Goal: Task Accomplishment & Management: Manage account settings

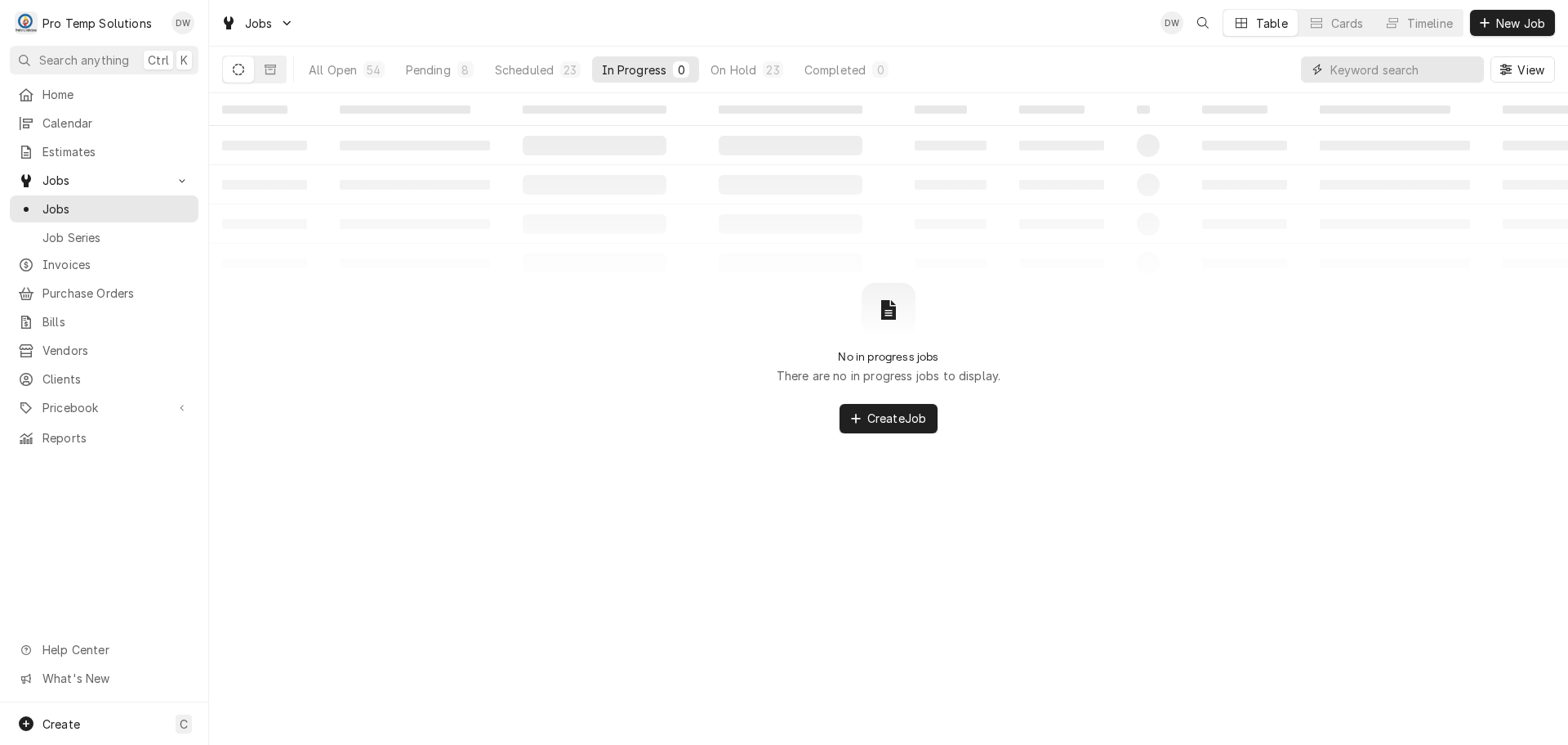
click at [1444, 69] on input "Dynamic Content Wrapper" at bounding box center [1403, 70] width 145 height 27
type input "062325-02"
click at [274, 70] on icon "Dynamic Content Wrapper" at bounding box center [270, 69] width 12 height 10
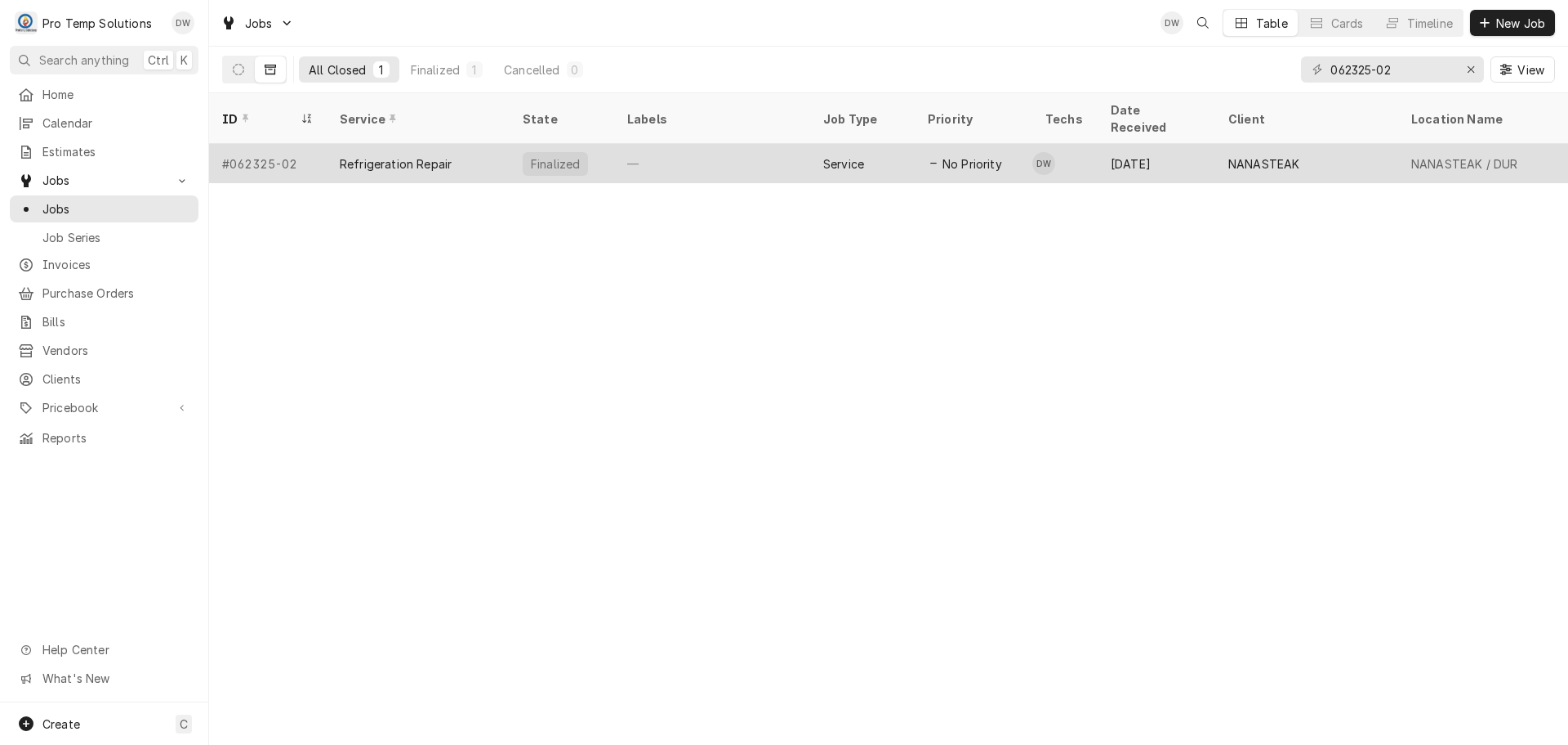
click at [751, 145] on div "—" at bounding box center [712, 163] width 196 height 39
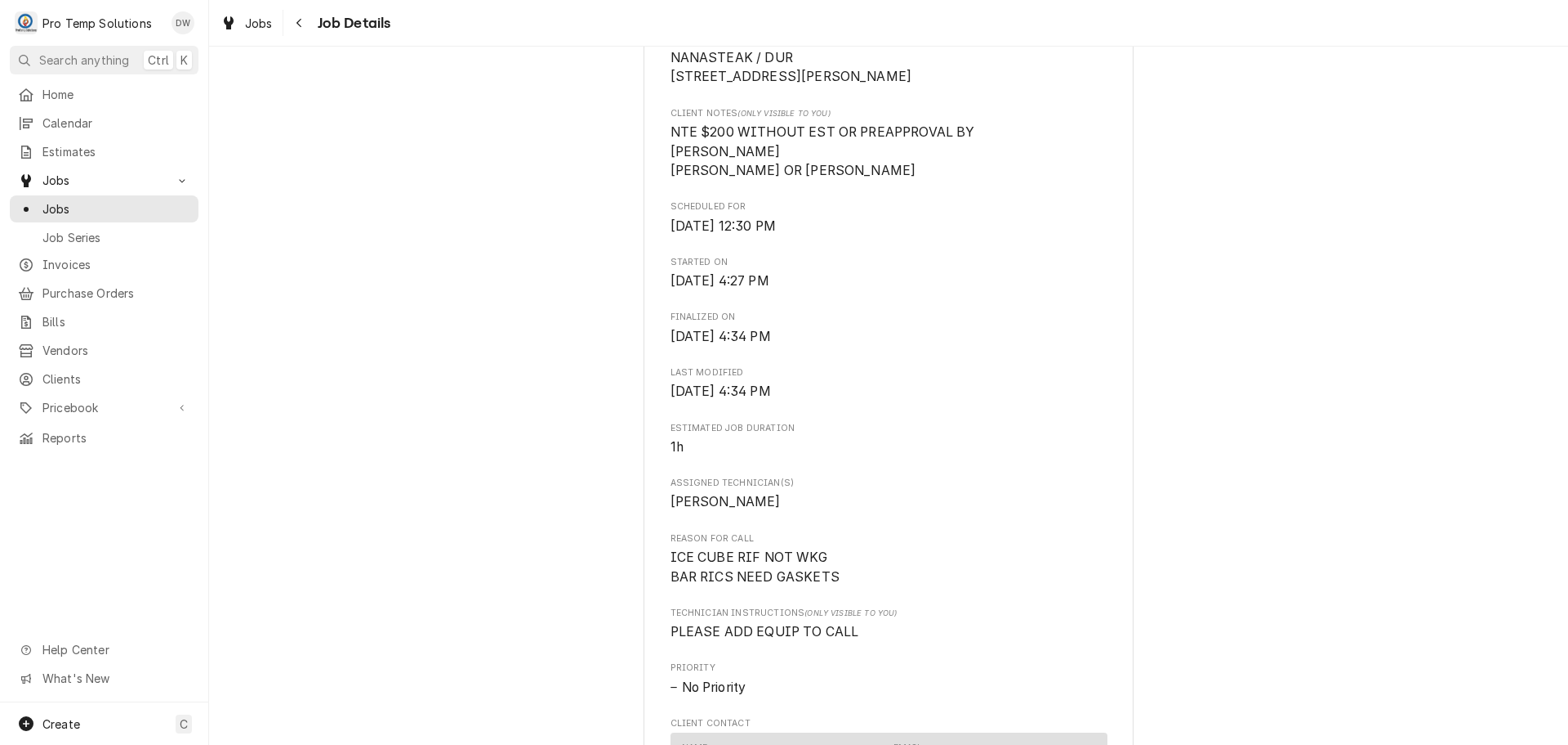
scroll to position [818, 0]
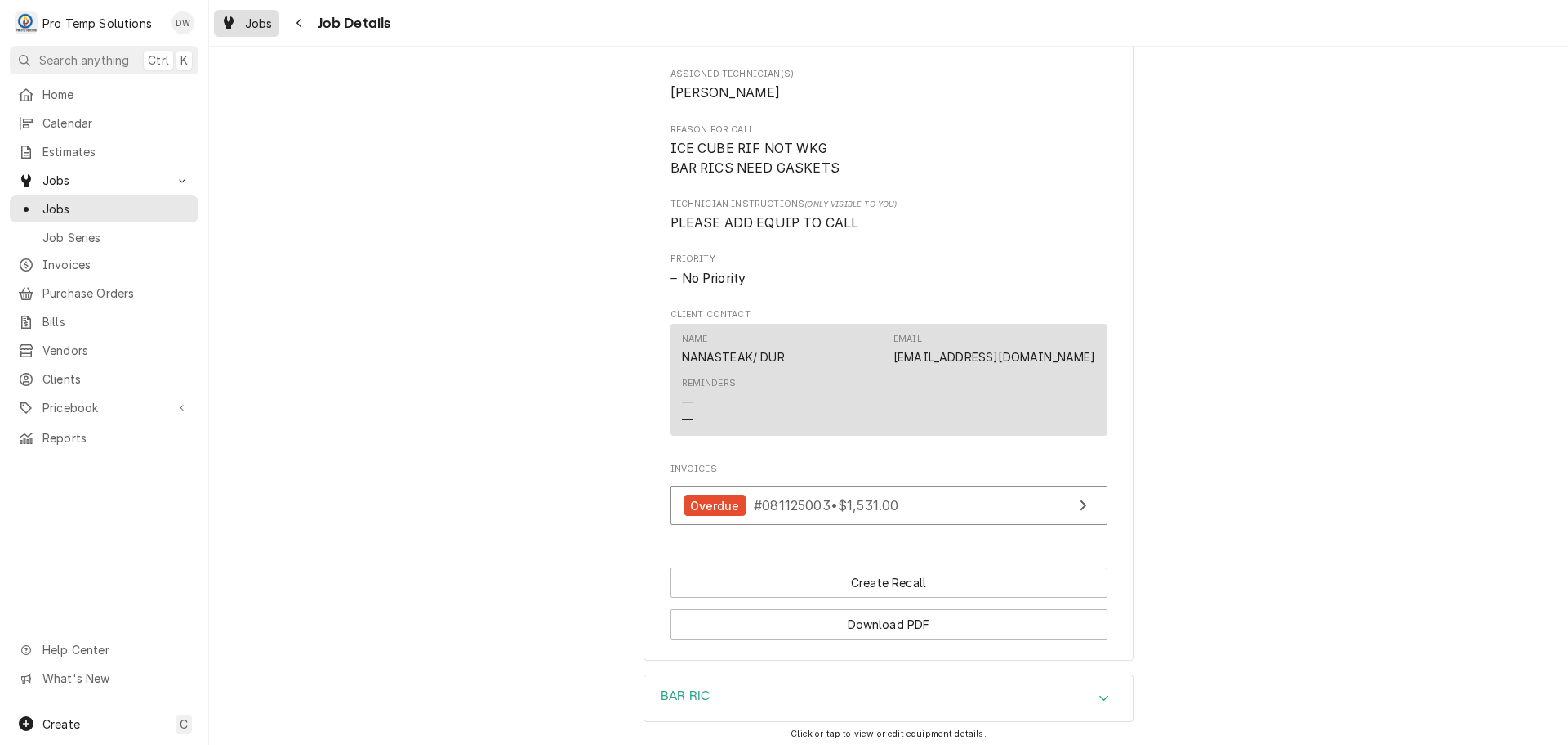
click at [247, 23] on span "Jobs" at bounding box center [259, 23] width 27 height 17
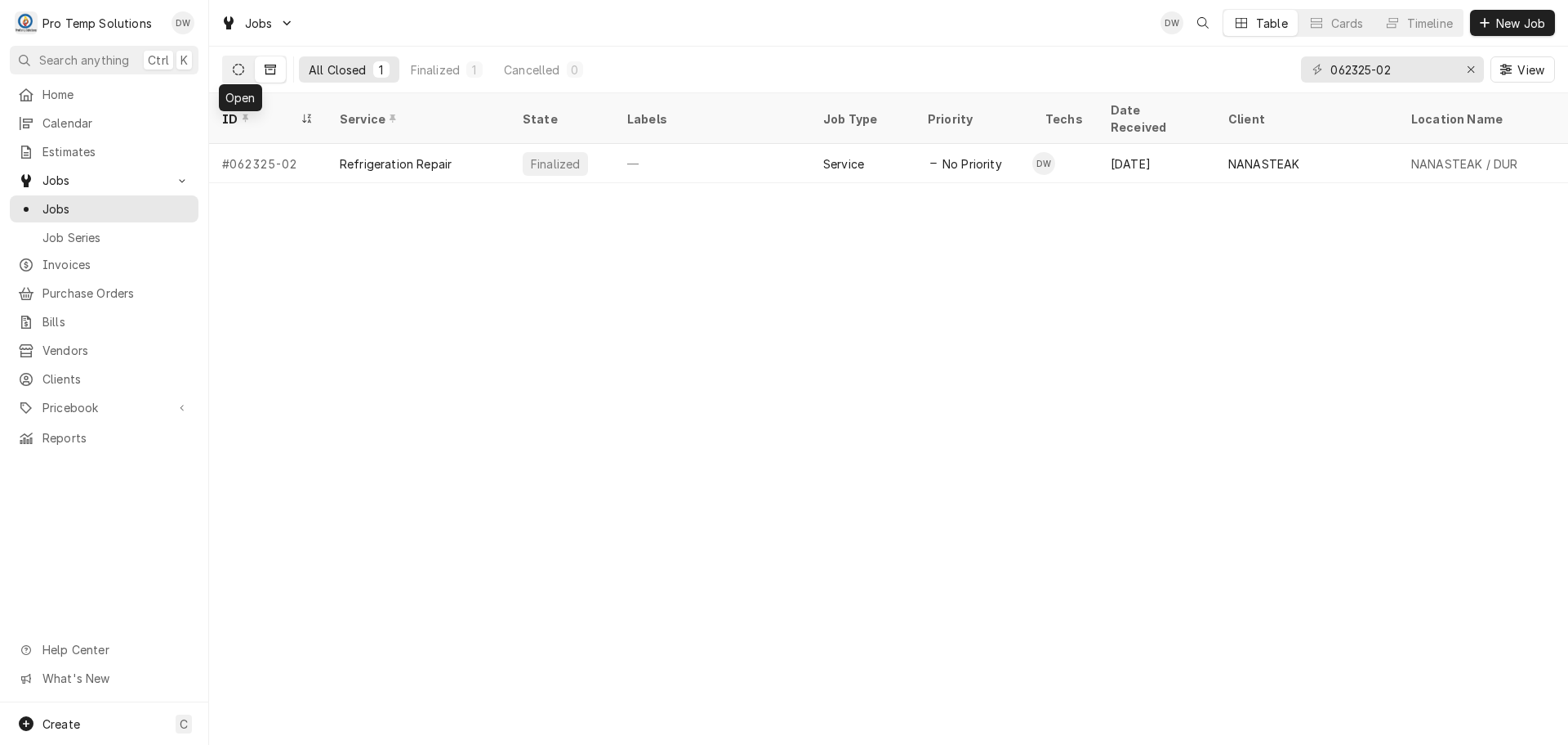
click at [241, 75] on button "Dynamic Content Wrapper" at bounding box center [238, 70] width 31 height 27
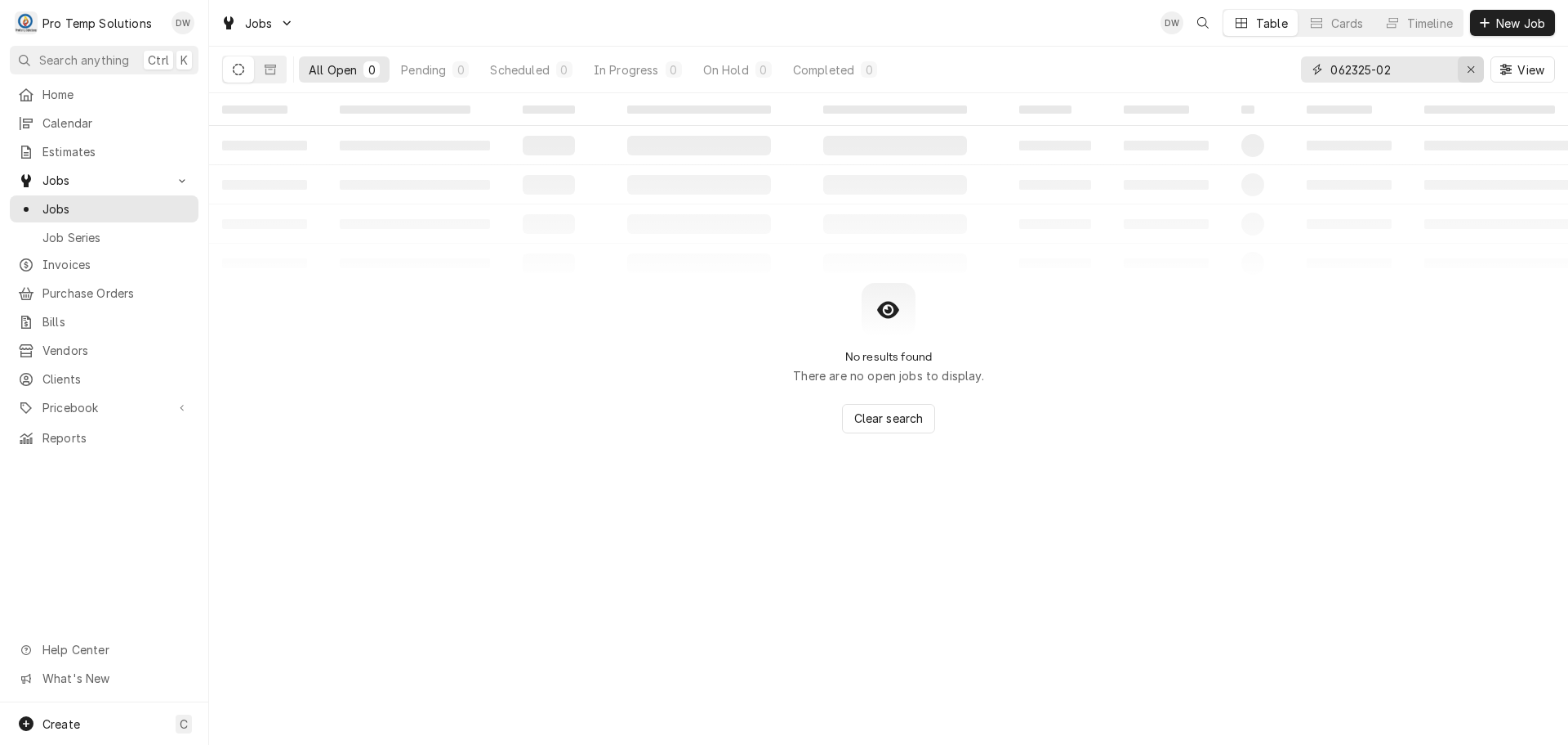
click at [1464, 63] on div "Erase input" at bounding box center [1471, 69] width 16 height 16
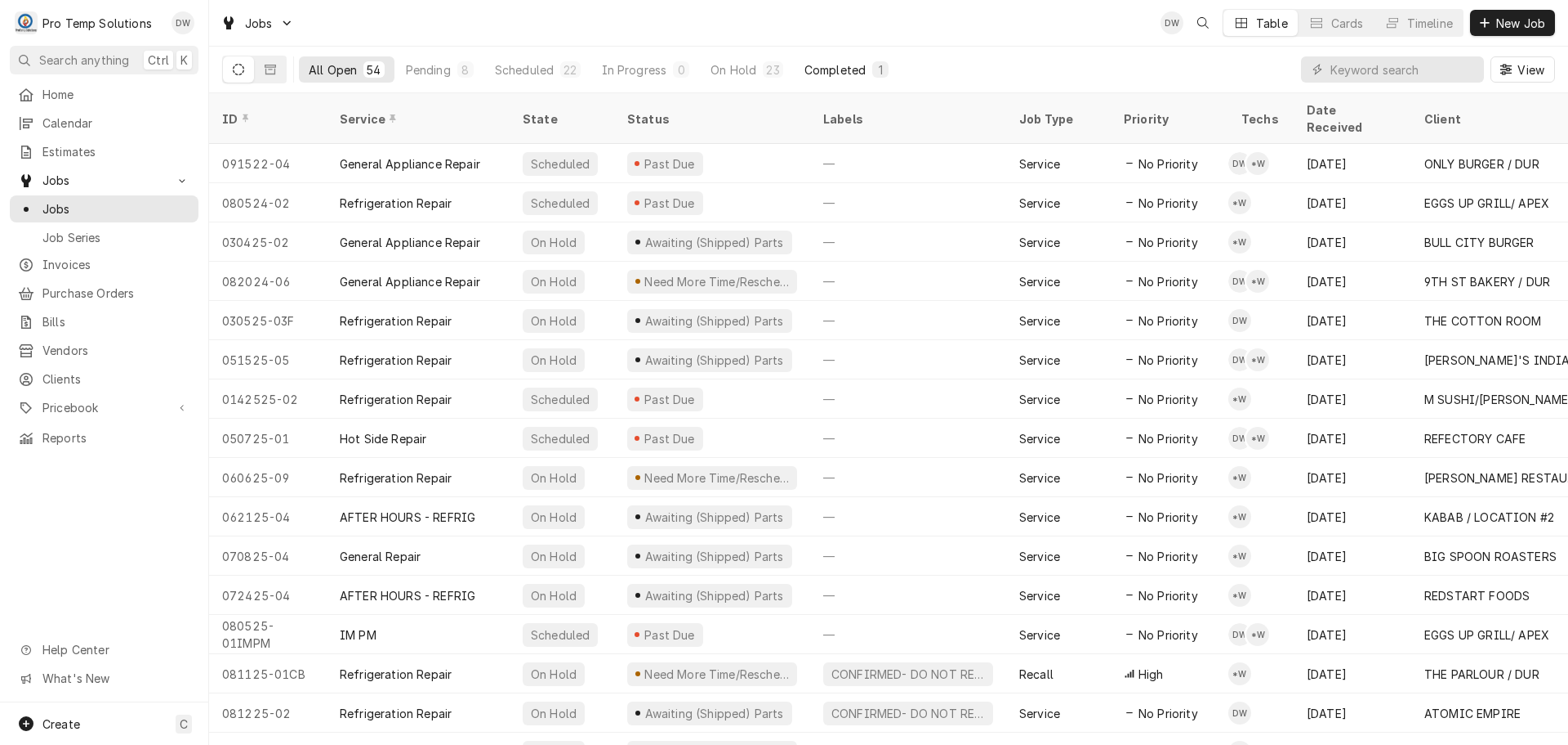
click at [839, 65] on div "Completed" at bounding box center [835, 69] width 61 height 17
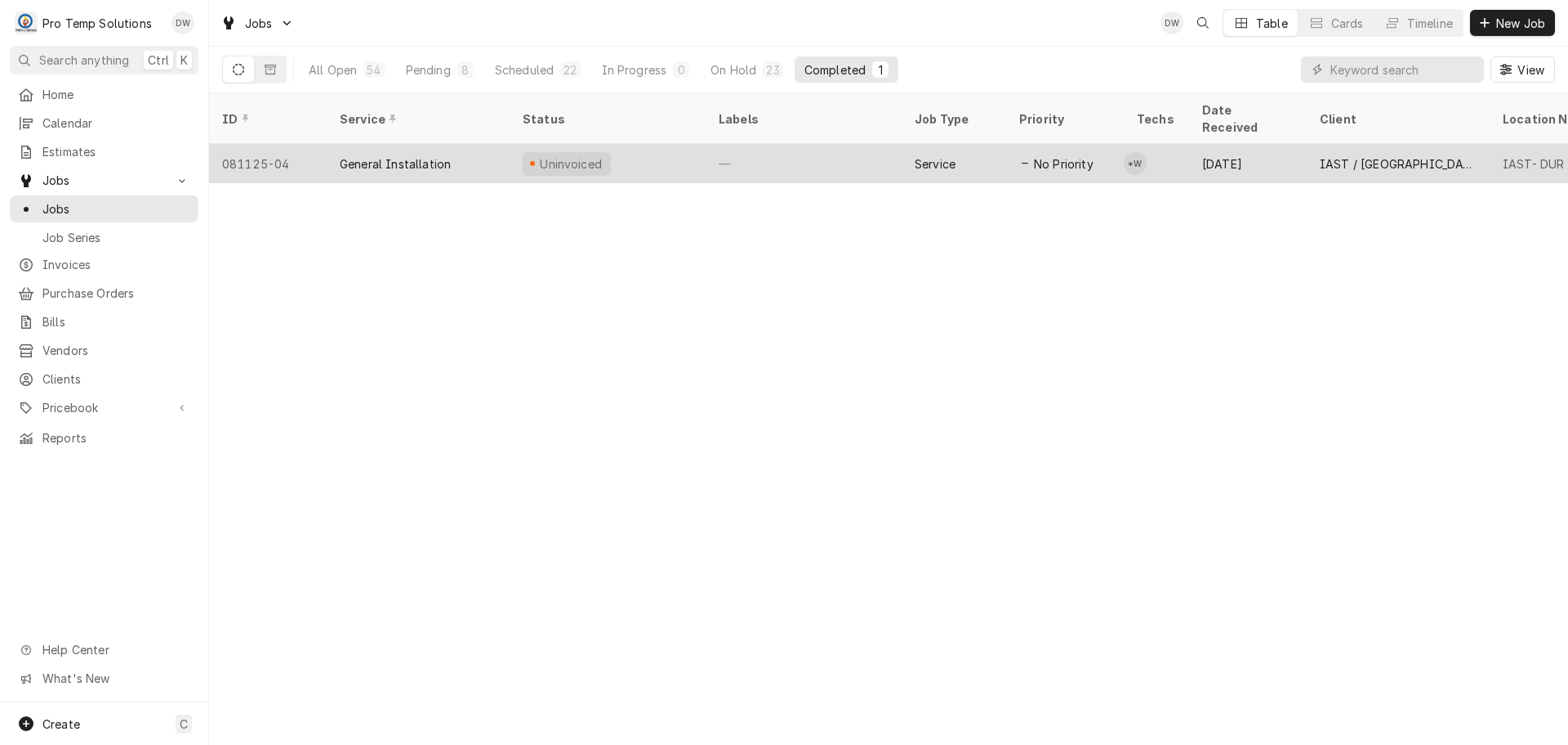
click at [843, 144] on div "—" at bounding box center [803, 163] width 196 height 39
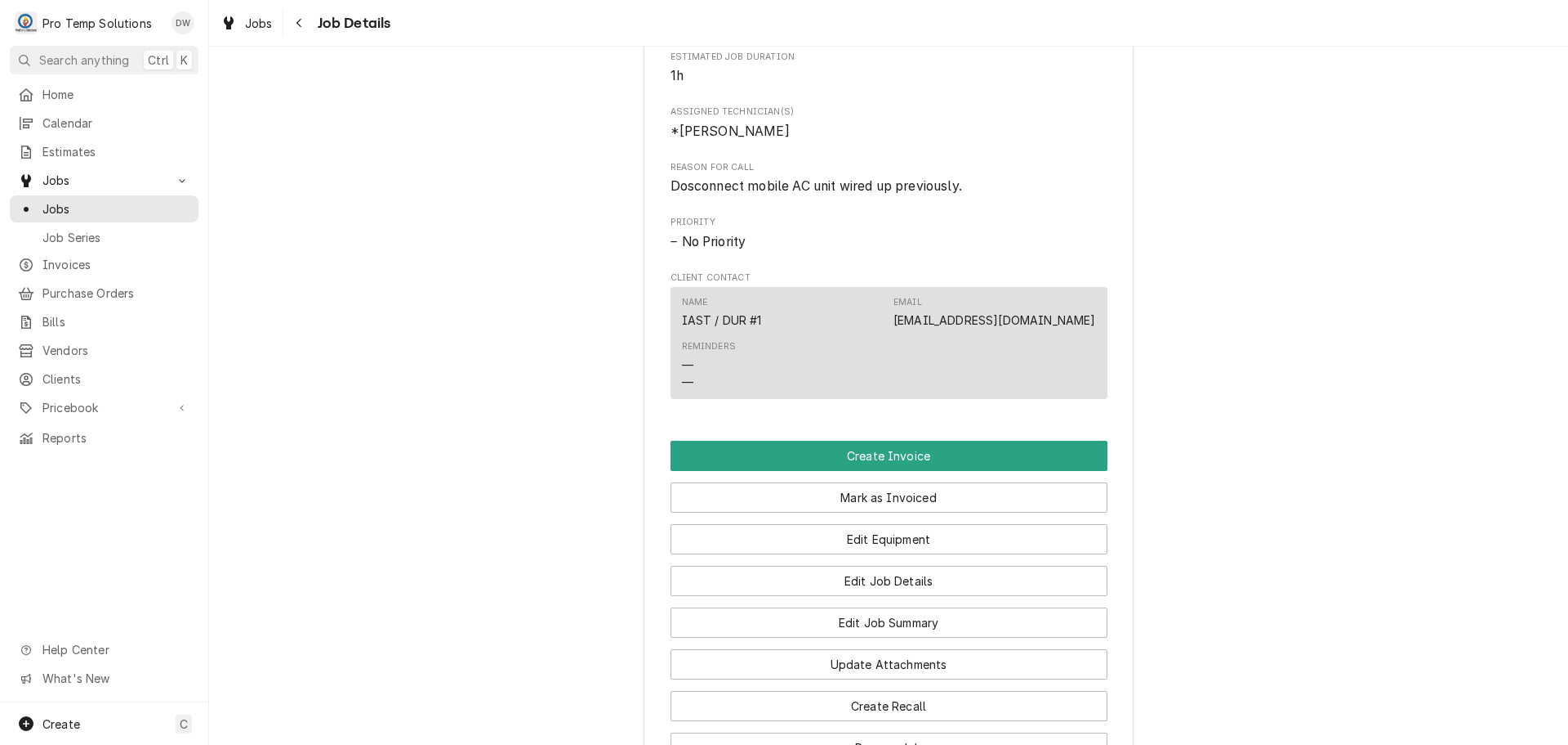
scroll to position [899, 0]
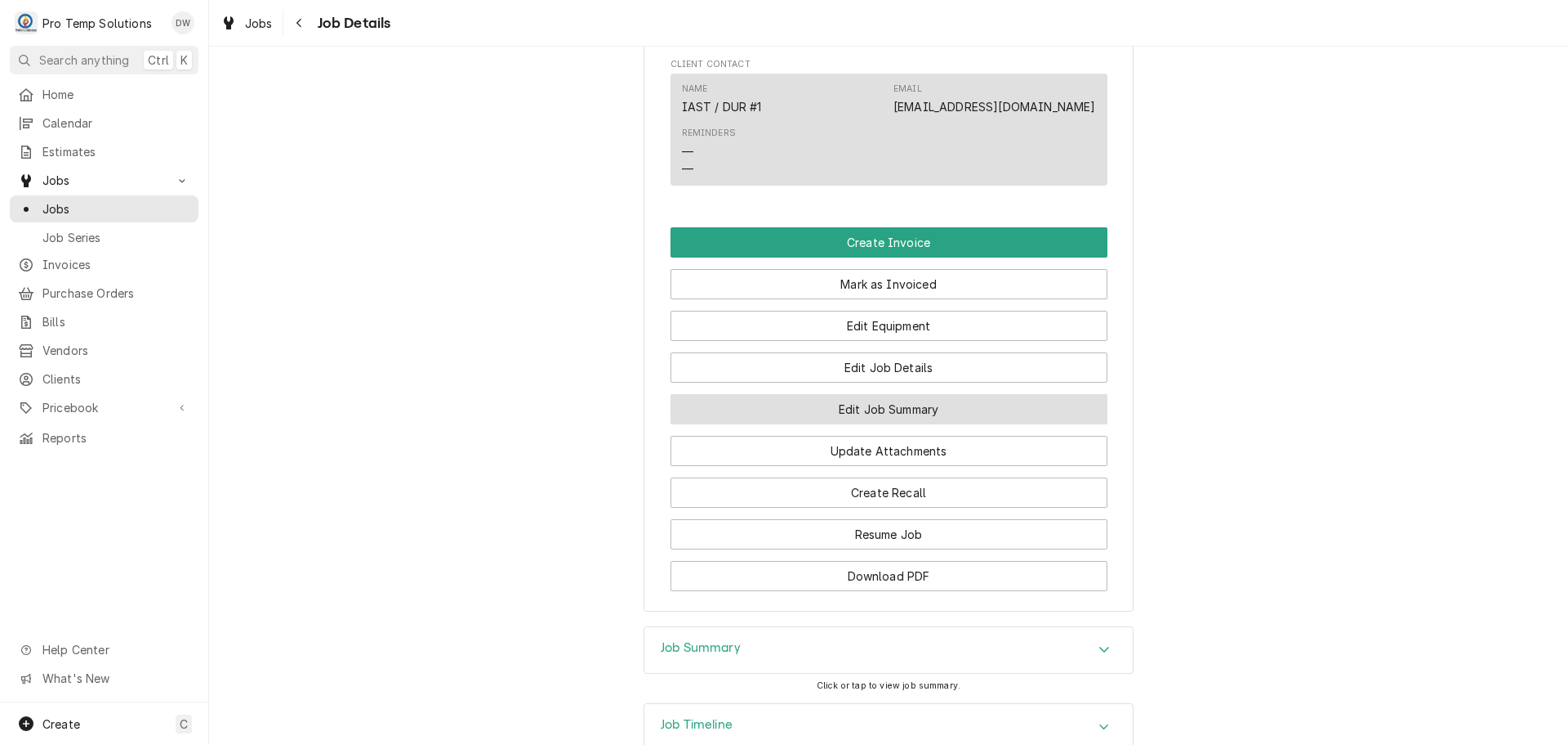
click at [879, 423] on button "Edit Job Summary" at bounding box center [889, 409] width 437 height 30
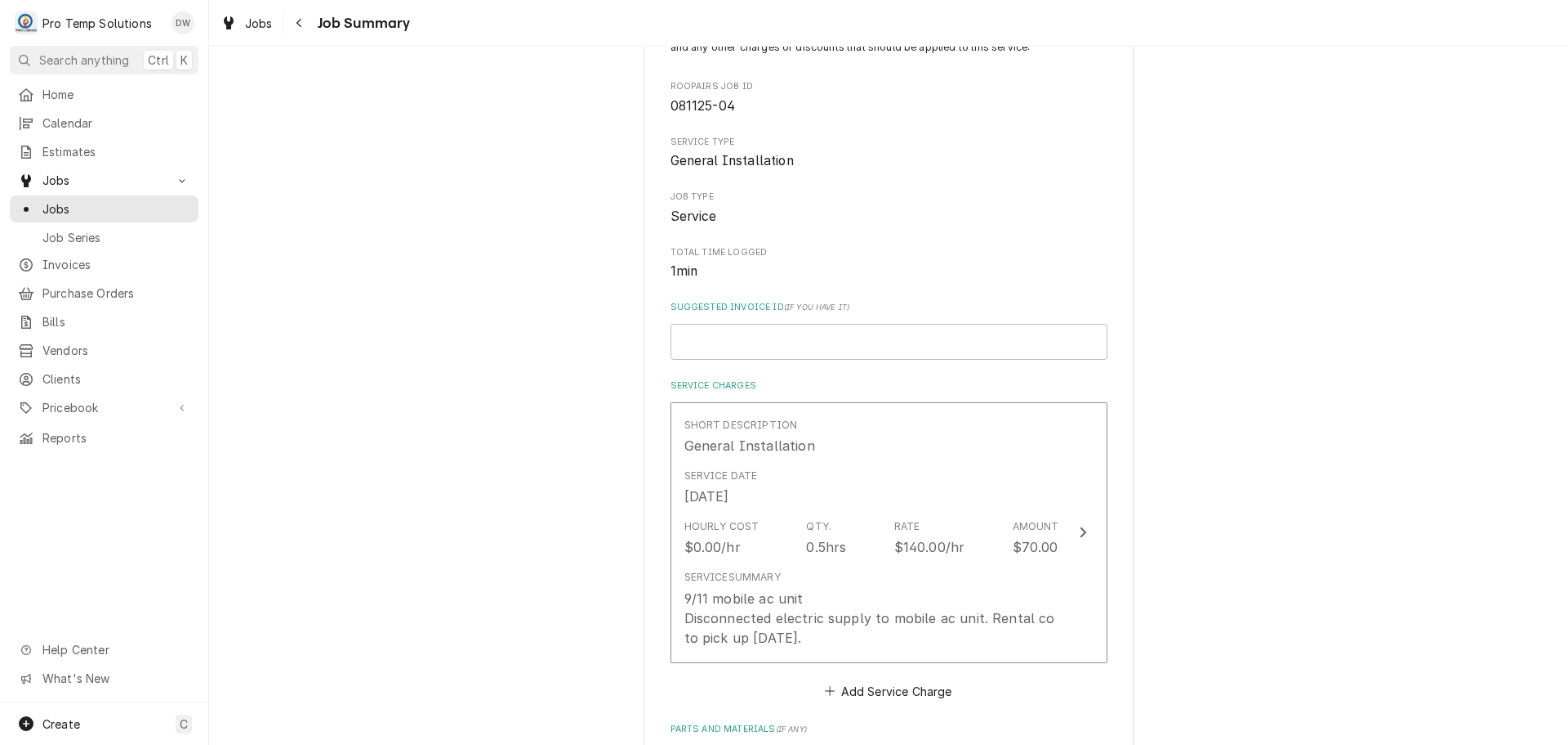
scroll to position [164, 0]
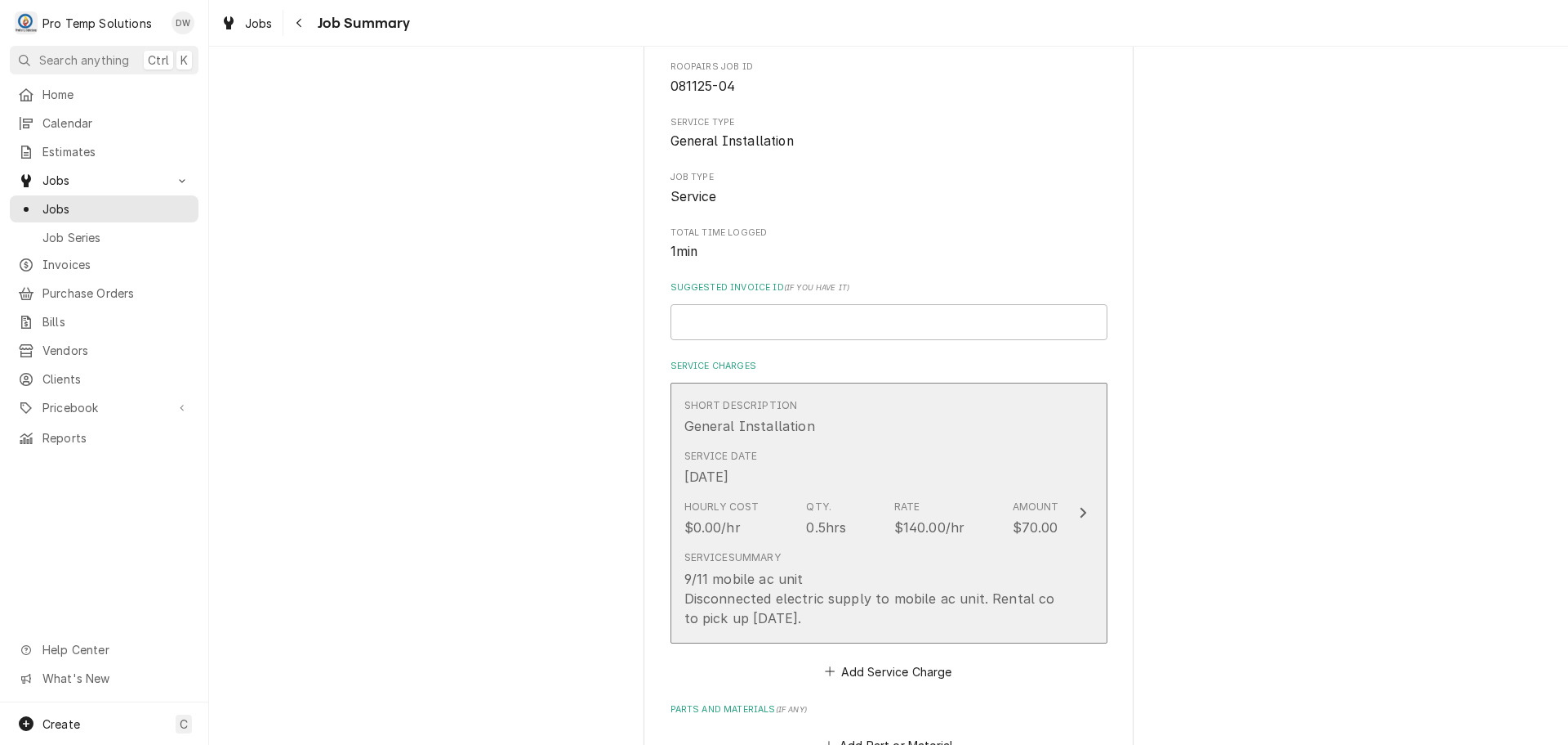
click at [1079, 509] on icon "Update Line Item" at bounding box center [1083, 512] width 8 height 13
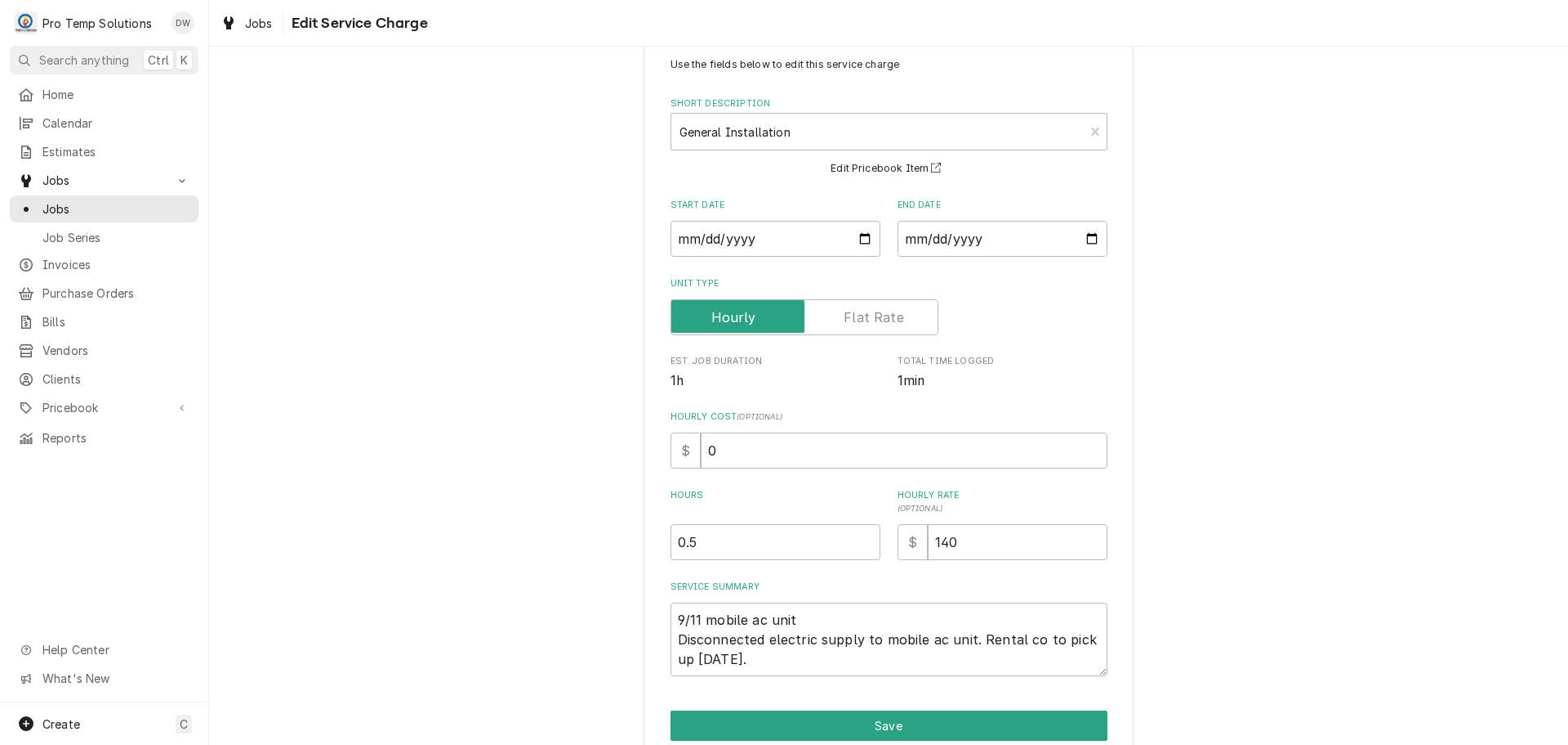
scroll to position [114, 0]
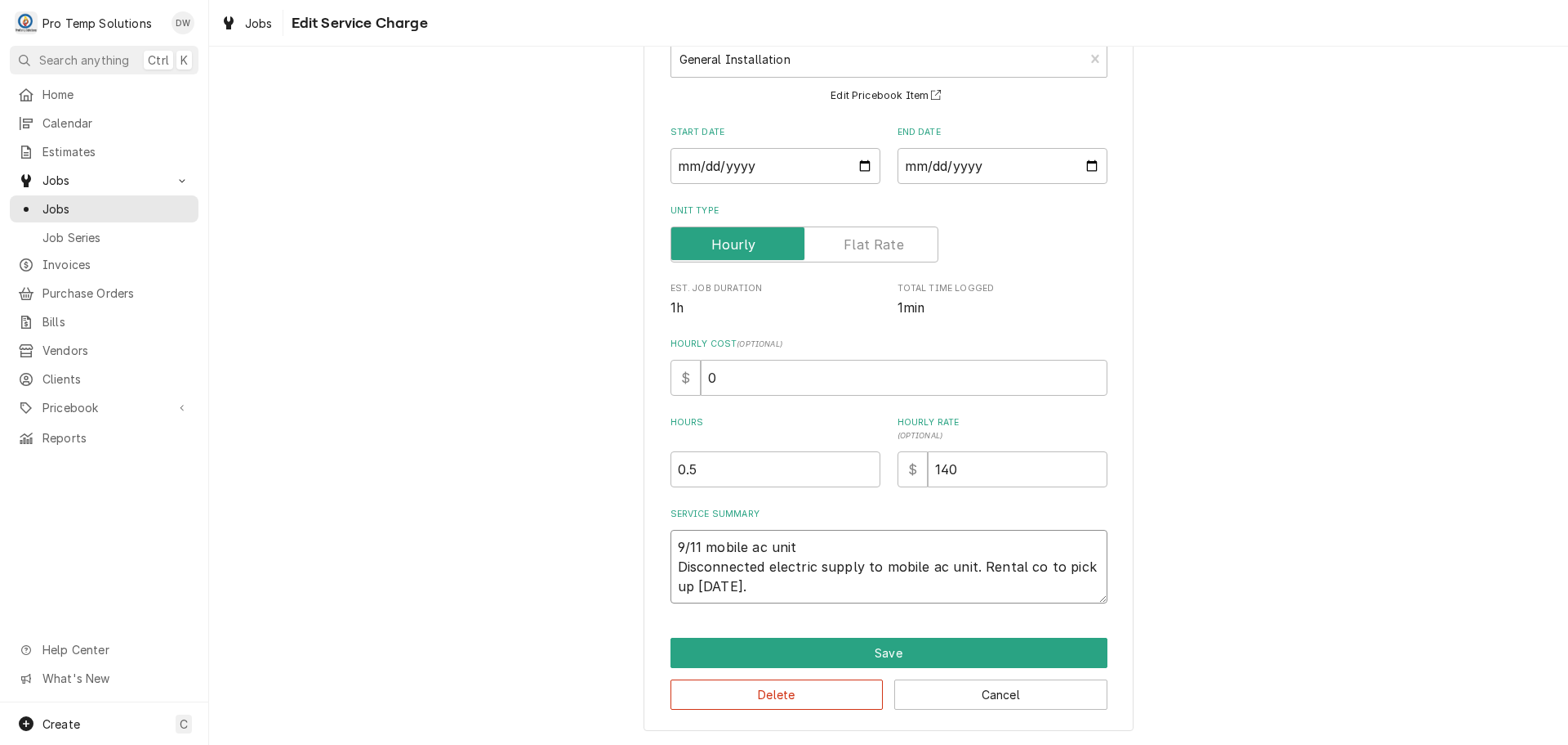
click at [822, 543] on textarea "9/11 mobile ac unit Disconnected electric supply to mobile ac unit. Rental co t…" at bounding box center [889, 566] width 437 height 74
type textarea "x"
type textarea "9/11 mobile ac unit Disconnected electric supply to mobile ac unit. Rental co t…"
type textarea "x"
type textarea "9/11 mobile ac unit 1 Disconnected electric supply to mobile ac unit. Rental co…"
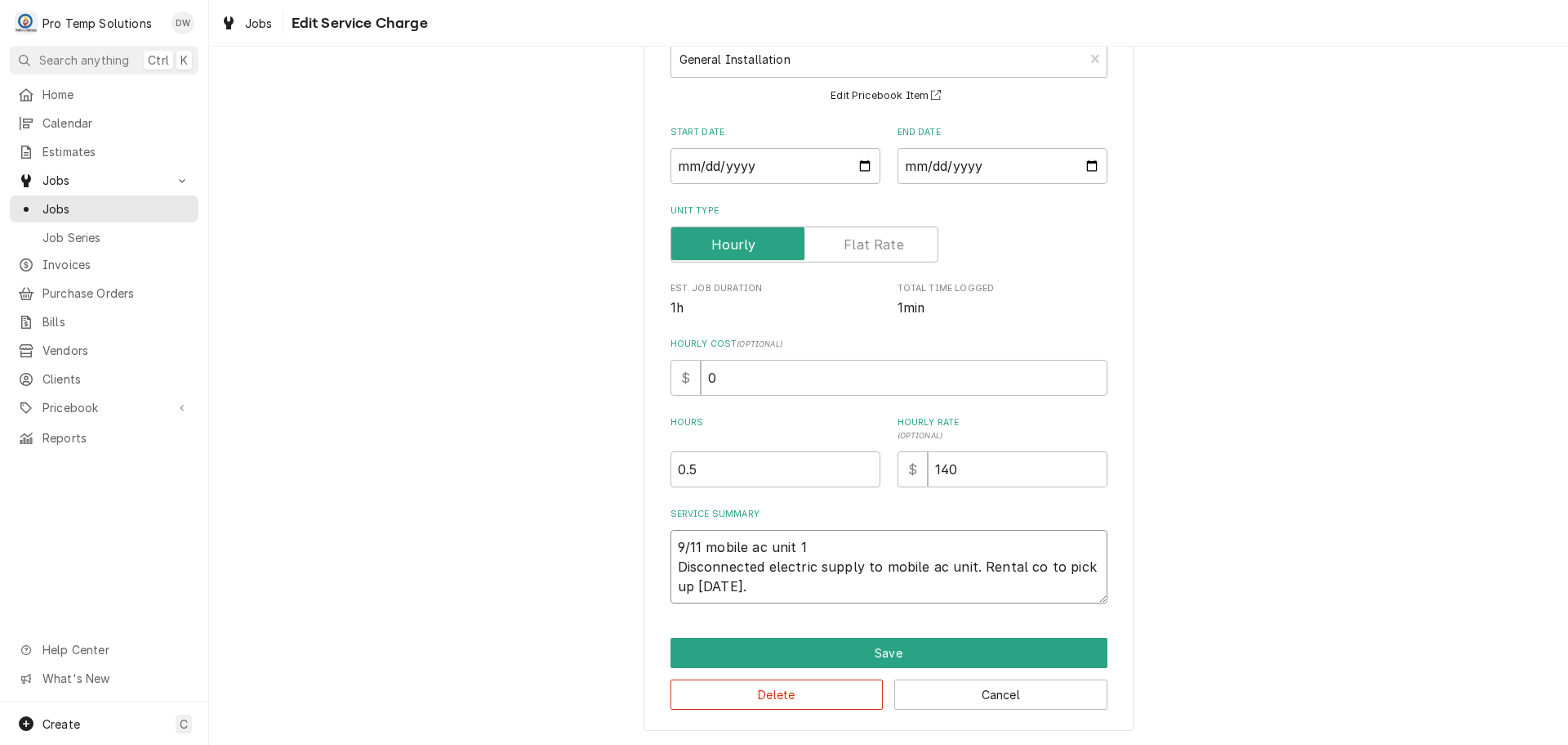
type textarea "x"
type textarea "9/11 mobile ac unit 12 Disconnected electric supply to mobile ac unit. Rental c…"
type textarea "x"
type textarea "9/11 mobile ac unit 120 Disconnected electric supply to mobile ac unit. Rental …"
type textarea "x"
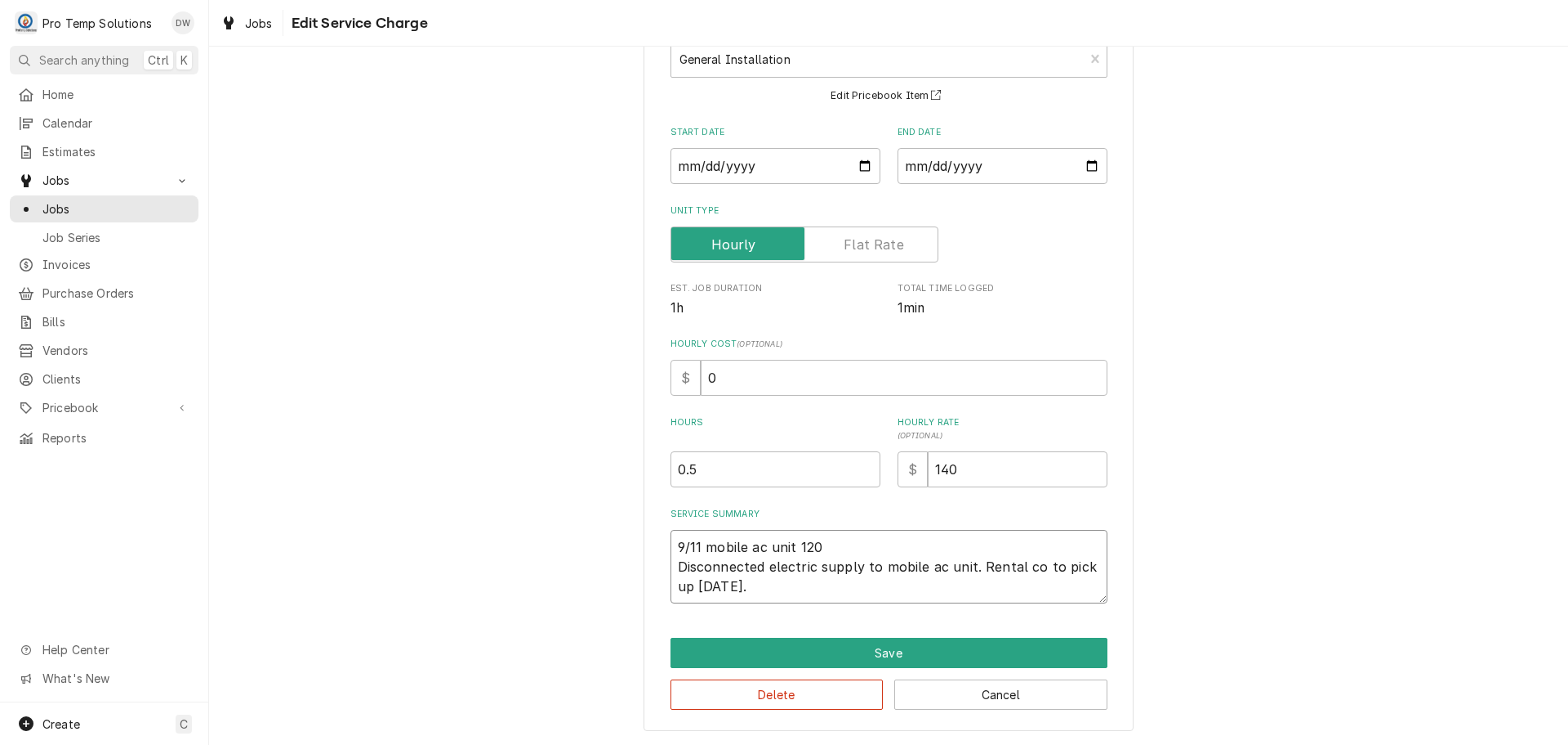
type textarea "9/11 mobile ac unit 1200 Disconnected electric supply to mobile ac unit. Rental…"
type textarea "x"
type textarea "9/11 mobile ac unit 1200- Disconnected electric supply to mobile ac unit. Renta…"
type textarea "x"
type textarea "9/11 mobile ac unit 1200-1 Disconnected electric supply to mobile ac unit. Rent…"
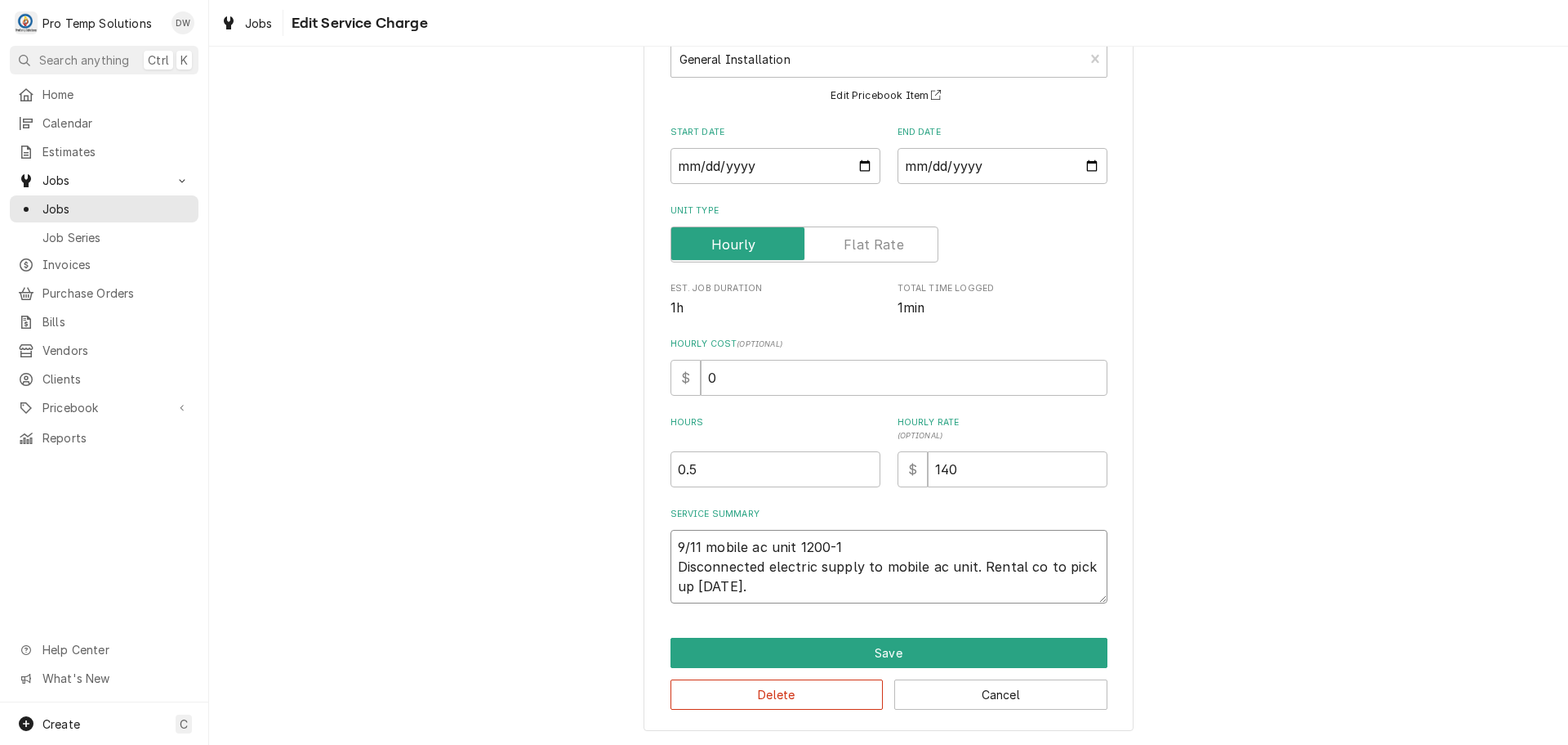
type textarea "x"
type textarea "9/11 mobile ac unit 1200-12 Disconnected electric supply to mobile ac unit. Ren…"
type textarea "x"
type textarea "9/11 mobile ac unit 1200-123 Disconnected electric supply to mobile ac unit. Re…"
type textarea "x"
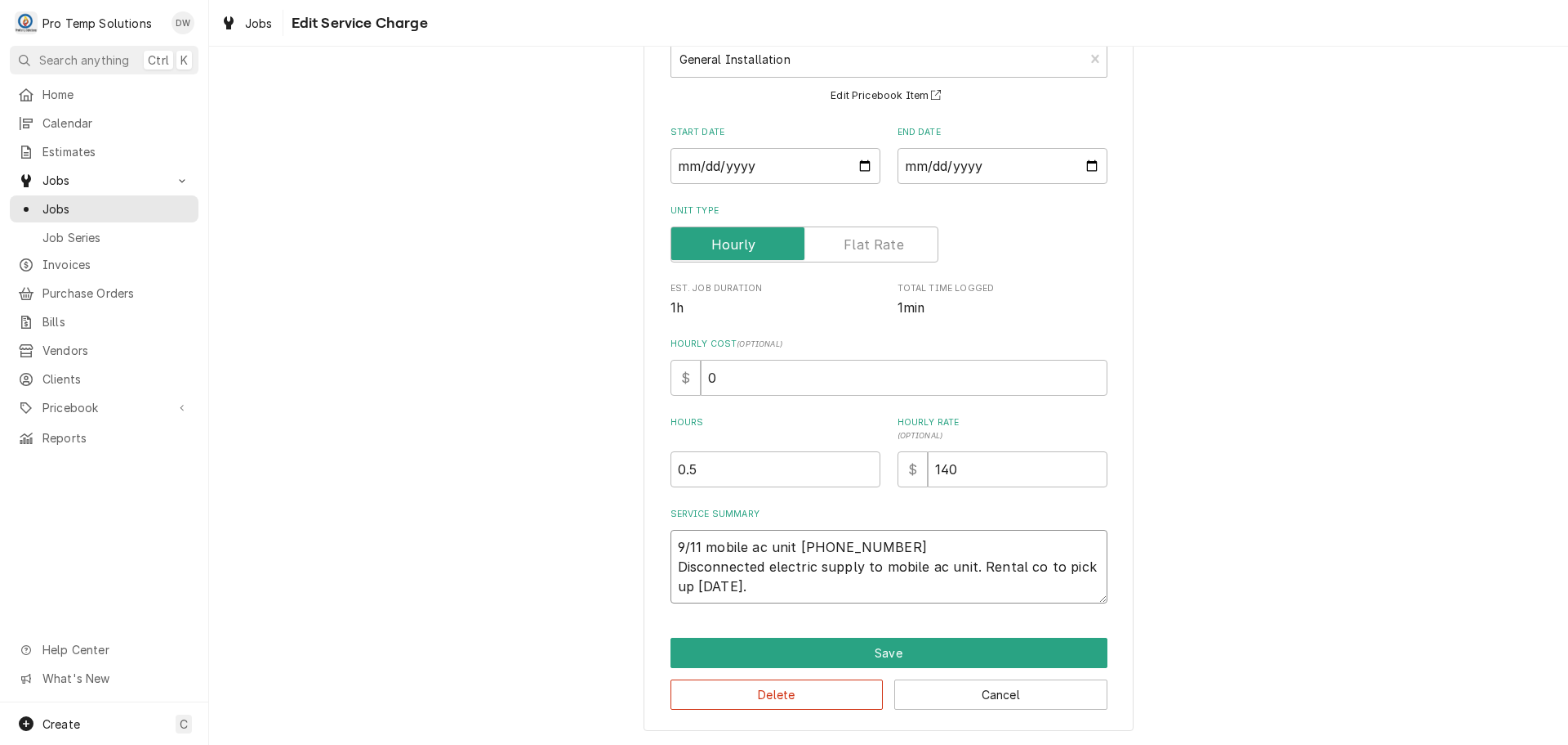
type textarea "9/11 mobile ac unit 1200-1235 Disconnected electric supply to mobile ac unit. R…"
type textarea "x"
type textarea "9/11 mobile ac unit 1200-1235 Disconnected electric supply to mobile ac unit. R…"
type textarea "x"
type textarea "9/11 mobile ac unit 1200-1235 K Disconnected electric supply to mobile ac unit.…"
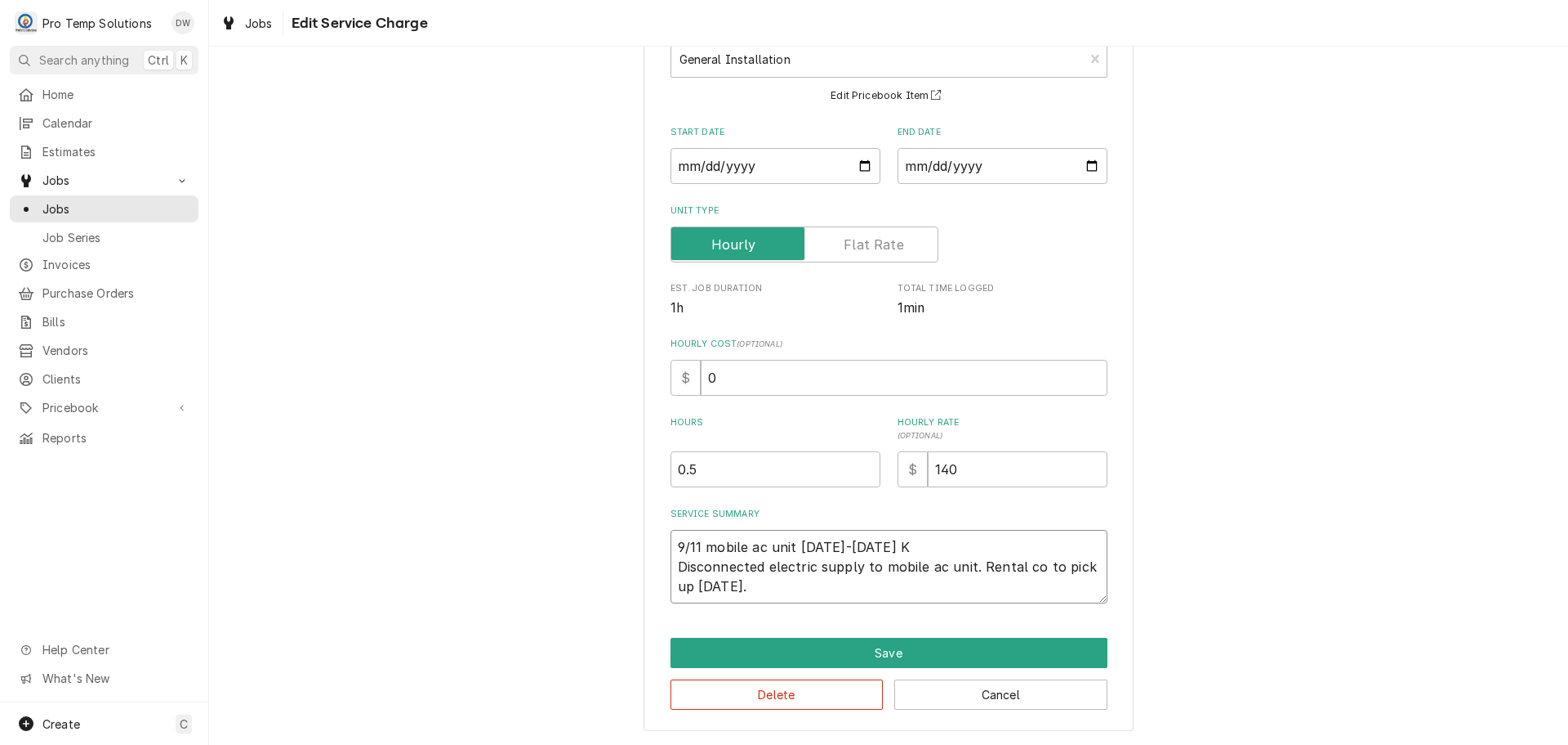
type textarea "x"
type textarea "9/11 mobile ac unit 1200-1235 KE Disconnected electric supply to mobile ac unit…"
type textarea "x"
type textarea "9/11 mobile ac unit 1200-1235 KEV Disconnected electric supply to mobile ac uni…"
type textarea "x"
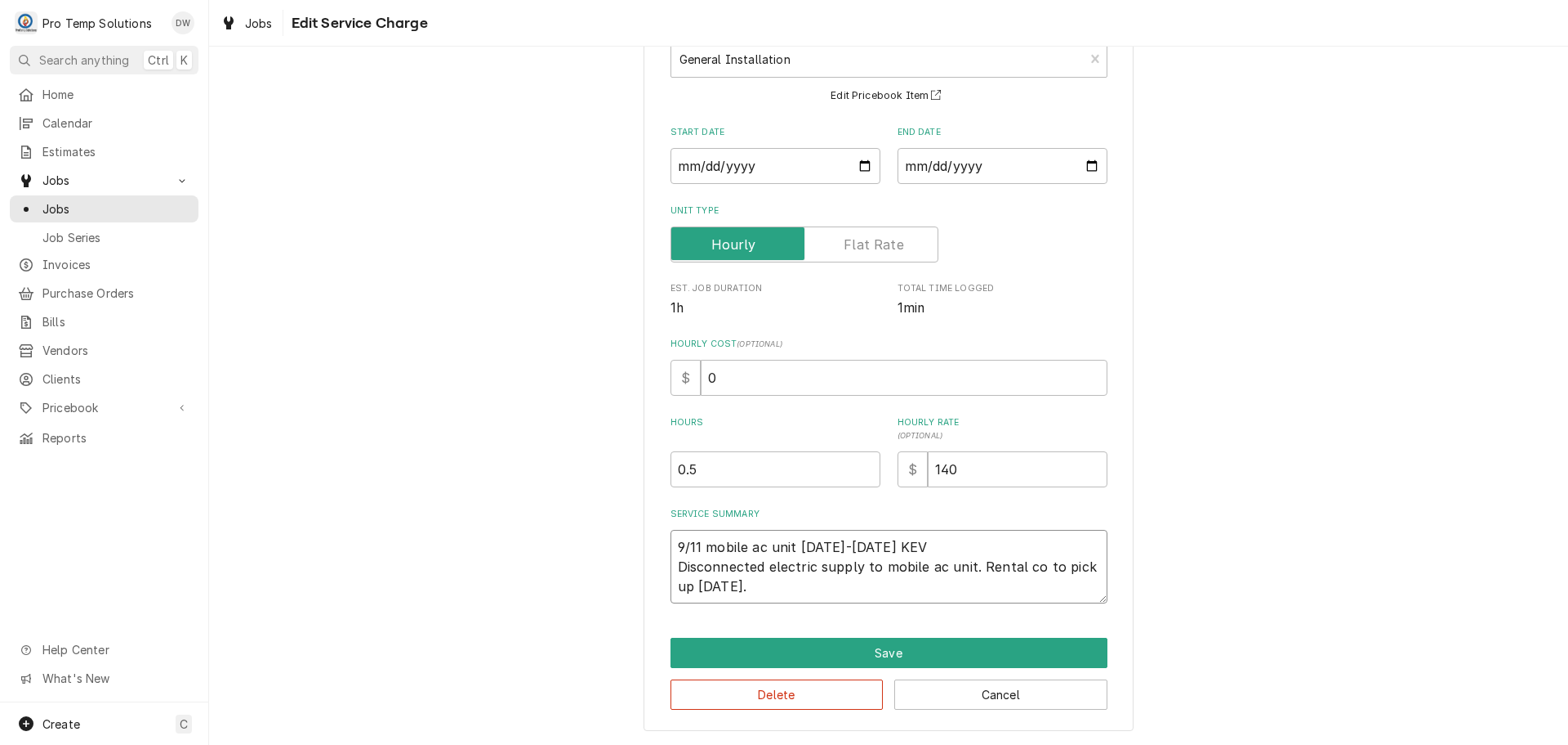
type textarea "9/11 mobile ac unit 1200-1235 KEVI Disconnected electric supply to mobile ac un…"
type textarea "x"
type textarea "9/11 mobile ac unit 1200-1235 KEVIN Disconnected electric supply to mobile ac u…"
type textarea "x"
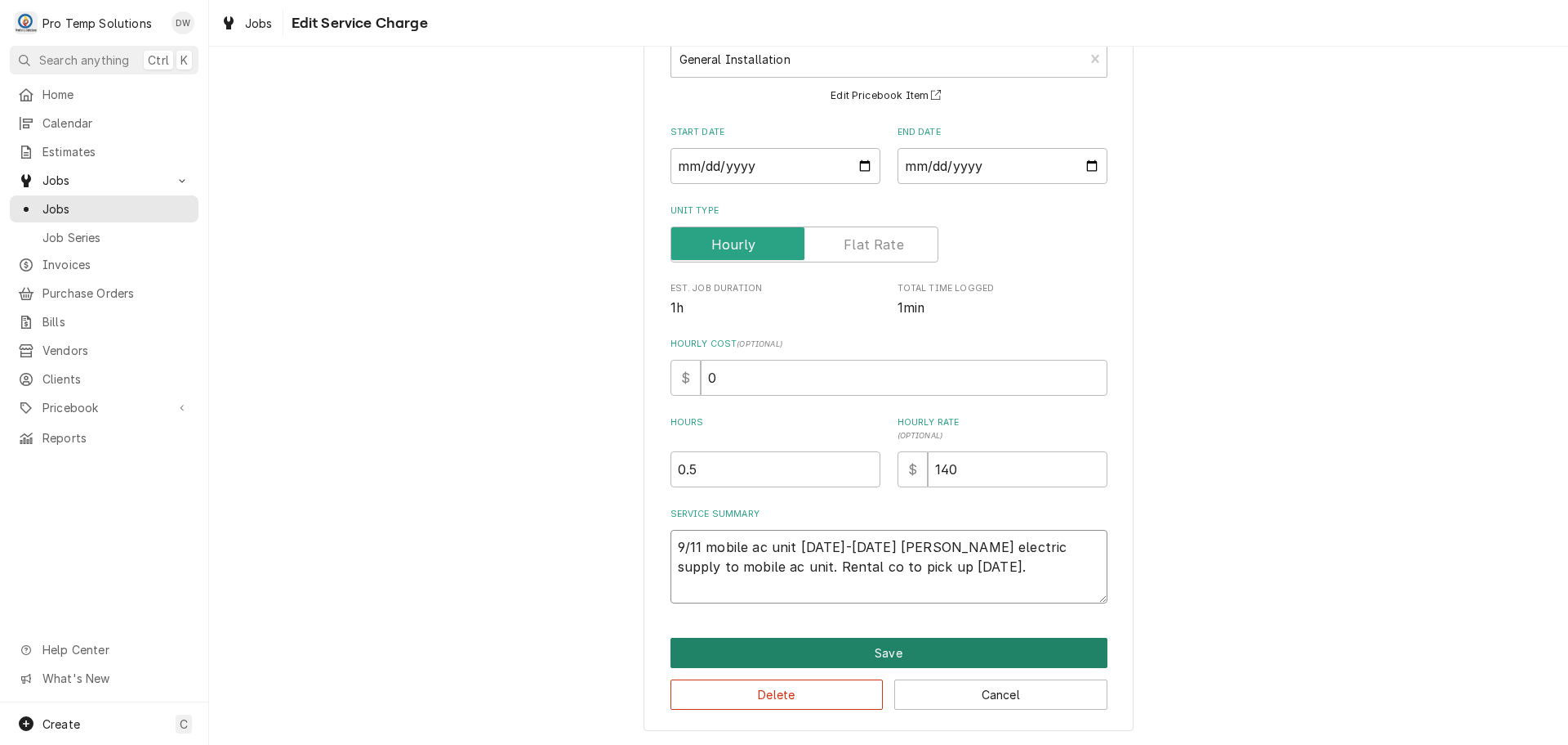
type textarea "9/11 mobile ac unit 1200-1235 KEVIN Disconnected electric supply to mobile ac u…"
click at [872, 648] on button "Save" at bounding box center [889, 653] width 437 height 30
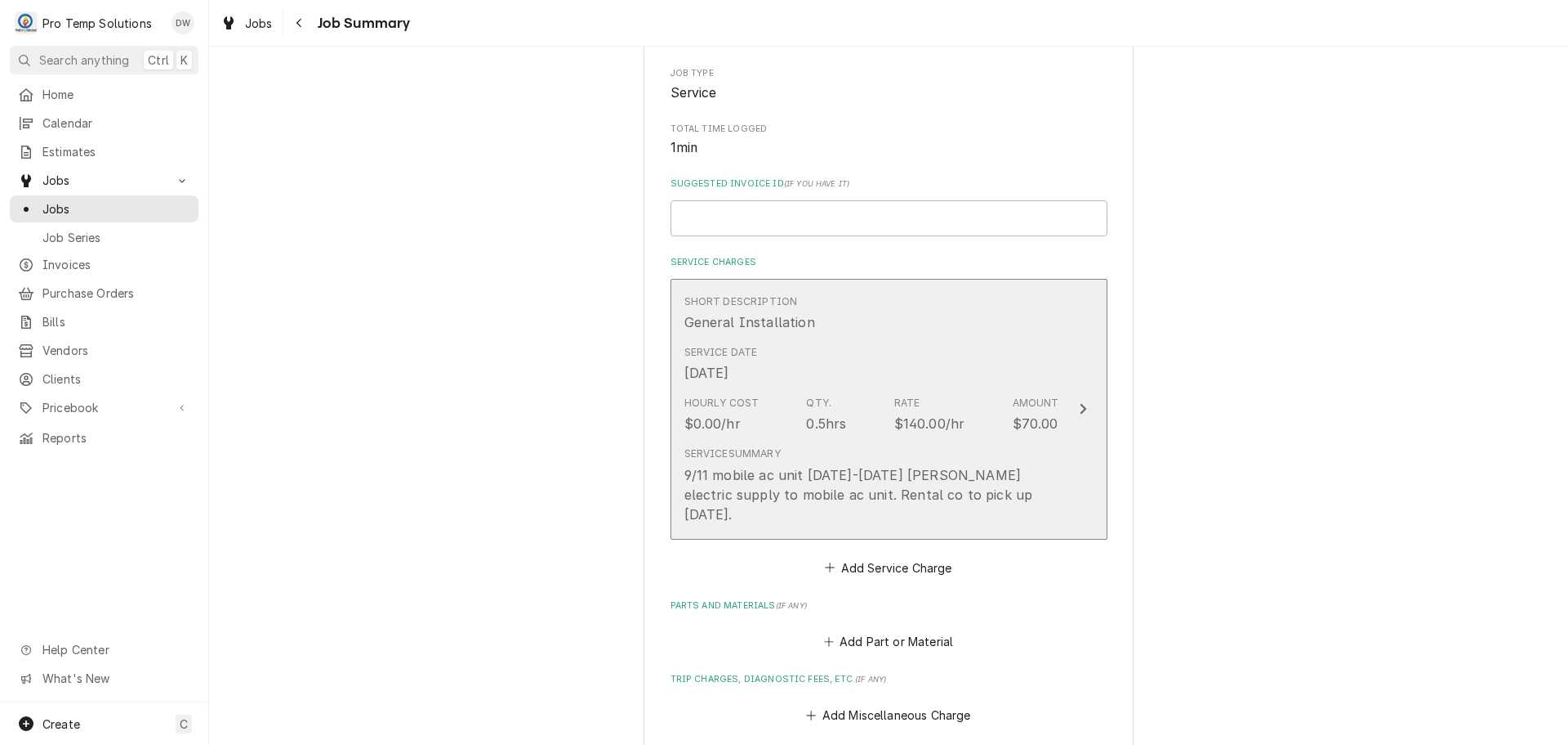
scroll to position [654, 0]
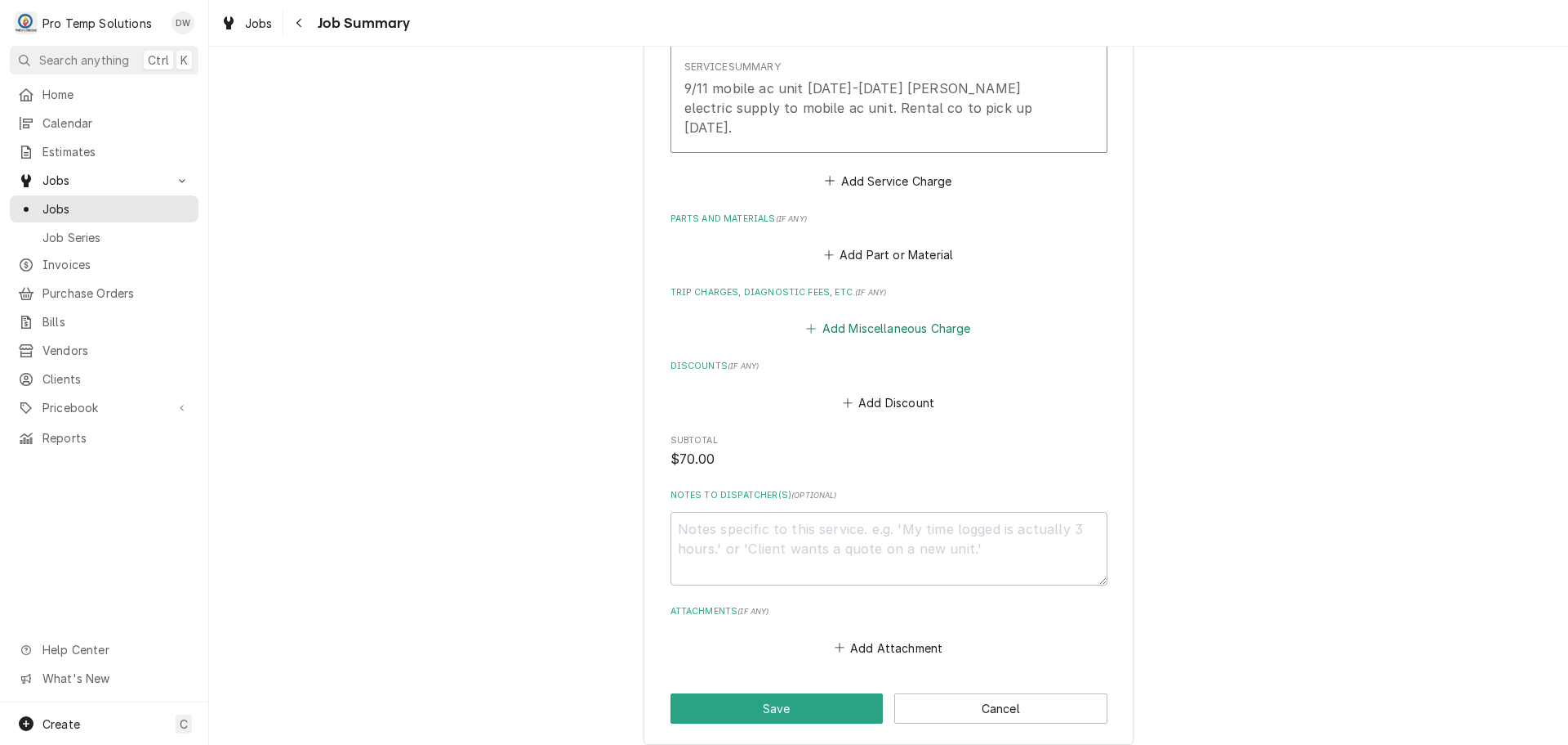
click at [896, 333] on button "Add Miscellaneous Charge" at bounding box center [889, 329] width 170 height 23
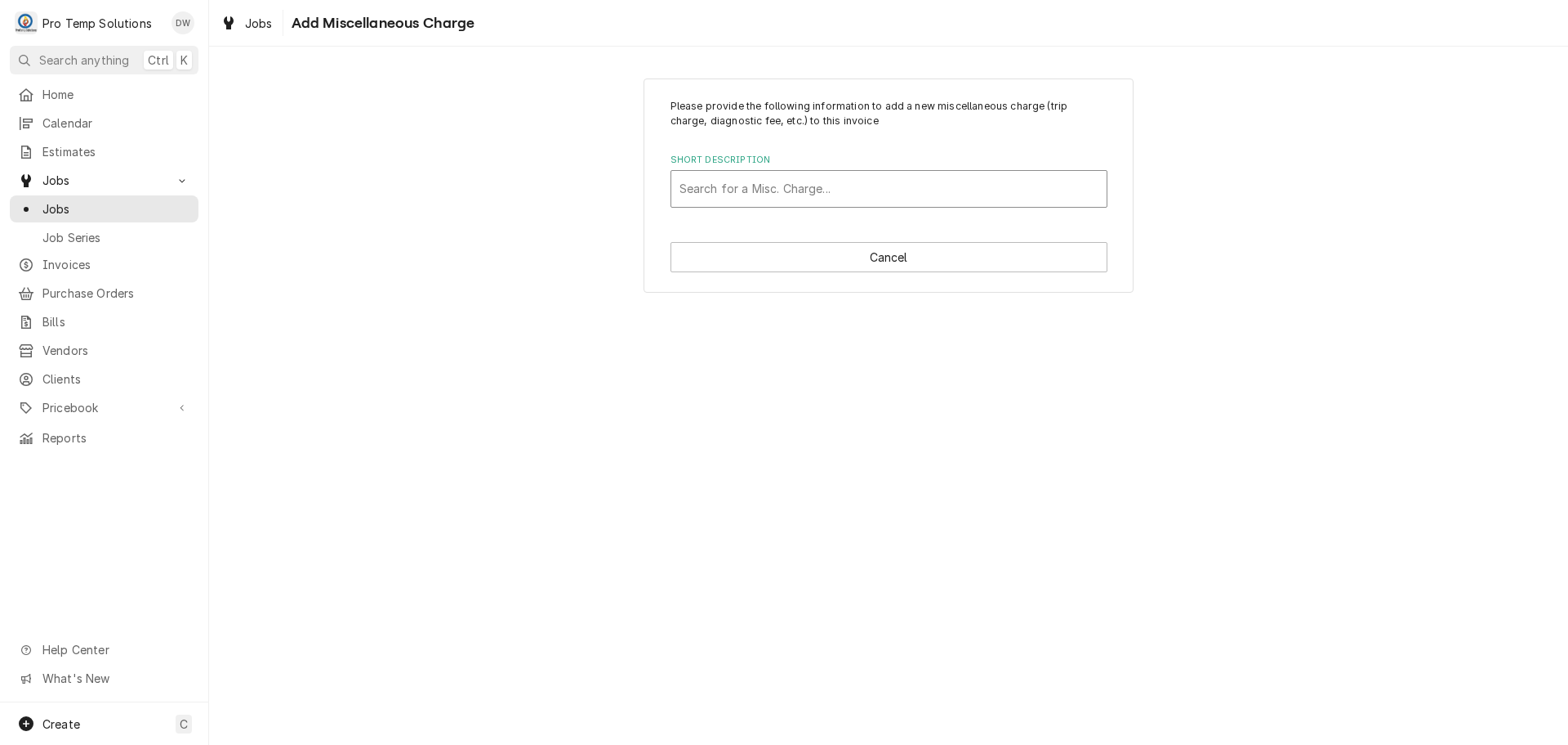
click at [884, 185] on div "Short Description" at bounding box center [889, 189] width 419 height 29
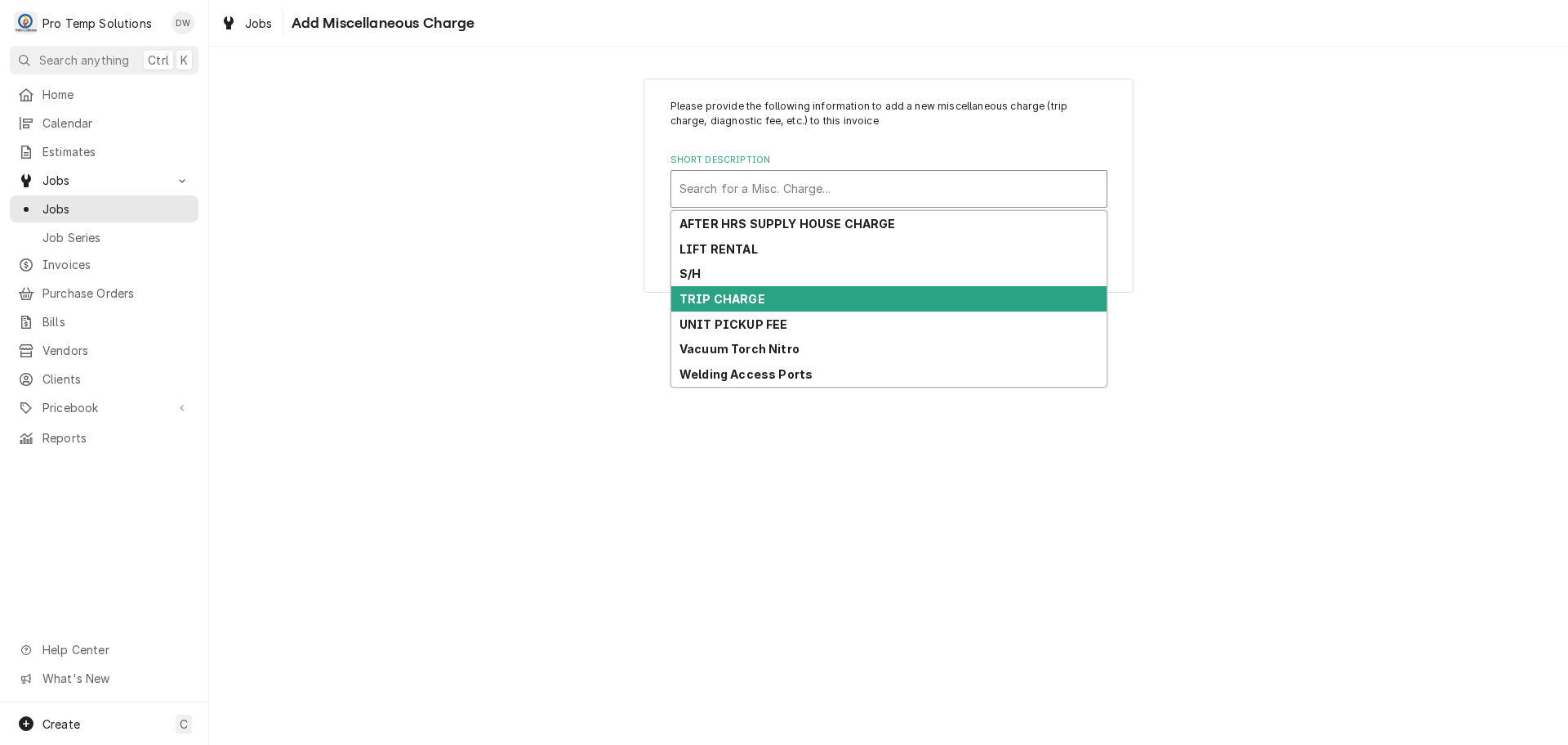
click at [877, 292] on div "TRIP CHARGE" at bounding box center [889, 299] width 436 height 26
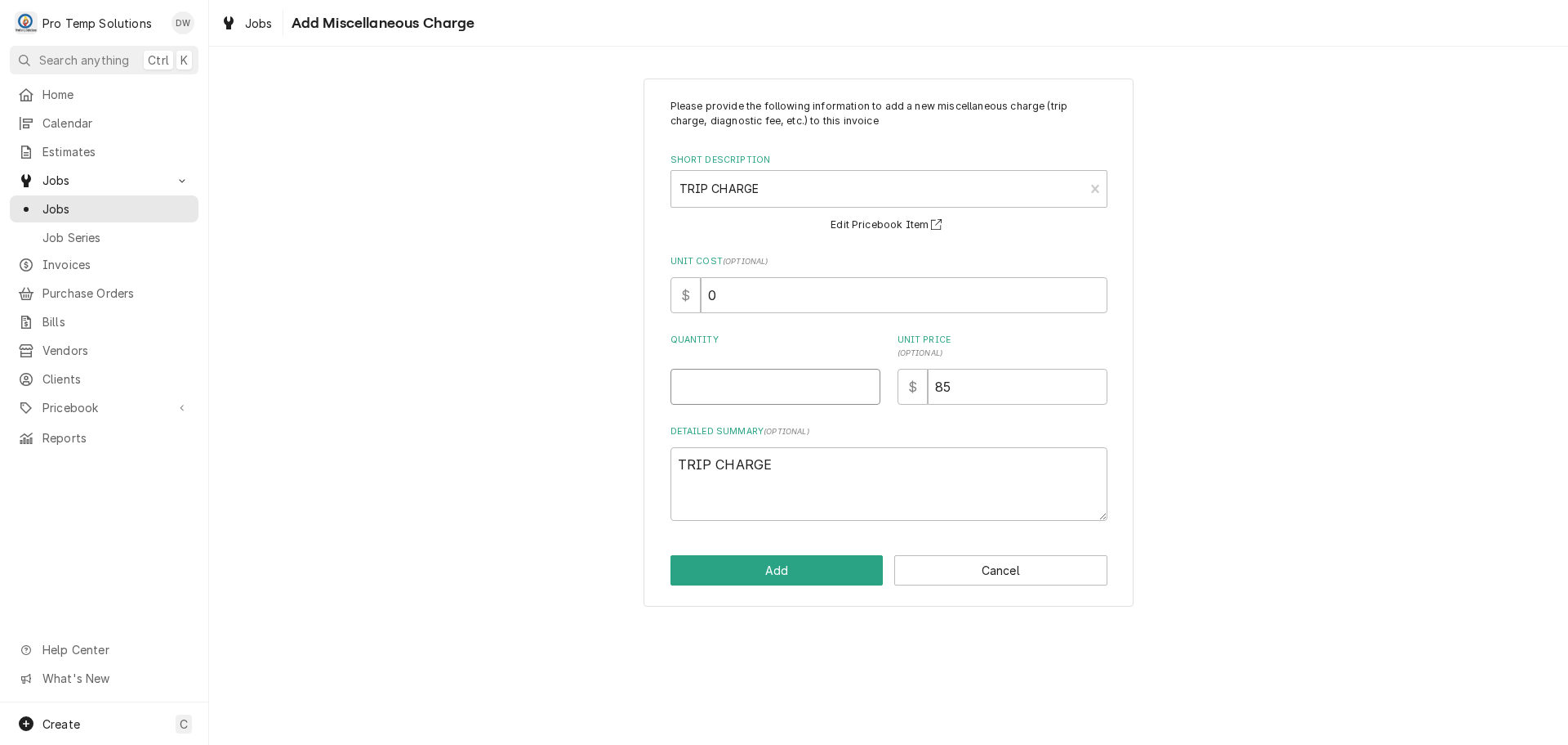
click at [848, 379] on input "Quantity" at bounding box center [775, 386] width 210 height 36
type textarea "x"
type input "1"
click at [788, 574] on button "Add" at bounding box center [776, 570] width 213 height 30
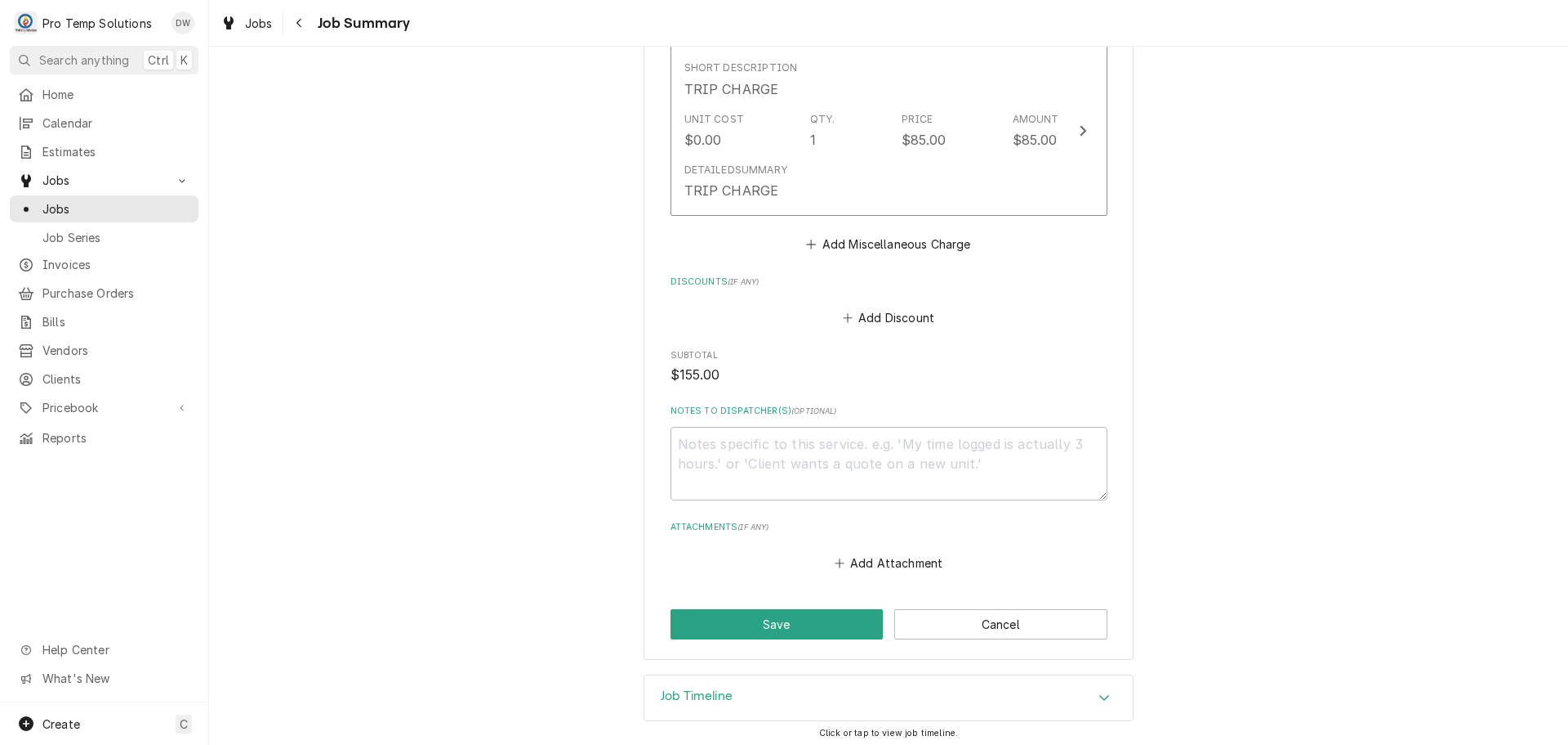
scroll to position [924, 0]
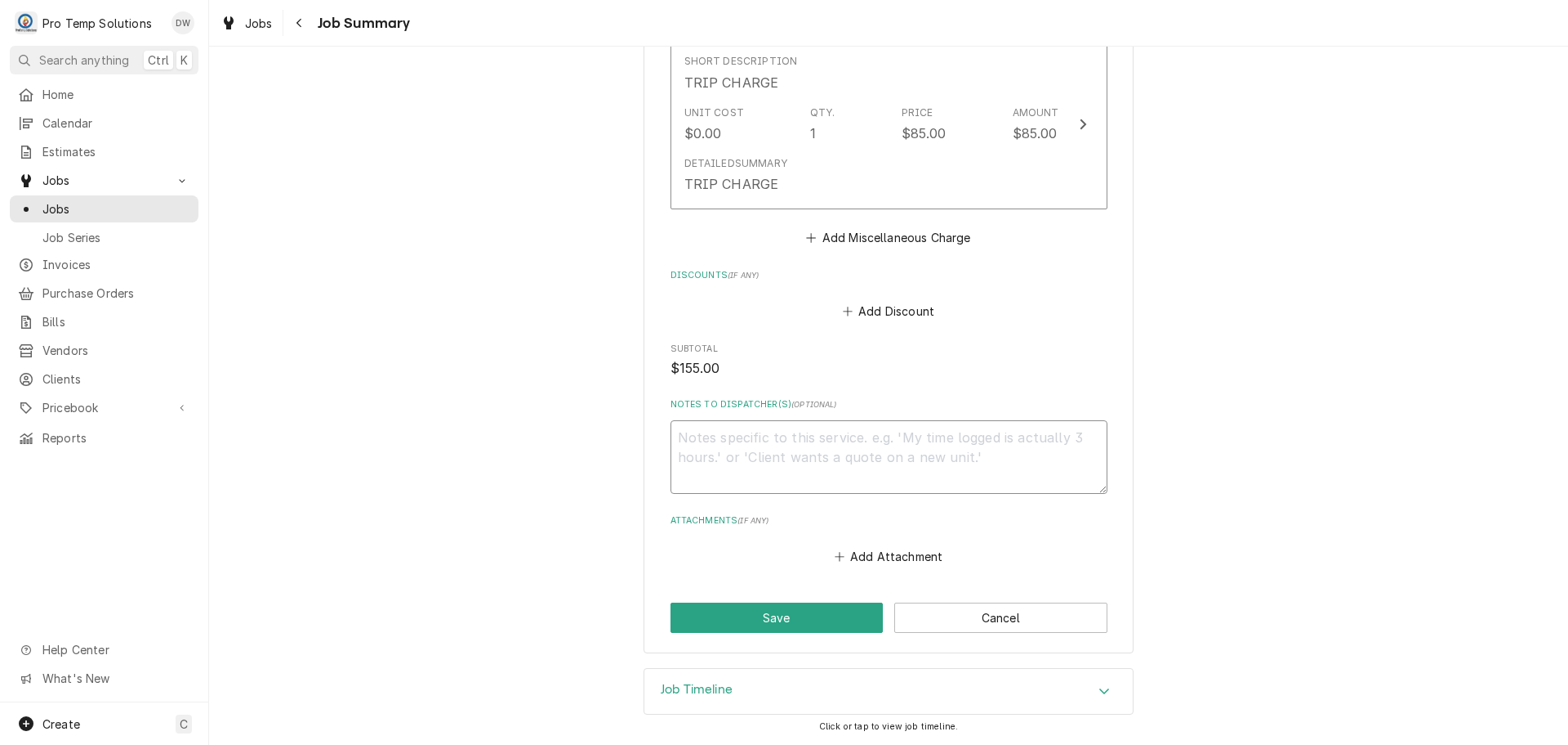
click at [760, 434] on textarea "Notes to Dispatcher(s) ( optional )" at bounding box center [889, 456] width 437 height 74
type textarea "x"
type textarea "#"
type textarea "x"
type textarea "#0"
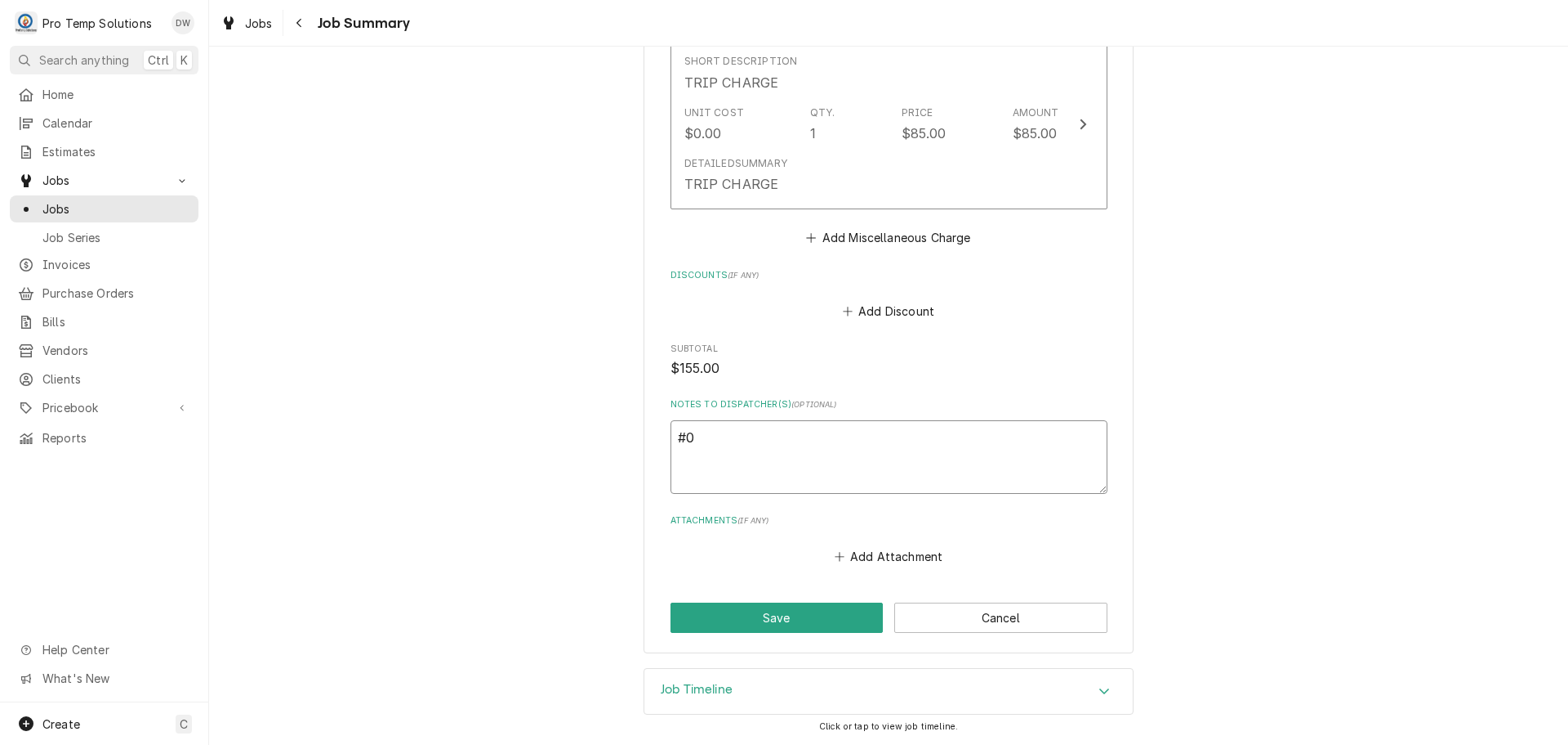
type textarea "x"
type textarea "#09"
type textarea "x"
type textarea "#091"
type textarea "x"
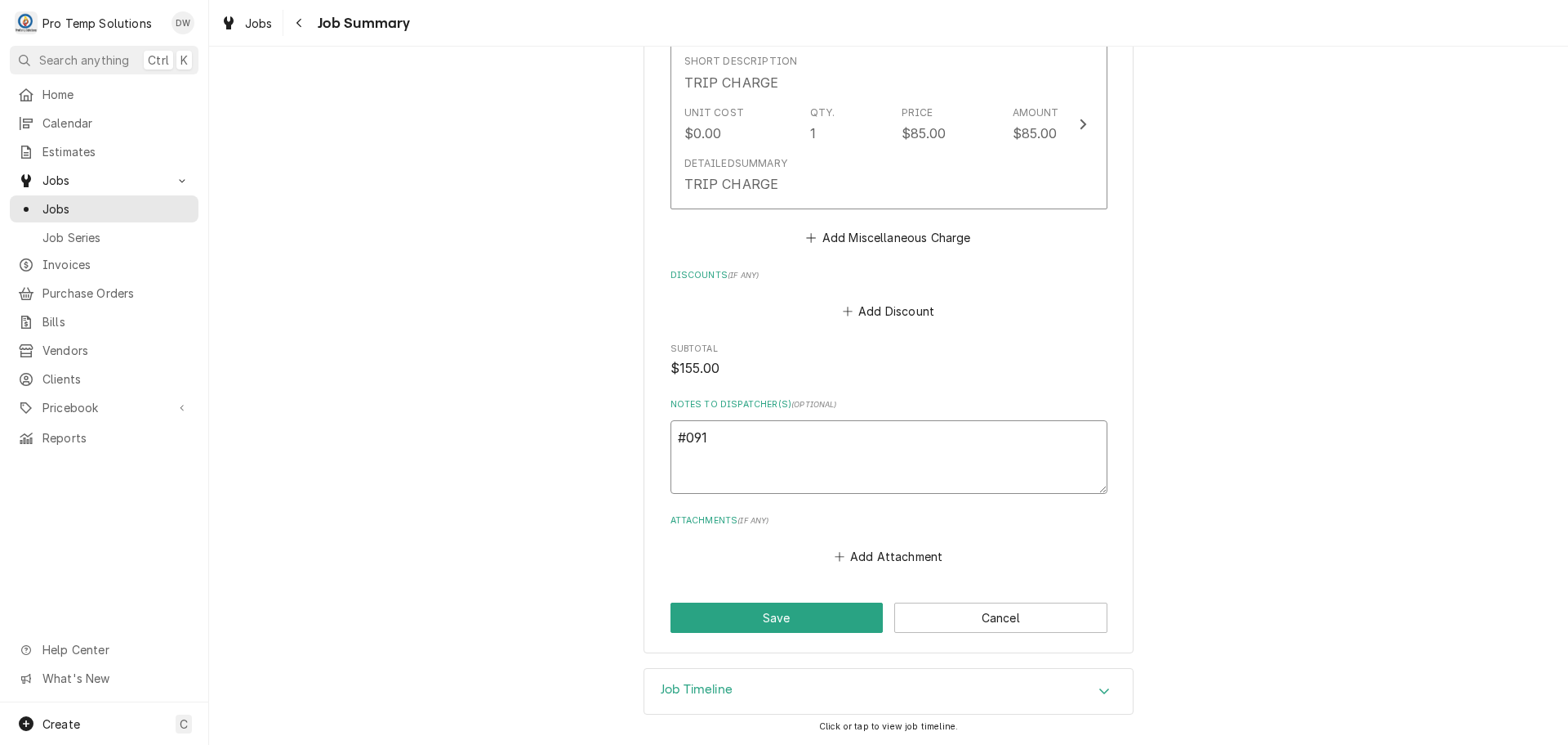
type textarea "#0911"
type textarea "x"
type textarea "#09112"
type textarea "x"
type textarea "#091125"
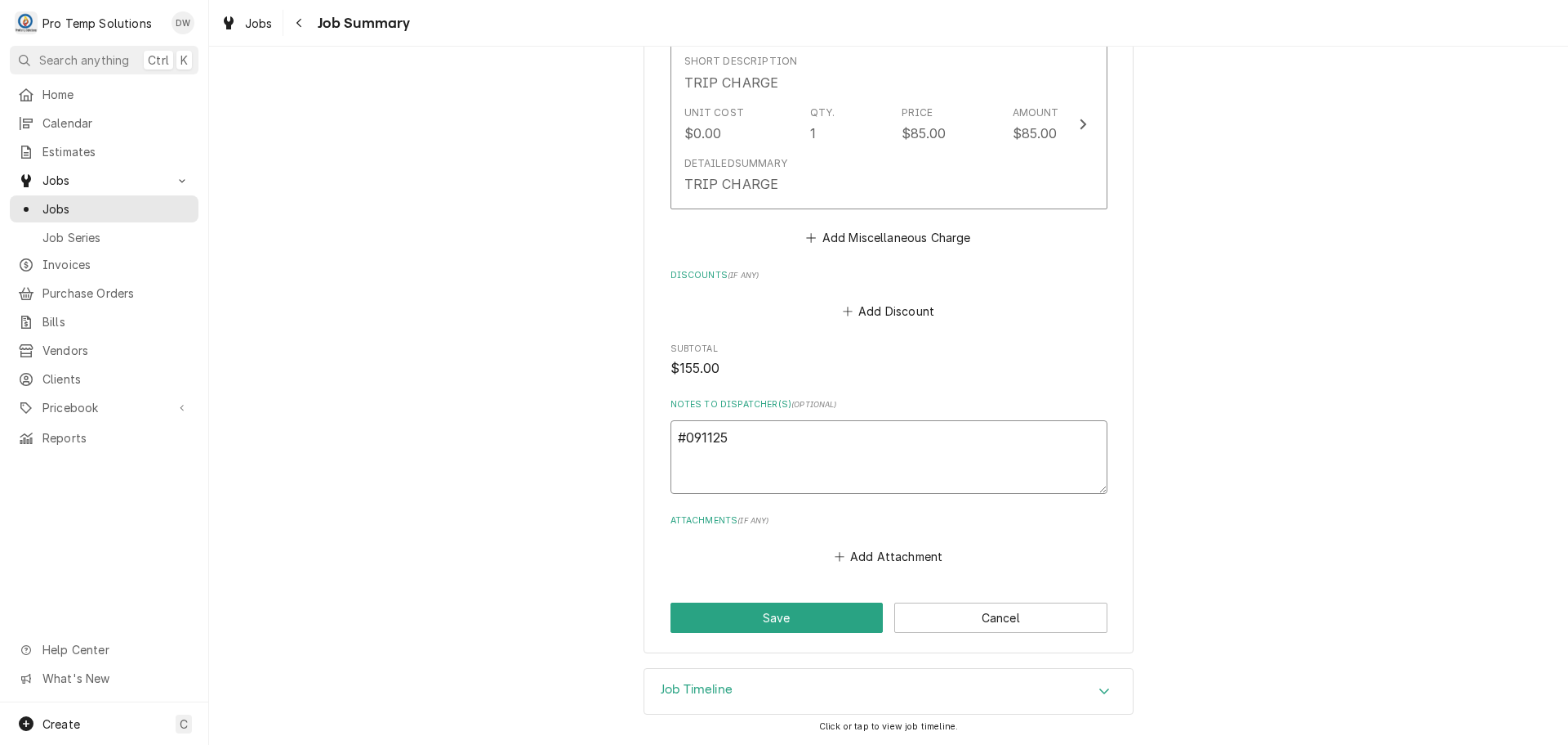
type textarea "x"
type textarea "#0911250"
type textarea "x"
type textarea "#09112500"
type textarea "x"
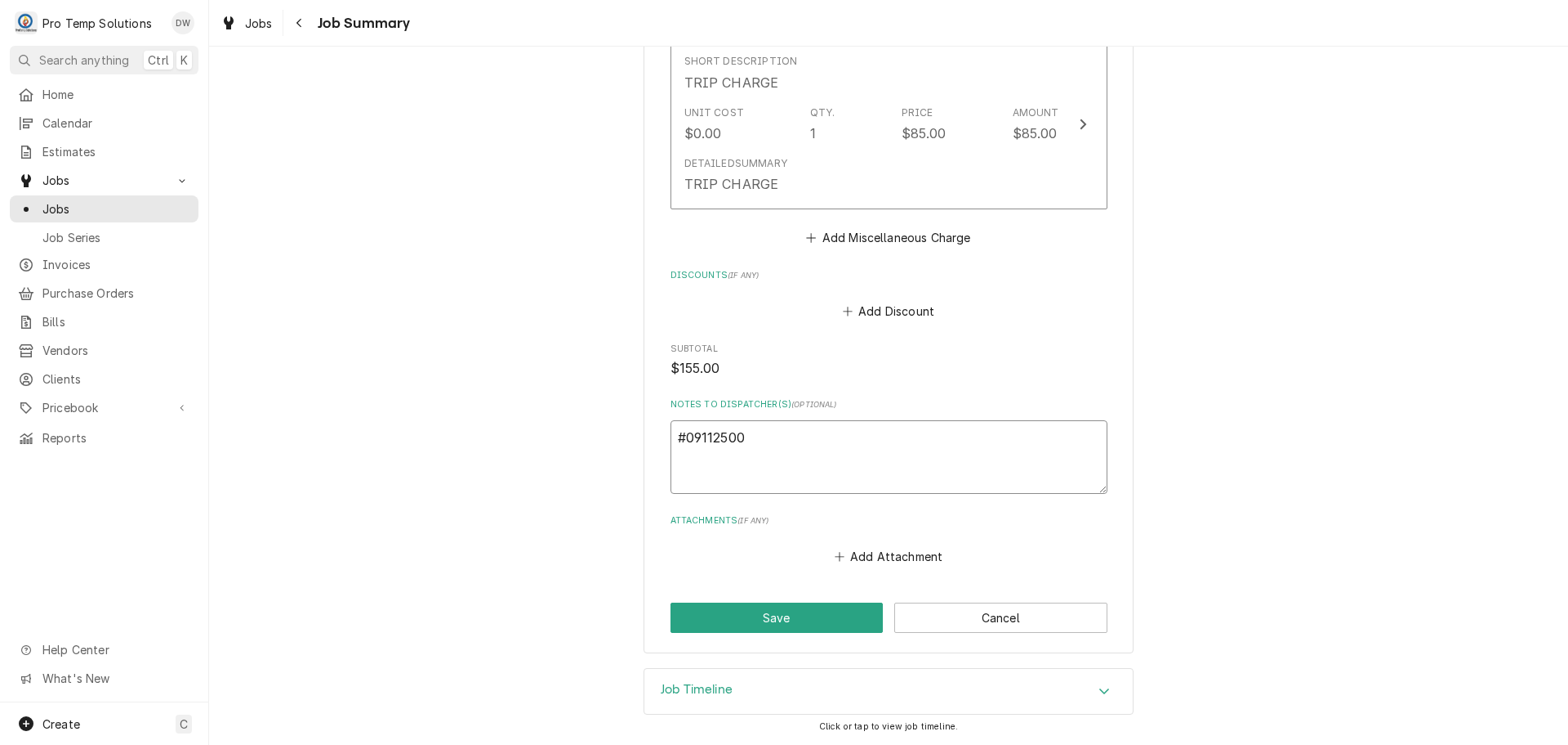
type textarea "#091125002"
type textarea "x"
type textarea "#091125002"
type textarea "x"
type textarea "#091125002 I"
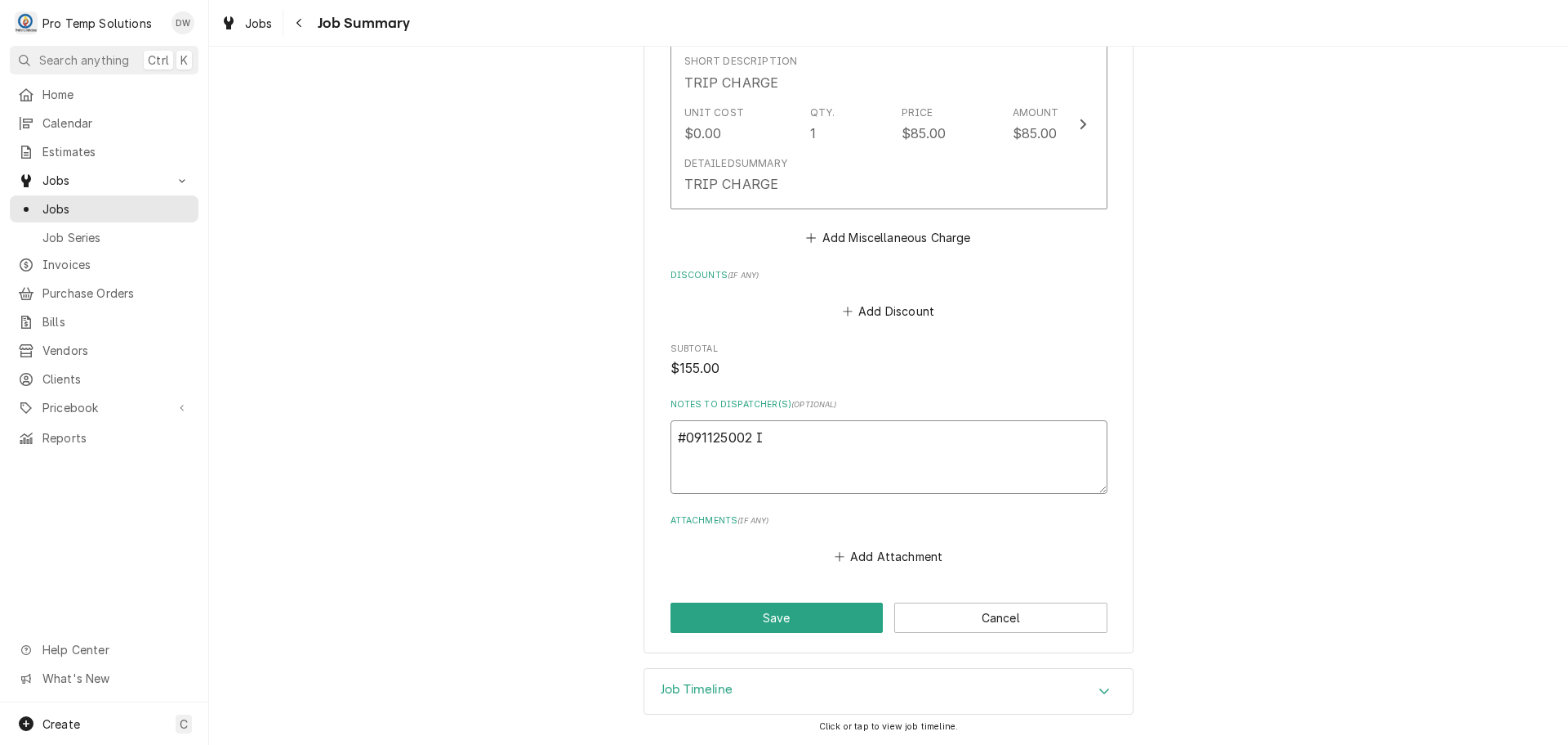
type textarea "x"
type textarea "#091125002 IA"
type textarea "x"
type textarea "#091125002 IAS"
type textarea "x"
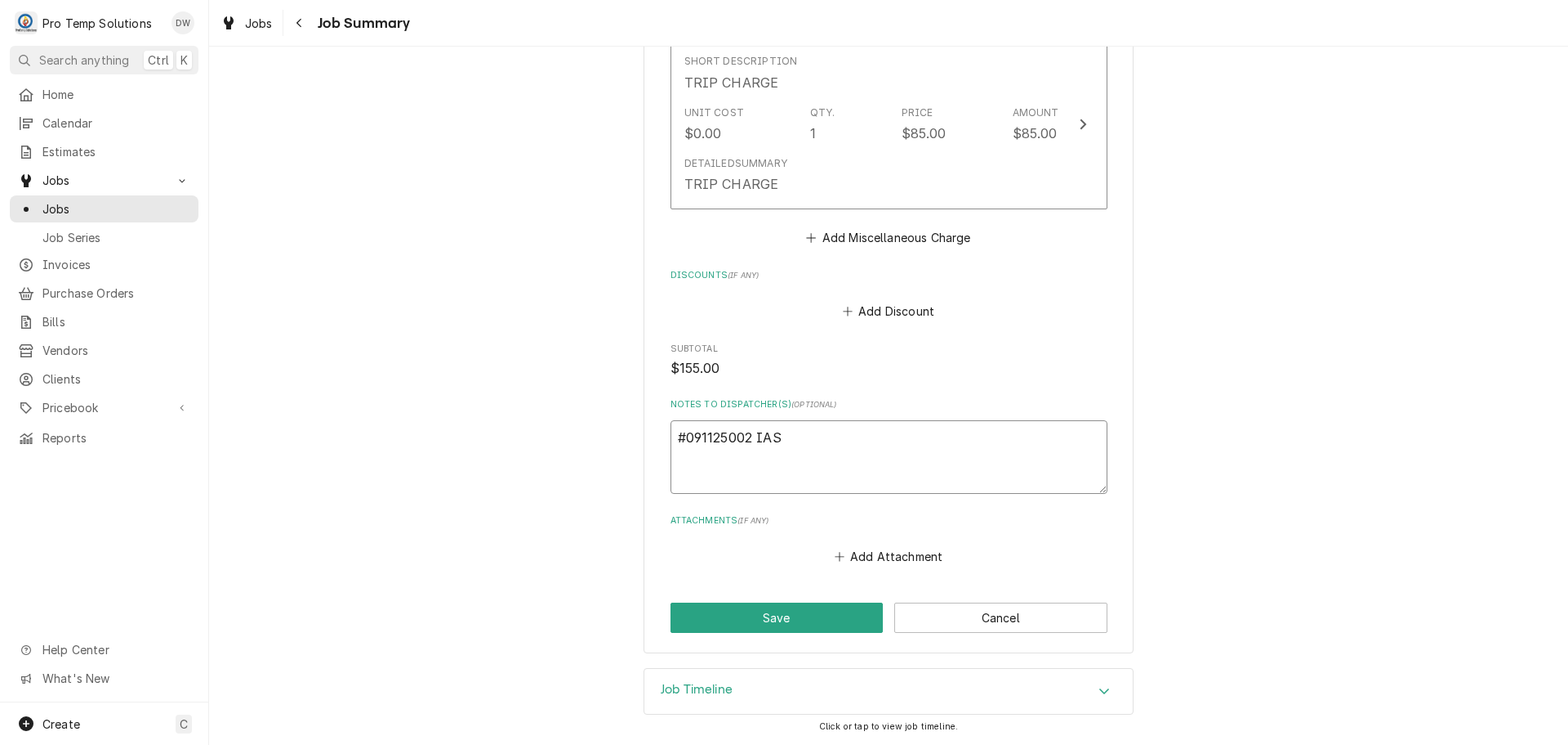
type textarea "#091125002 IAST"
type textarea "x"
type textarea "#091125002 IAST"
type textarea "x"
type textarea "#091125002 IAST /"
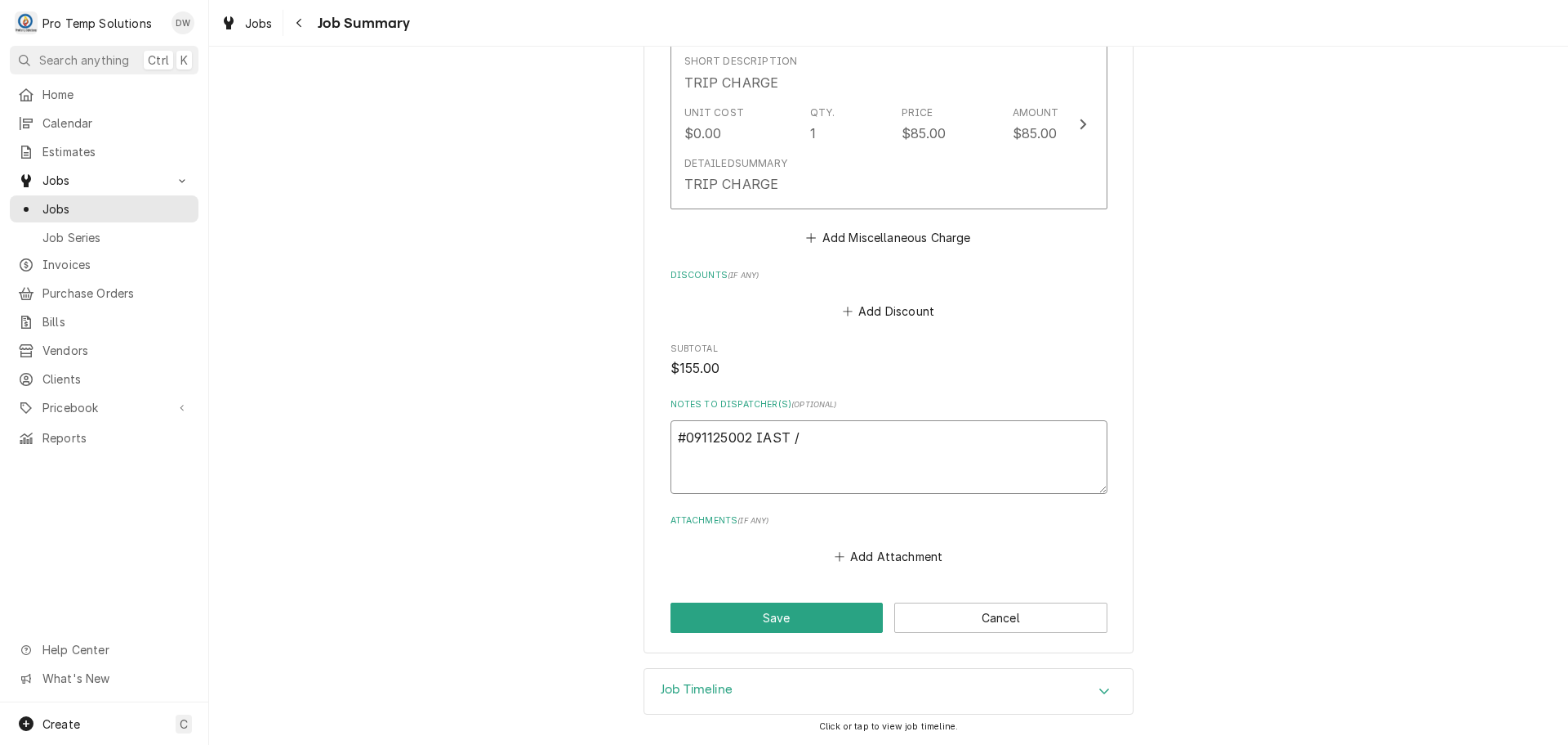
type textarea "x"
type textarea "#091125002 IAST /"
type textarea "x"
type textarea "#091125002 IAST / #"
type textarea "x"
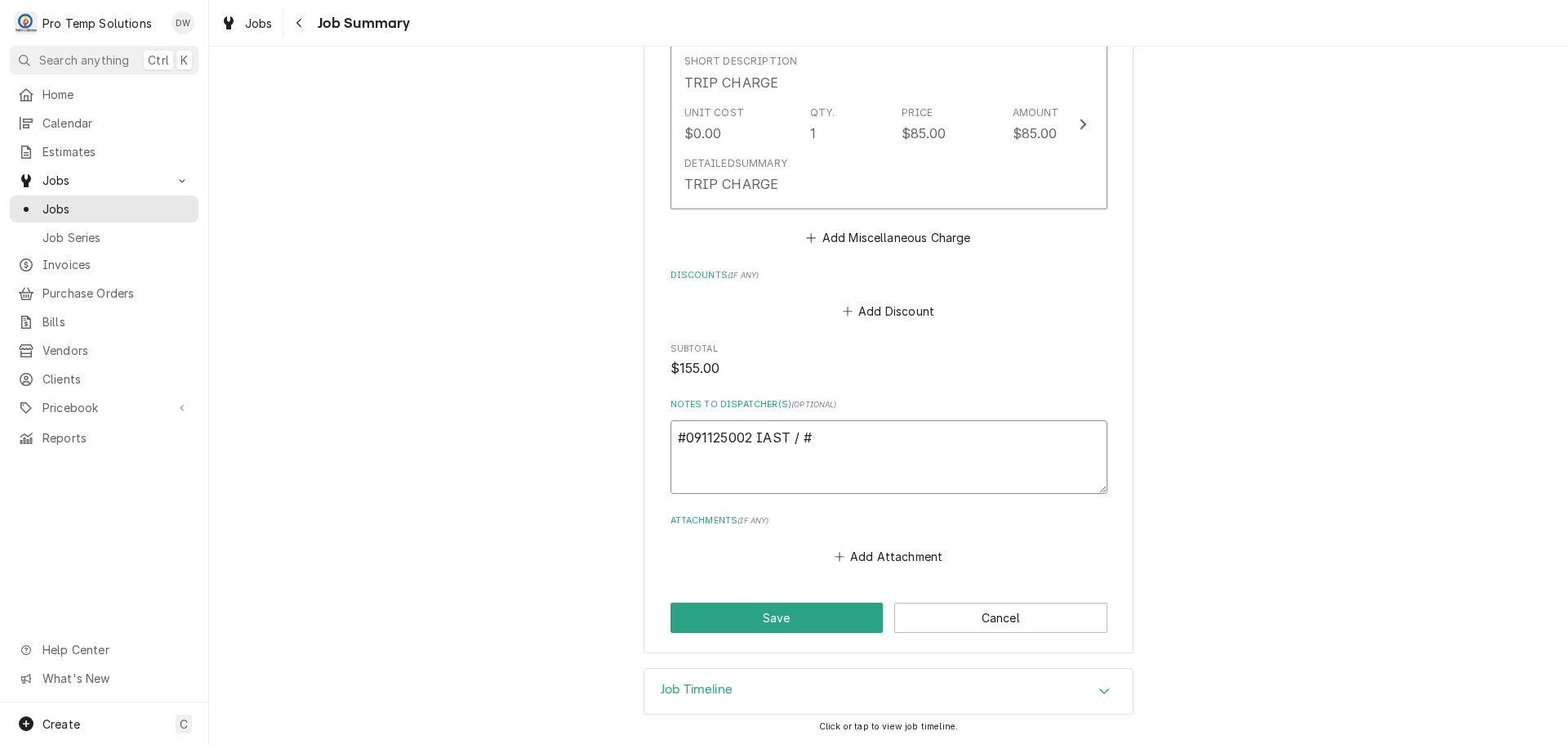
type textarea "#091125002 IAST / #1"
type textarea "x"
type textarea "#091125002 IAST / #1-"
type textarea "x"
type textarea "#091125002 IAST / #1-"
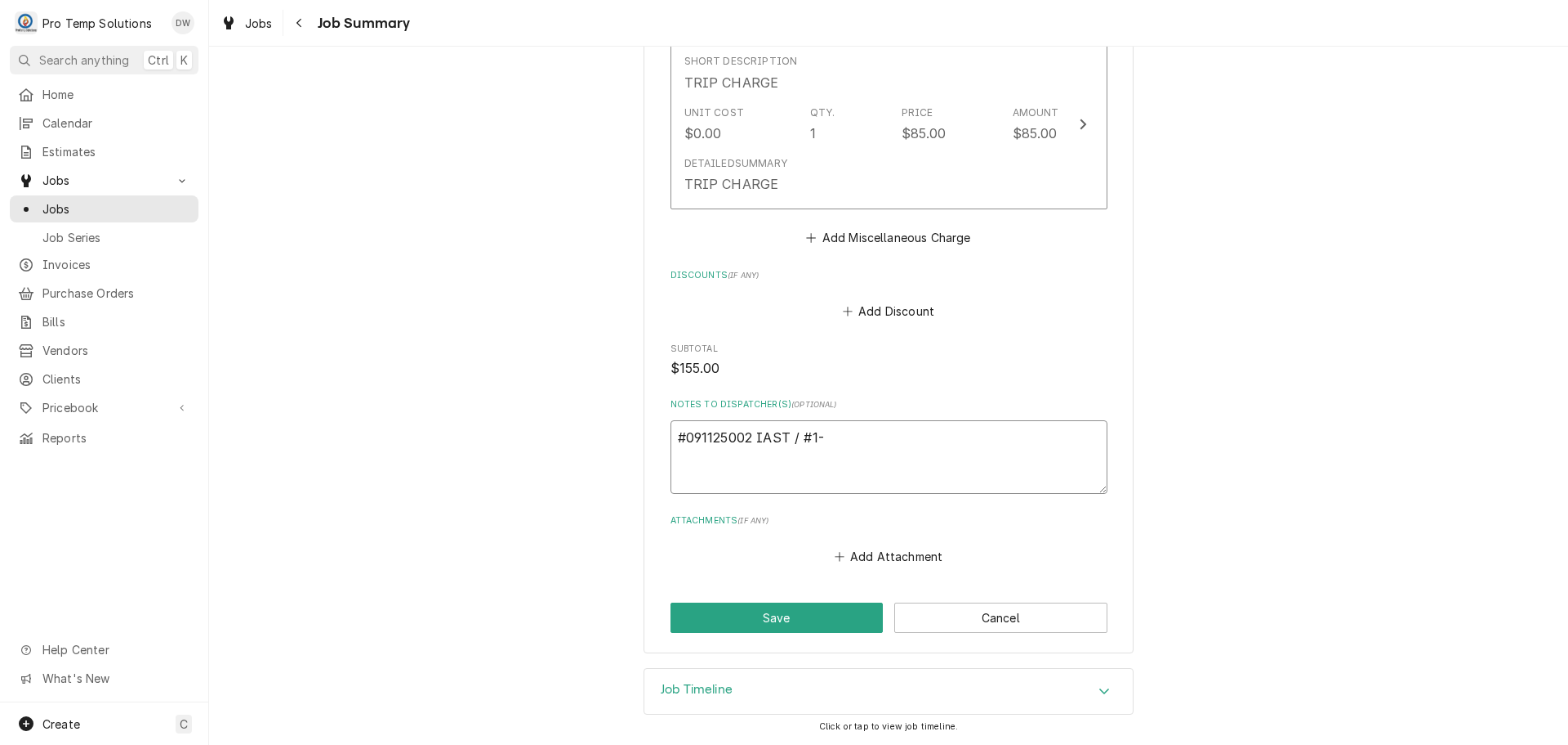
type textarea "x"
type textarea "#091125002 IAST / #1- M"
type textarea "x"
type textarea "#091125002 IAST / #1- MO"
type textarea "x"
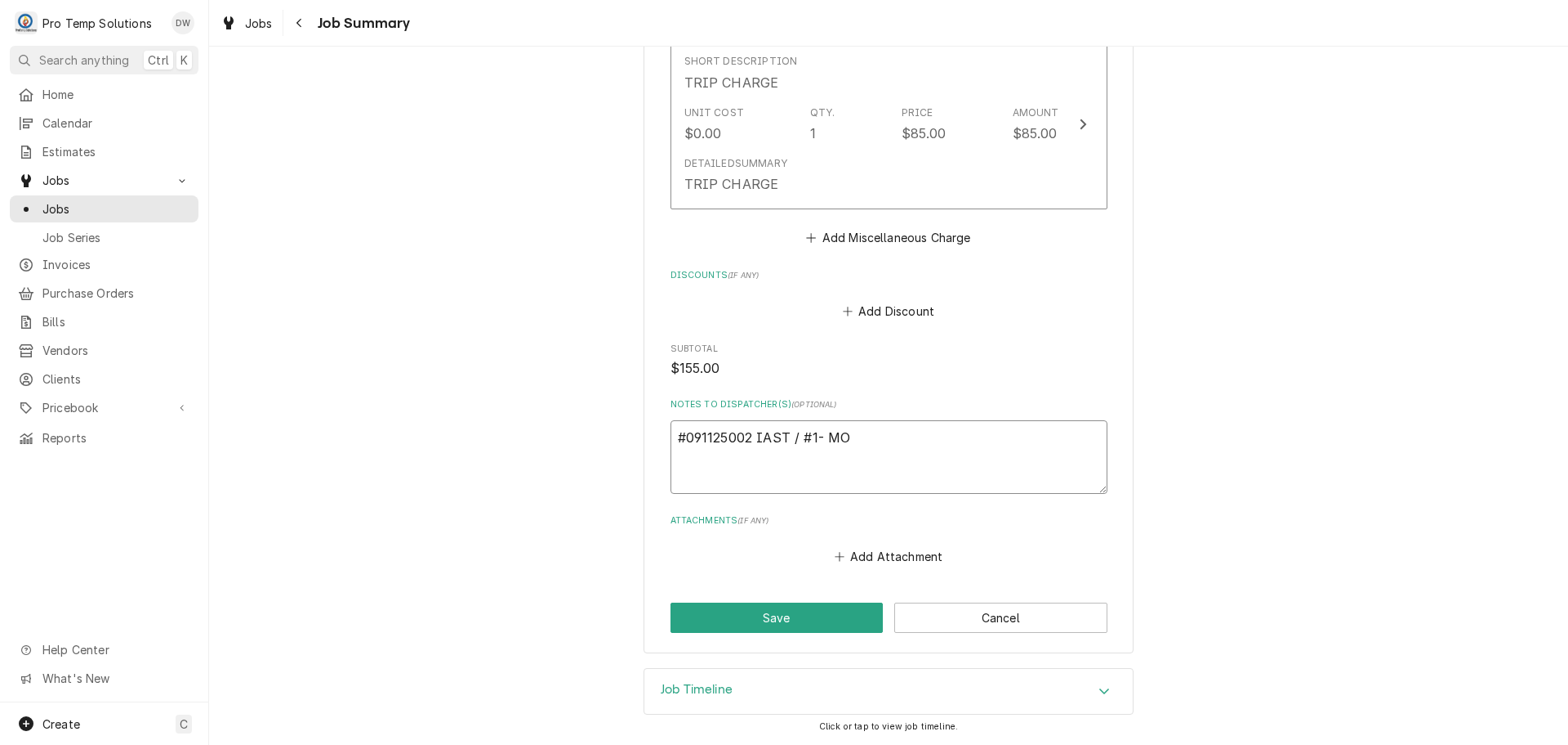
type textarea "#091125002 IAST / #1- MOB"
type textarea "x"
type textarea "#091125002 IAST / #1- MOBI"
type textarea "x"
type textarea "#[PHONE_NUMBER] IAST / #1- MOBIL"
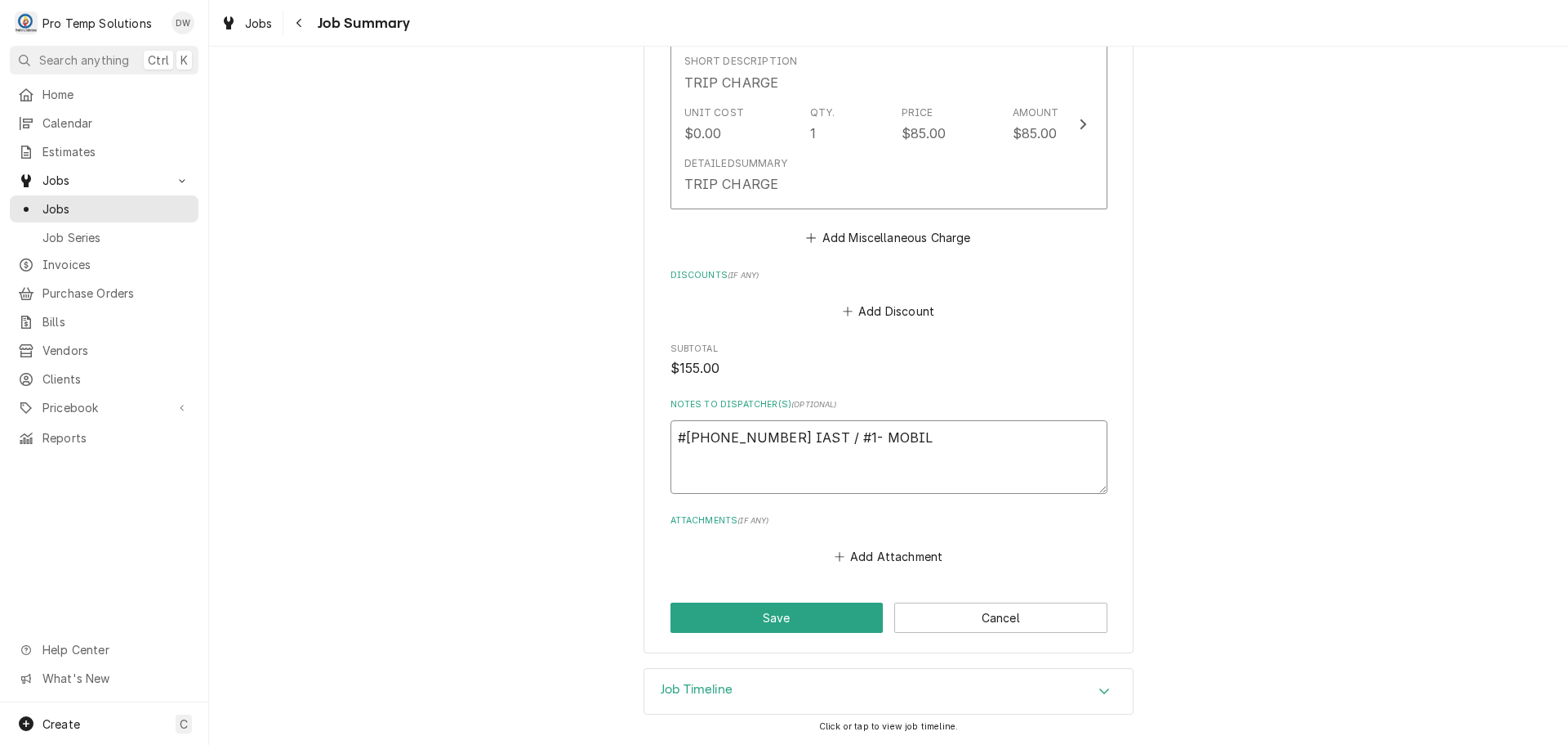
type textarea "x"
type textarea "#091125002 IAST / #1- MOBILE"
type textarea "x"
type textarea "#091125002 IAST / #1- MOBILE"
type textarea "x"
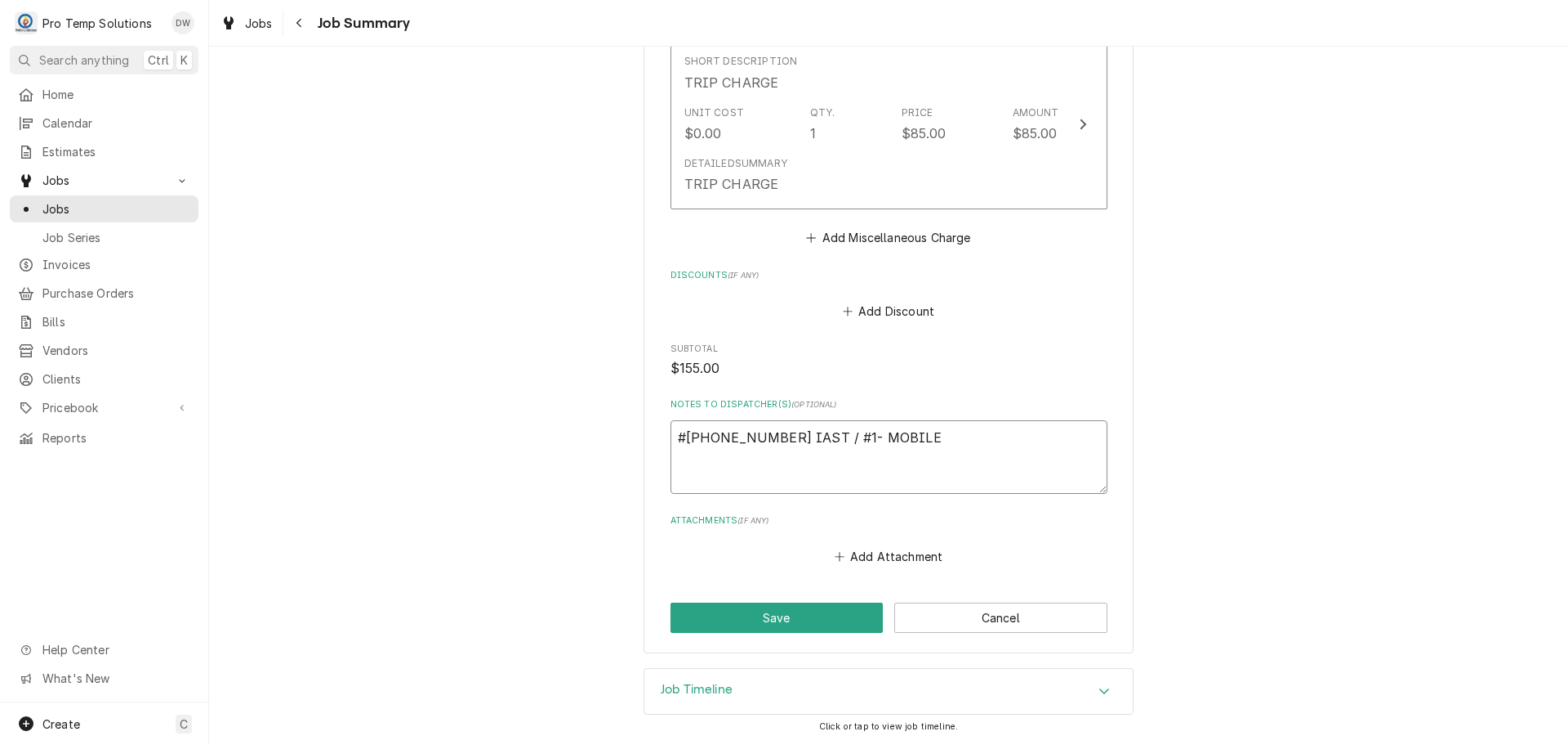
type textarea "#091125002 IAST / #1- MOBILE A"
type textarea "x"
type textarea "#091125002 IAST / #1- MOBILE A/"
type textarea "x"
type textarea "#091125002 IAST / #1- MOBILE A/C"
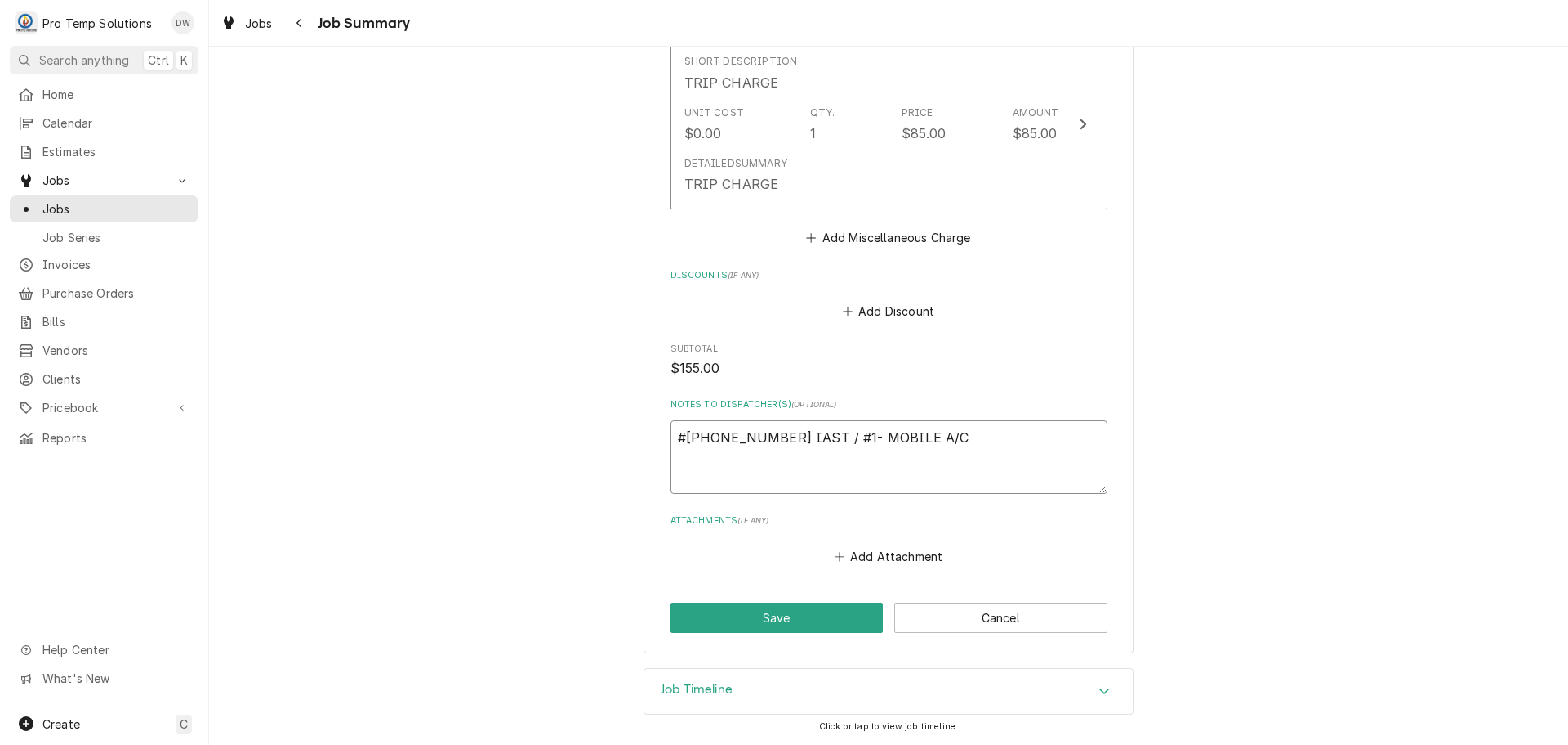
type textarea "x"
type textarea "#091125002 IAST / #1- MOBILE A/C"
type textarea "x"
type textarea "#091125002 IAST / #1- MOBILE A/C U"
type textarea "x"
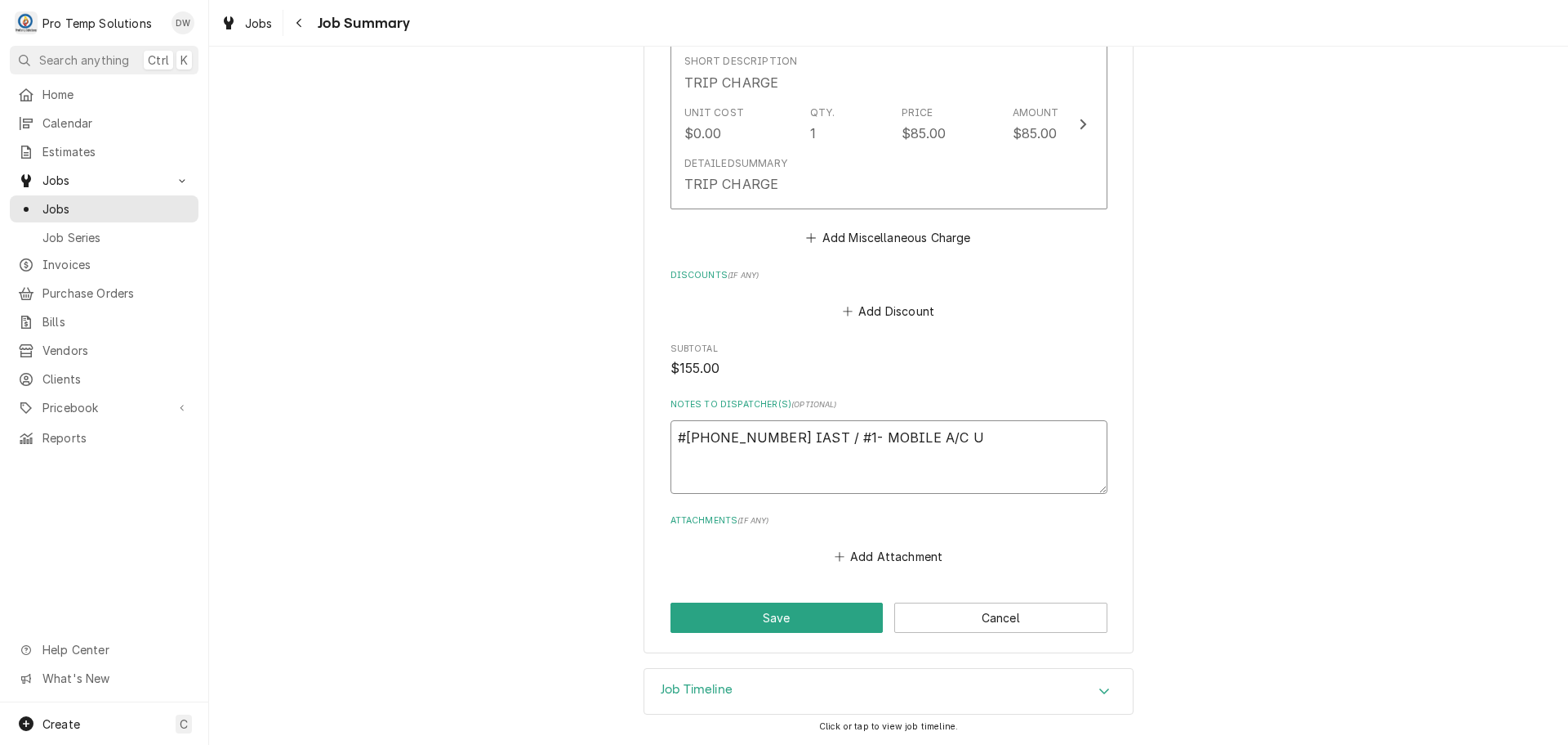
type textarea "#091125002 IAST / #1- MOBILE A/C UN"
type textarea "x"
type textarea "#091125002 IAST / #1- MOBILE A/C UNI"
type textarea "x"
type textarea "#091125002 IAST / #1- MOBILE A/C UNIT"
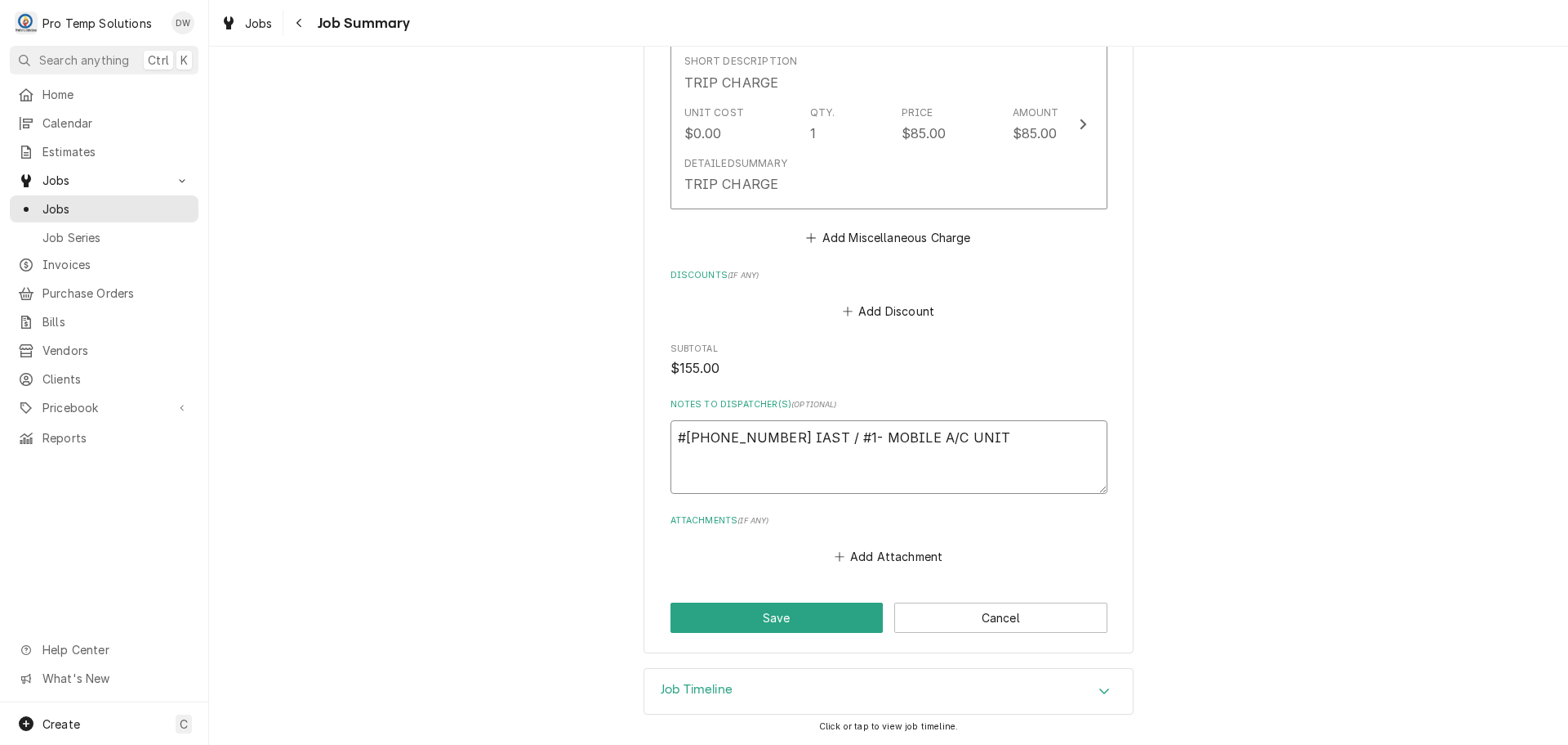
type textarea "x"
type textarea "#091125002 IAST / #1- MOBILE A/C UNIT"
click at [786, 614] on button "Save" at bounding box center [776, 617] width 213 height 30
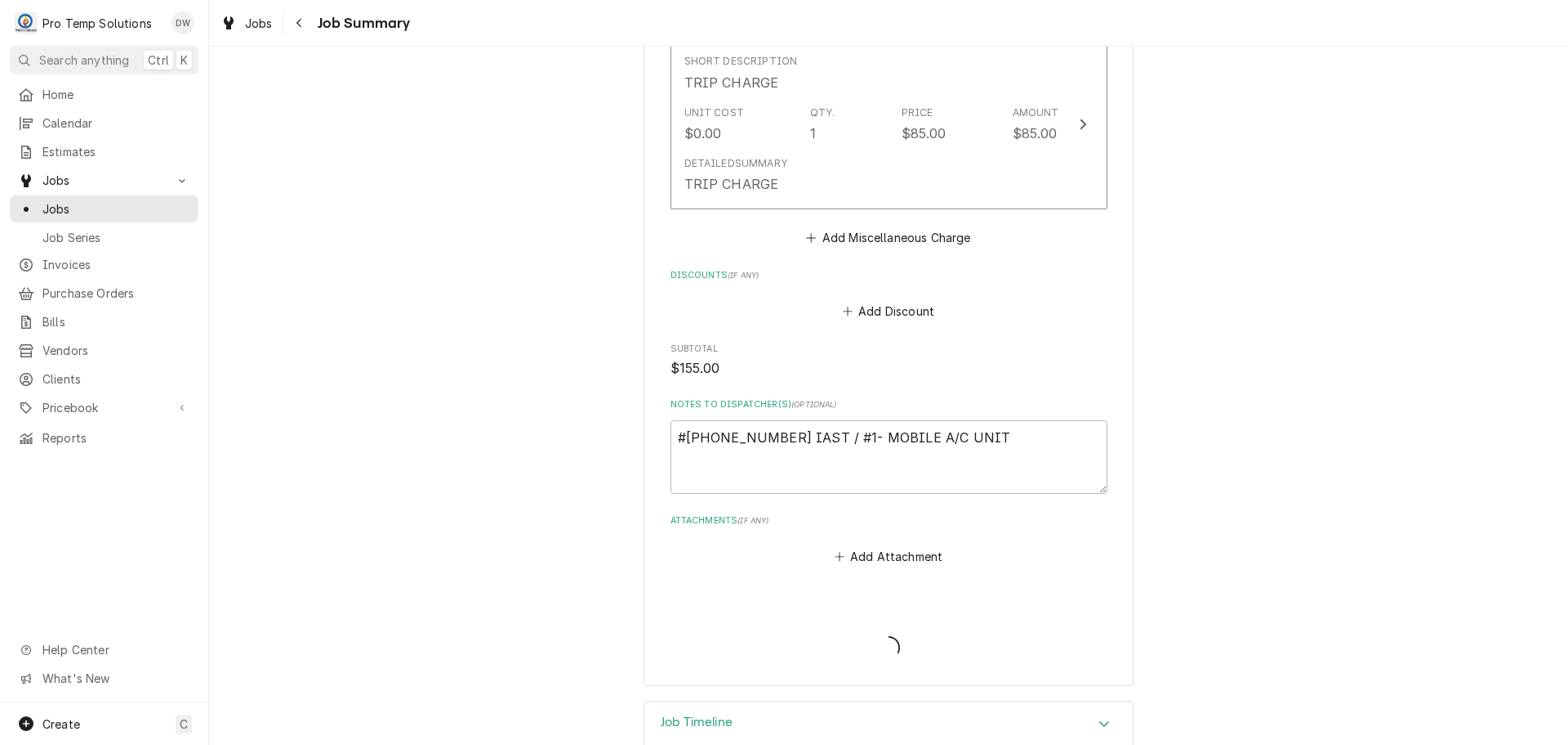
type textarea "x"
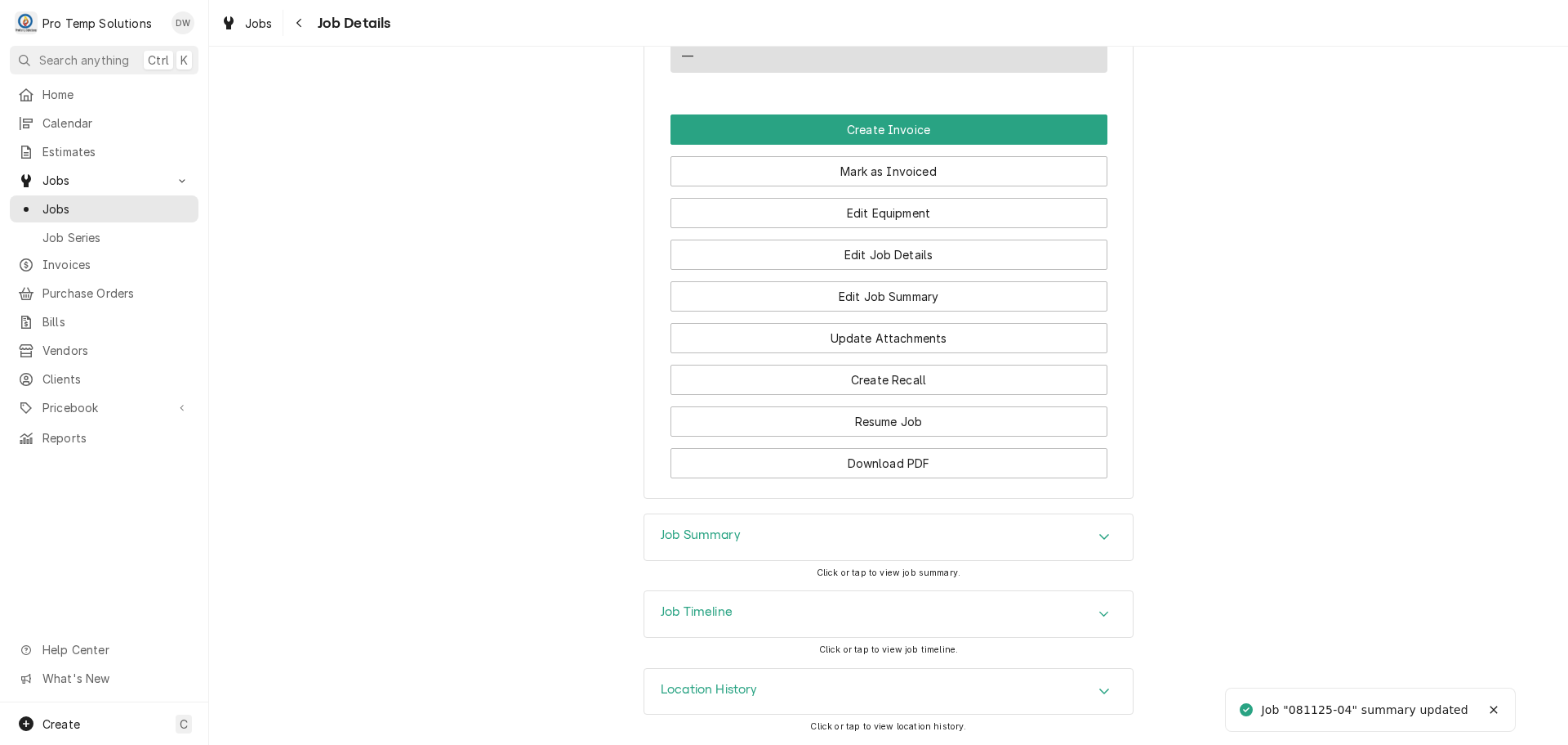
scroll to position [1031, 0]
click at [869, 134] on button "Create Invoice" at bounding box center [889, 129] width 437 height 30
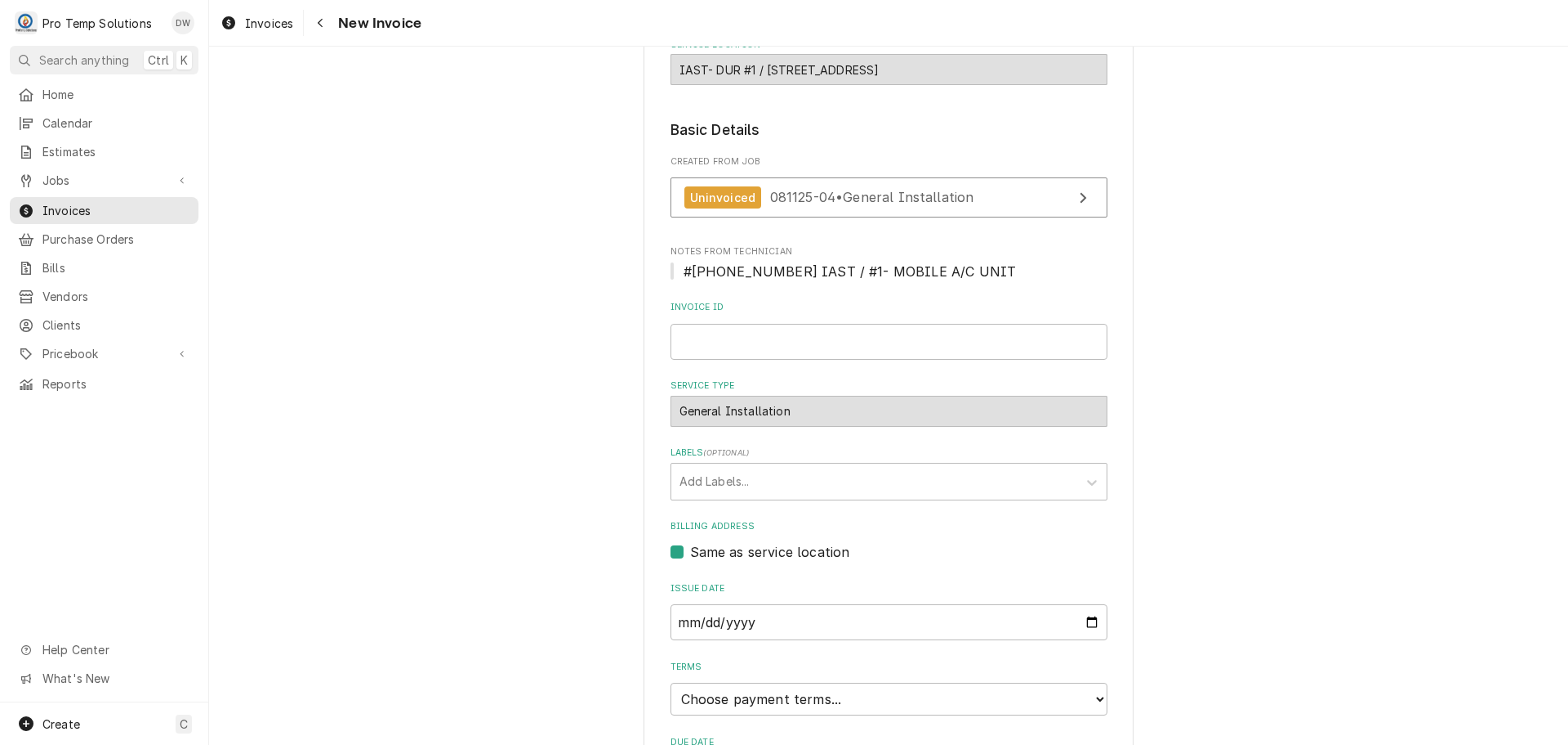
scroll to position [245, 0]
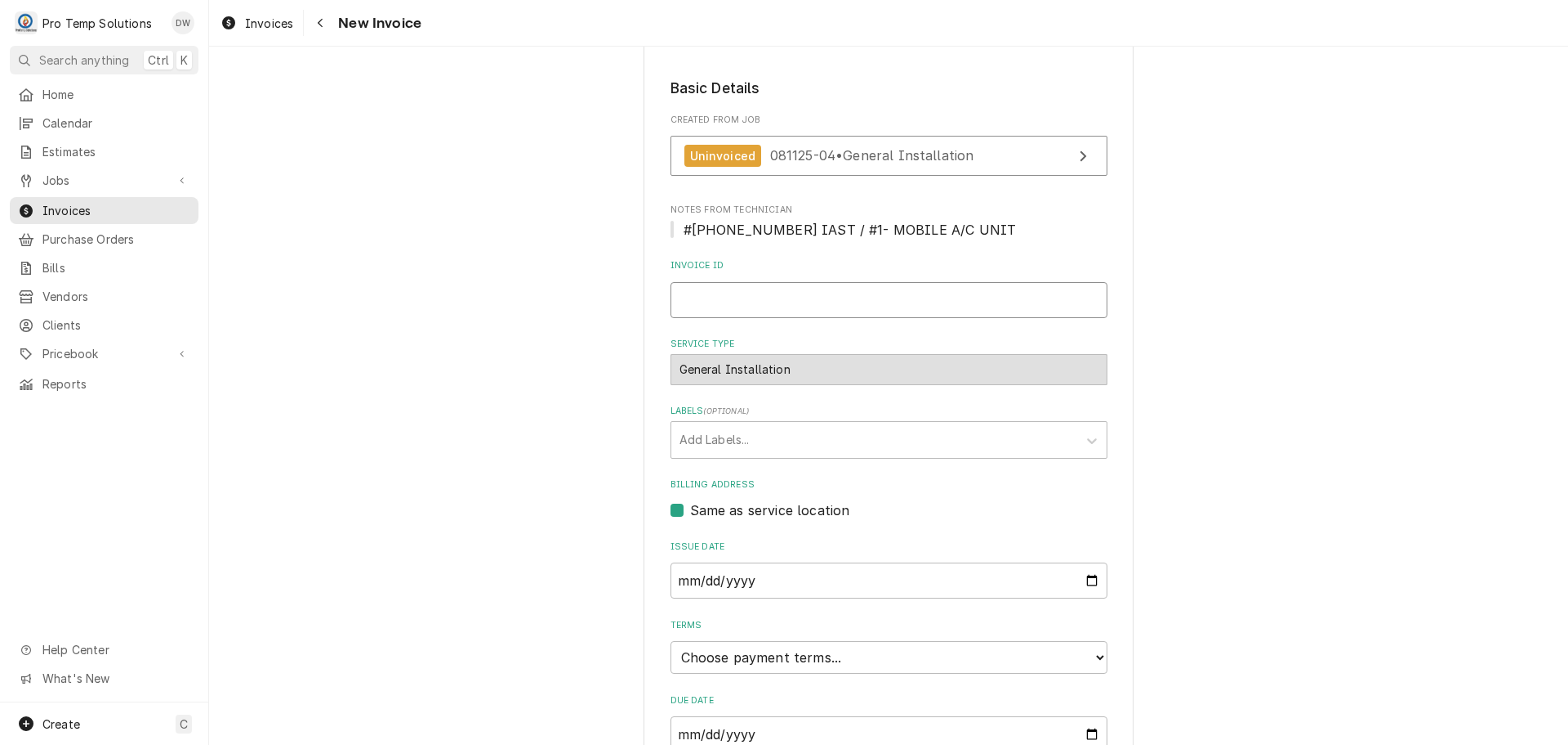
click at [774, 294] on input "Invoice ID" at bounding box center [889, 299] width 437 height 36
type input "#091125002"
drag, startPoint x: 735, startPoint y: 650, endPoint x: 738, endPoint y: 641, distance: 9.5
click at [738, 641] on select "Choose payment terms... Same Day Net 7 Net 14 Net 21 Net 30 Net 45 Net 60 Net 90" at bounding box center [889, 656] width 437 height 33
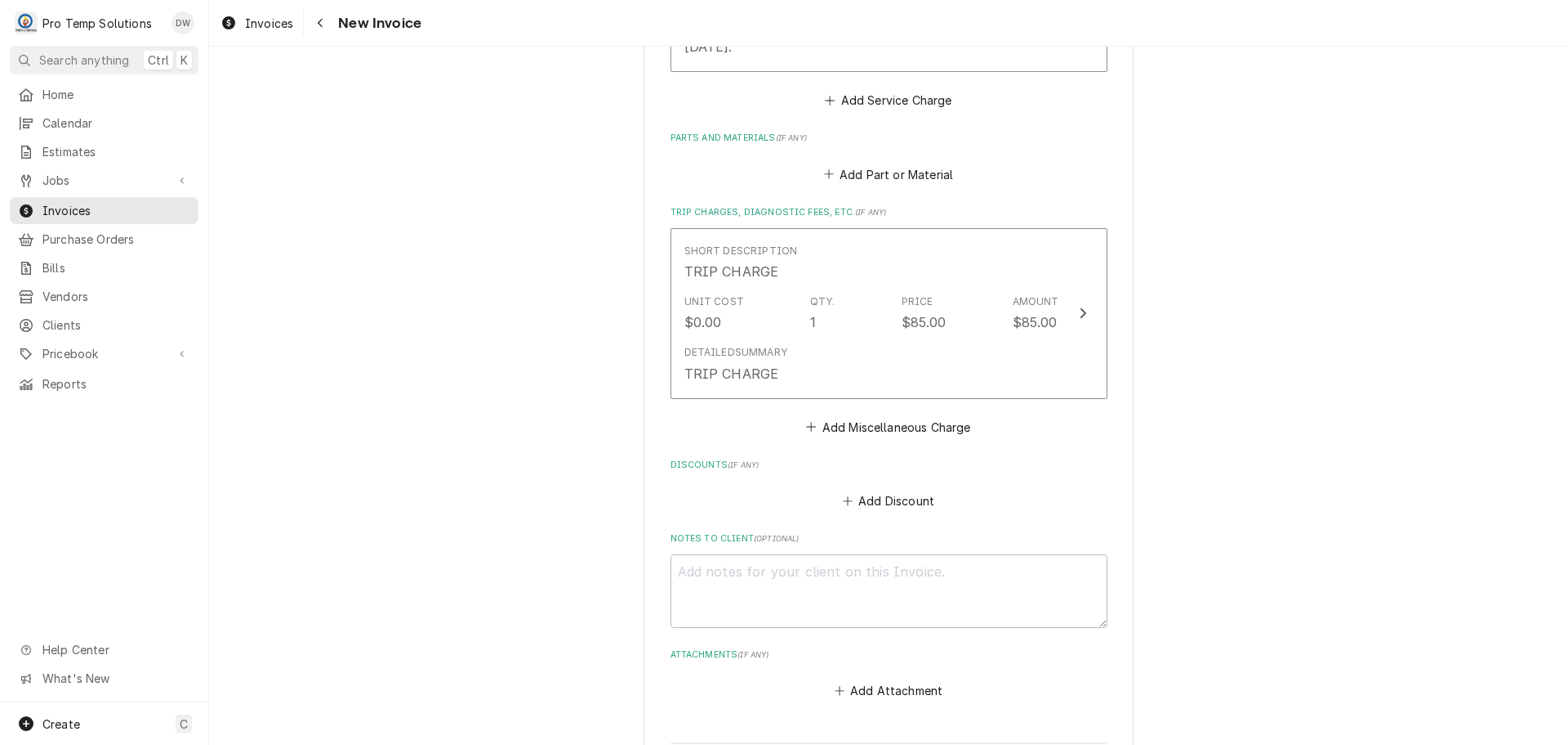
scroll to position [1308, 0]
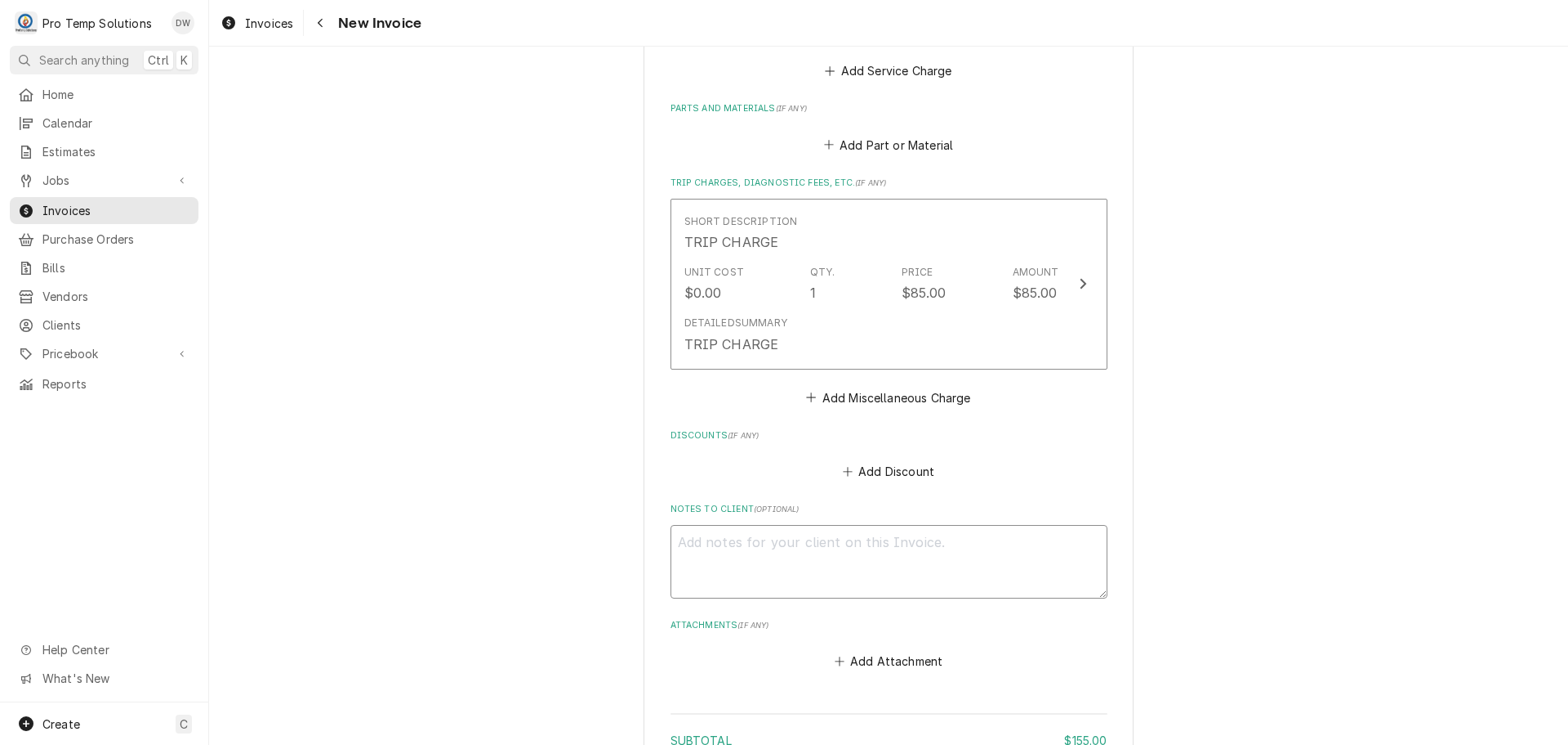
click at [746, 552] on textarea "Notes to Client ( optional )" at bounding box center [889, 561] width 437 height 74
type textarea "x"
type textarea "#"
type textarea "x"
type textarea "#0"
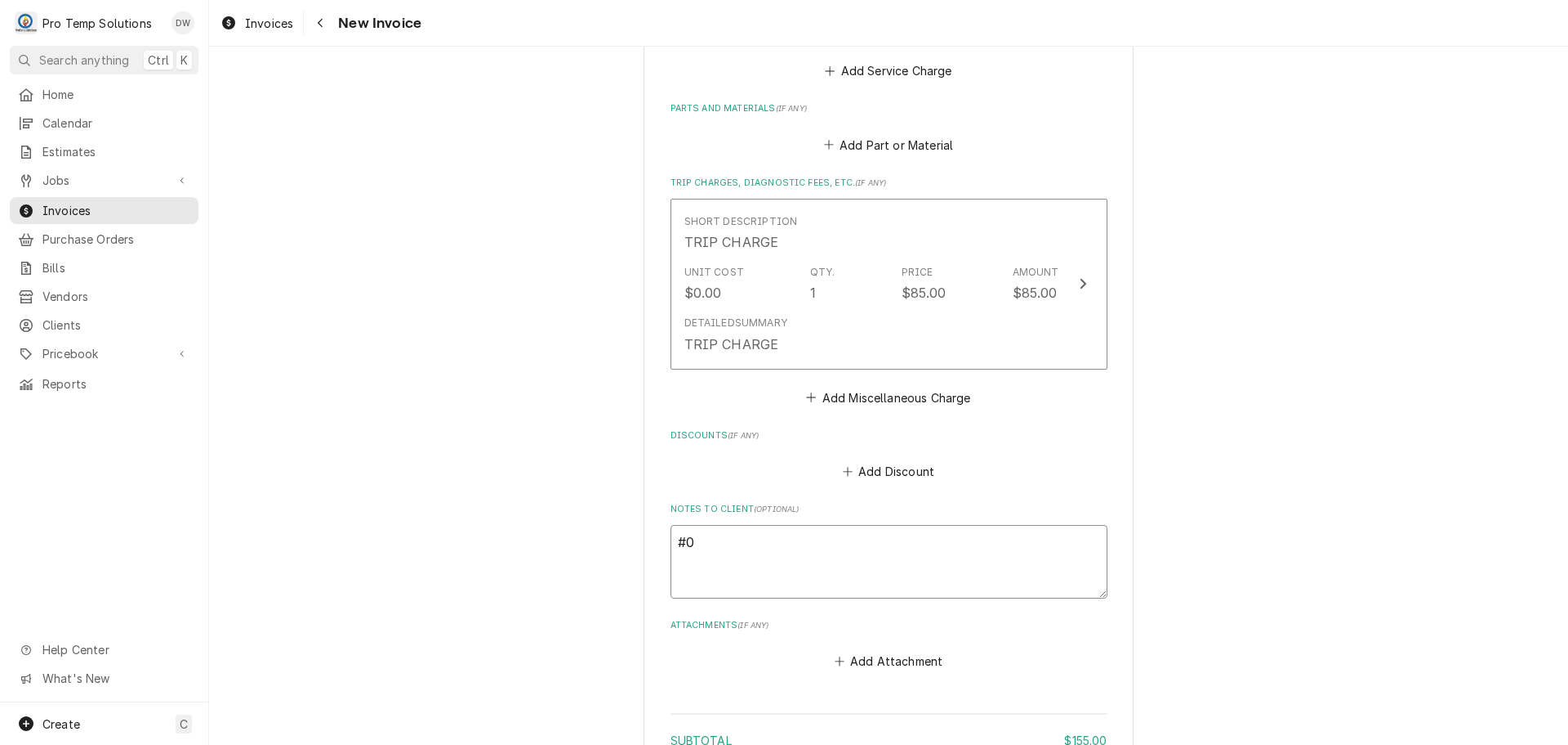
type textarea "x"
type textarea "#09"
type textarea "x"
type textarea "#091"
type textarea "x"
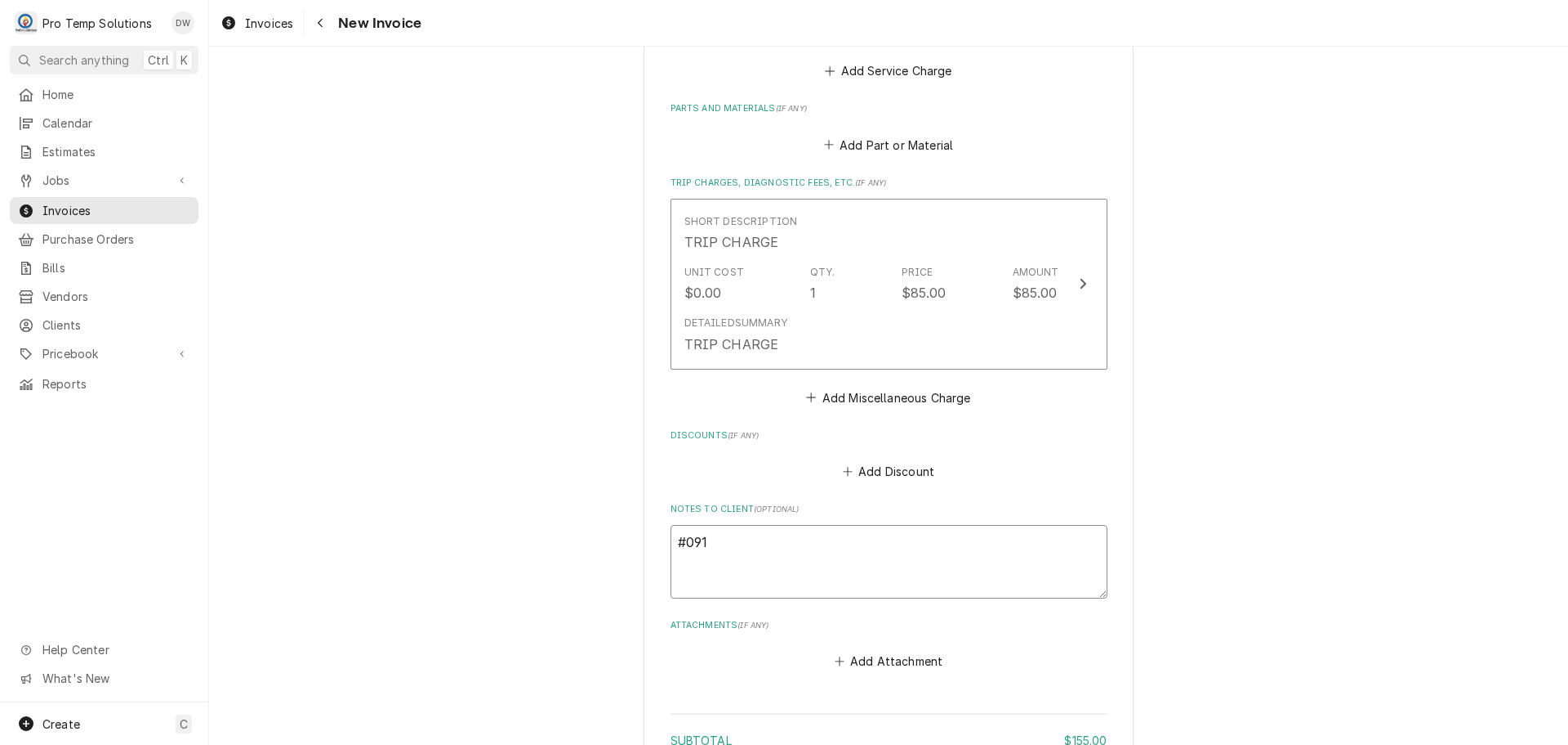
type textarea "#0911"
type textarea "x"
type textarea "#09112"
type textarea "x"
type textarea "#091125"
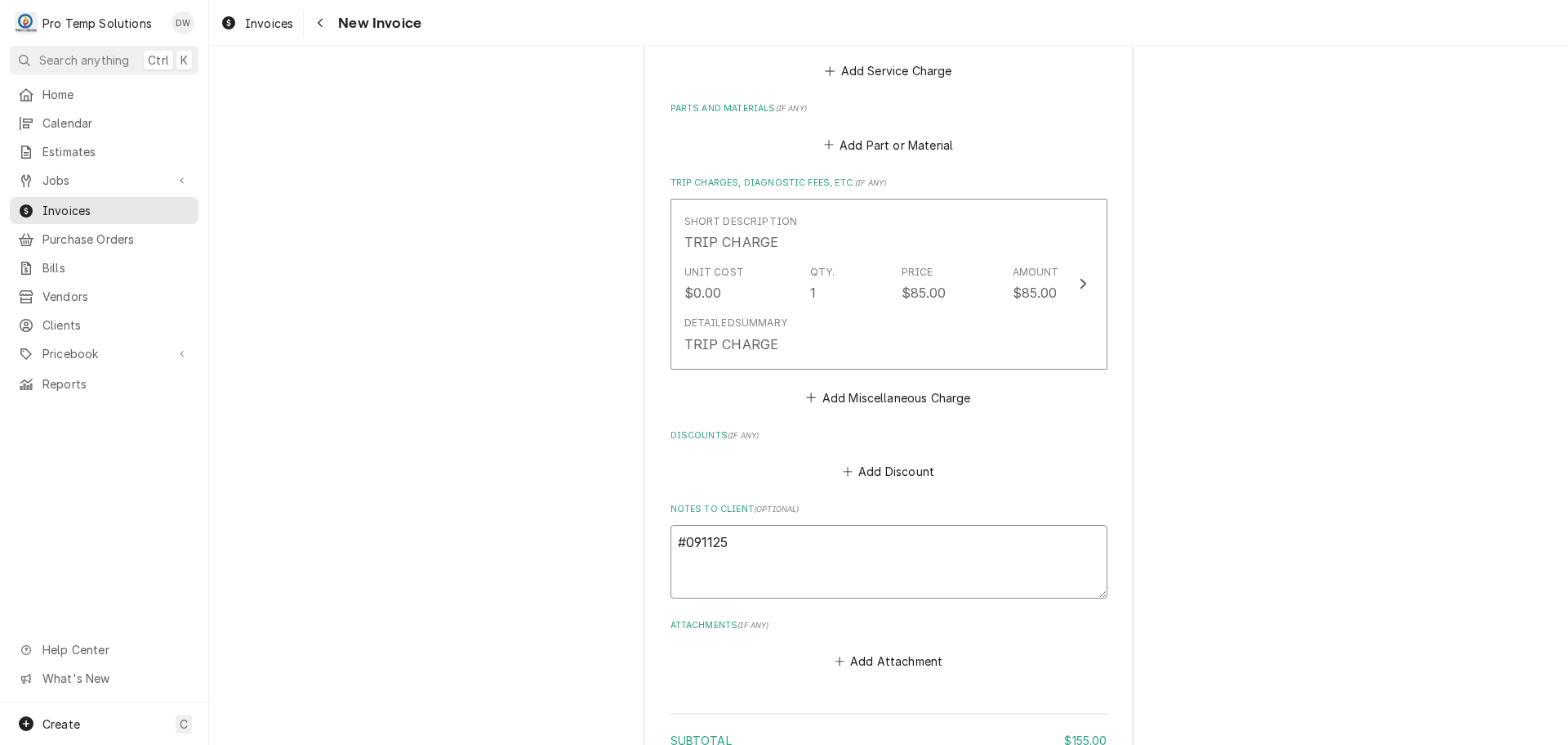
type textarea "x"
type textarea "#0911250"
type textarea "x"
type textarea "#09112500"
type textarea "x"
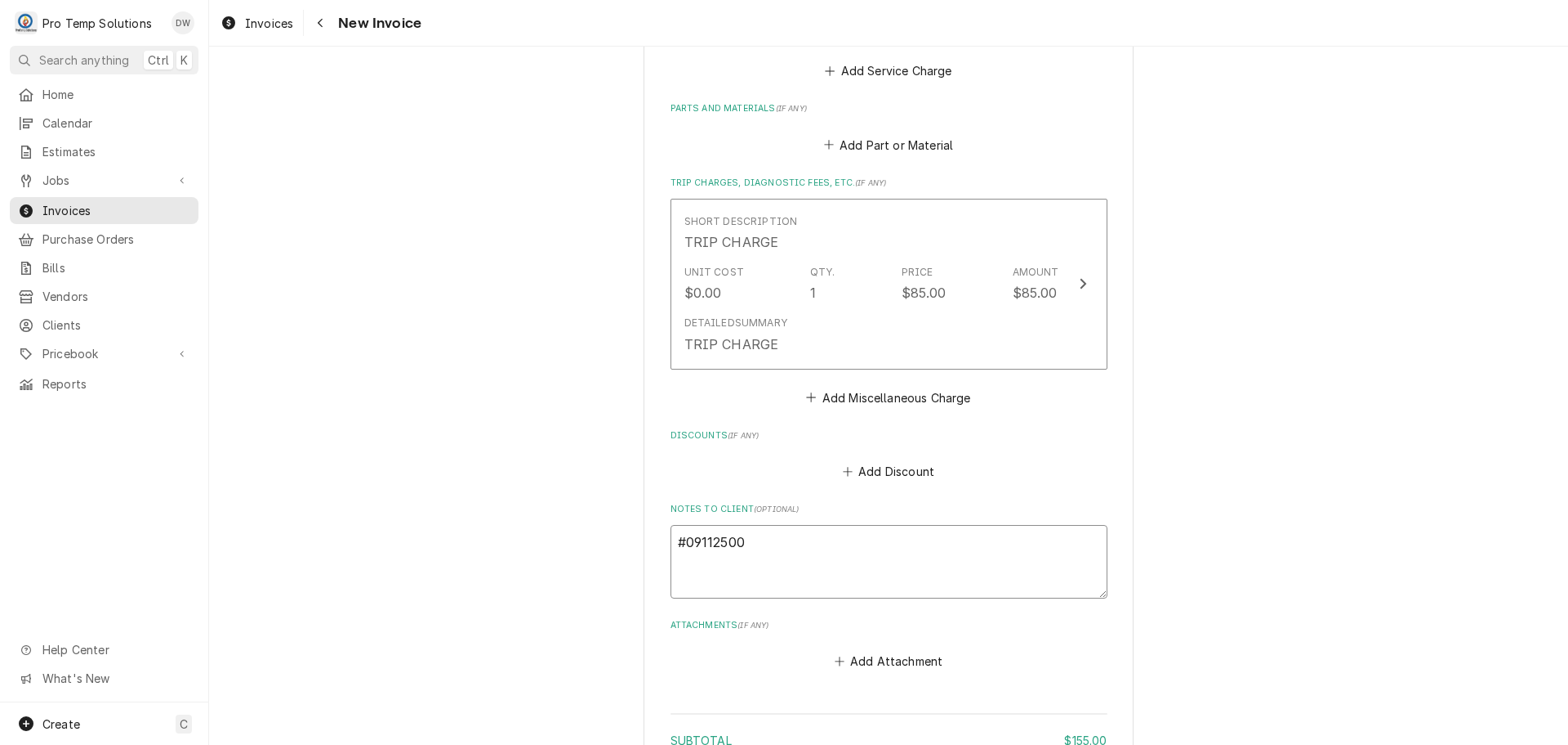
type textarea "#091125002"
type textarea "x"
type textarea "#091125002"
type textarea "x"
type textarea "#091125002 I"
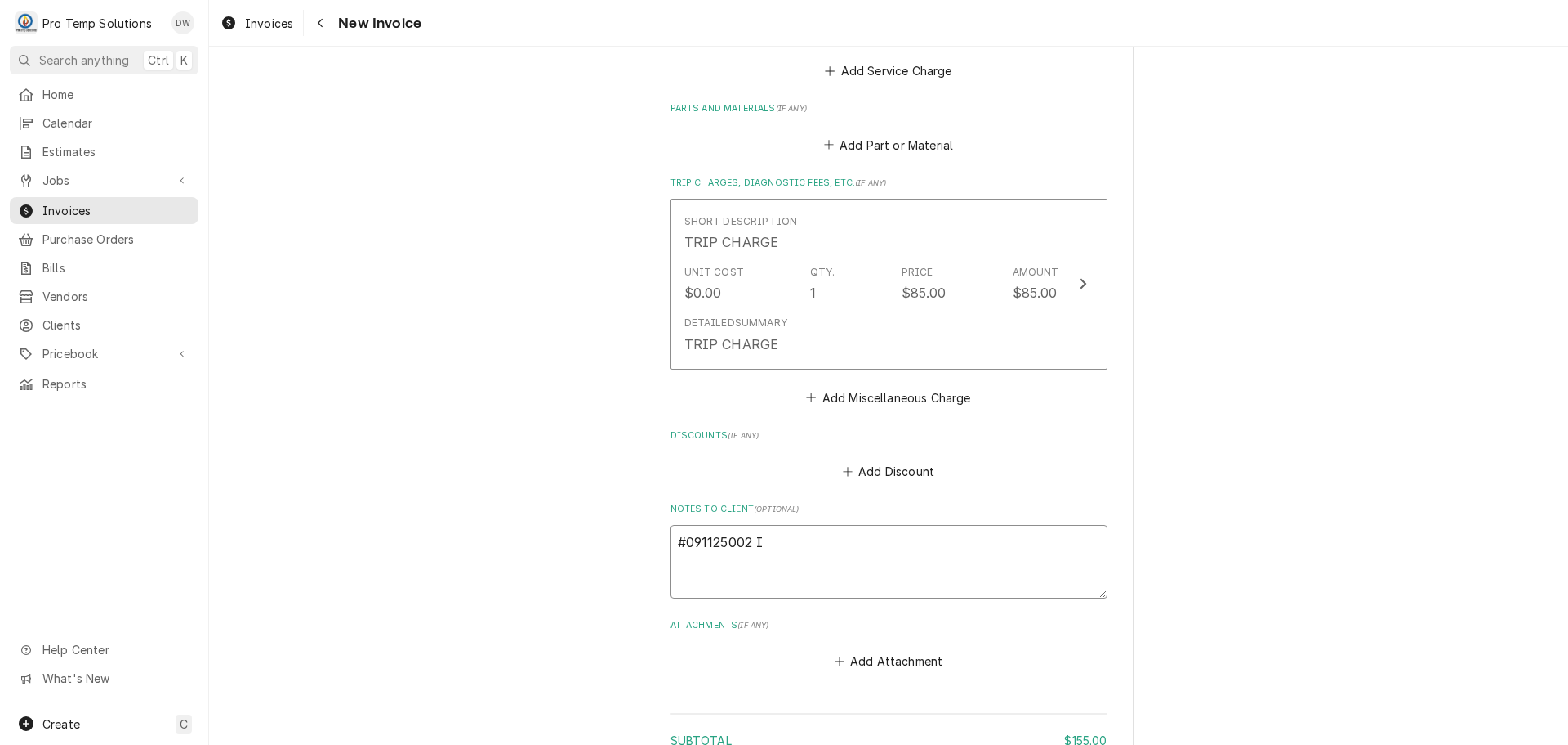
type textarea "x"
type textarea "#091125002 IA"
type textarea "x"
type textarea "#091125002 IAS"
type textarea "x"
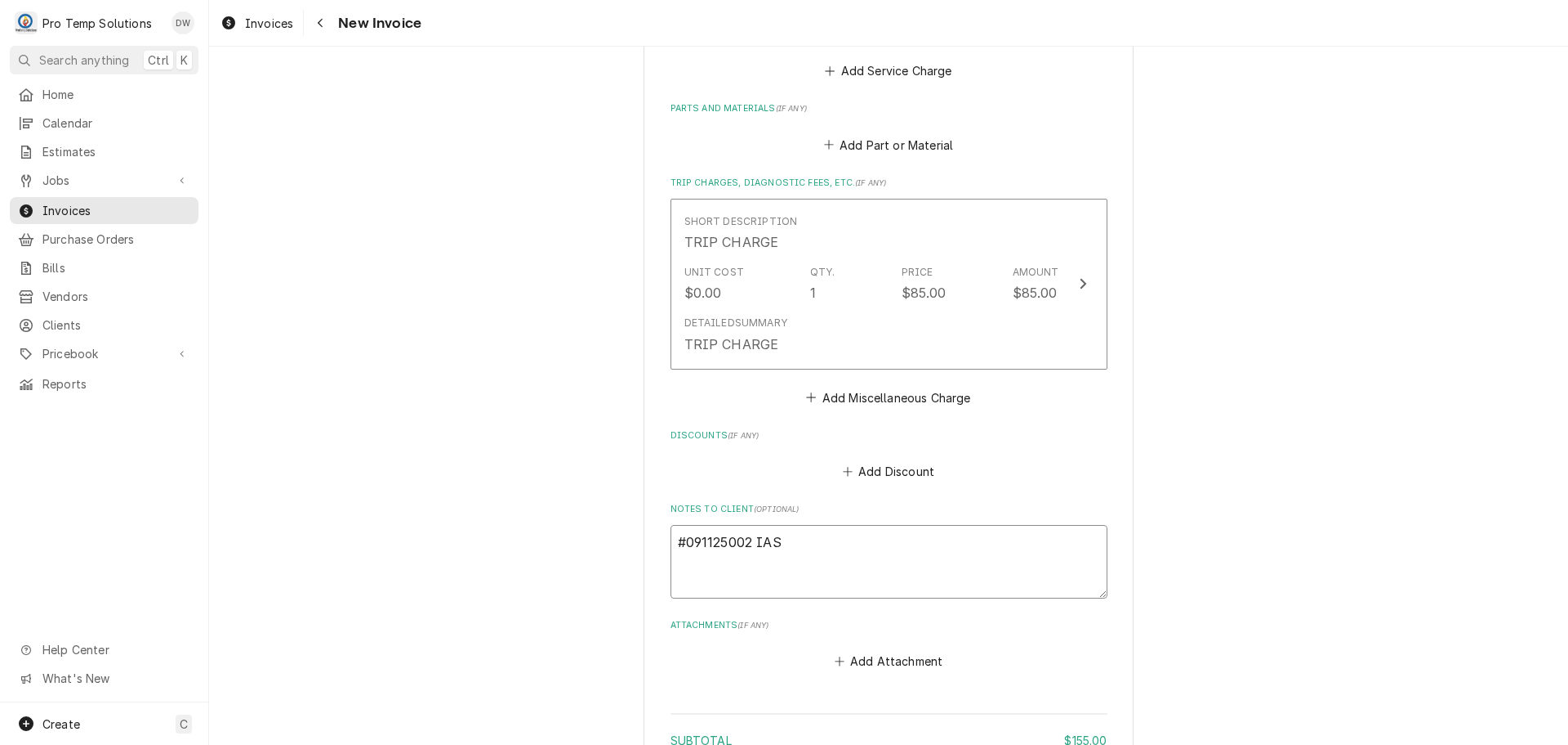
type textarea "#091125002 IAST"
type textarea "x"
type textarea "#091125002 IAST"
type textarea "x"
type textarea "#091125002 IAST /"
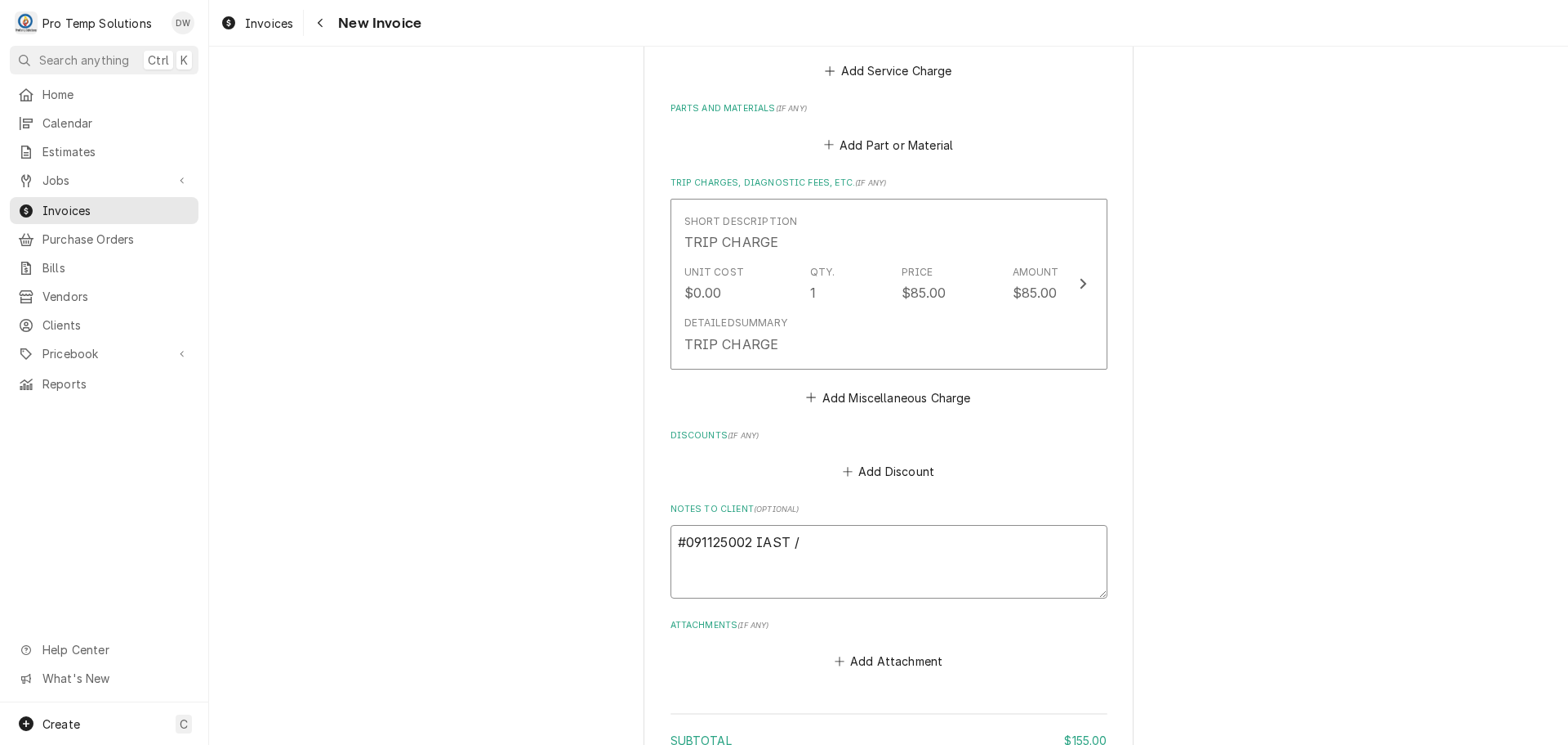
type textarea "x"
type textarea "#091125002 IAST /"
type textarea "x"
type textarea "#091125002 IAST / #"
type textarea "x"
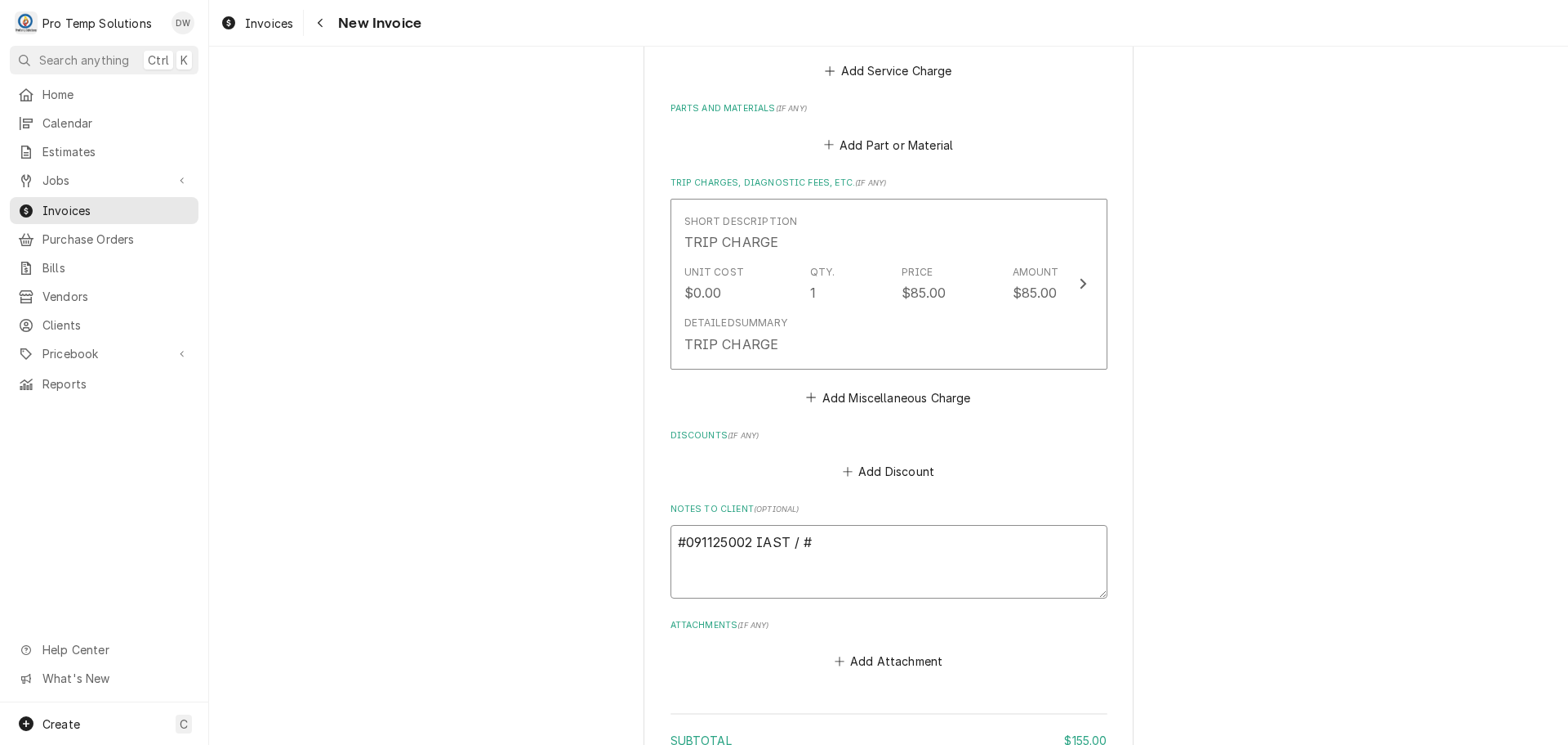
type textarea "#091125002 IAST / #1"
type textarea "x"
type textarea "#091125002 IAST / #1-"
type textarea "x"
type textarea "#091125002 IAST / #1-"
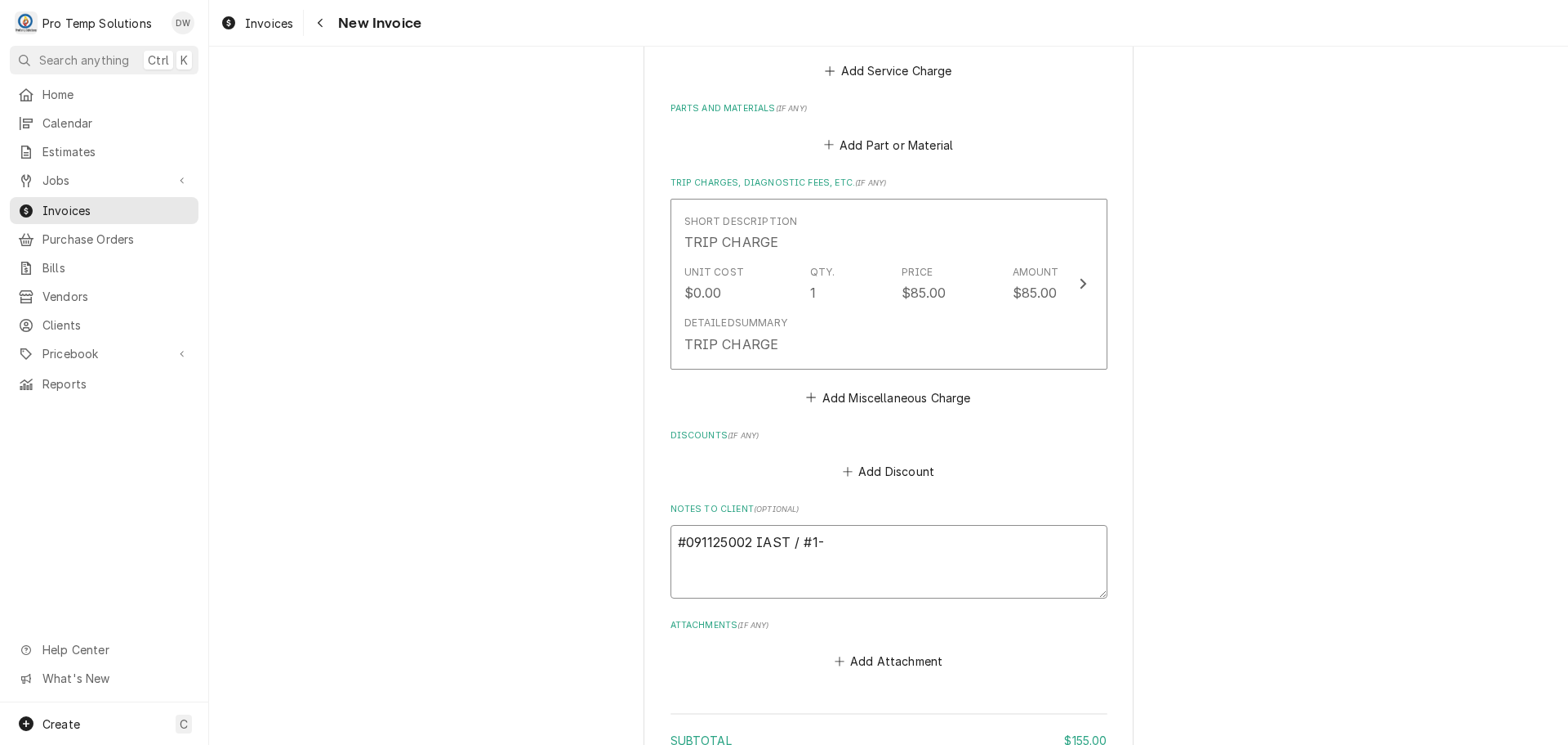
type textarea "x"
type textarea "#091125002 IAST / #1- M"
type textarea "x"
type textarea "#091125002 IAST / #1- MO"
type textarea "x"
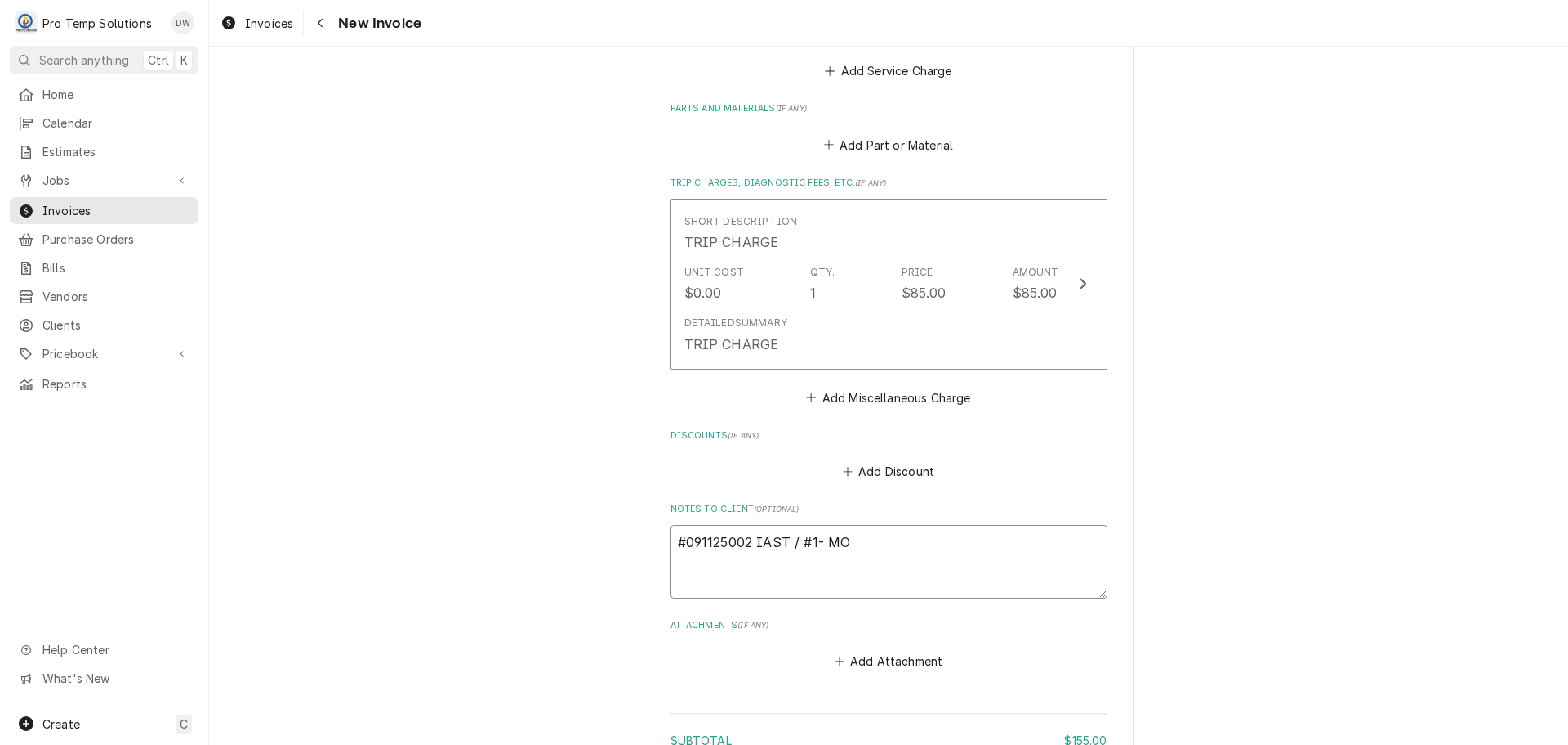
type textarea "#091125002 IAST / #1- MOB"
type textarea "x"
type textarea "#091125002 IAST / #1- MOBI"
type textarea "x"
type textarea "#[PHONE_NUMBER] IAST / #1- MOBIL"
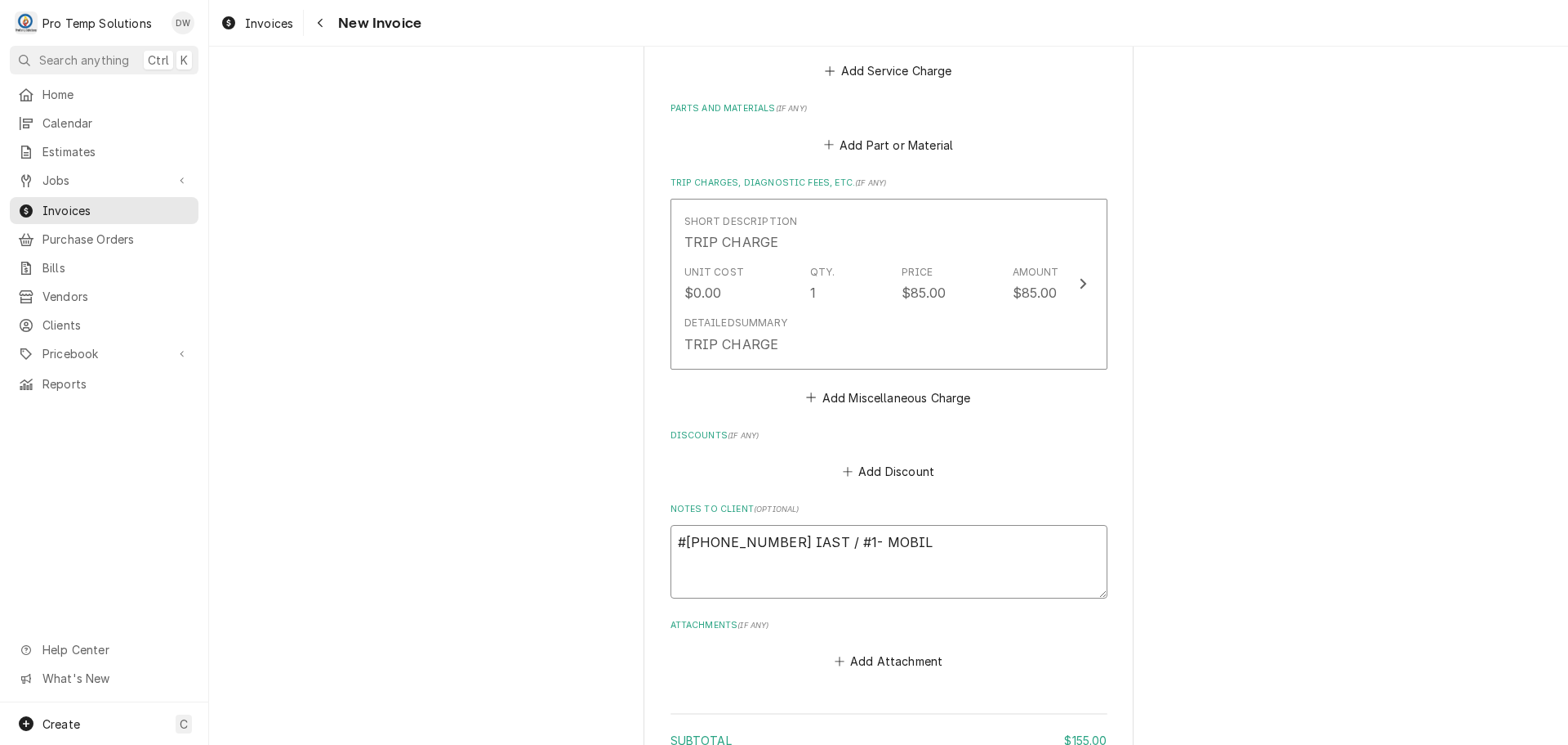
type textarea "x"
type textarea "#[PHONE_NUMBER] IAST / #1- MOBIL"
type textarea "x"
type textarea "#[PHONE_NUMBER] IAST / #1- MOBIL A"
type textarea "x"
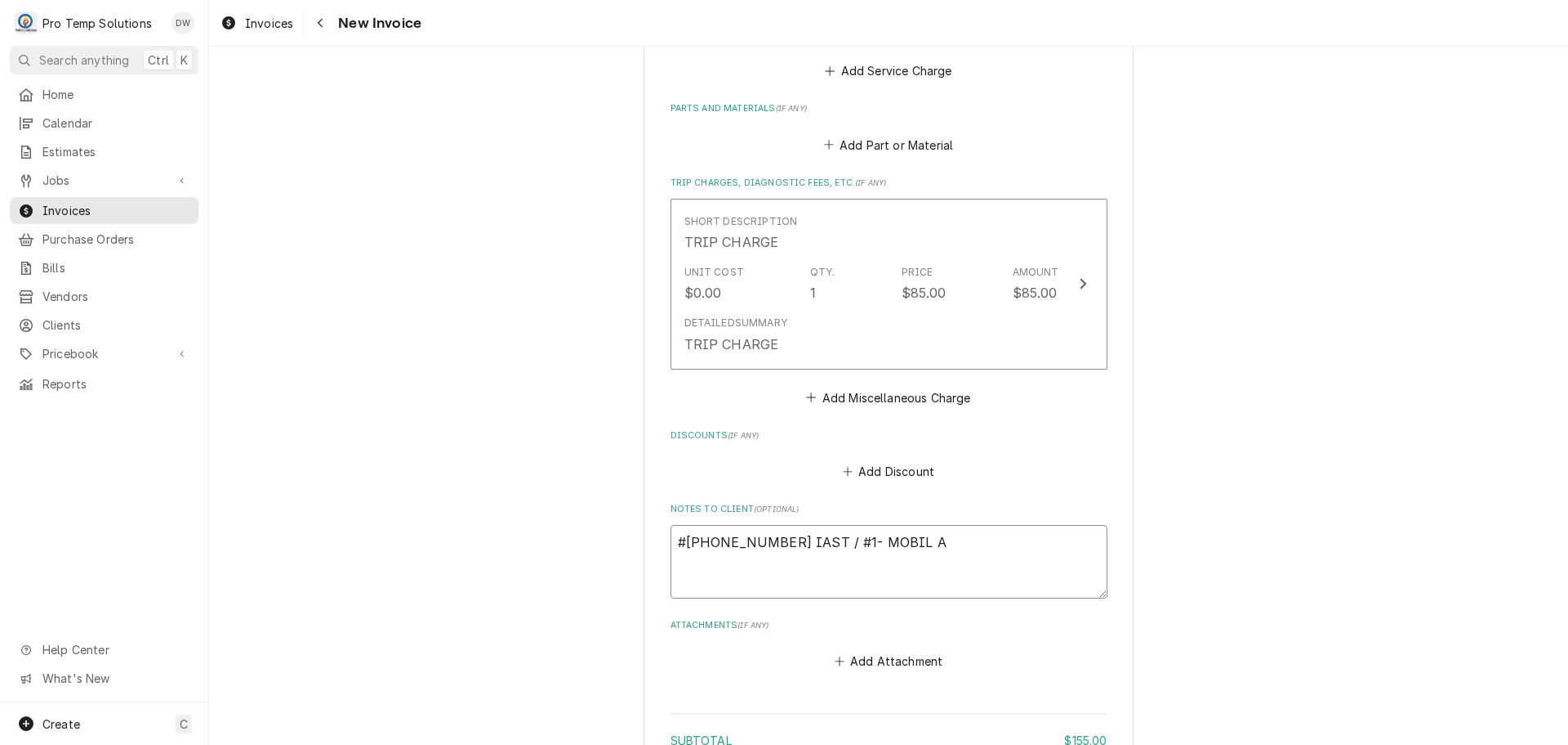
type textarea "#[PHONE_NUMBER] IAST / #1- MOBIL A/"
type textarea "x"
type textarea "#[PHONE_NUMBER] IAST / #1- MOBIL A/C"
type textarea "x"
type textarea "#[PHONE_NUMBER] IAST / #1- MOBIL A/C"
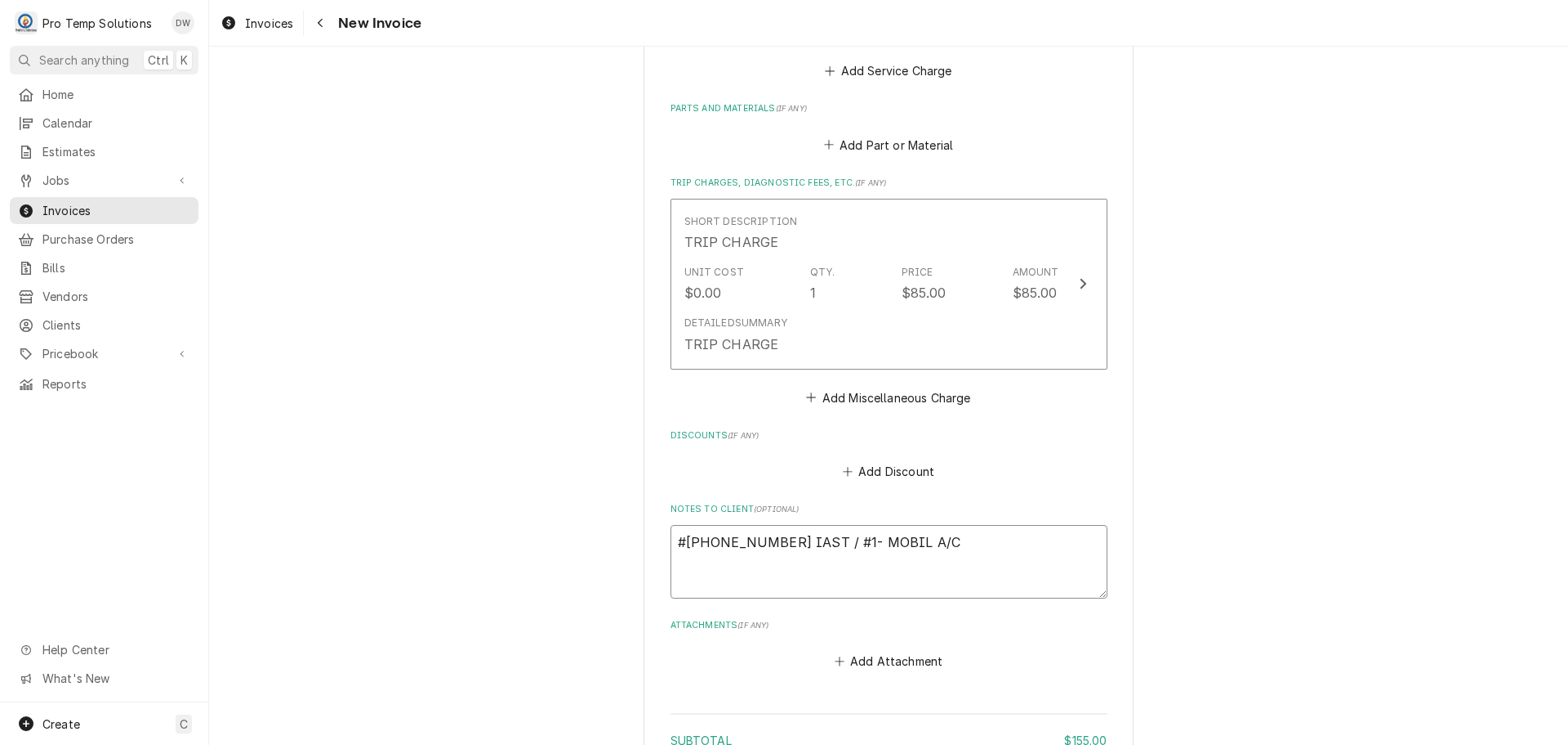
type textarea "x"
type textarea "#[PHONE_NUMBER] IAST / #1- MOBIL A/C U"
type textarea "x"
type textarea "#[PHONE_NUMBER] IAST / #1- MOBIL A/C UN"
type textarea "x"
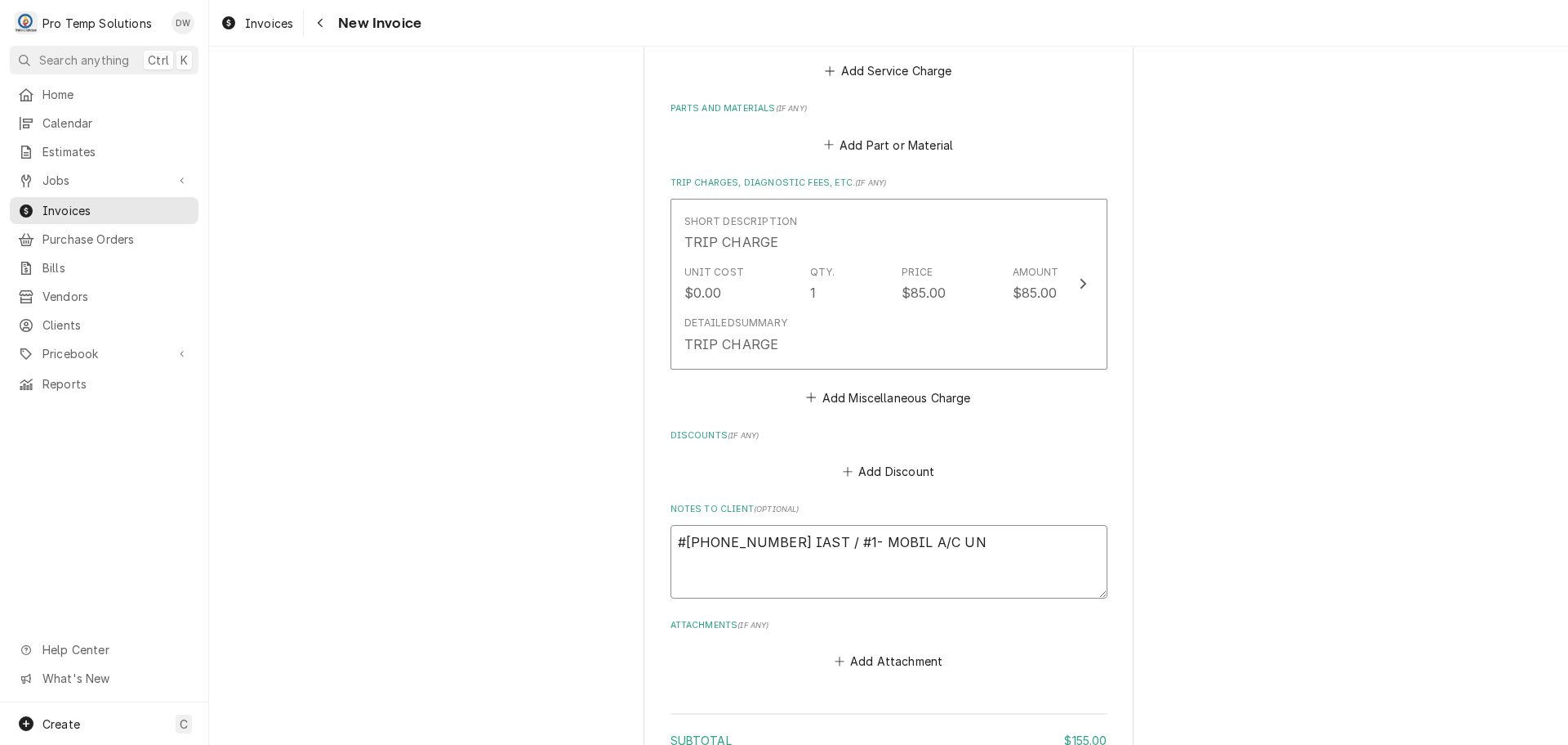
type textarea "#[PHONE_NUMBER] IAST / #1- MOBIL A/C UNI"
type textarea "x"
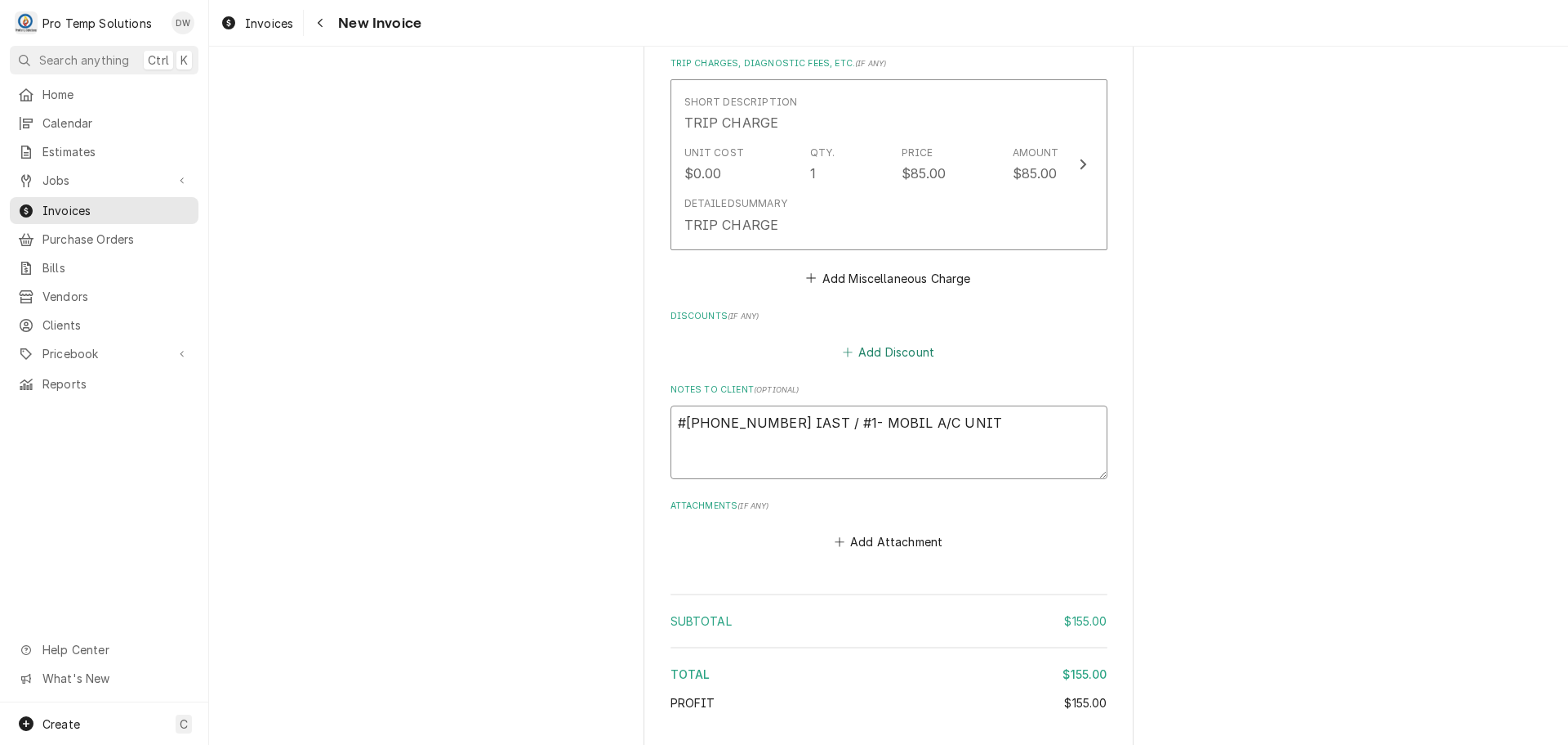
scroll to position [1547, 0]
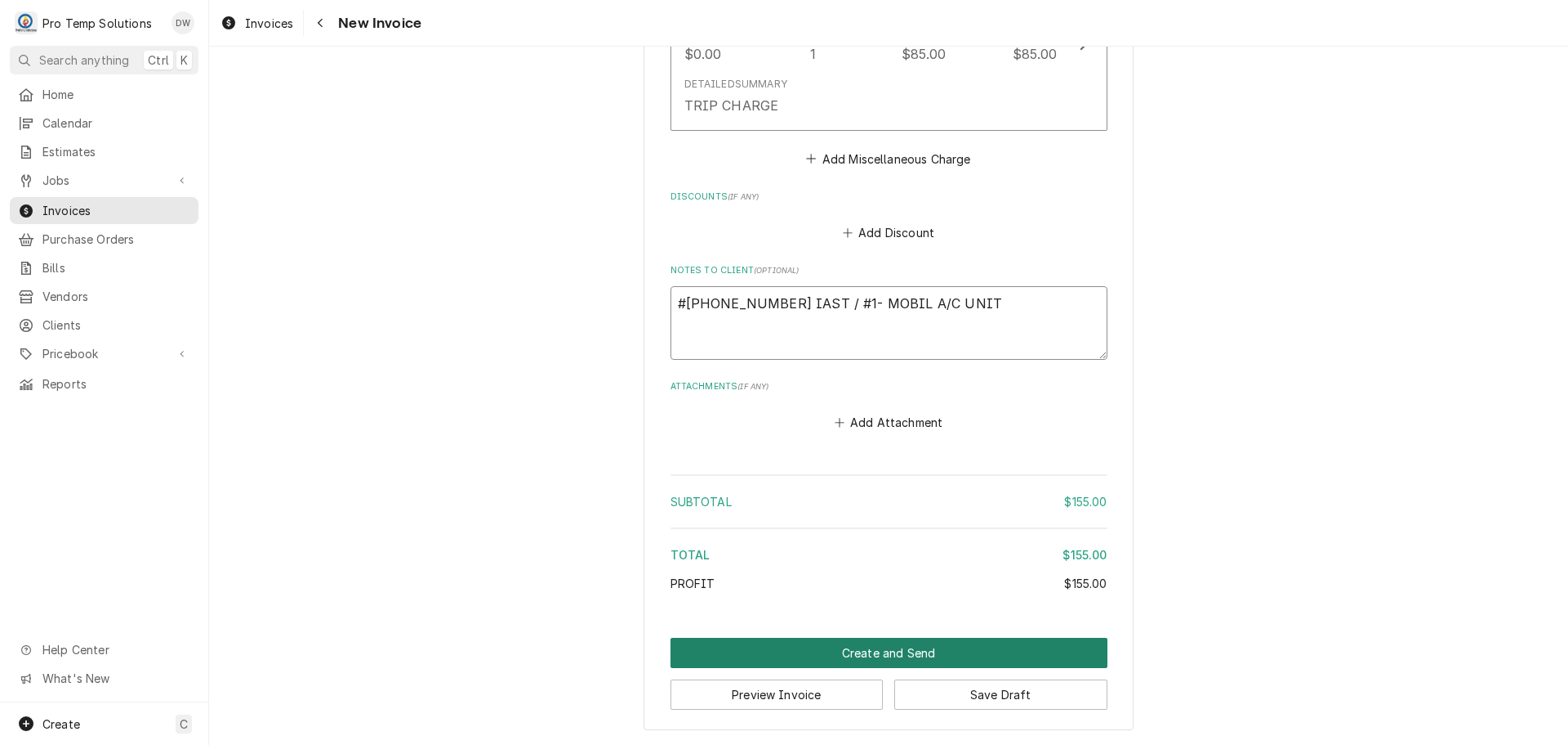
type textarea "#[PHONE_NUMBER] IAST / #1- MOBIL A/C UNIT"
click at [877, 650] on button "Create and Send" at bounding box center [889, 653] width 437 height 30
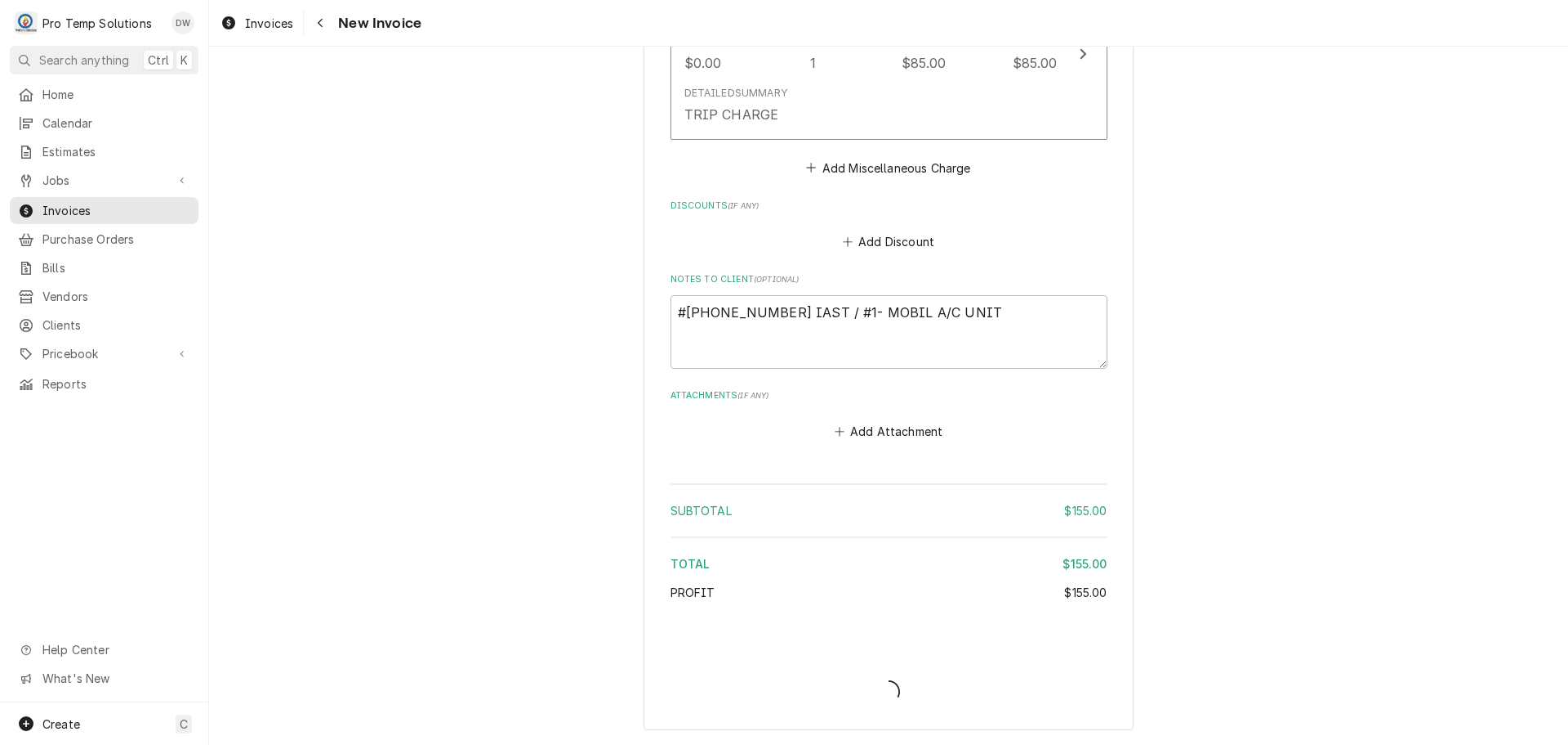
type textarea "x"
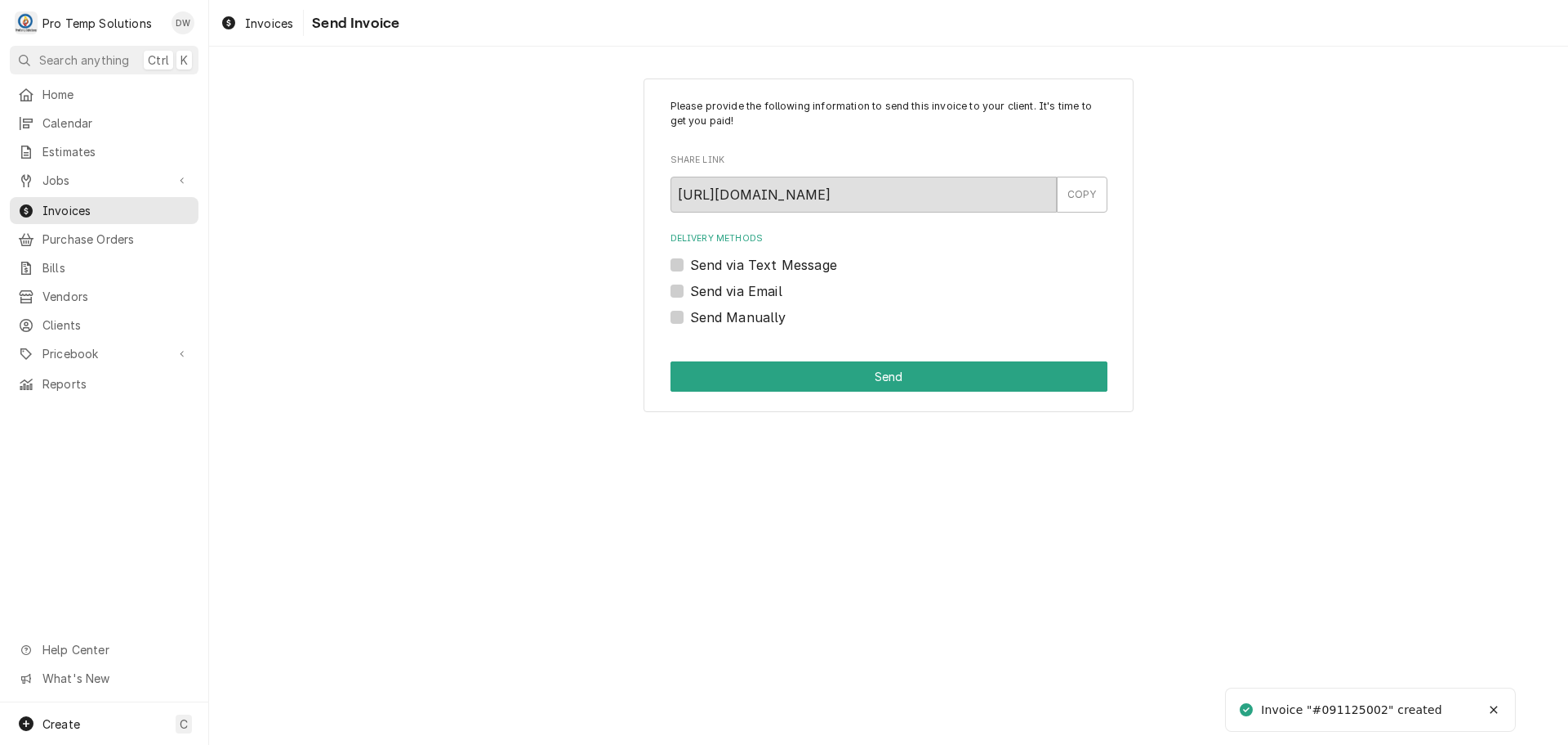
click at [691, 289] on label "Send via Email" at bounding box center [737, 291] width 92 height 19
click at [691, 289] on input "Send via Email" at bounding box center [909, 299] width 437 height 36
checkbox input "true"
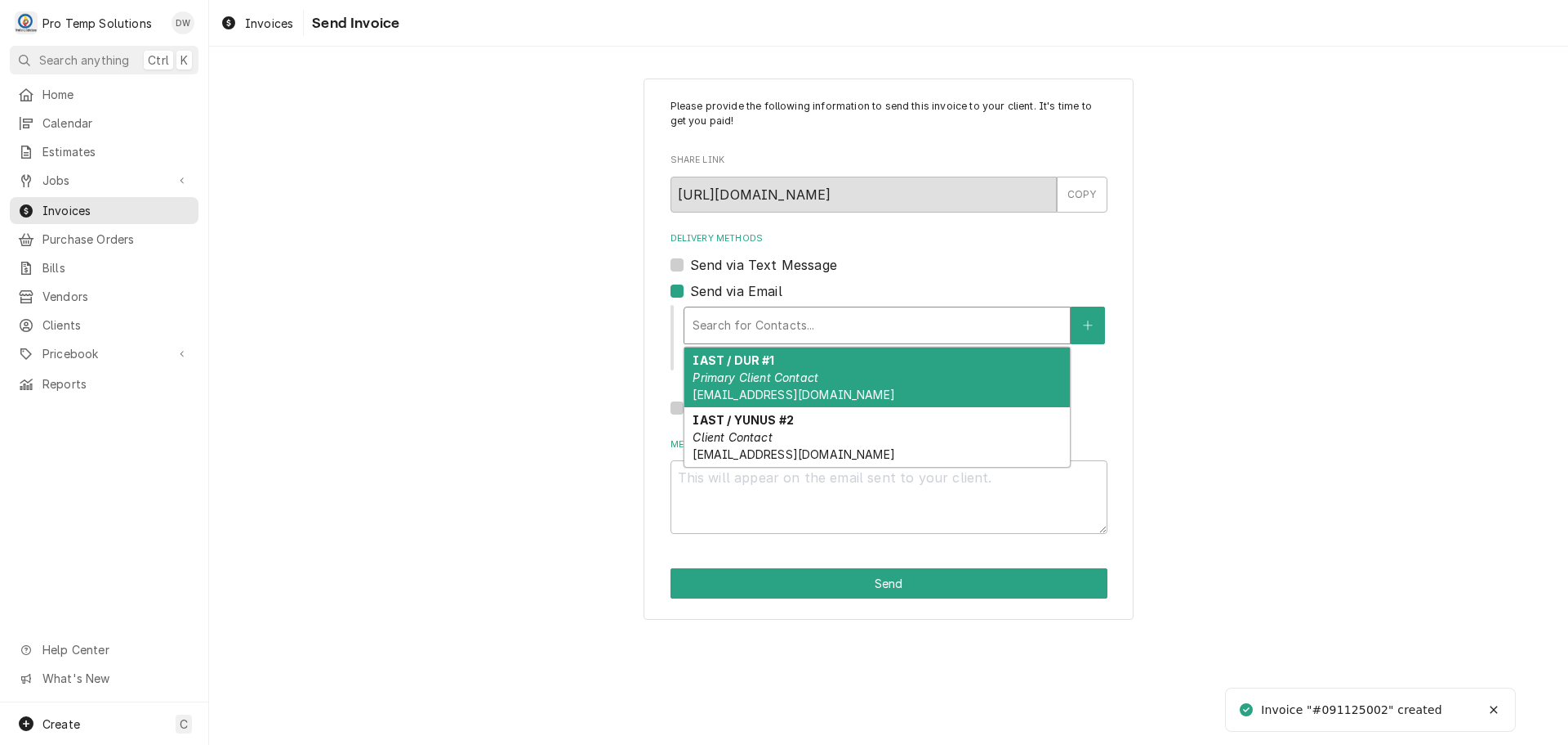
click at [803, 323] on div "Delivery Methods" at bounding box center [877, 325] width 369 height 29
click at [797, 375] on em "Primary Client Contact" at bounding box center [755, 377] width 126 height 14
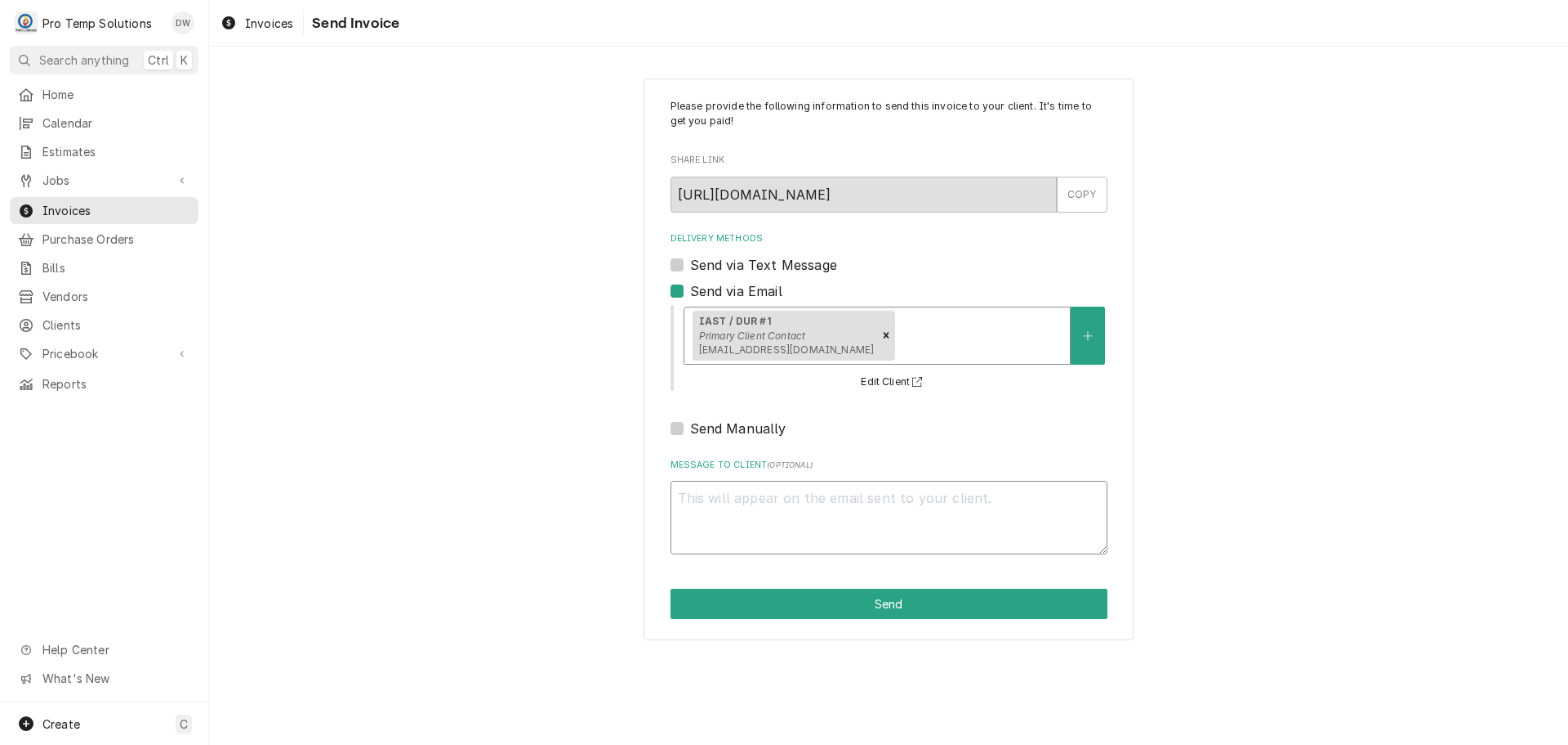
click at [749, 505] on textarea "Message to Client ( optional )" at bounding box center [889, 517] width 437 height 74
type textarea "x"
type textarea "#"
type textarea "x"
type textarea "#0"
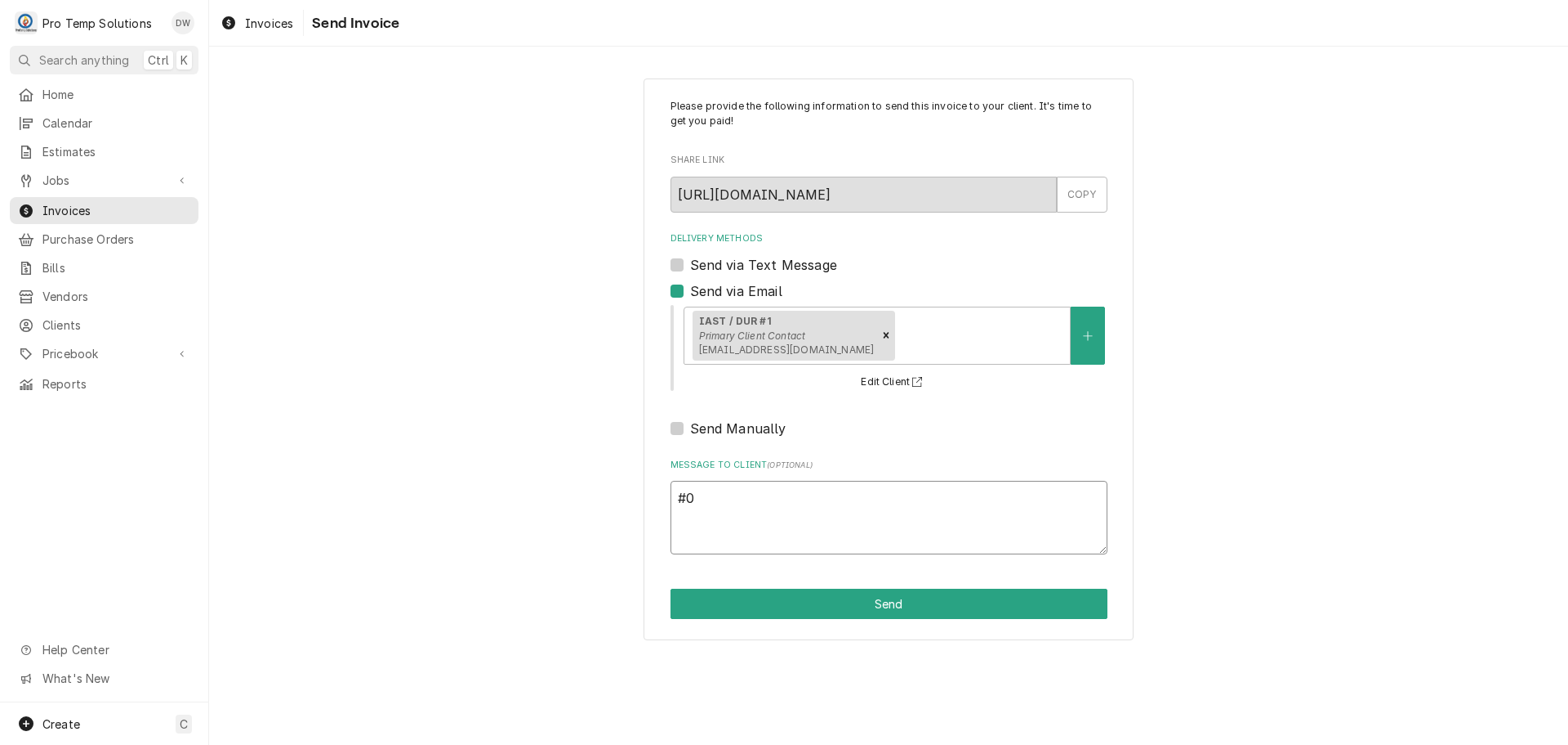
type textarea "x"
type textarea "#09"
type textarea "x"
type textarea "#091"
type textarea "x"
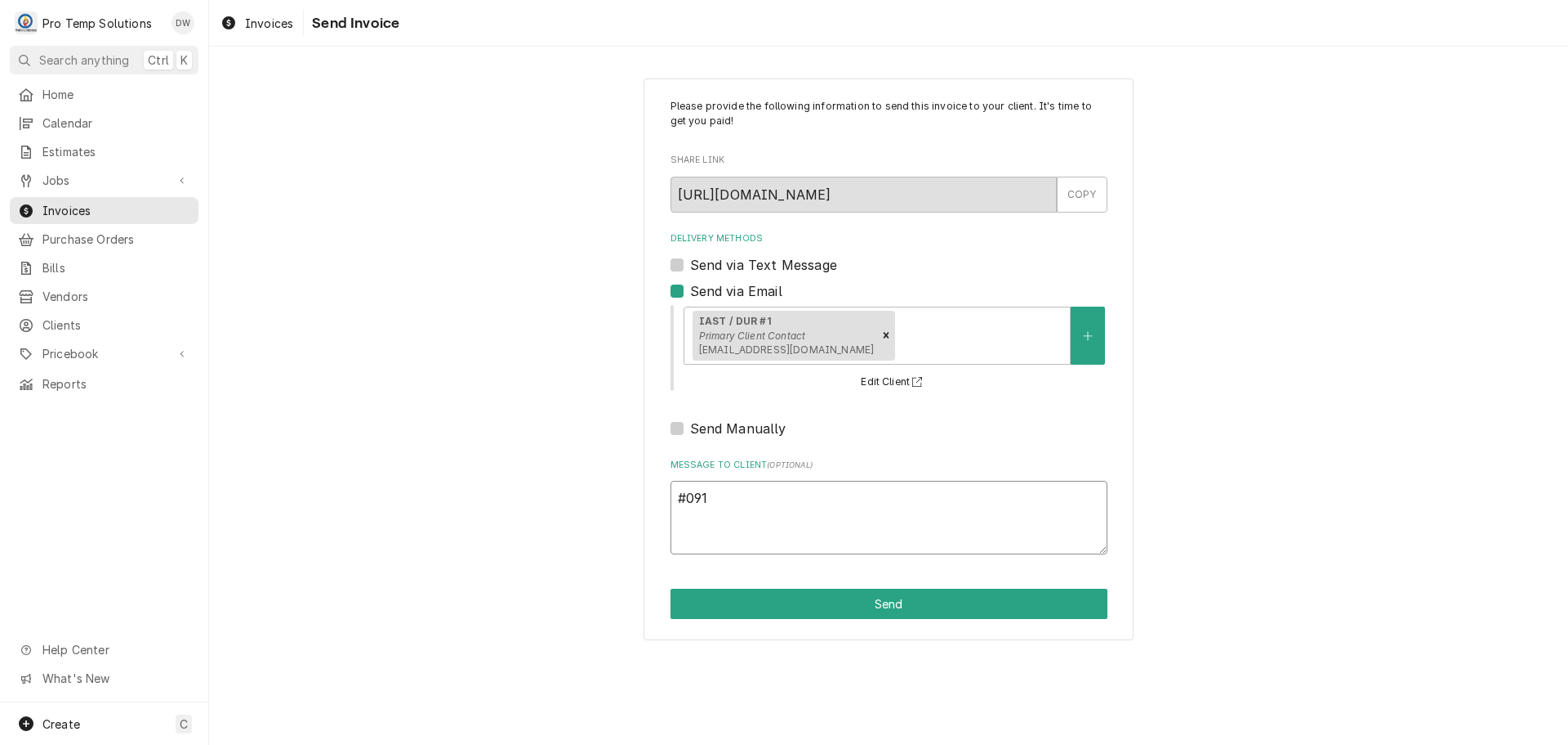
type textarea "#0911"
type textarea "x"
type textarea "#09112"
type textarea "x"
type textarea "#091125"
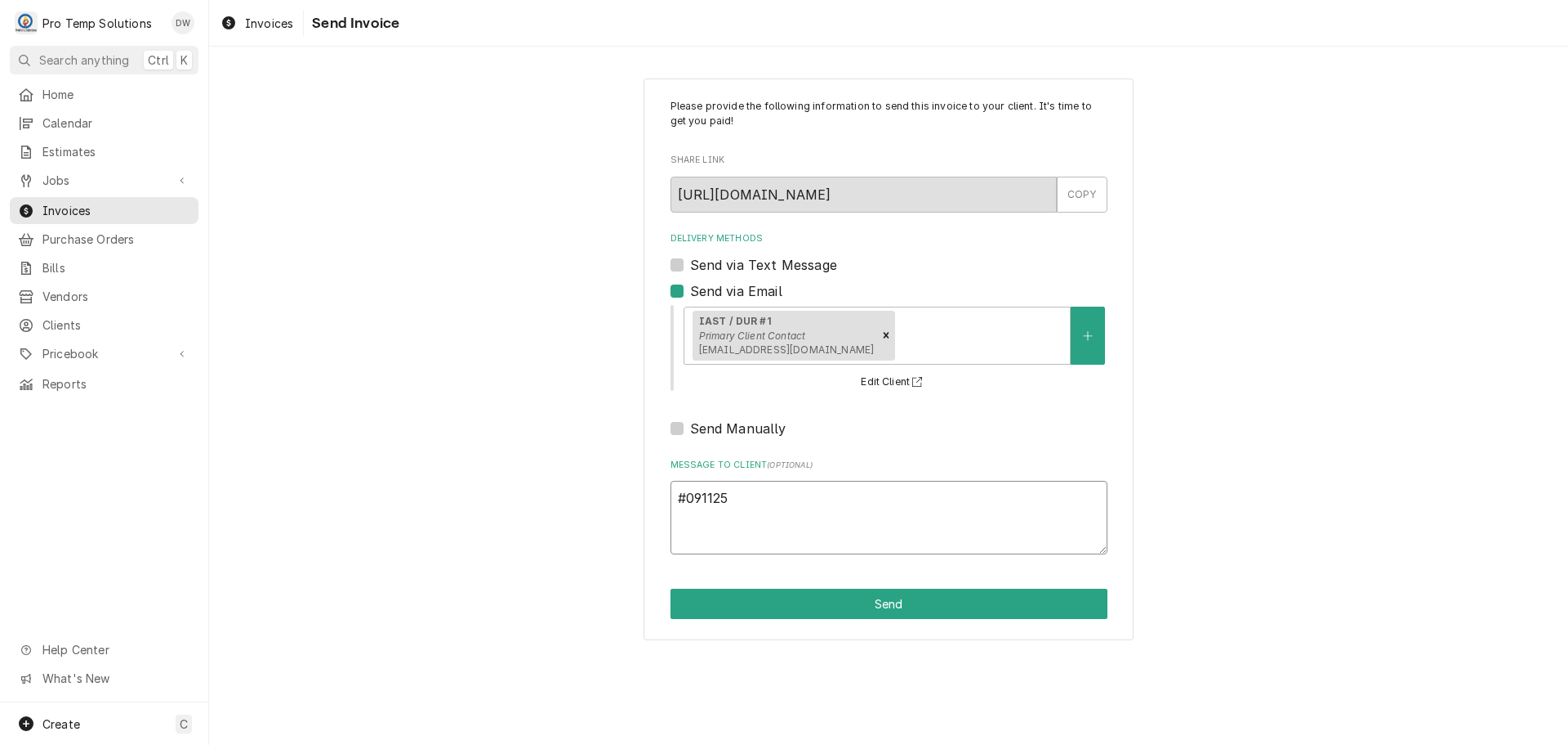
type textarea "x"
type textarea "#0911250"
type textarea "x"
type textarea "#09112500"
type textarea "x"
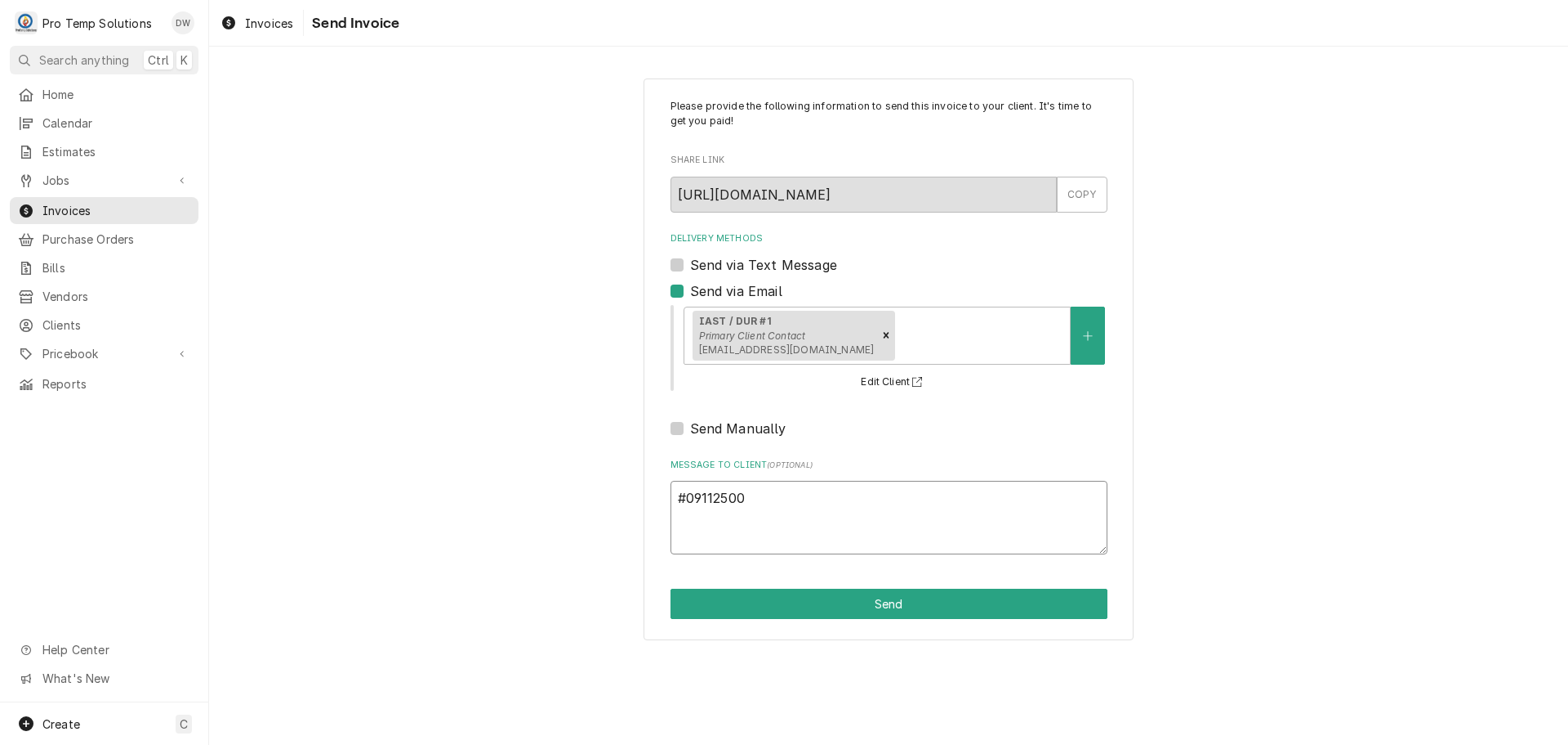
type textarea "#091125002"
type textarea "x"
type textarea "#091125002"
type textarea "x"
type textarea "#091125002 I"
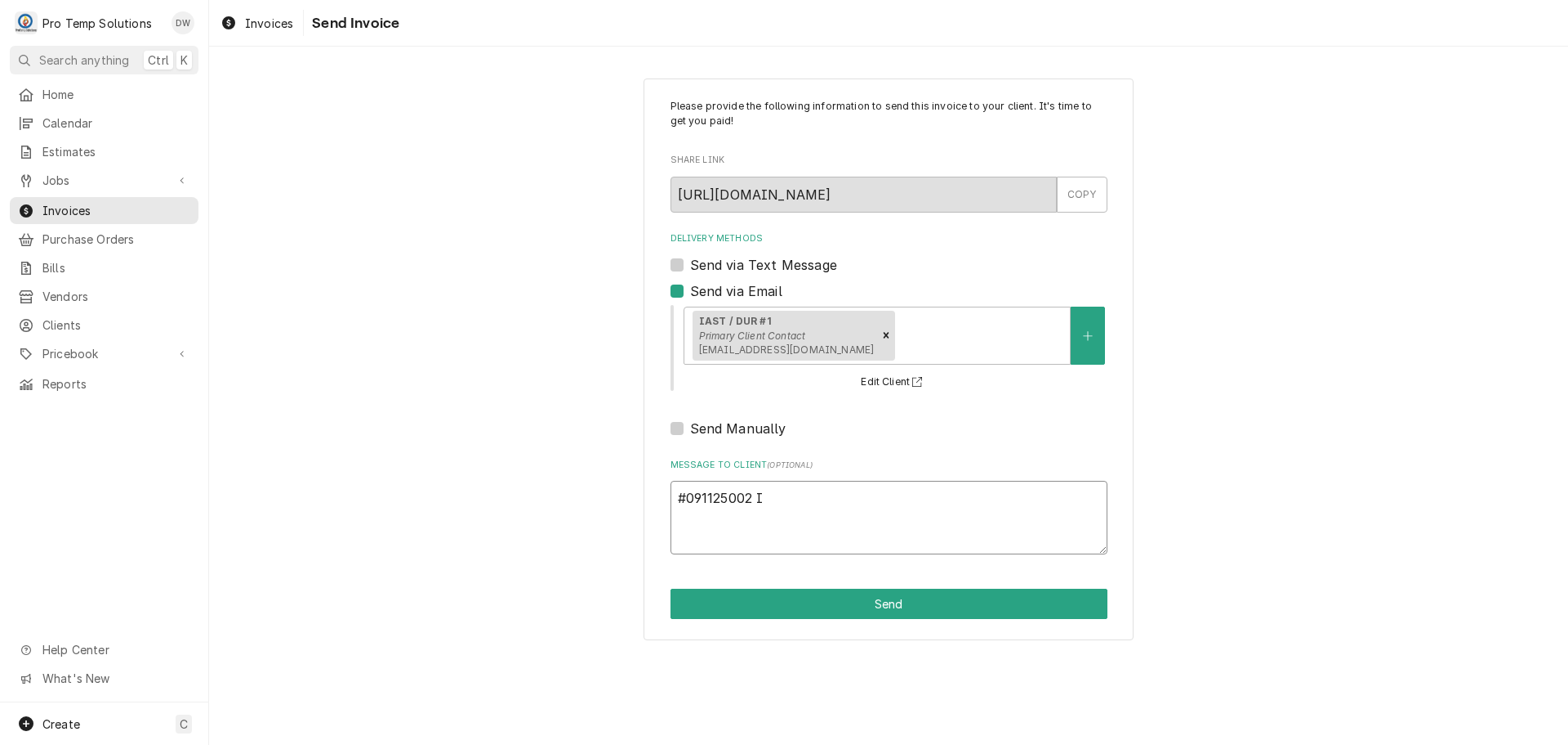
type textarea "x"
type textarea "#091125002 IA"
type textarea "x"
type textarea "#091125002 IAS"
type textarea "x"
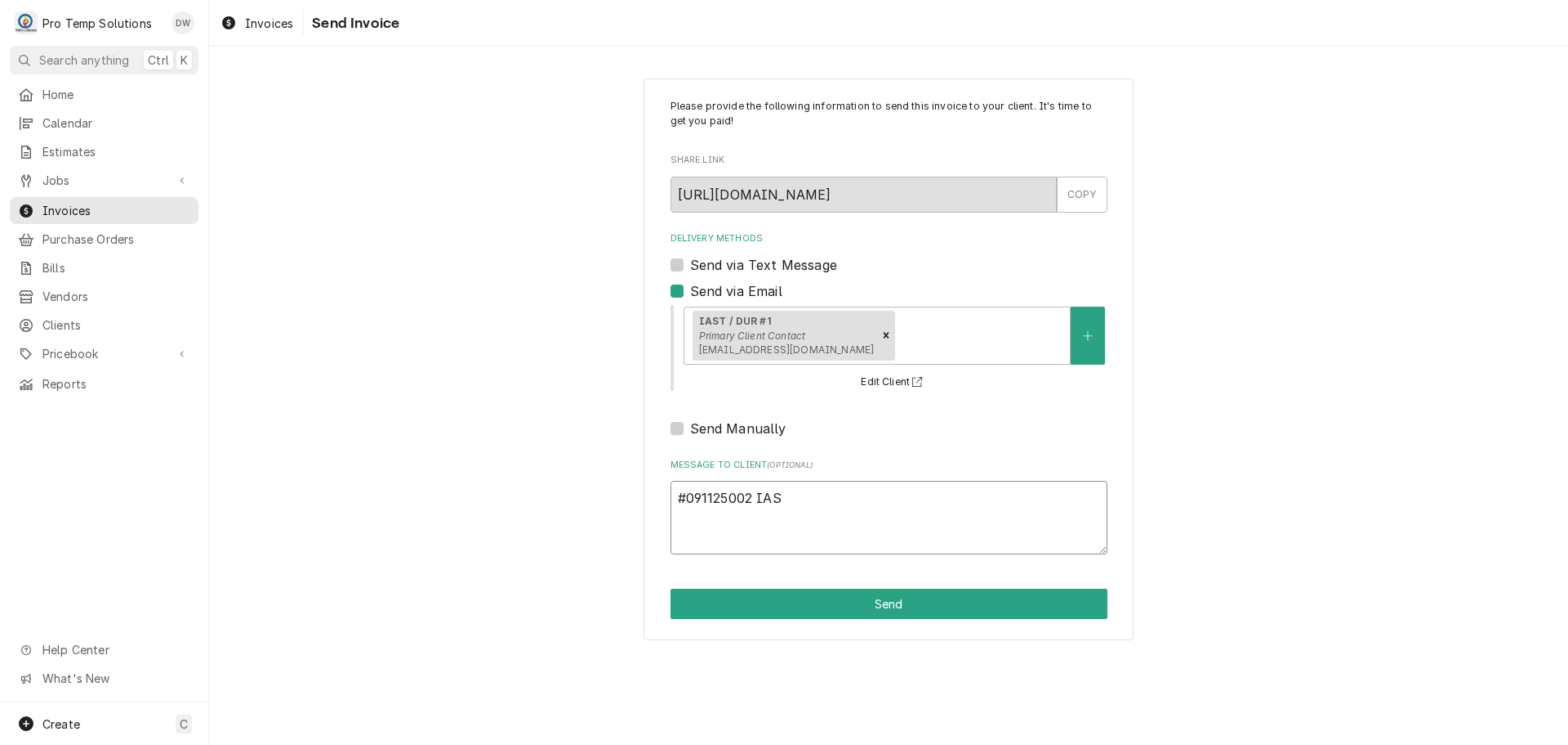
type textarea "#091125002 IAST"
type textarea "x"
type textarea "#091125002 IAST"
type textarea "x"
type textarea "#091125002 IAST /"
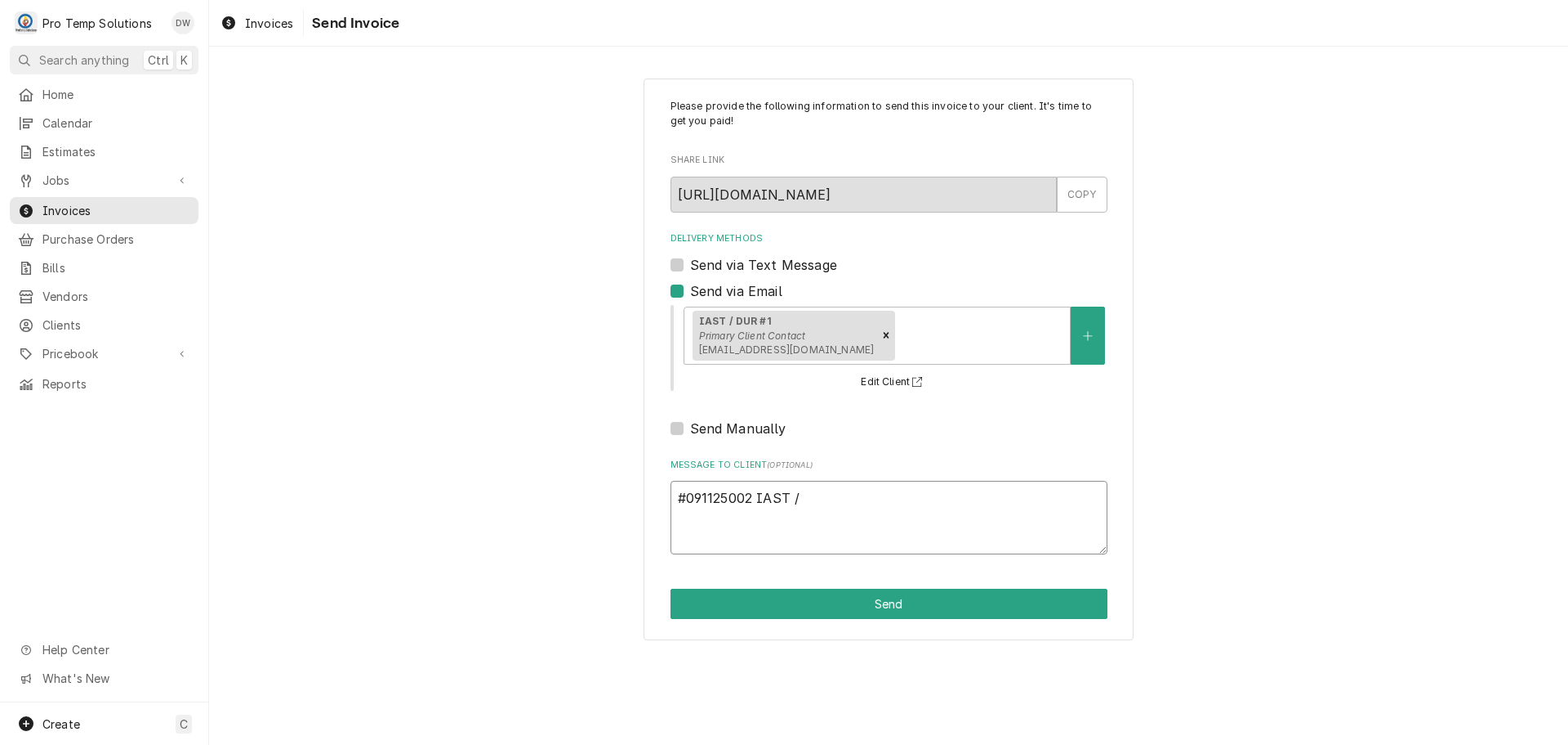
type textarea "x"
type textarea "#091125002 IAST /"
type textarea "x"
type textarea "#091125002 IAST / #"
type textarea "x"
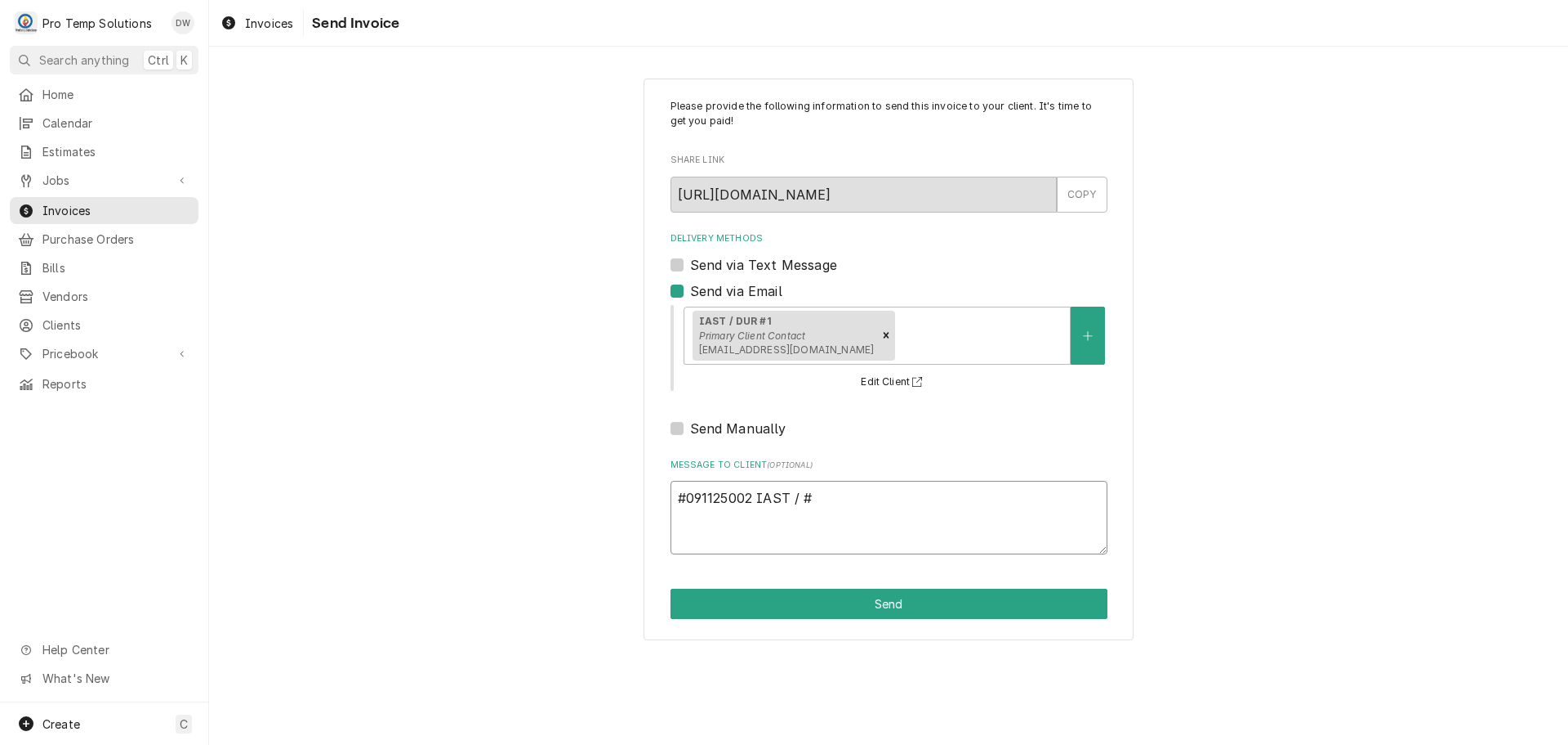
type textarea "#091125002 IAST / #1"
type textarea "x"
type textarea "#091125002 IAST / #1-"
type textarea "x"
type textarea "#091125002 IAST / #1-"
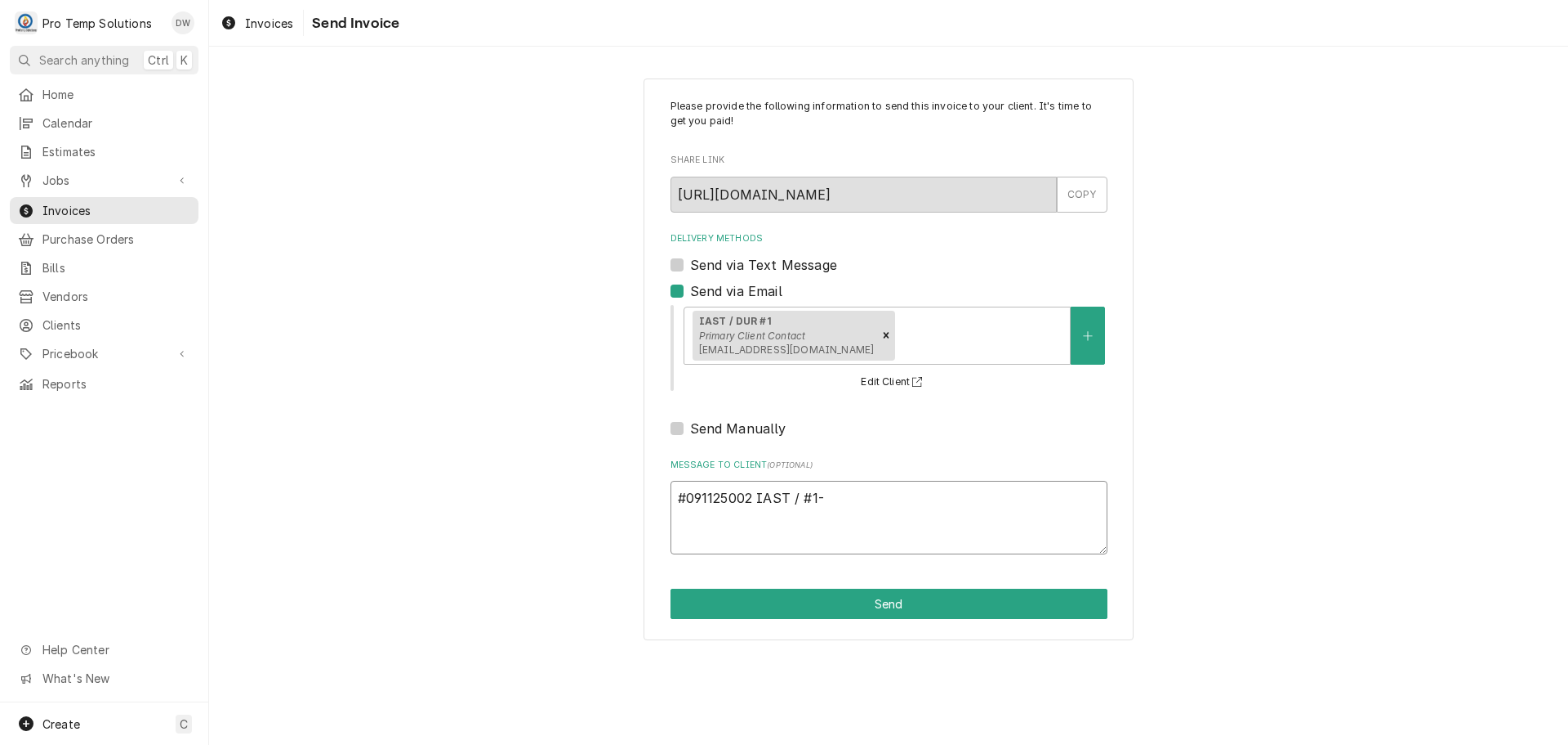
type textarea "x"
type textarea "#091125002 IAST / #1- M"
type textarea "x"
type textarea "#091125002 IAST / #1- MO"
type textarea "x"
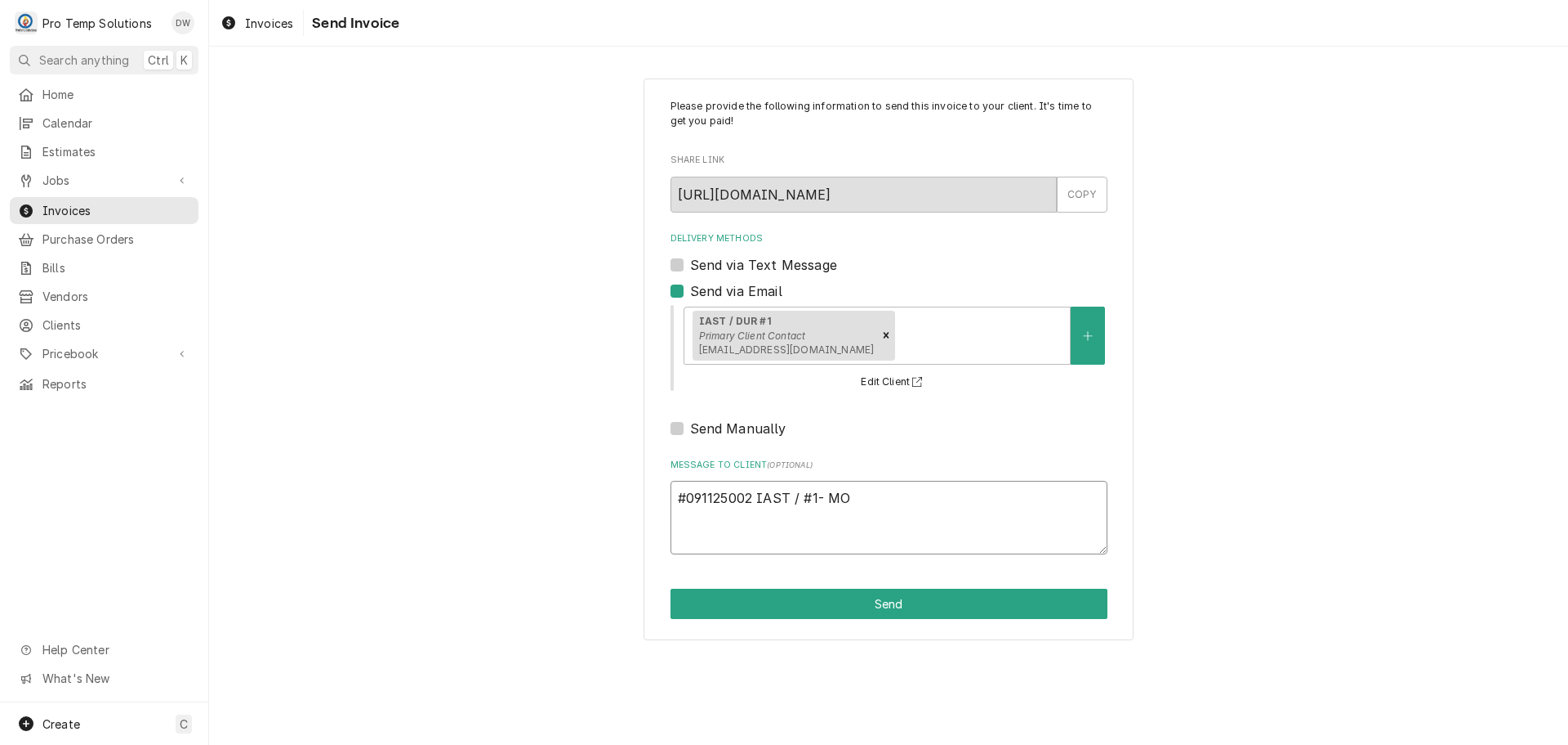
type textarea "#091125002 IAST / #1- MOB"
type textarea "x"
type textarea "#091125002 IAST / #1- MOBI"
type textarea "x"
type textarea "#[PHONE_NUMBER] IAST / #1- MOBIL"
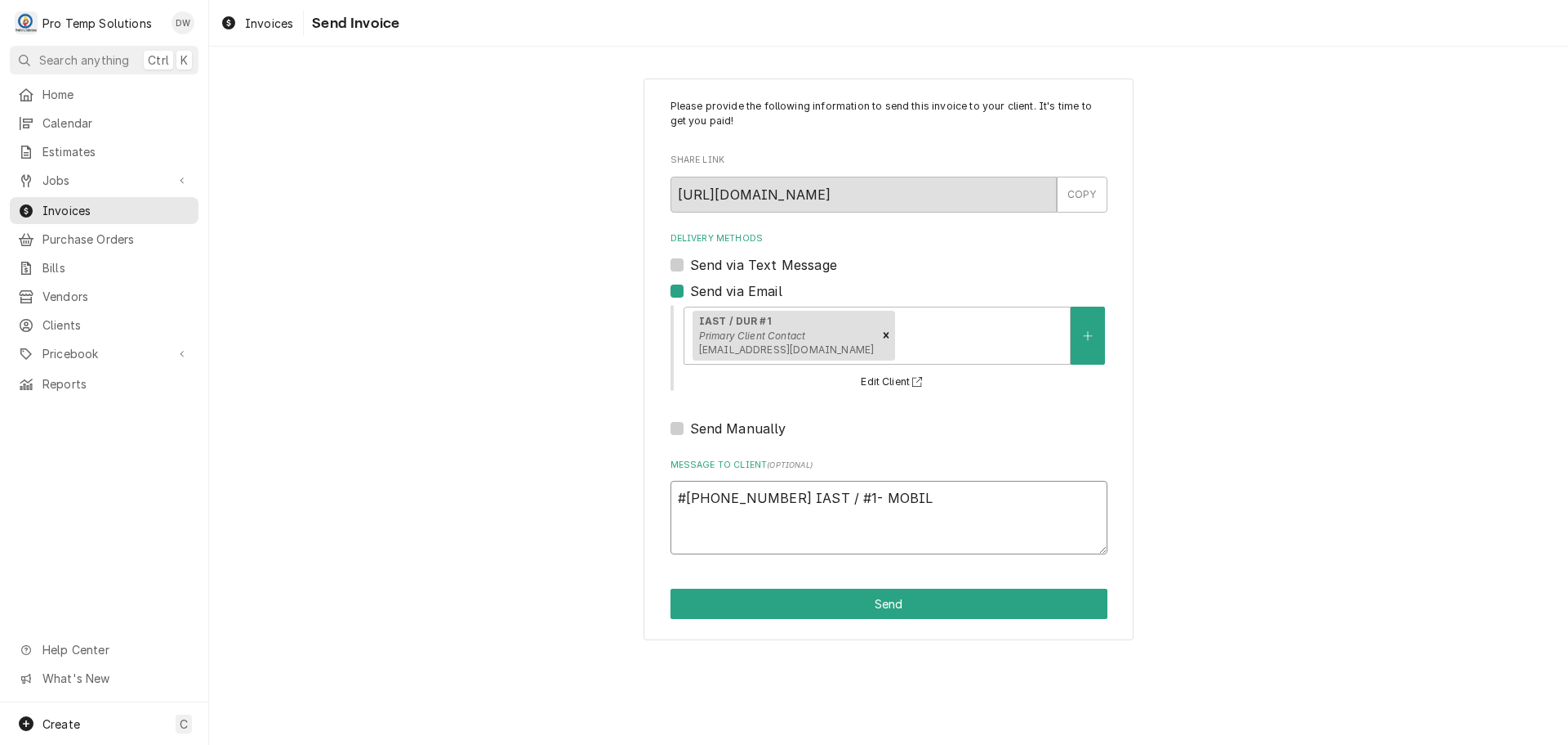
type textarea "x"
type textarea "#[PHONE_NUMBER] IAST / #1- MOBIL"
type textarea "x"
type textarea "#[PHONE_NUMBER] IAST / #1- MOBIL A"
type textarea "x"
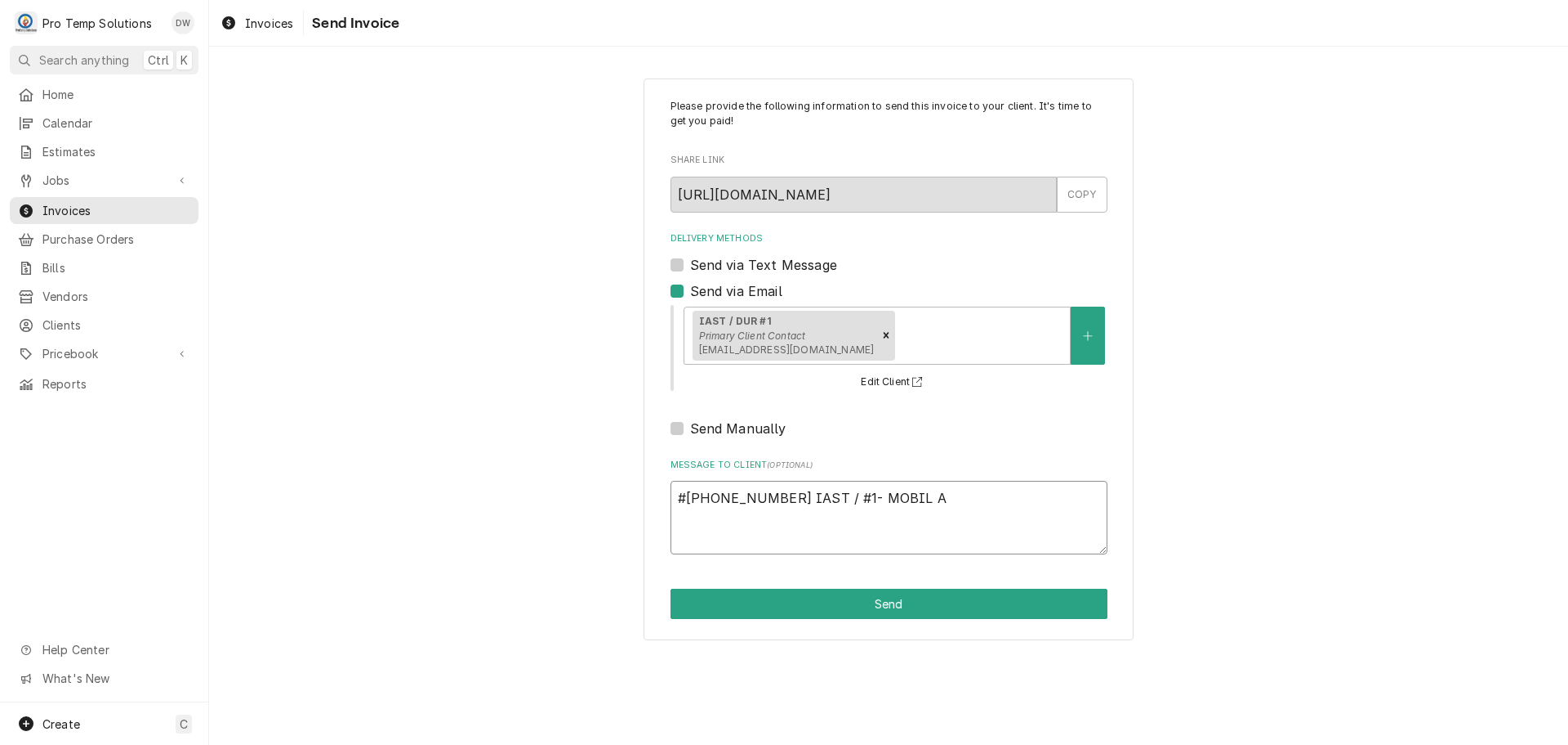
type textarea "#[PHONE_NUMBER] IAST / #1- MOBIL A/"
type textarea "x"
type textarea "#[PHONE_NUMBER] IAST / #1- MOBIL A/C"
type textarea "x"
type textarea "#[PHONE_NUMBER] IAST / #1- MOBIL A/C"
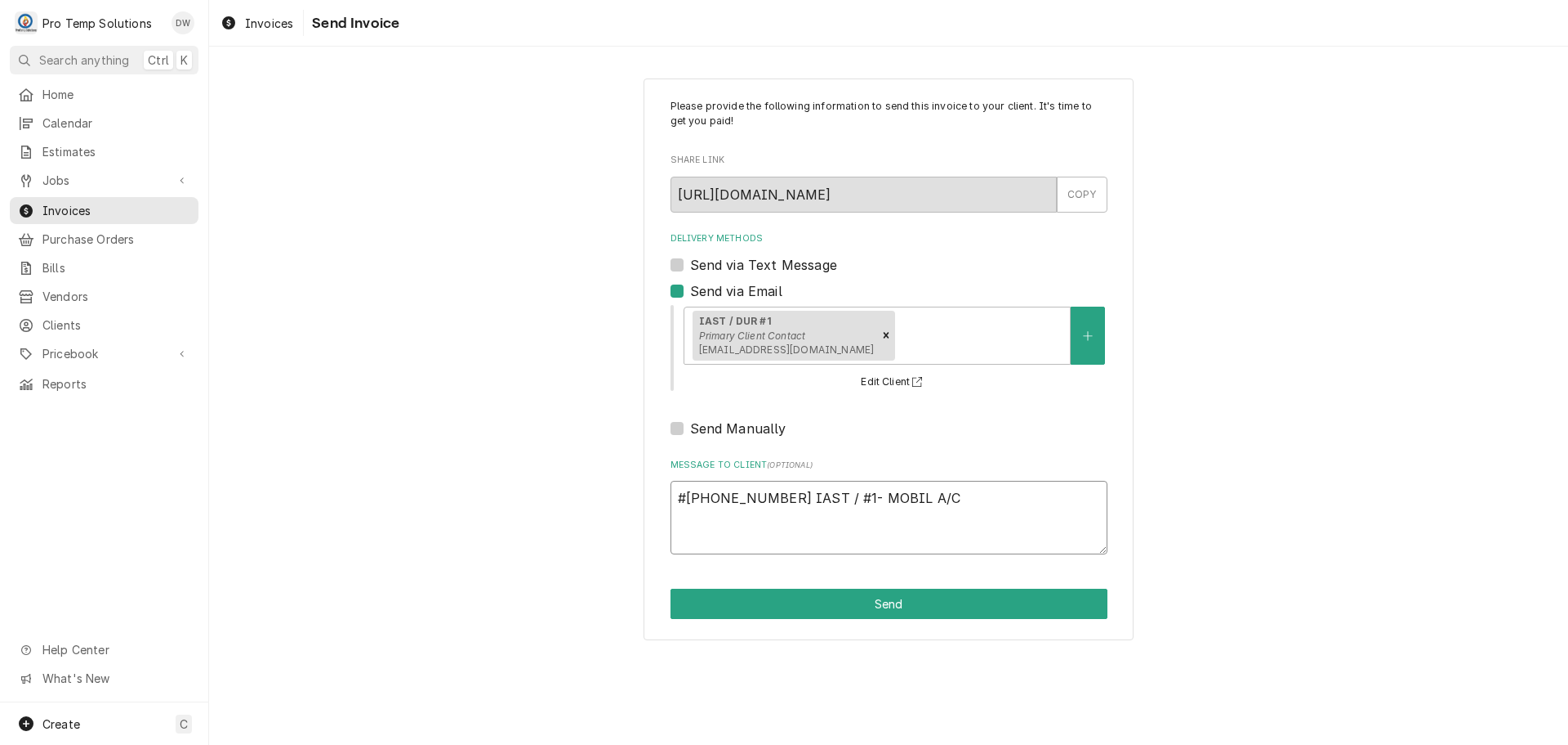
type textarea "x"
type textarea "#[PHONE_NUMBER] IAST / #1- MOBIL A/C U"
type textarea "x"
type textarea "#[PHONE_NUMBER] IAST / #1- MOBIL A/C UN"
type textarea "x"
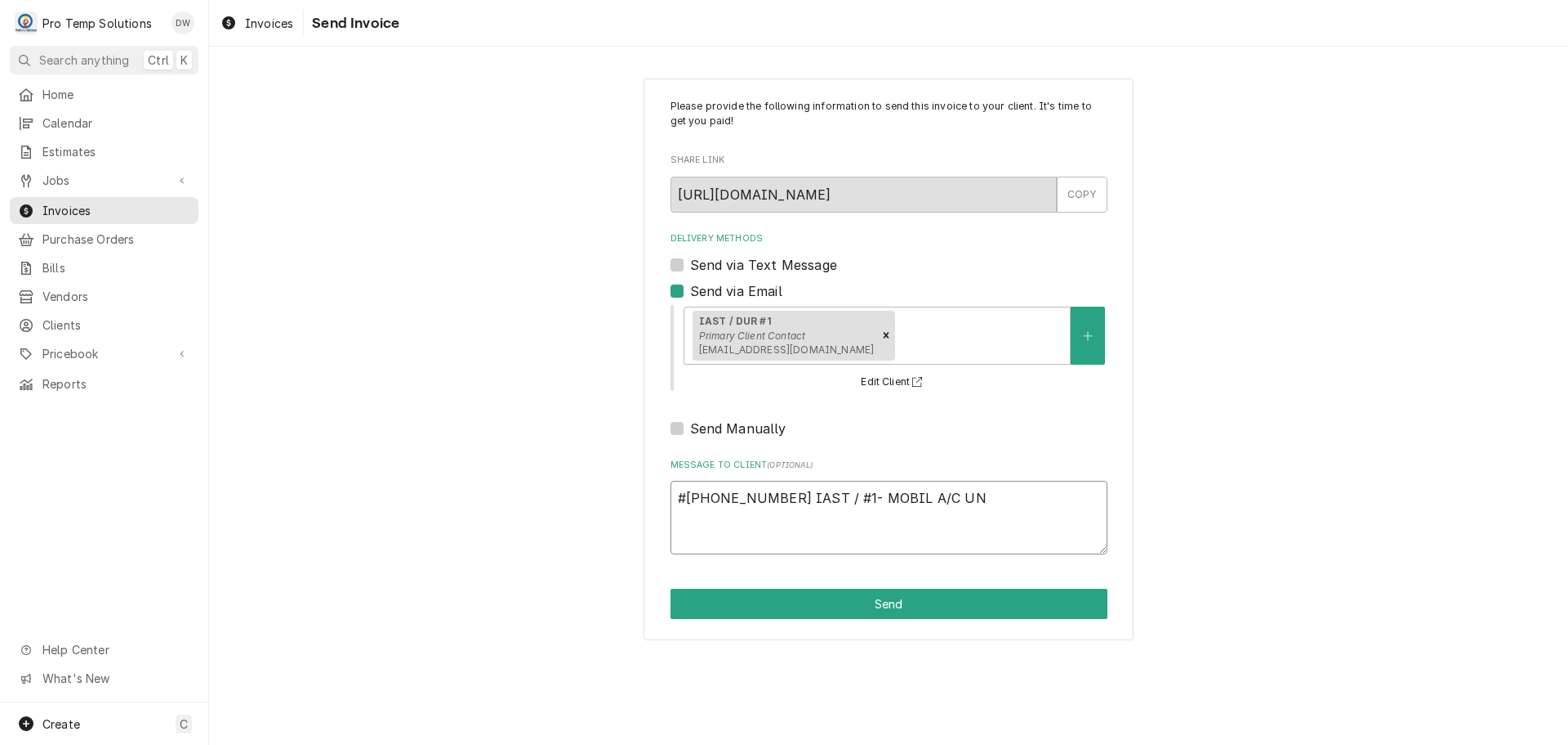
type textarea "#[PHONE_NUMBER] IAST / #1- MOBIL A/C UNI"
type textarea "x"
type textarea "#[PHONE_NUMBER] IAST / #1- MOBIL A/C UNIT"
type textarea "x"
type textarea "#[PHONE_NUMBER] IAST / #1- MOBIL A/C UNIT"
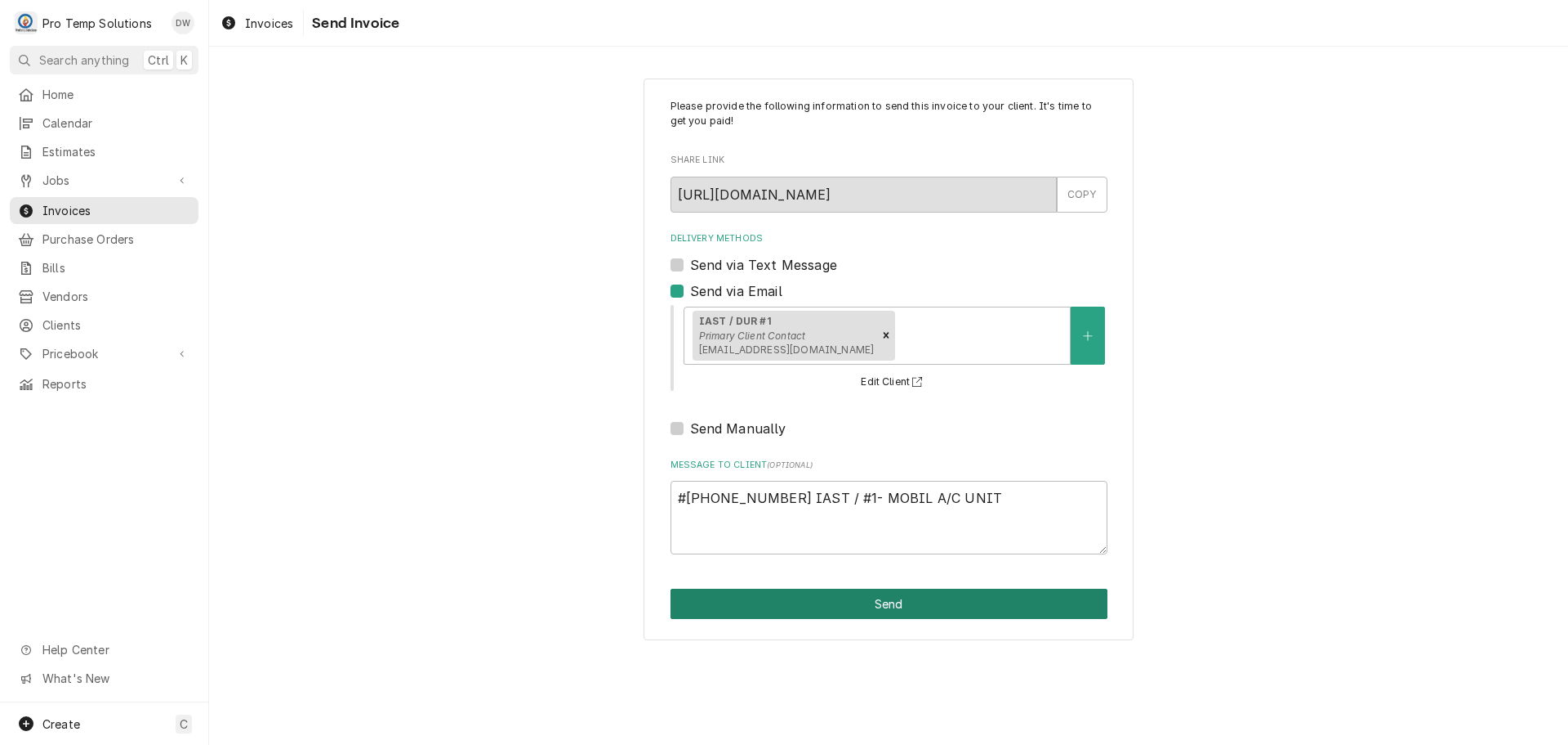
click at [903, 609] on button "Send" at bounding box center [889, 603] width 437 height 30
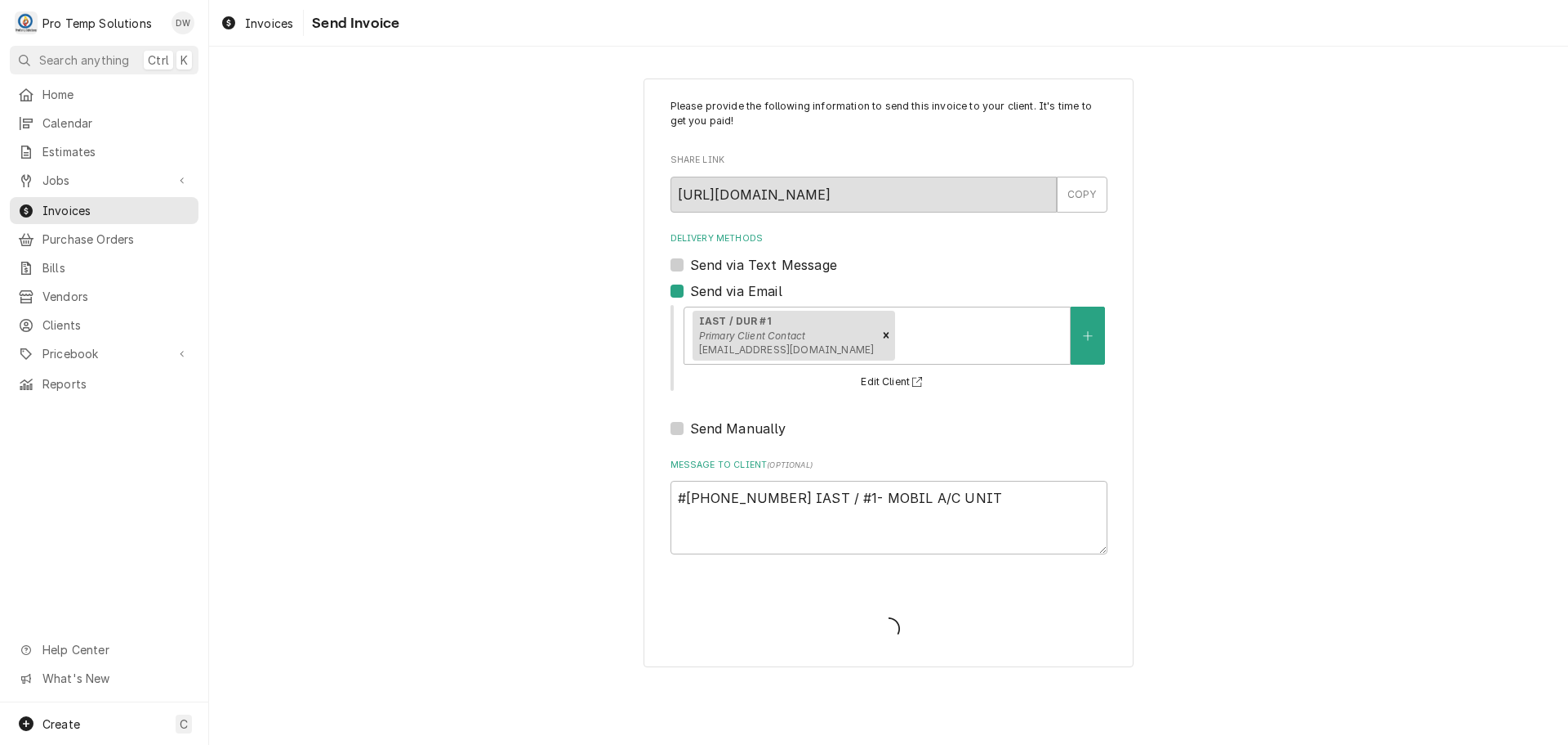
type textarea "x"
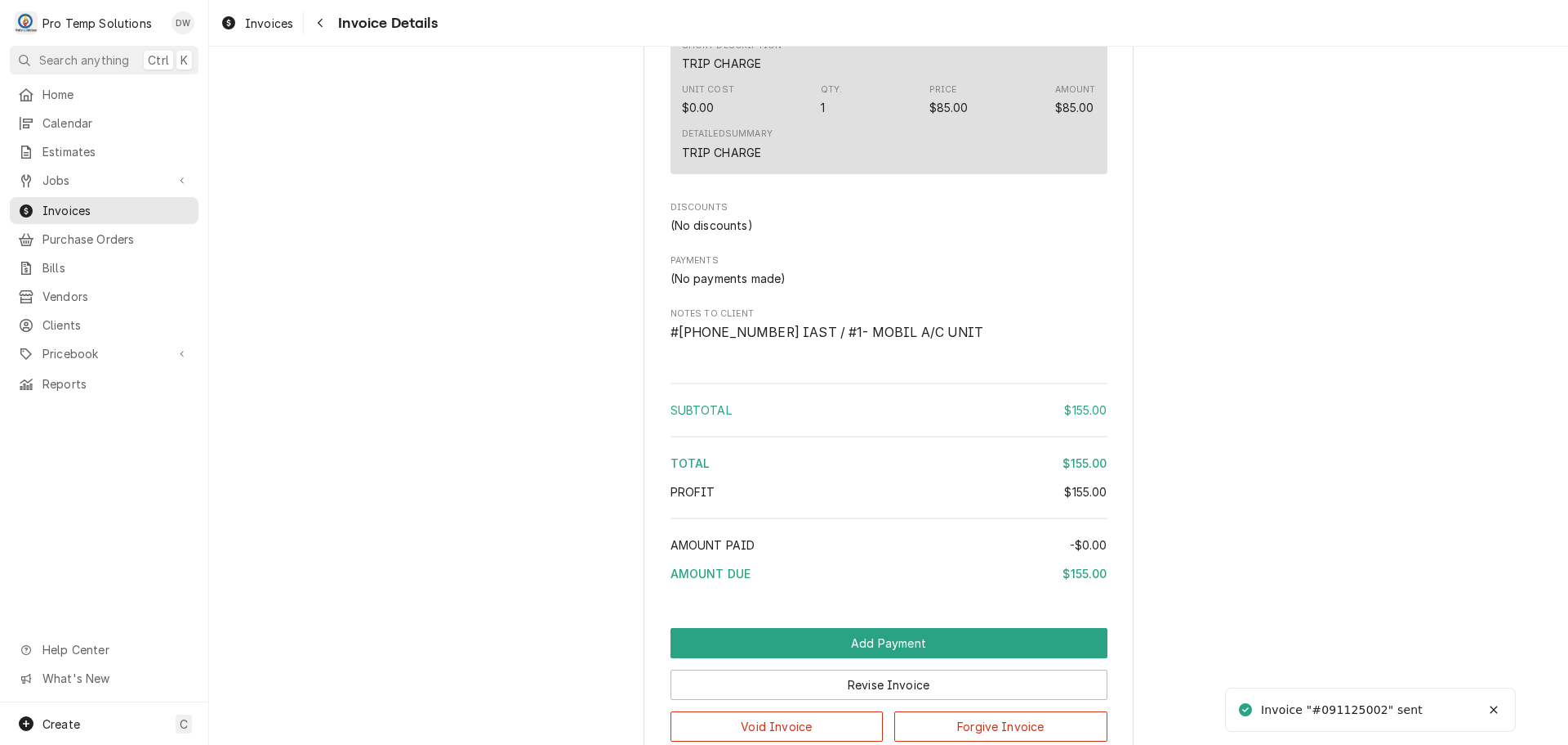
scroll to position [1503, 0]
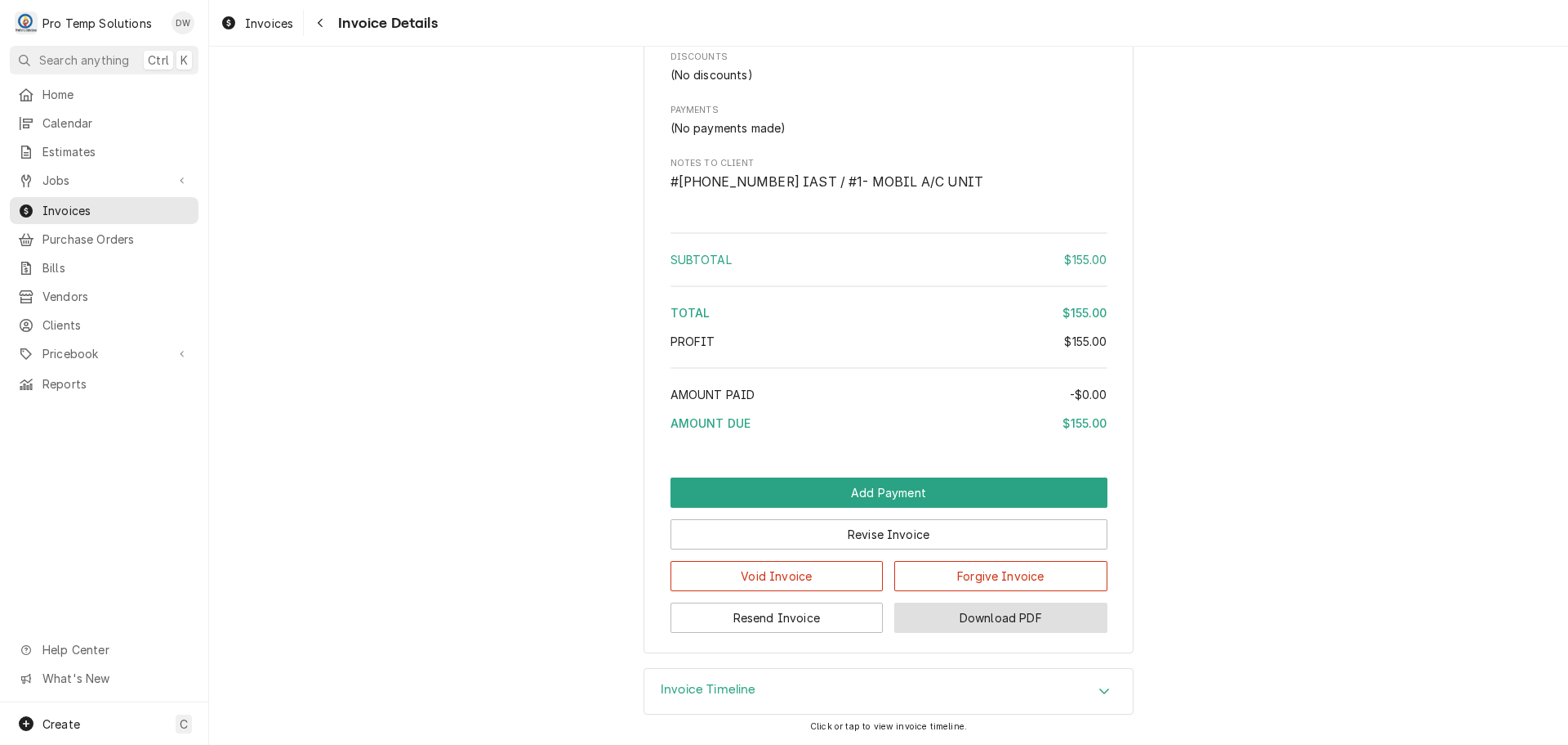
click at [970, 613] on button "Download PDF" at bounding box center [1000, 617] width 213 height 30
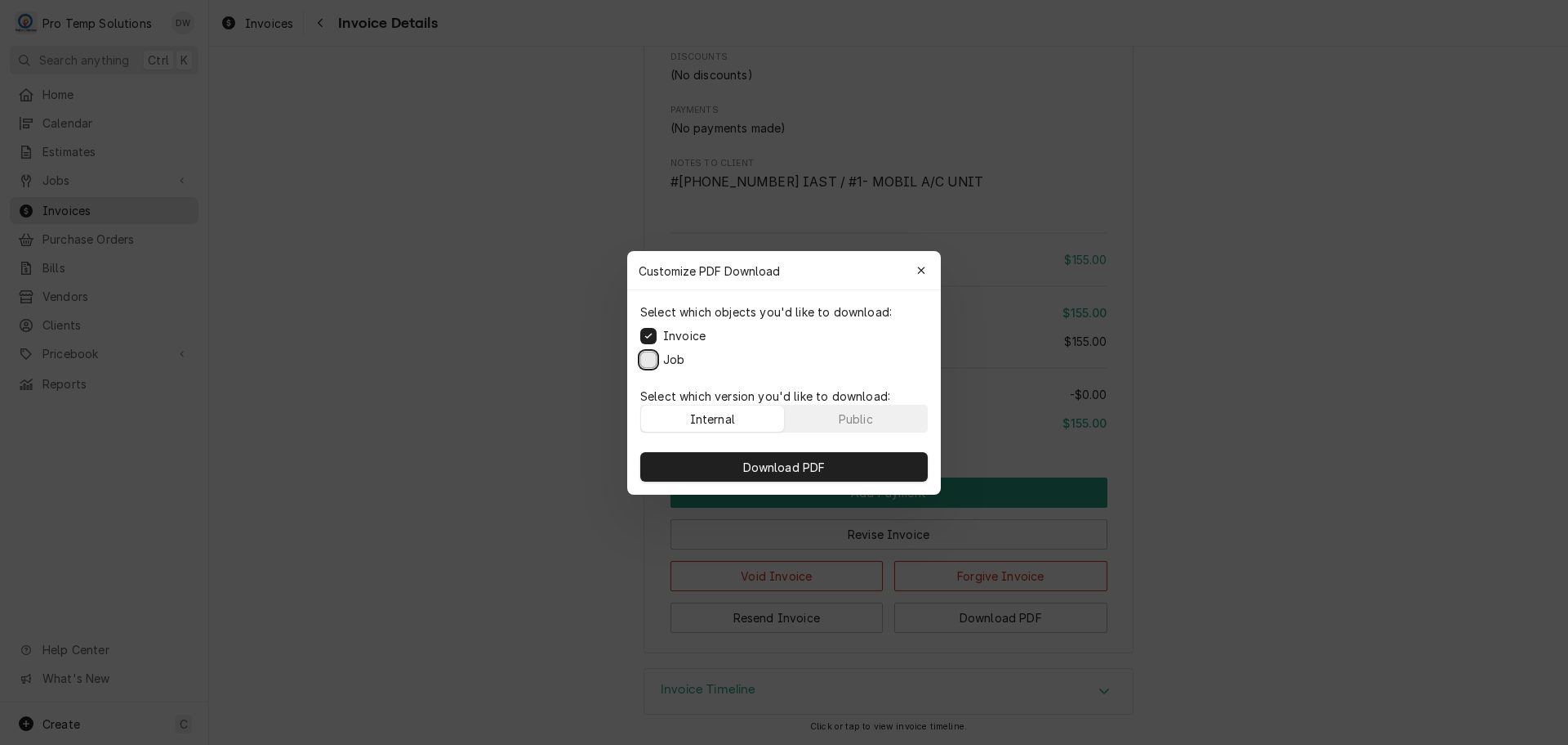
click at [651, 356] on button "Job" at bounding box center [648, 359] width 16 height 16
click at [815, 469] on span "Download PDF" at bounding box center [784, 466] width 89 height 17
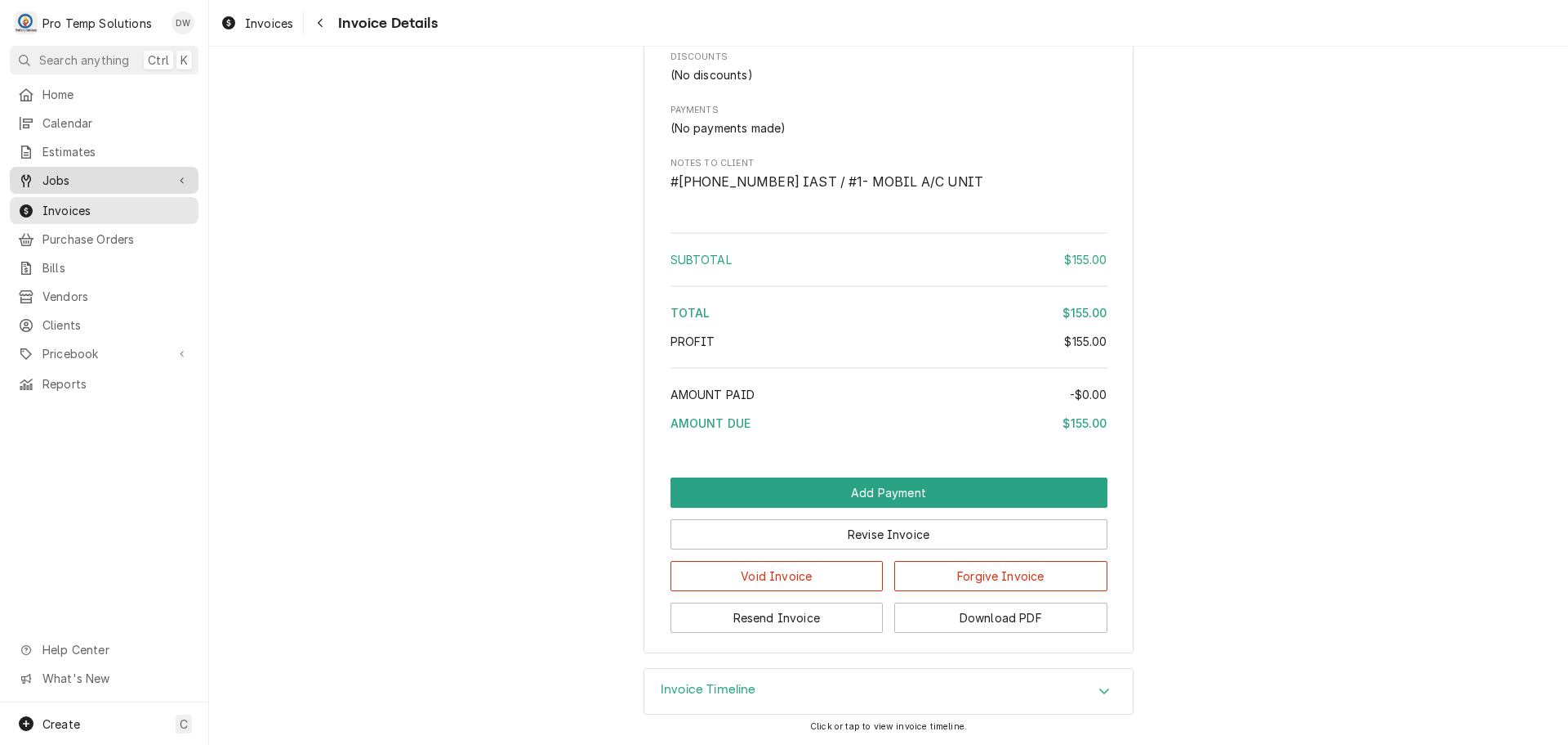
click at [82, 172] on span "Jobs" at bounding box center [104, 180] width 123 height 17
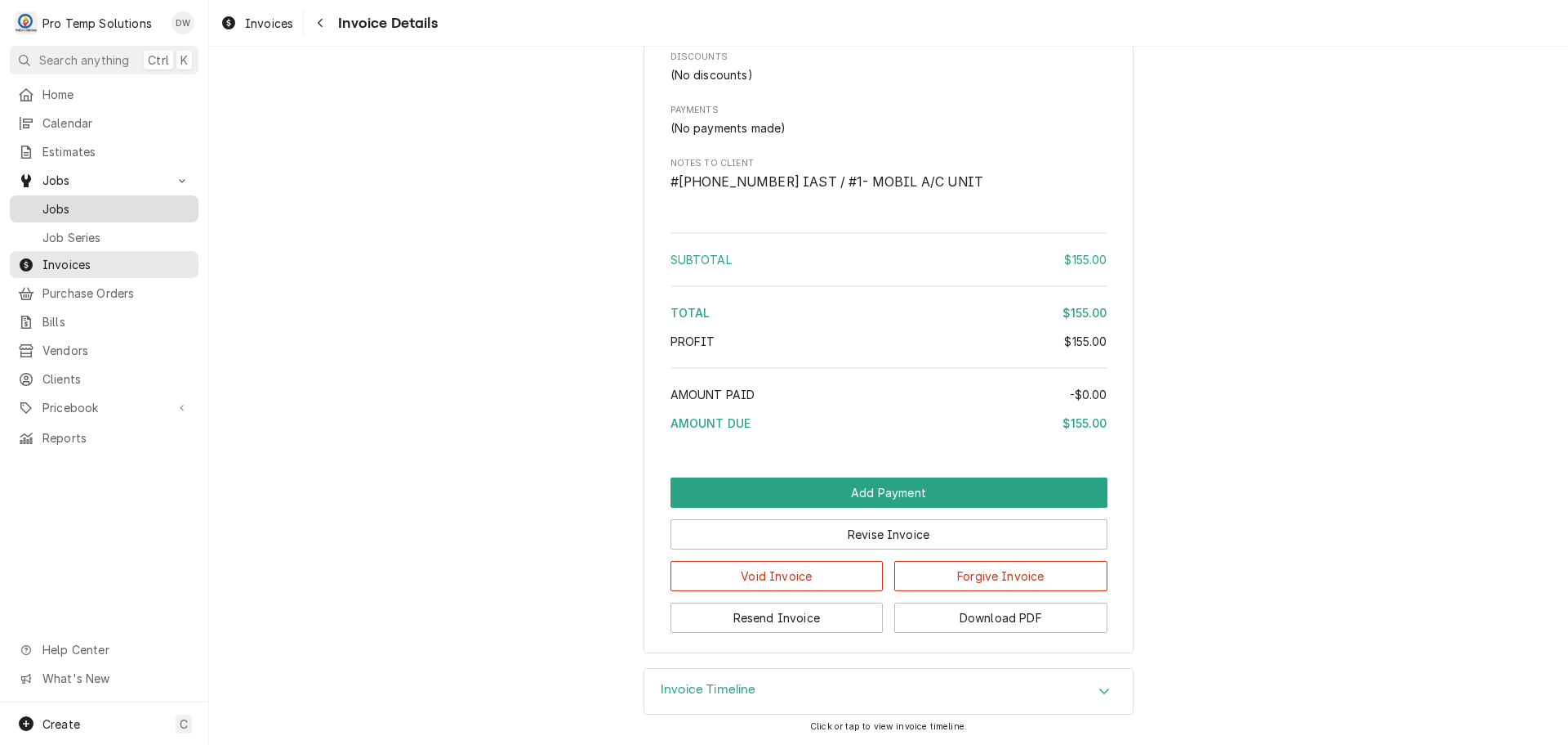
click at [74, 201] on span "Jobs" at bounding box center [116, 208] width 148 height 17
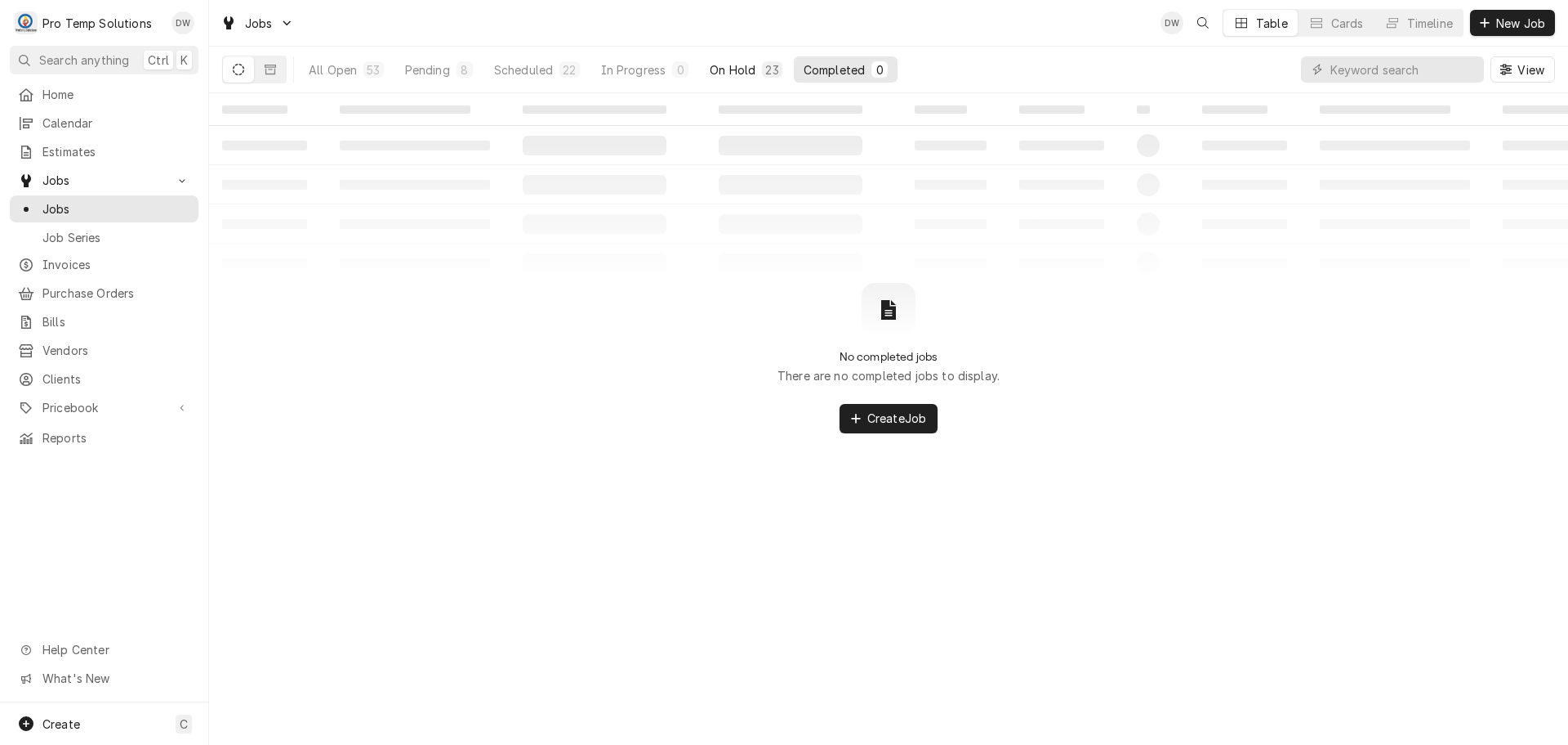
click at [735, 67] on div "On Hold" at bounding box center [733, 69] width 46 height 17
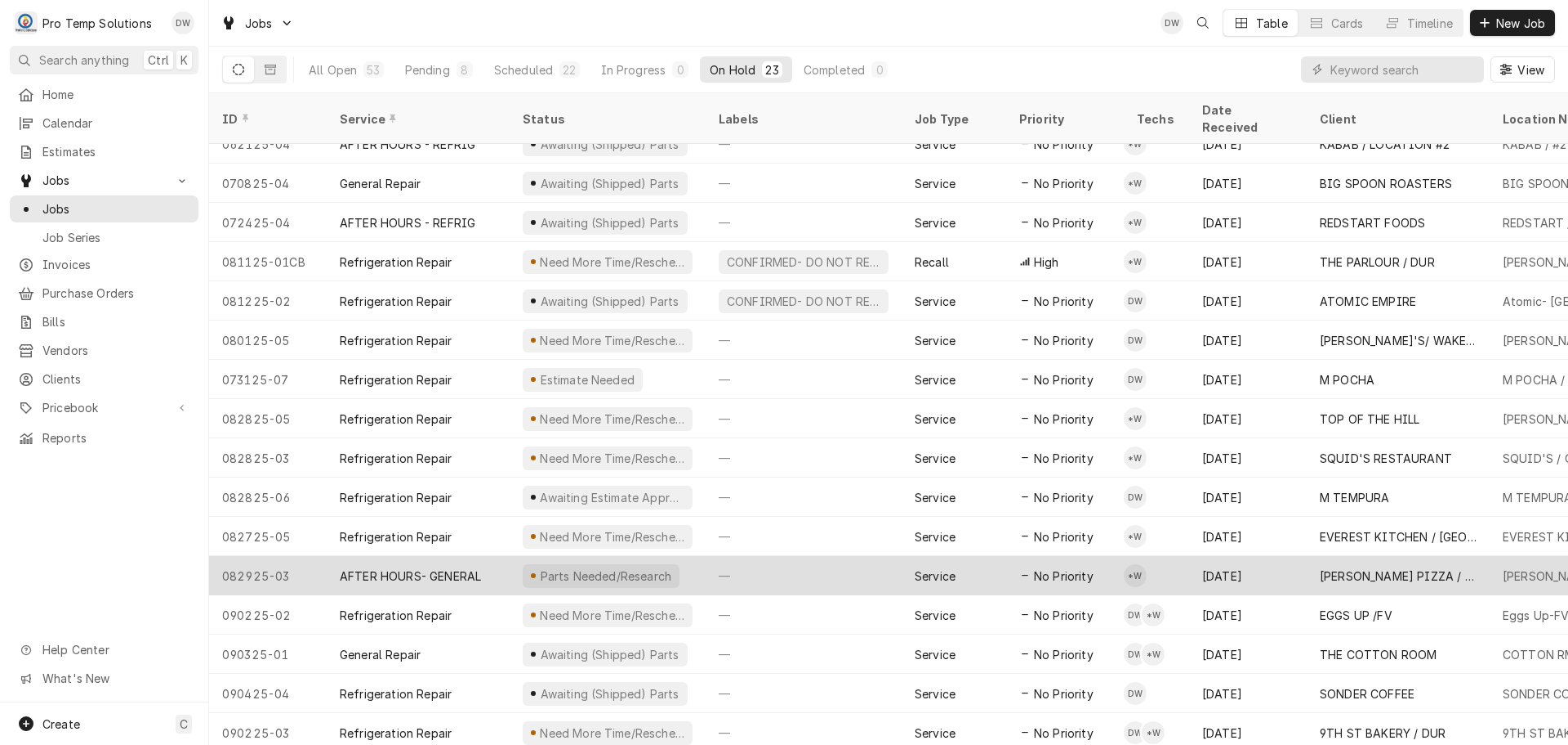
scroll to position [294, 0]
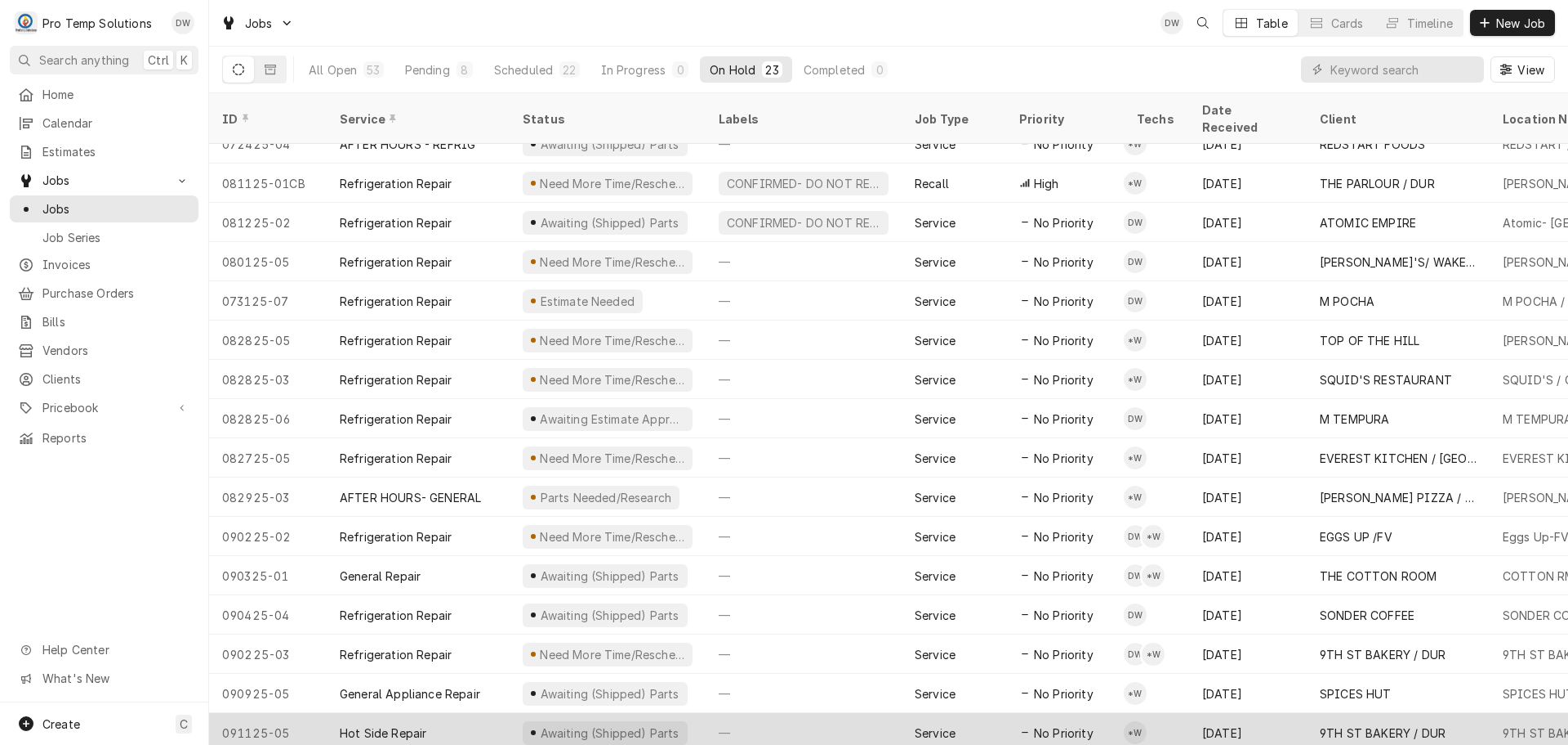
click at [863, 713] on div "—" at bounding box center [803, 733] width 196 height 39
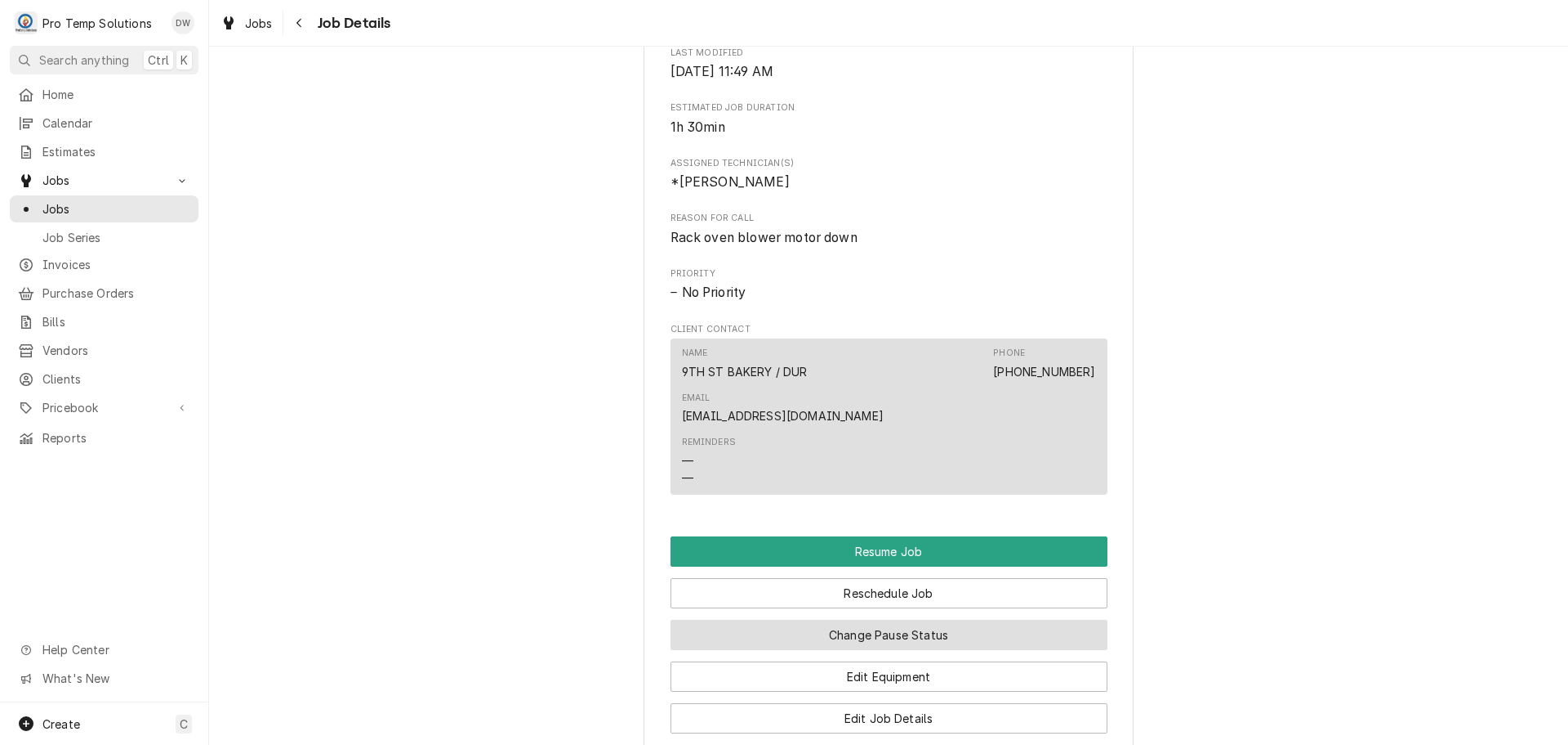
scroll to position [1062, 0]
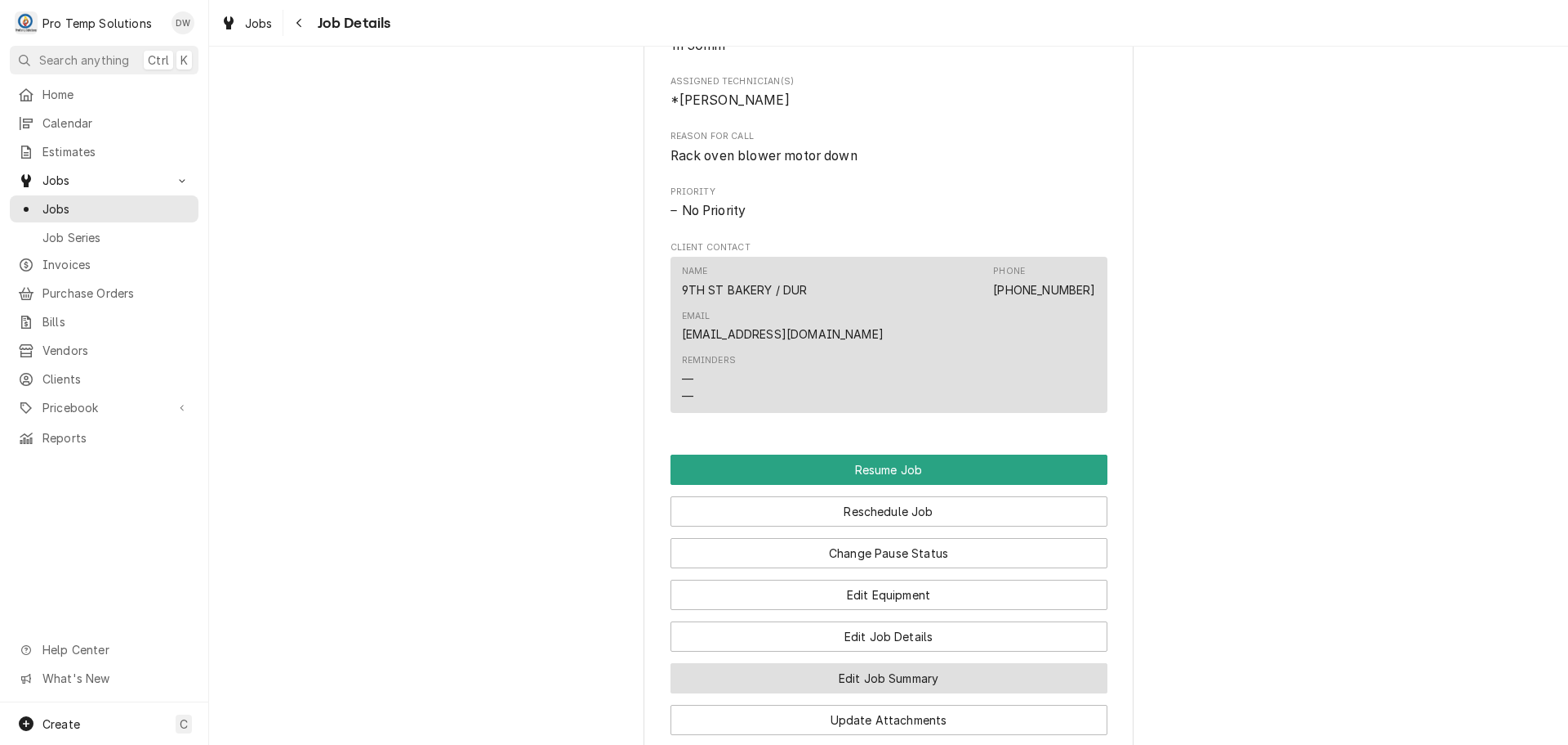
click at [882, 671] on button "Edit Job Summary" at bounding box center [889, 678] width 437 height 30
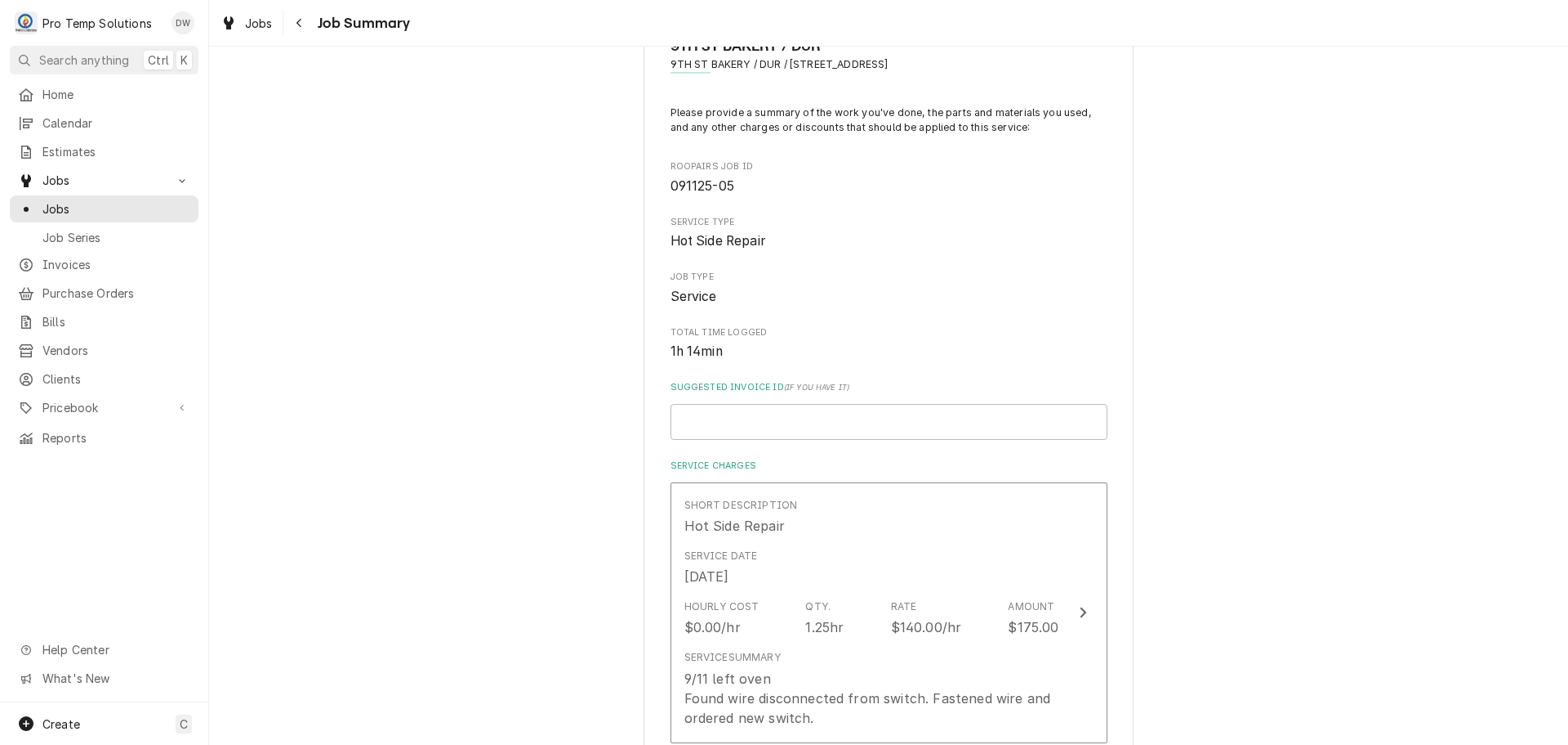
scroll to position [164, 0]
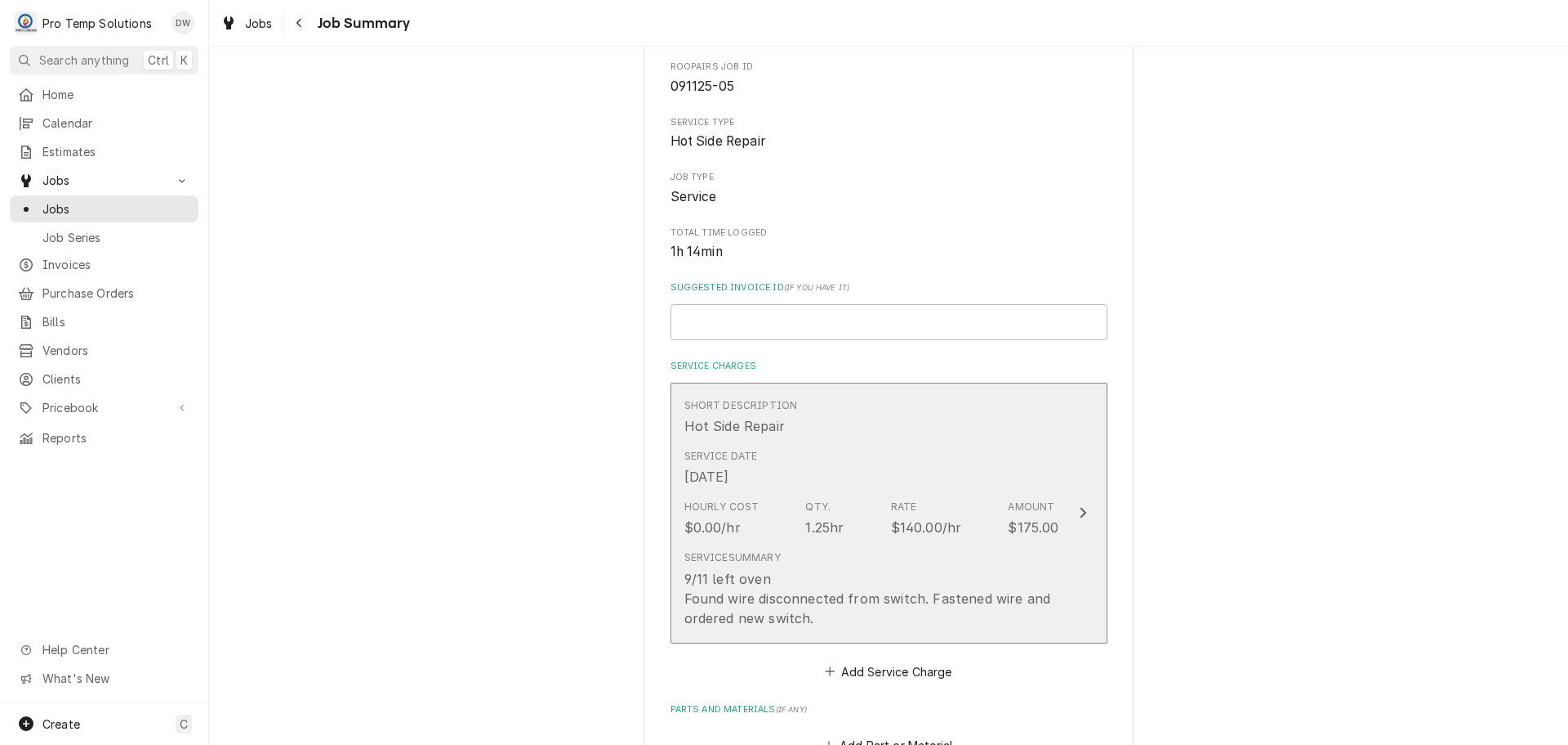
click at [1080, 508] on icon "Update Line Item" at bounding box center [1083, 513] width 6 height 11
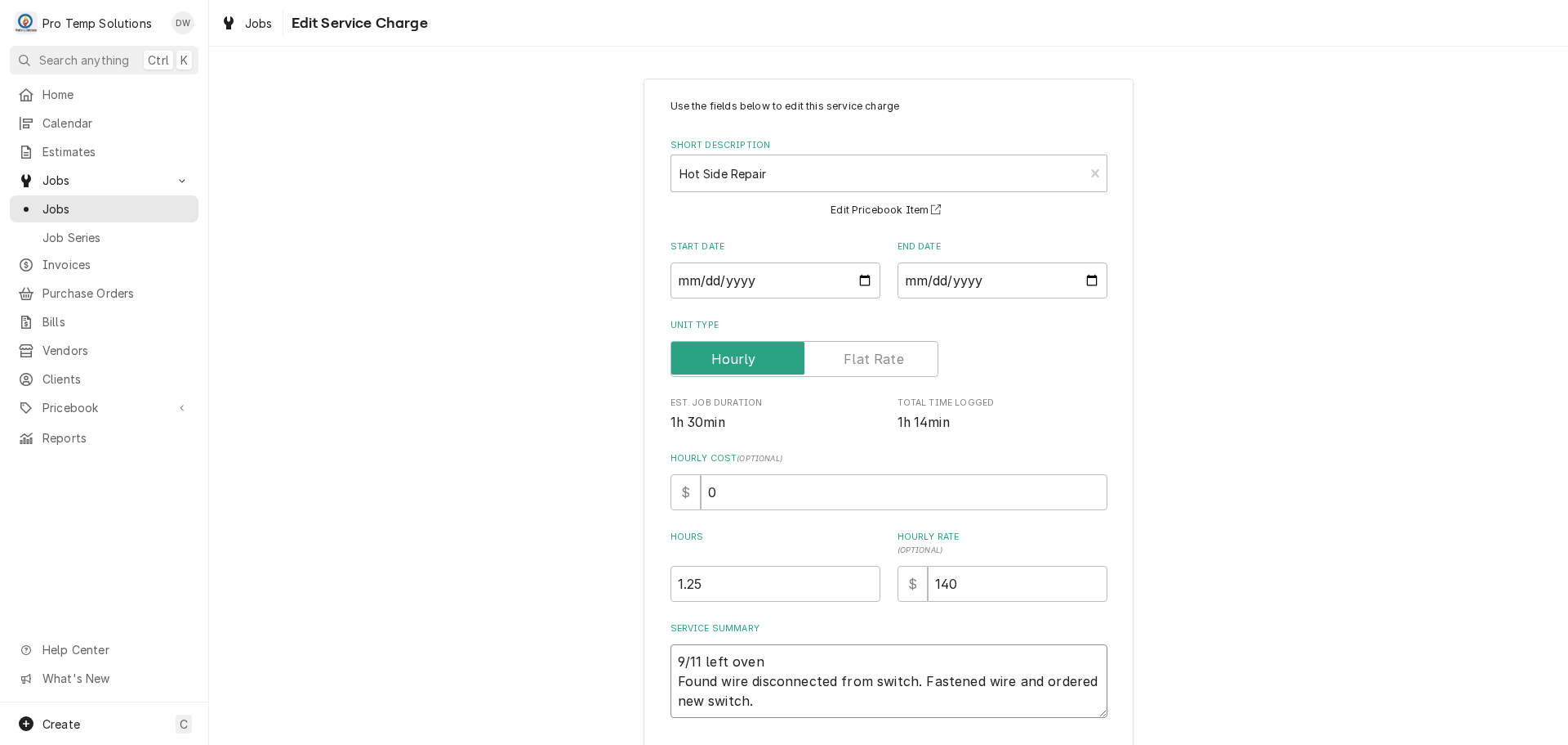
click at [754, 659] on textarea "9/11 left oven Found wire disconnected from switch. Fastened wire and ordered n…" at bounding box center [889, 680] width 437 height 74
type textarea "x"
type textarea "9/11 left ove Found wire disconnected from switch. Fastened wire and ordered ne…"
type textarea "x"
type textarea "9/11 left ov Found wire disconnected from switch. Fastened wire and ordered new…"
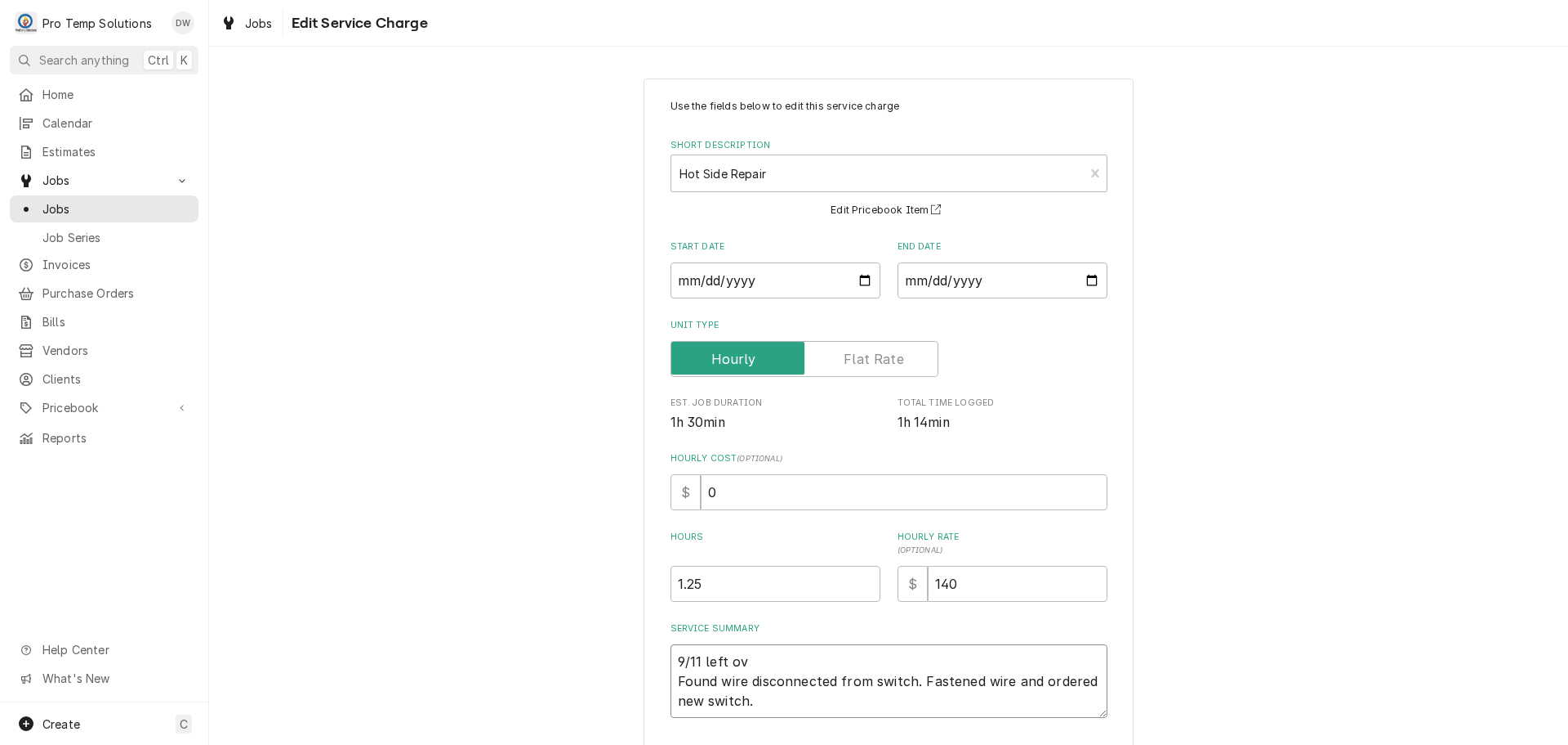
type textarea "x"
type textarea "9/11 left o Found wire disconnected from switch. Fastened wire and ordered new …"
type textarea "x"
type textarea "9/11 left Found wire disconnected from switch. Fastened wire and ordered new sw…"
type textarea "x"
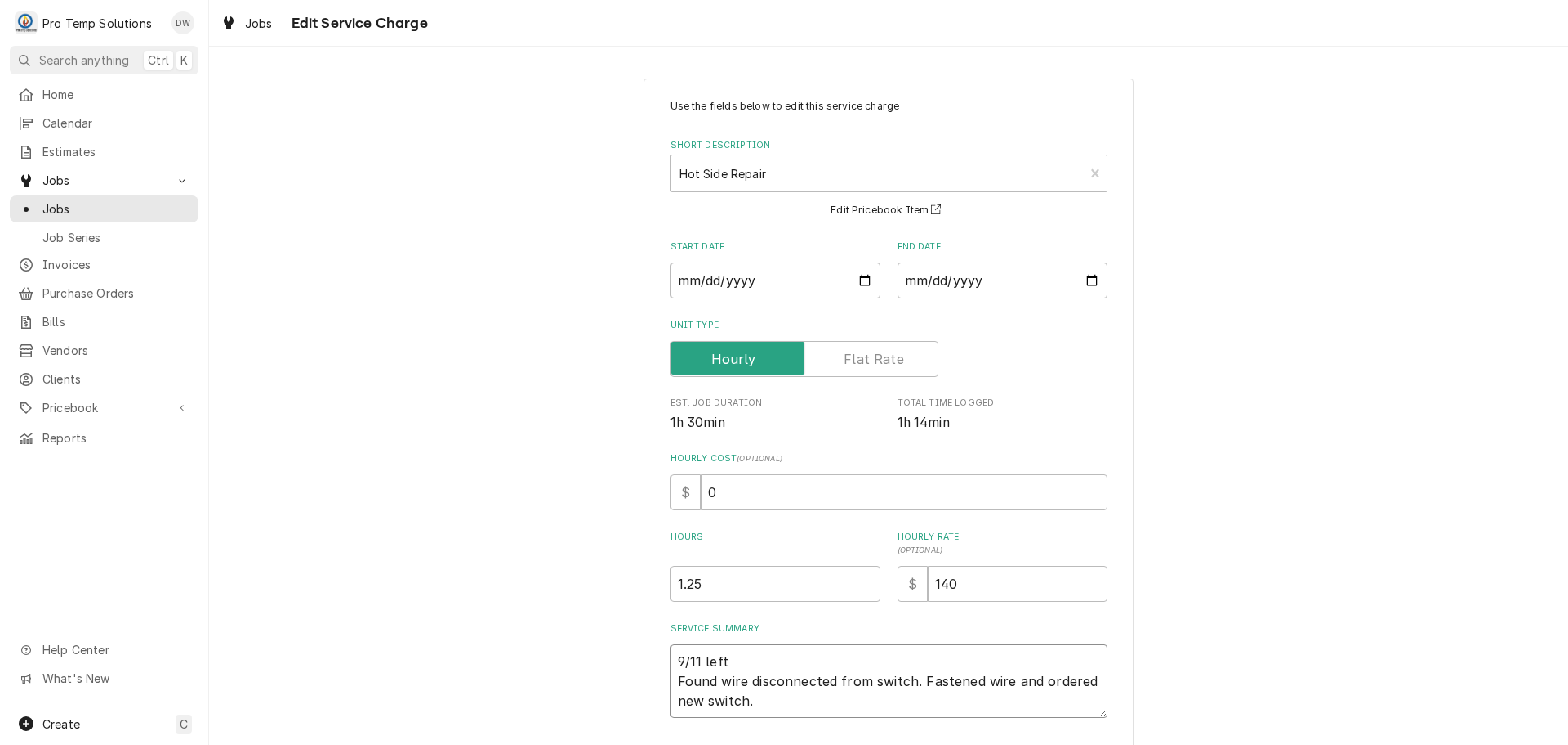
type textarea "9/11 left Found wire disconnected from switch. Fastened wire and ordered new sw…"
type textarea "x"
type textarea "9/11 lef Found wire disconnected from switch. Fastened wire and ordered new swi…"
type textarea "x"
type textarea "9/11 le Found wire disconnected from switch. Fastened wire and ordered new swit…"
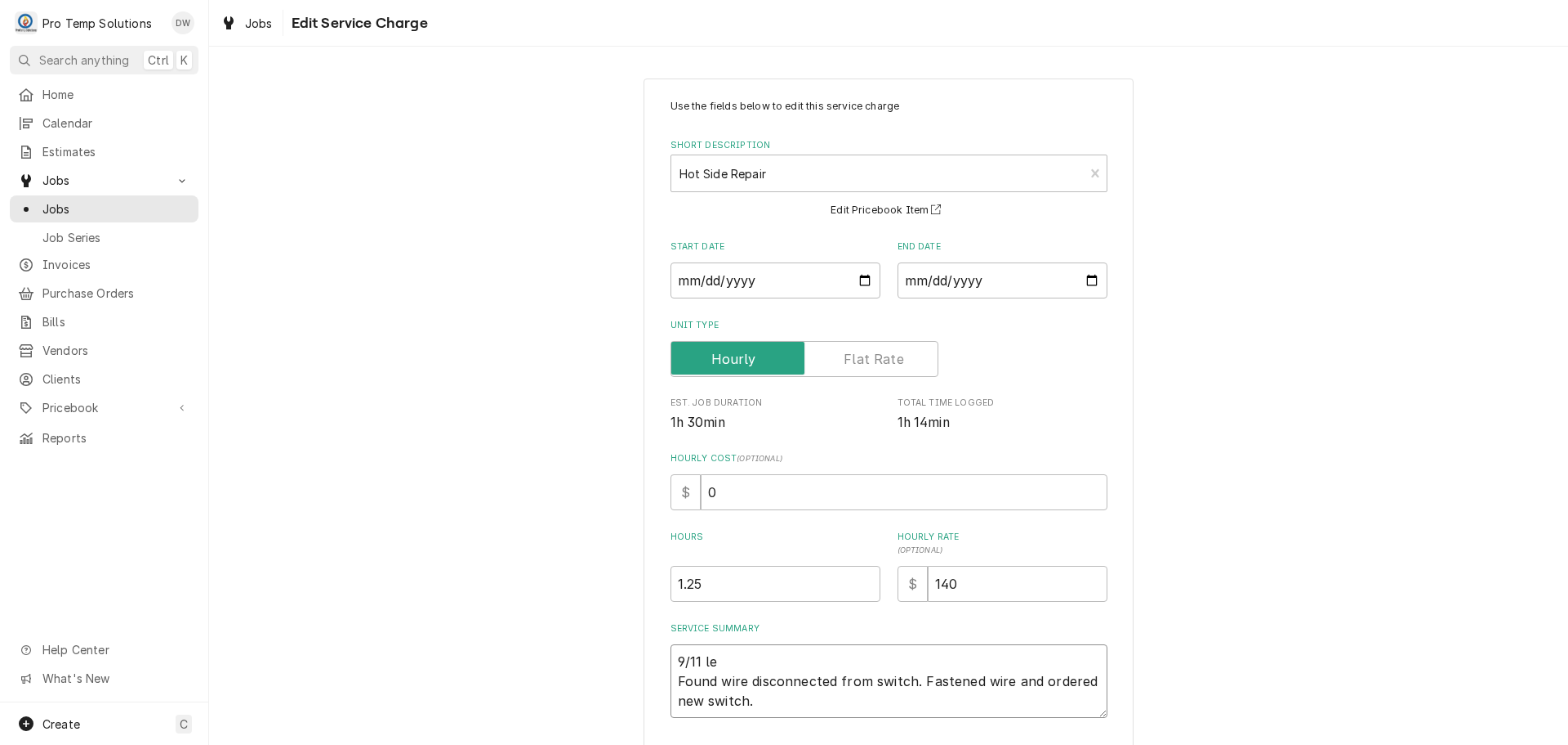
type textarea "x"
type textarea "9/11 l Found wire disconnected from switch. Fastened wire and ordered new switc…"
type textarea "x"
type textarea "9/11 Found wire disconnected from switch. Fastened wire and ordered new switch."
type textarea "x"
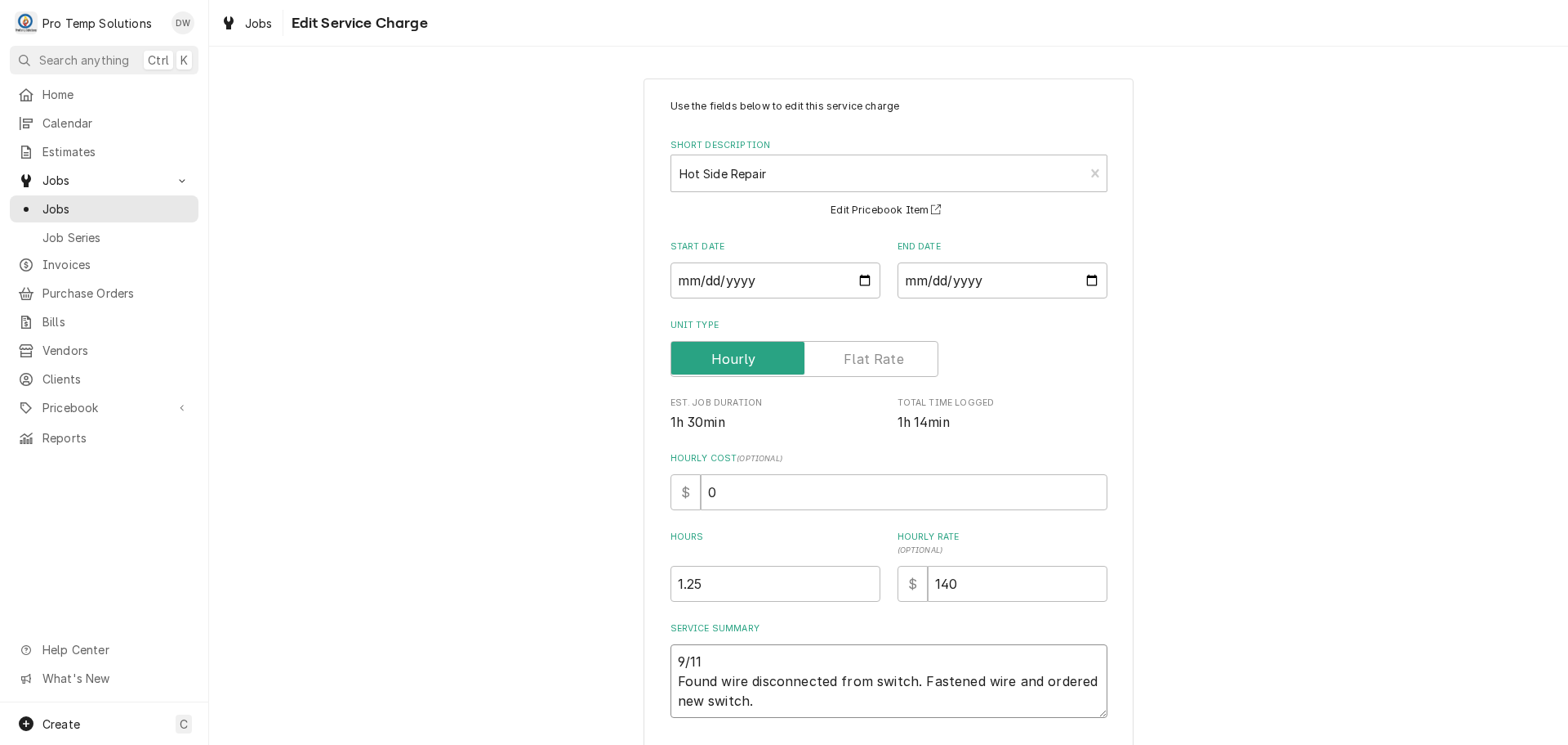
type textarea "9/11 L Found wire disconnected from switch. Fastened wire and ordered new switc…"
type textarea "x"
type textarea "9/11 L/ Found wire disconnected from switch. Fastened wire and ordered new swit…"
type textarea "x"
type textarea "9/11 L/O Found wire disconnected from switch. Fastened wire and ordered new swi…"
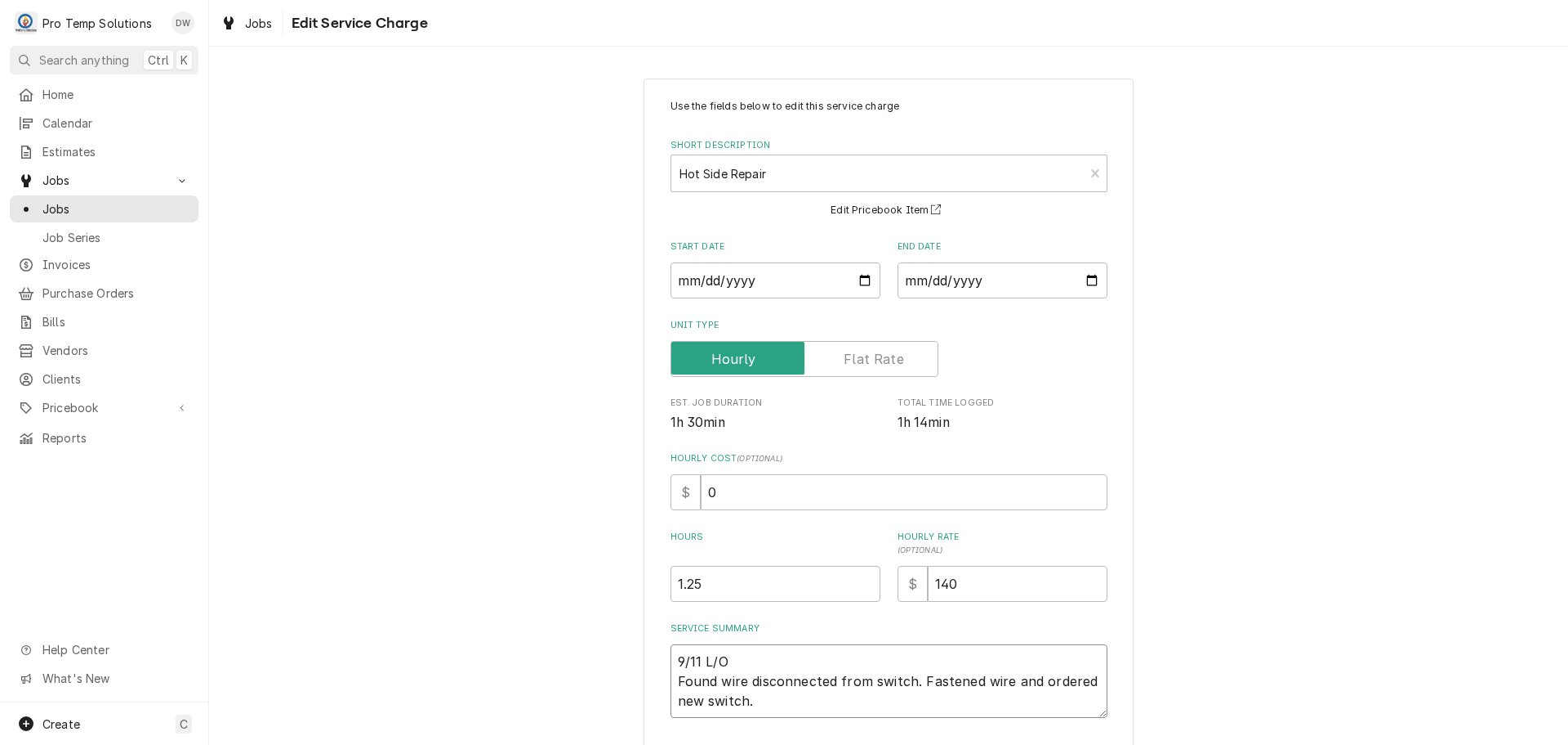
type textarea "x"
type textarea "9/11 L/OV Found wire disconnected from switch. Fastened wire and ordered new sw…"
type textarea "x"
type textarea "9/11 L/OVE Found wire disconnected from switch. Fastened wire and ordered new s…"
type textarea "x"
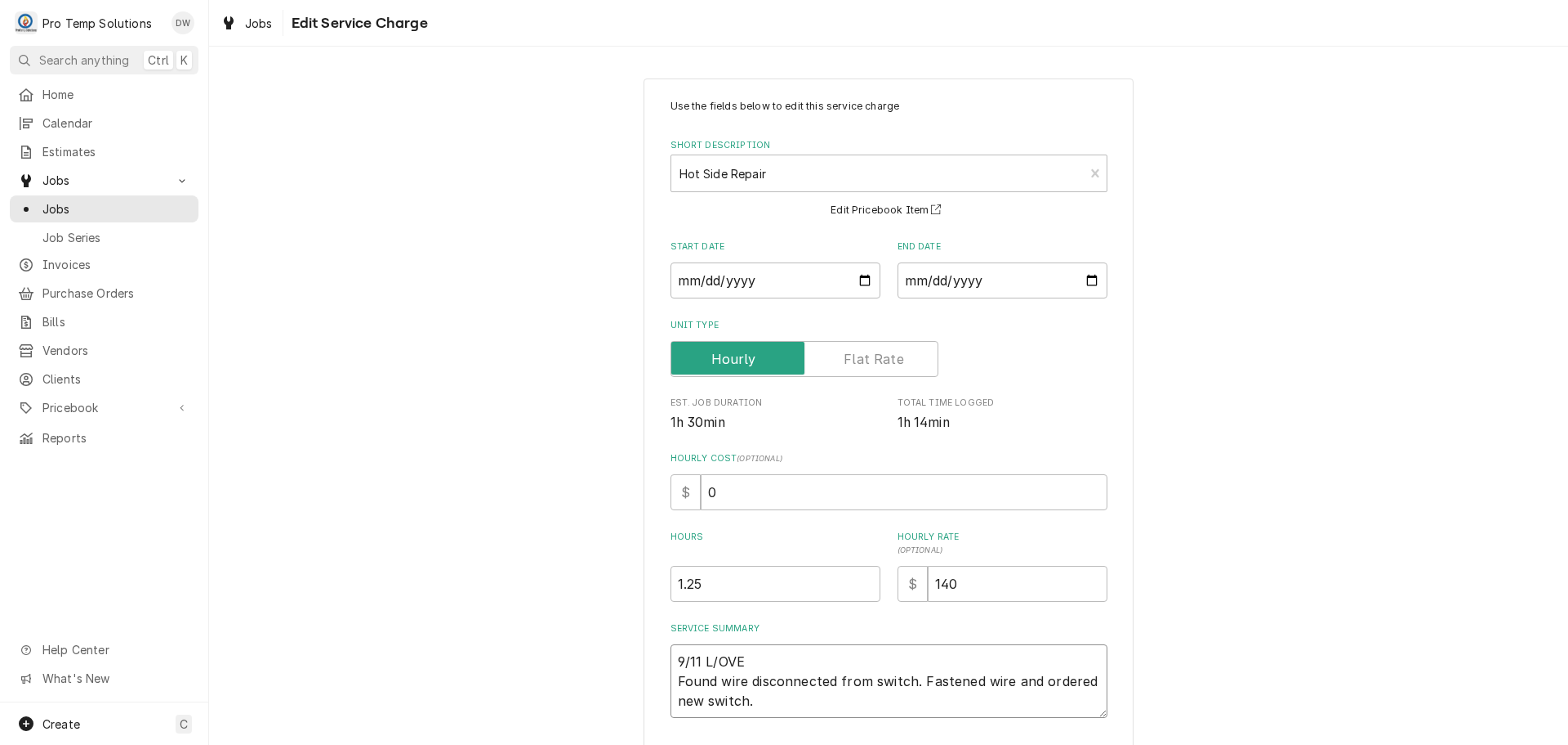
type textarea "9/11 L/OVEN Found wire disconnected from switch. Fastened wire and ordered new …"
type textarea "x"
type textarea "9/11 L/OVEN Found wire disconnected from switch. Fastened wire and ordered new …"
type textarea "x"
type textarea "9/11 L/OVEN 1 Found wire disconnected from switch. Fastened wire and ordered ne…"
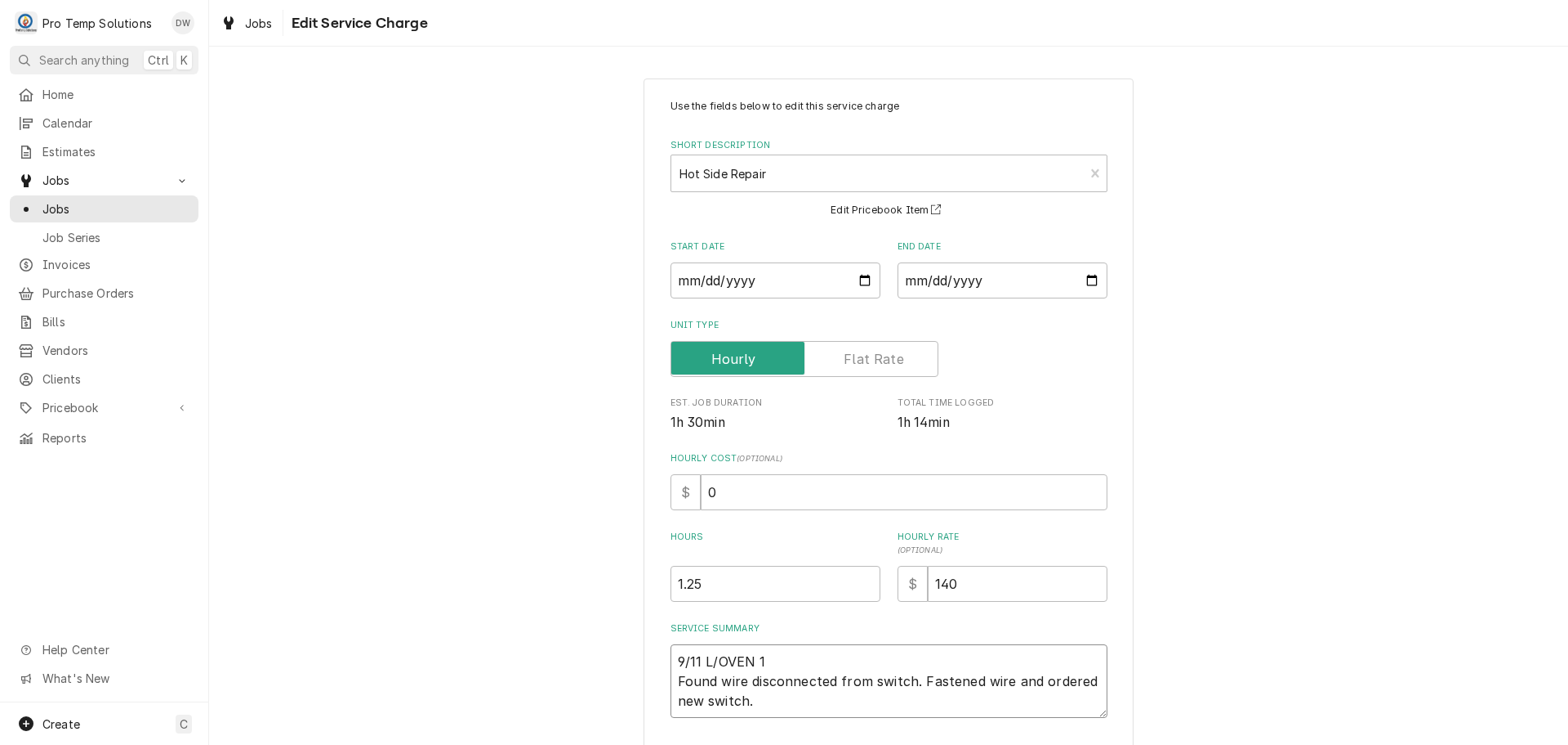
type textarea "x"
type textarea "9/11 L/OVEN 10 Found wire disconnected from switch. Fastened wire and ordered n…"
type textarea "x"
type textarea "9/11 L/OVEN 103 Found wire disconnected from switch. Fastened wire and ordered …"
type textarea "x"
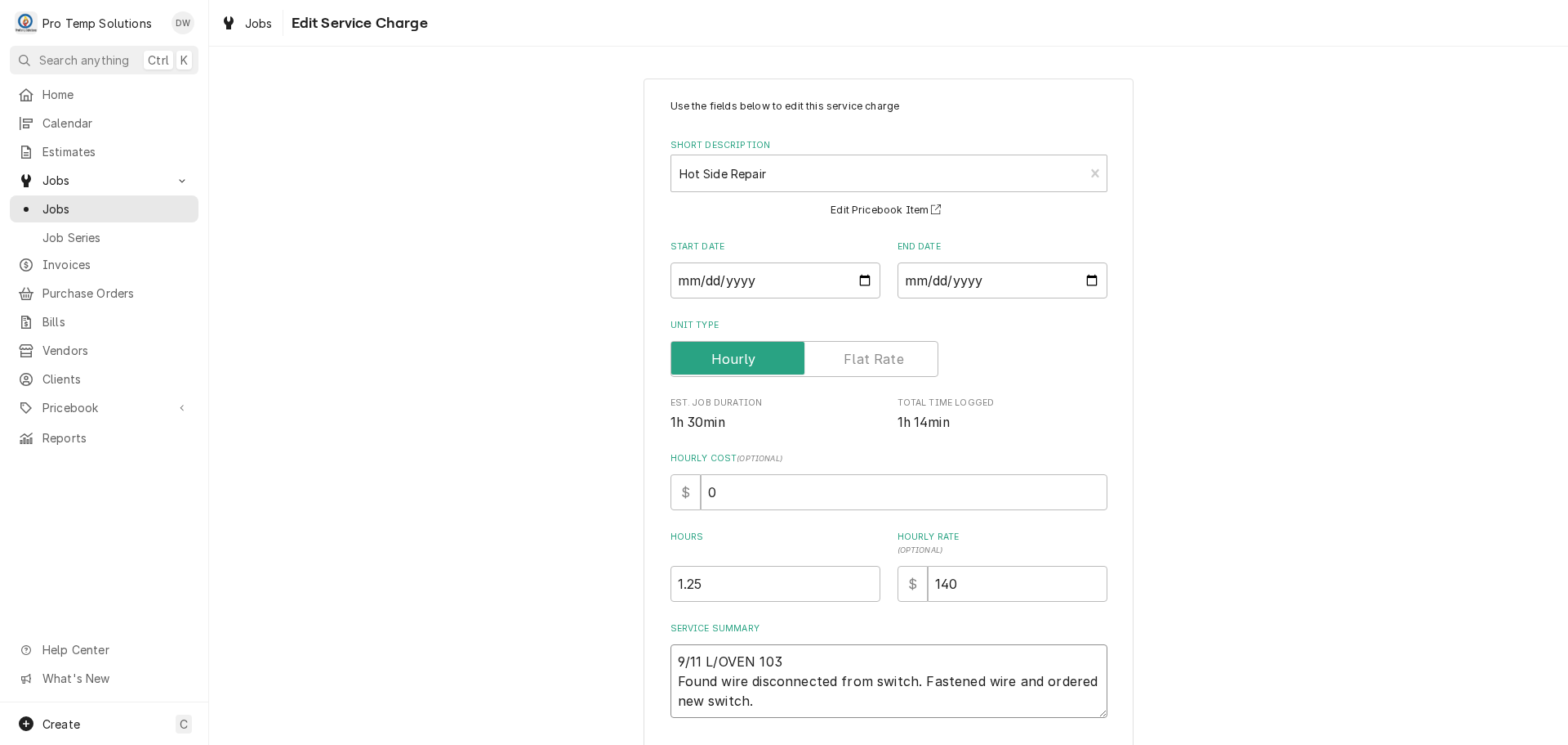
type textarea "9/11 L/OVEN 1030 Found wire disconnected from switch. Fastened wire and ordered…"
type textarea "x"
type textarea "9/11 L/OVEN 1030- Found wire disconnected from switch. Fastened wire and ordere…"
type textarea "x"
type textarea "9/11 L/OVEN 1030-1 Found wire disconnected from switch. Fastened wire and order…"
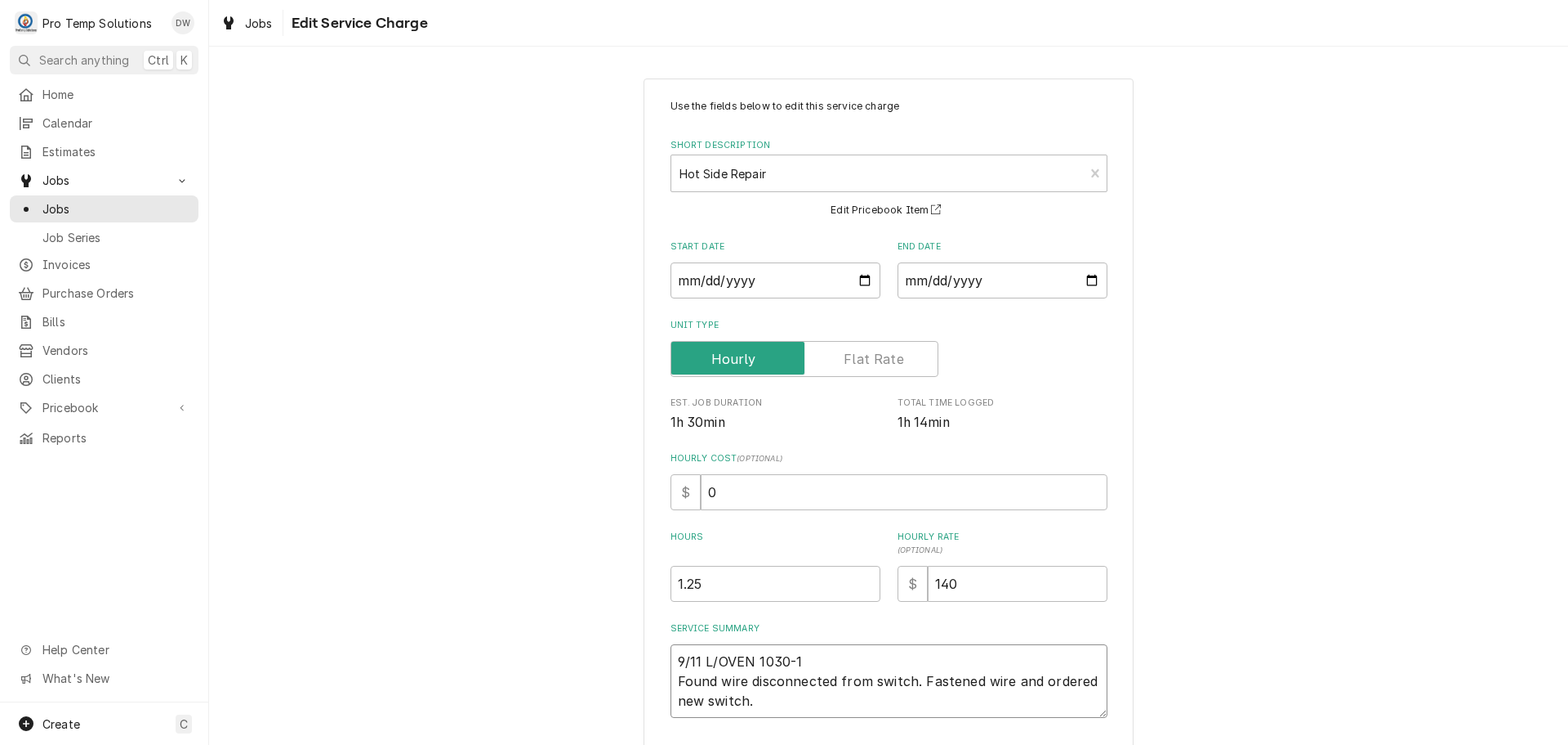
type textarea "x"
type textarea "9/11 L/OVEN 1030-12 Found wire disconnected from switch. Fastened wire and orde…"
type textarea "x"
type textarea "9/11 L/OVEN 1030-120 Found wire disconnected from switch. Fastened wire and ord…"
type textarea "x"
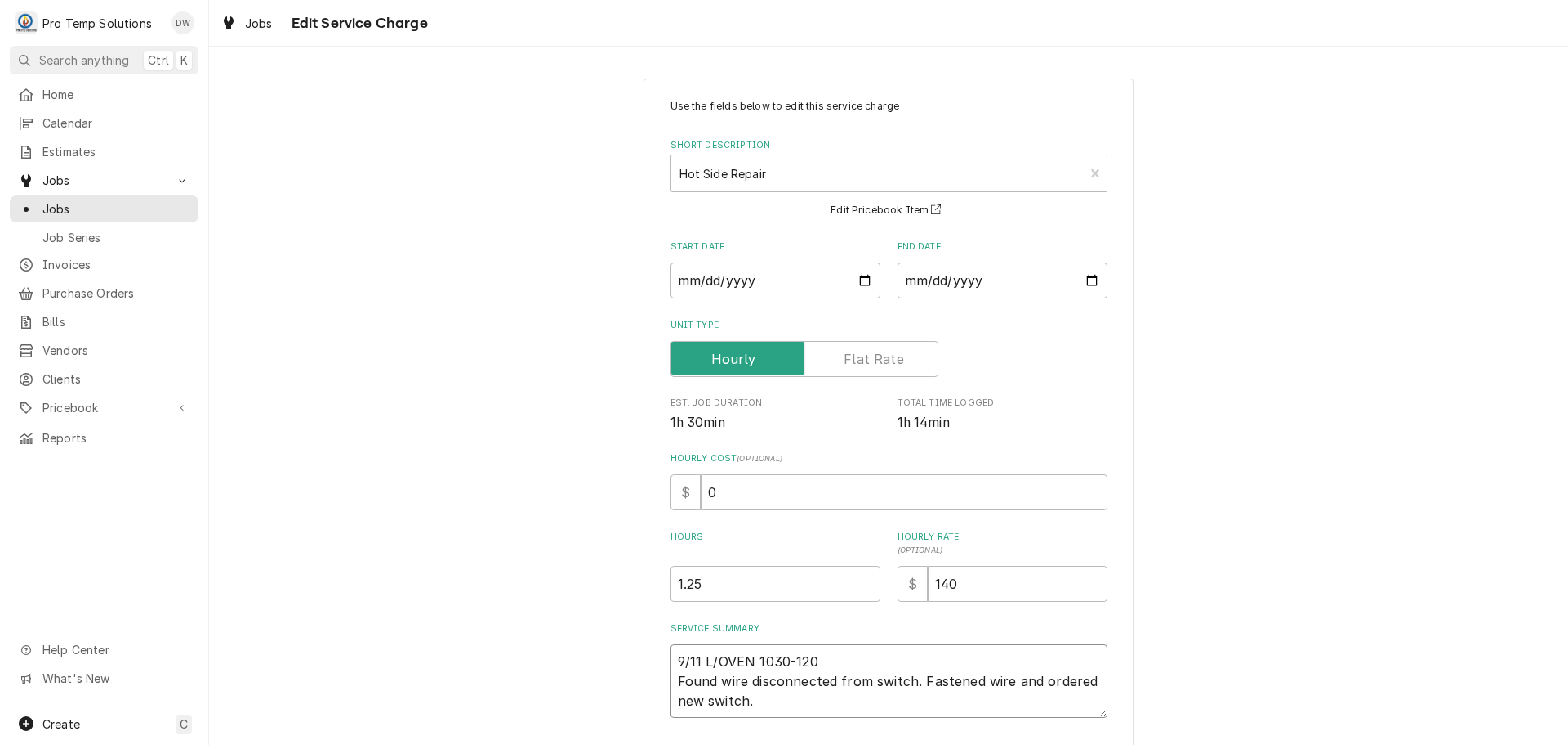
type textarea "9/11 L/OVEN [DATE]-[DATE] Found wire disconnected from switch. Fastened wire an…"
type textarea "x"
type textarea "9/11 L/OVEN [DATE]-[DATE] Found wire disconnected from switch. Fastened wire an…"
type textarea "x"
type textarea "9/11 L/OVEN [DATE]-[DATE] K Found wire disconnected from switch. Fastened wire …"
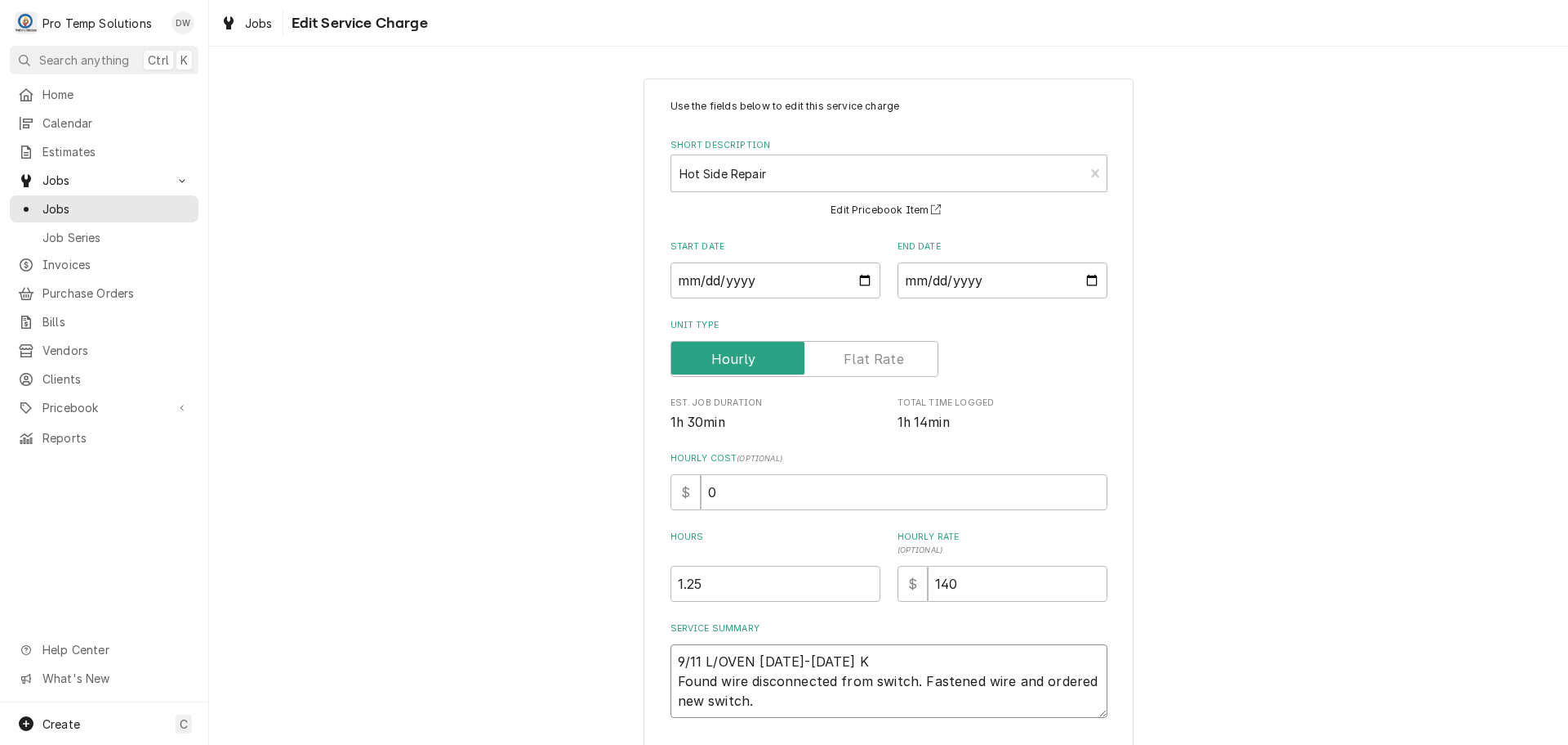
type textarea "x"
type textarea "9/11 L/OVEN [DATE]-[DATE] KE Found wire disconnected from switch. Fastened wire…"
type textarea "x"
type textarea "9/11 L/OVEN [DATE]-[DATE] KEV Found wire disconnected from switch. Fastened wir…"
type textarea "x"
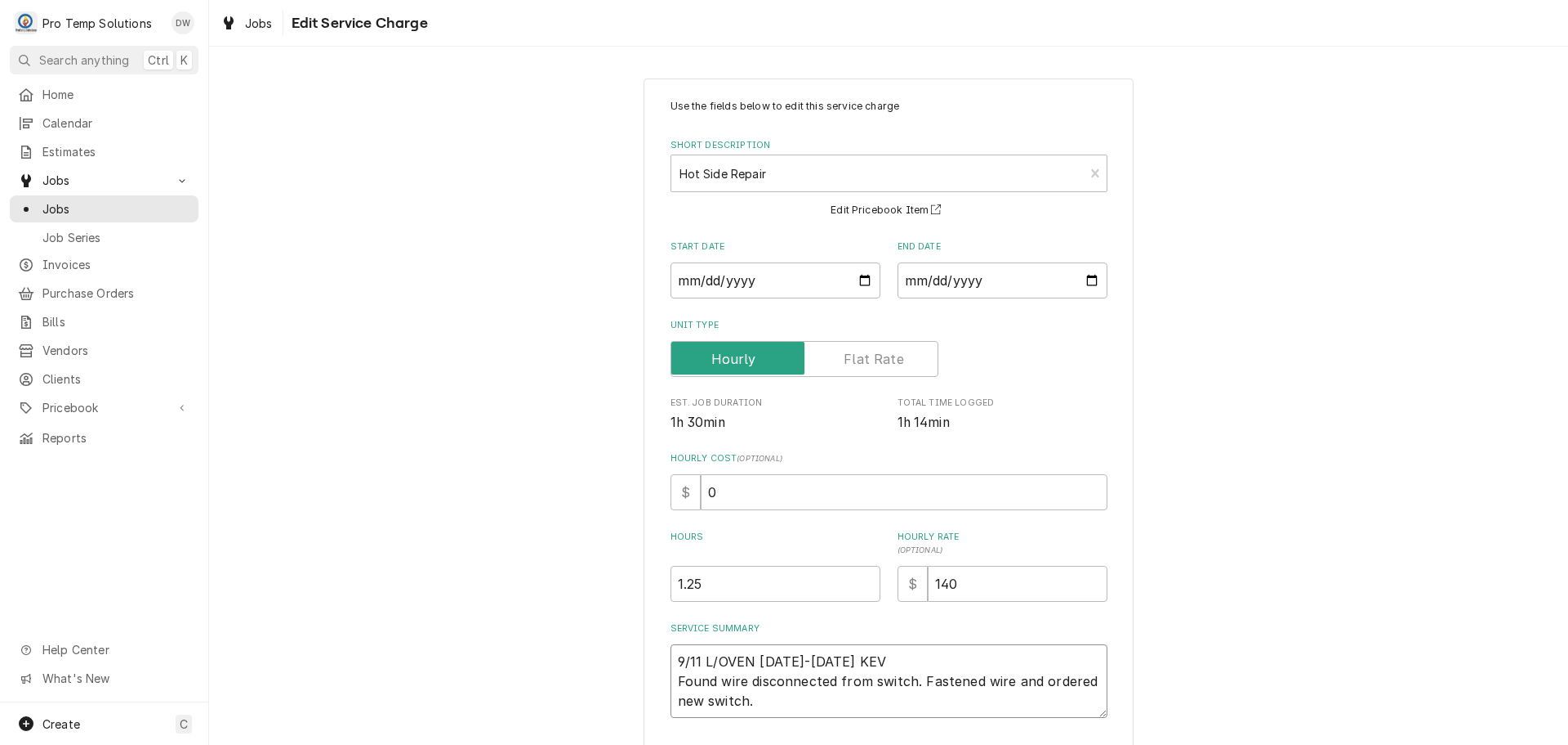
type textarea "9/11 L/OVEN [DATE]-[DATE] KEVI Found wire disconnected from switch. Fastened wi…"
type textarea "x"
type textarea "9/11 L/OVEN [DATE]-[DATE] [PERSON_NAME] Found wire disconnected from switch. Fa…"
type textarea "x"
type textarea "9/11 L/OVEN [DATE]-[DATE] [PERSON_NAME] Found wire disconnected from switch. Fa…"
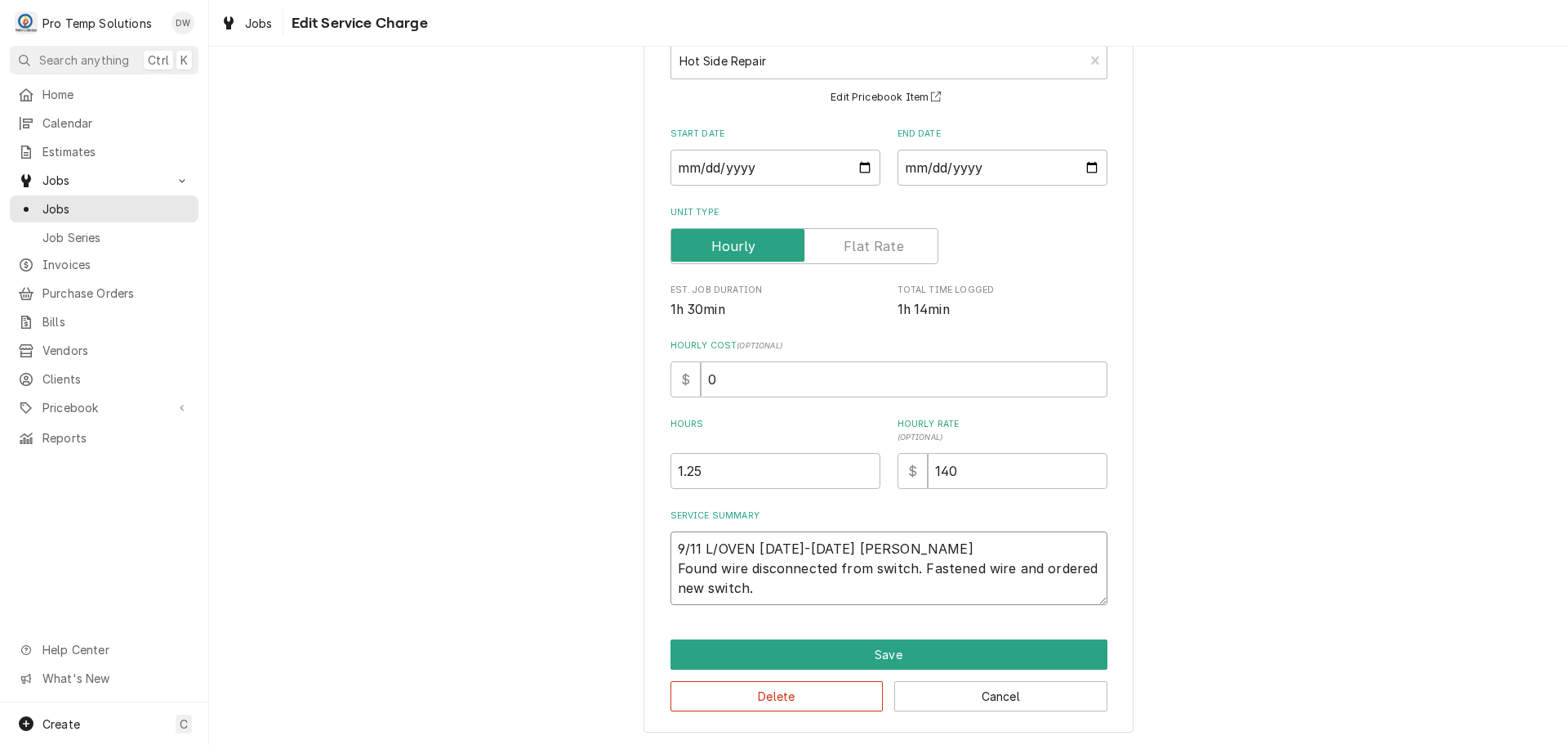
scroll to position [114, 0]
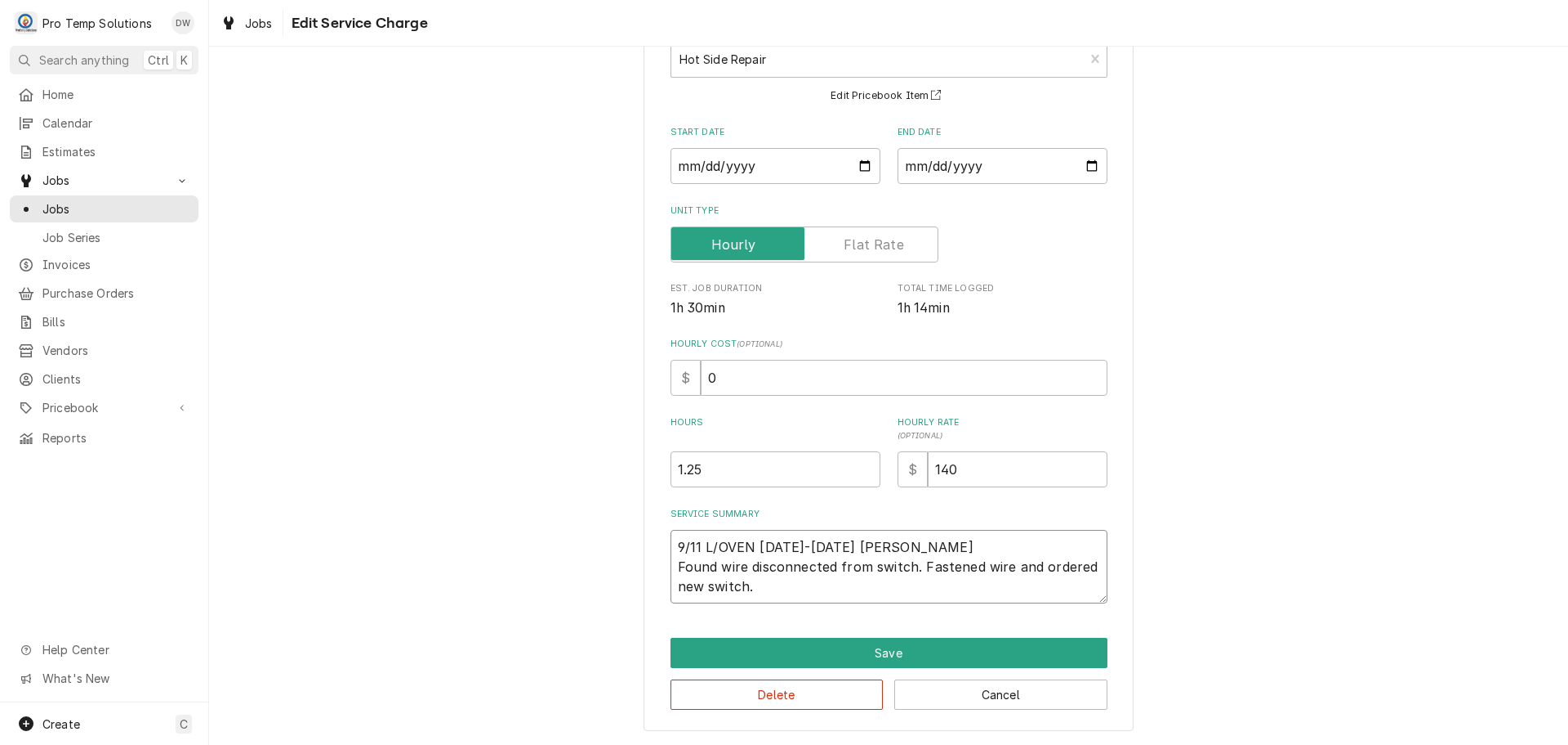
click at [820, 589] on textarea "9/11 L/OVEN 1030-1200 KEVIN Found wire disconnected from switch. Fastened wire …" at bounding box center [889, 566] width 437 height 74
type textarea "x"
type textarea "9/11 L/OVEN 1030-1200 KEVIN Found wire disconnected from switch. Fastened wire …"
type textarea "x"
type textarea "9/11 L/OVEN 1030-1200 KEVIN Found wire disconnected from switch. Fastened wire …"
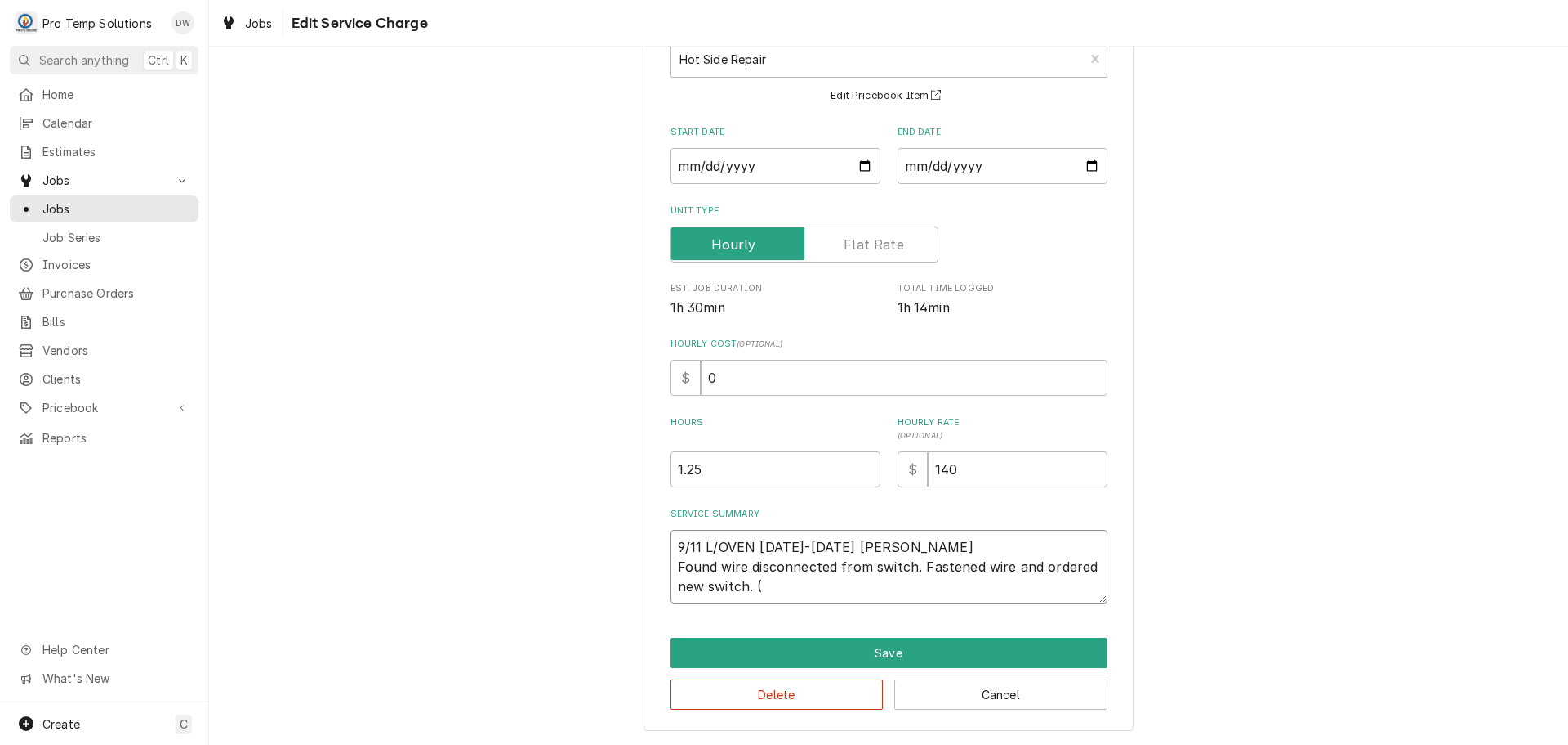
type textarea "x"
type textarea "9/11 L/OVEN 1030-1200 KEVIN Found wire disconnected from switch. Fastened wire …"
type textarea "x"
type textarea "9/11 L/OVEN 1030-1200 KEVIN Found wire disconnected from switch. Fastened wire …"
type textarea "x"
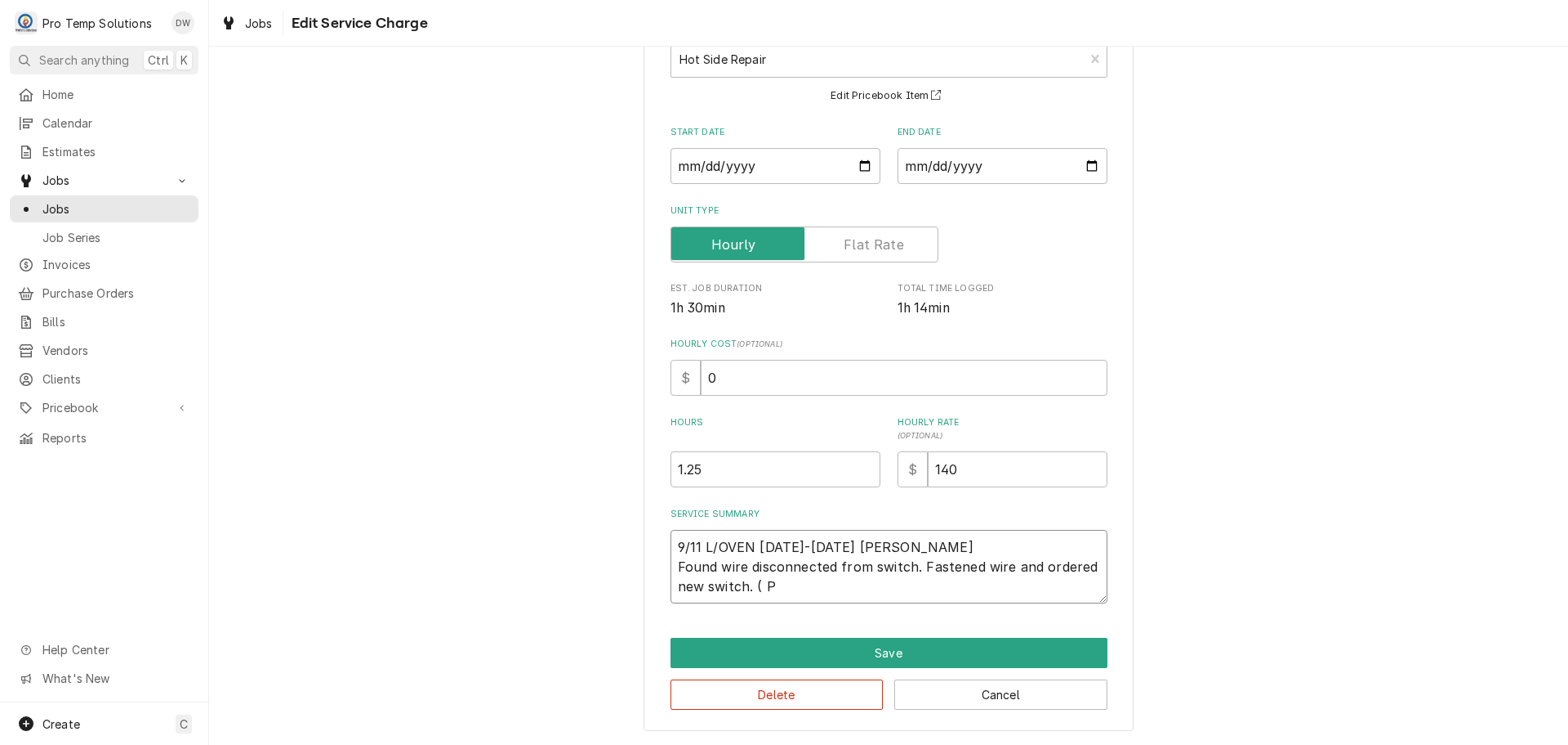
type textarea "9/11 L/OVEN 1030-1200 KEVIN Found wire disconnected from switch. Fastened wire …"
type textarea "x"
type textarea "9/11 L/OVEN 1030-1200 KEVIN Found wire disconnected from switch. Fastened wire …"
type textarea "x"
type textarea "9/11 L/OVEN 1030-1200 KEVIN Found wire disconnected from switch. Fastened wire …"
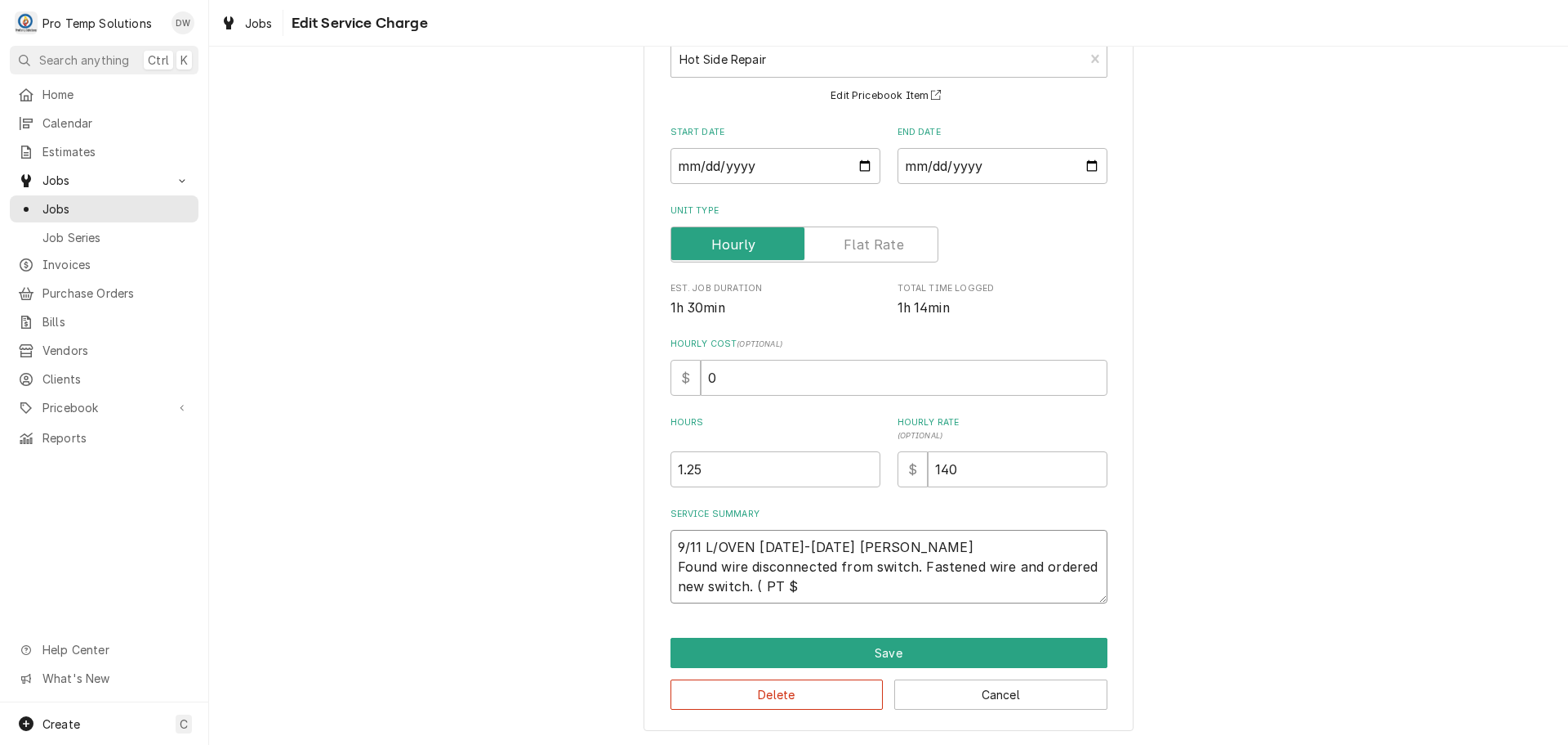
type textarea "x"
type textarea "9/11 L/OVEN 1030-1200 KEVIN Found wire disconnected from switch. Fastened wire …"
type textarea "x"
type textarea "9/11 L/OVEN 1030-1200 KEVIN Found wire disconnected from switch. Fastened wire …"
type textarea "x"
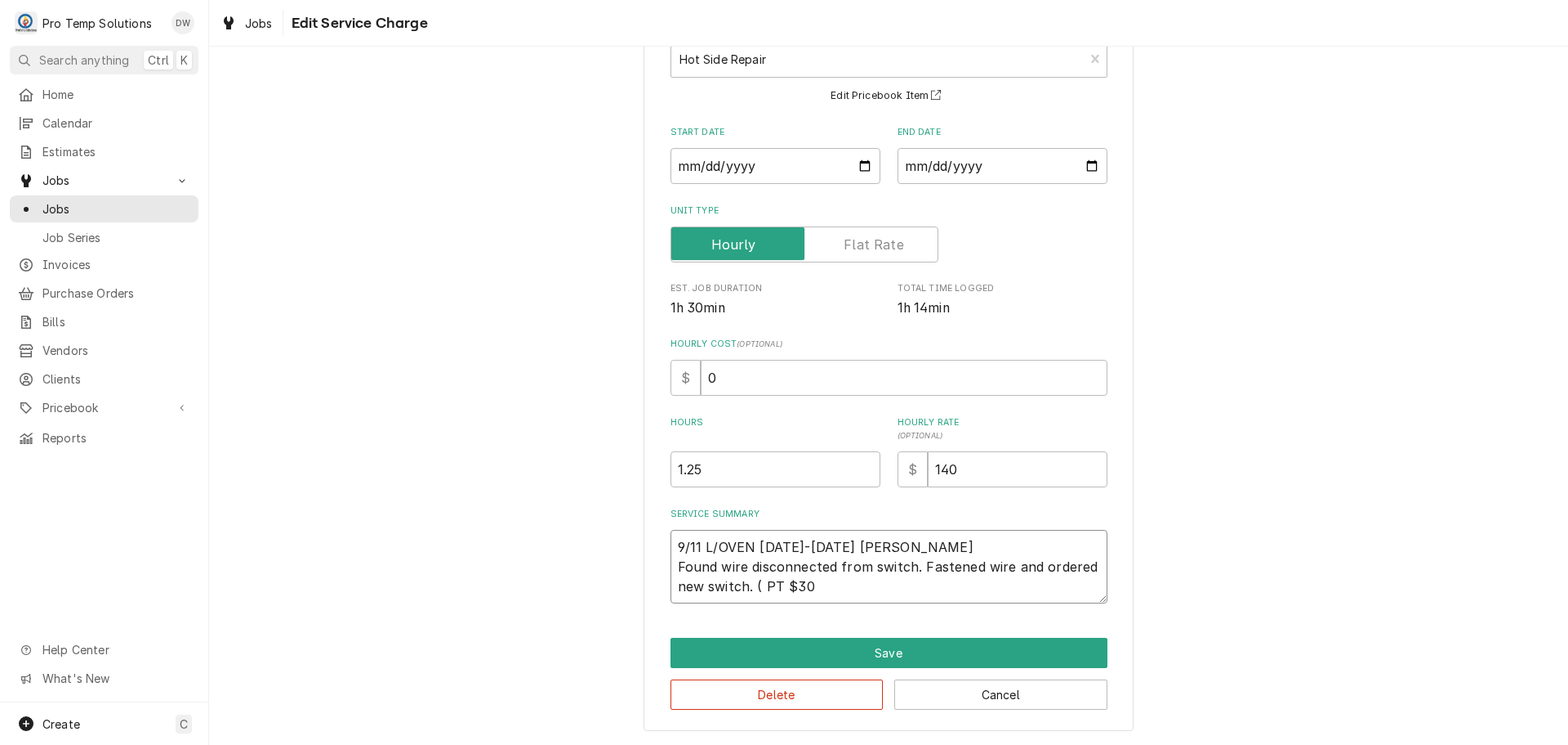
type textarea "9/11 L/OVEN 1030-1200 KEVIN Found wire disconnected from switch. Fastened wire …"
type textarea "x"
type textarea "9/11 L/OVEN 1030-1200 KEVIN Found wire disconnected from switch. Fastened wire …"
type textarea "x"
type textarea "9/11 L/OVEN 1030-1200 KEVIN Found wire disconnected from switch. Fastened wire …"
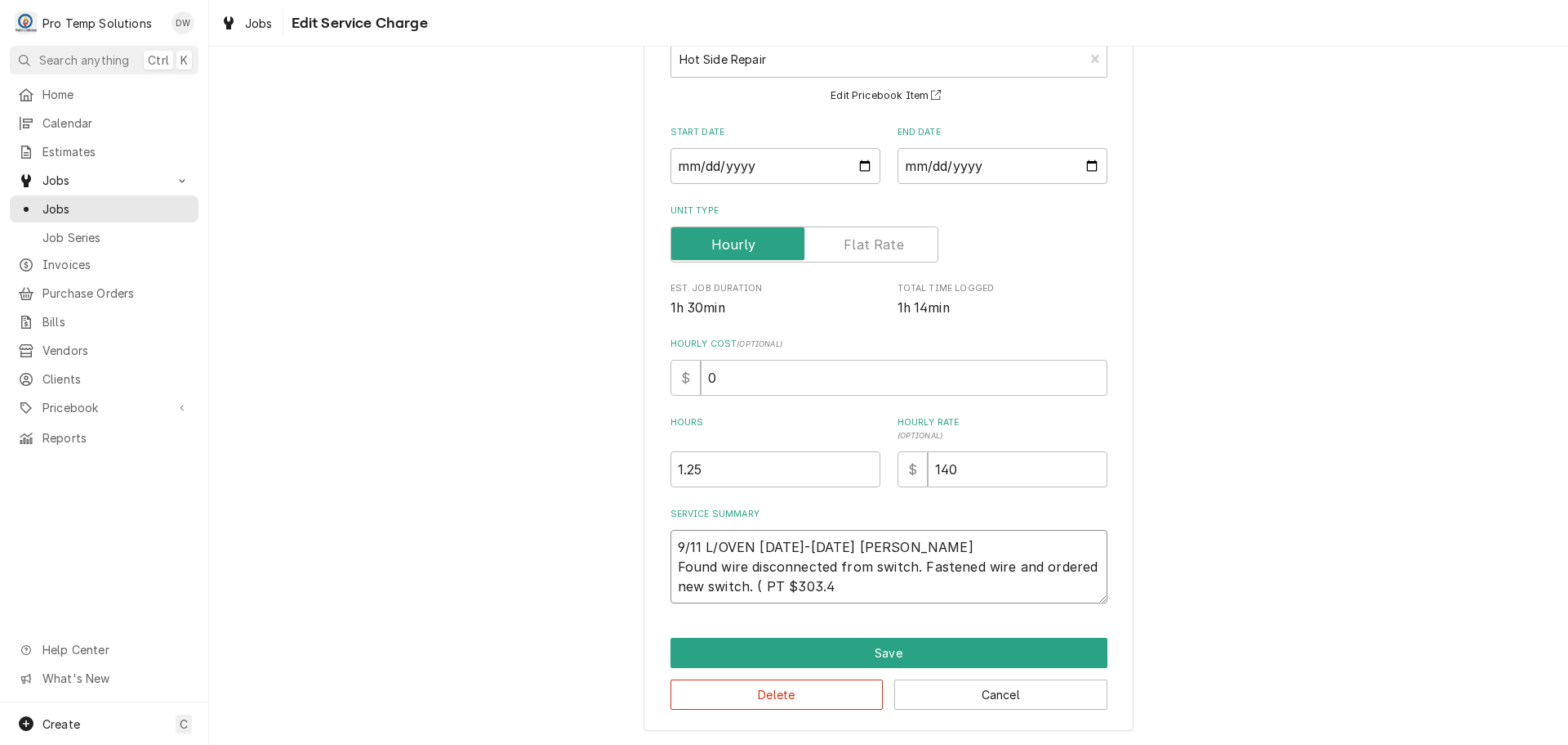
type textarea "x"
type textarea "9/11 L/OVEN 1030-1200 KEVIN Found wire disconnected from switch. Fastened wire …"
type textarea "x"
type textarea "9/11 L/OVEN 1030-1200 KEVIN Found wire disconnected from switch. Fastened wire …"
type textarea "x"
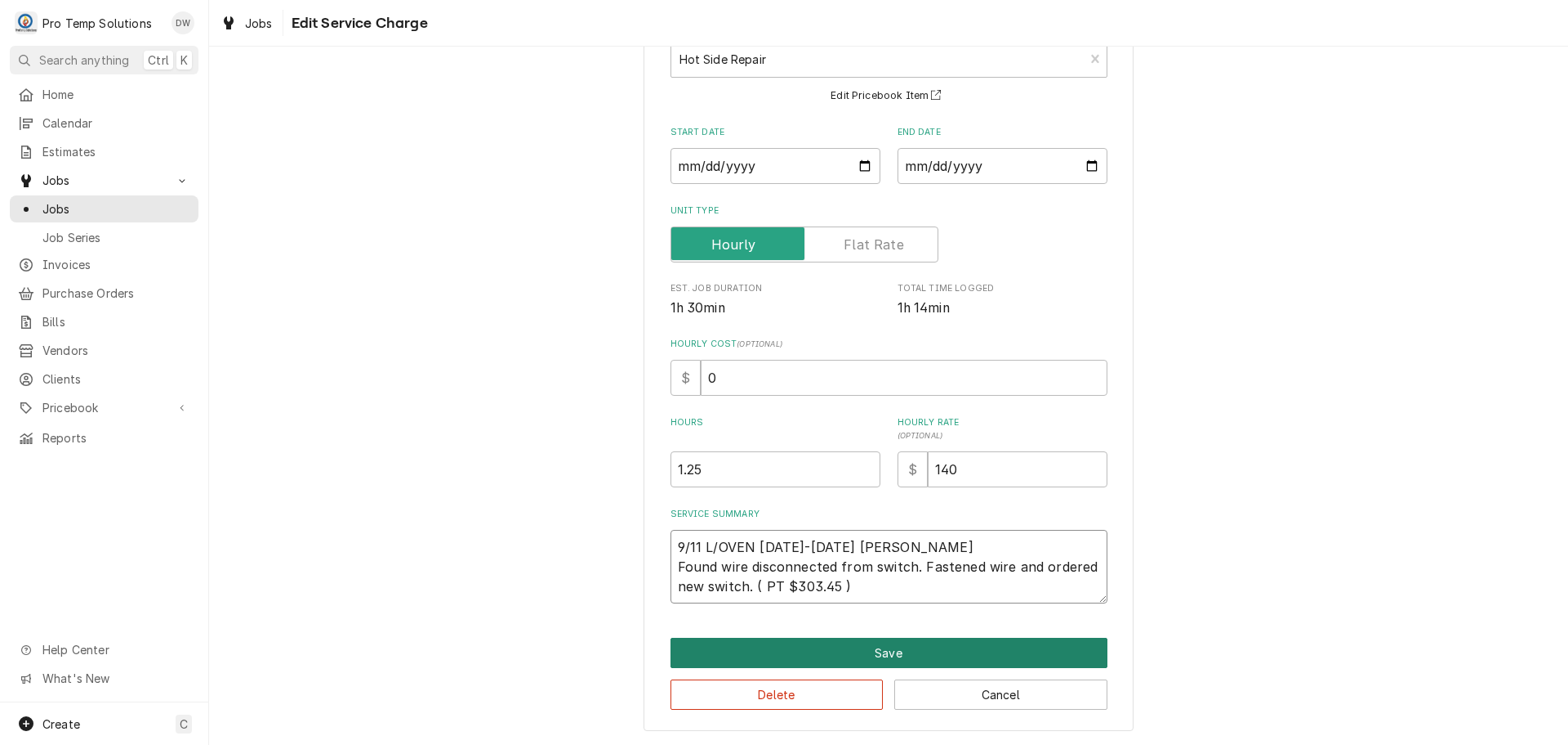
type textarea "9/11 L/OVEN [DATE]-[DATE] [PERSON_NAME] Found wire disconnected from switch. Fa…"
click at [880, 657] on button "Save" at bounding box center [889, 653] width 437 height 30
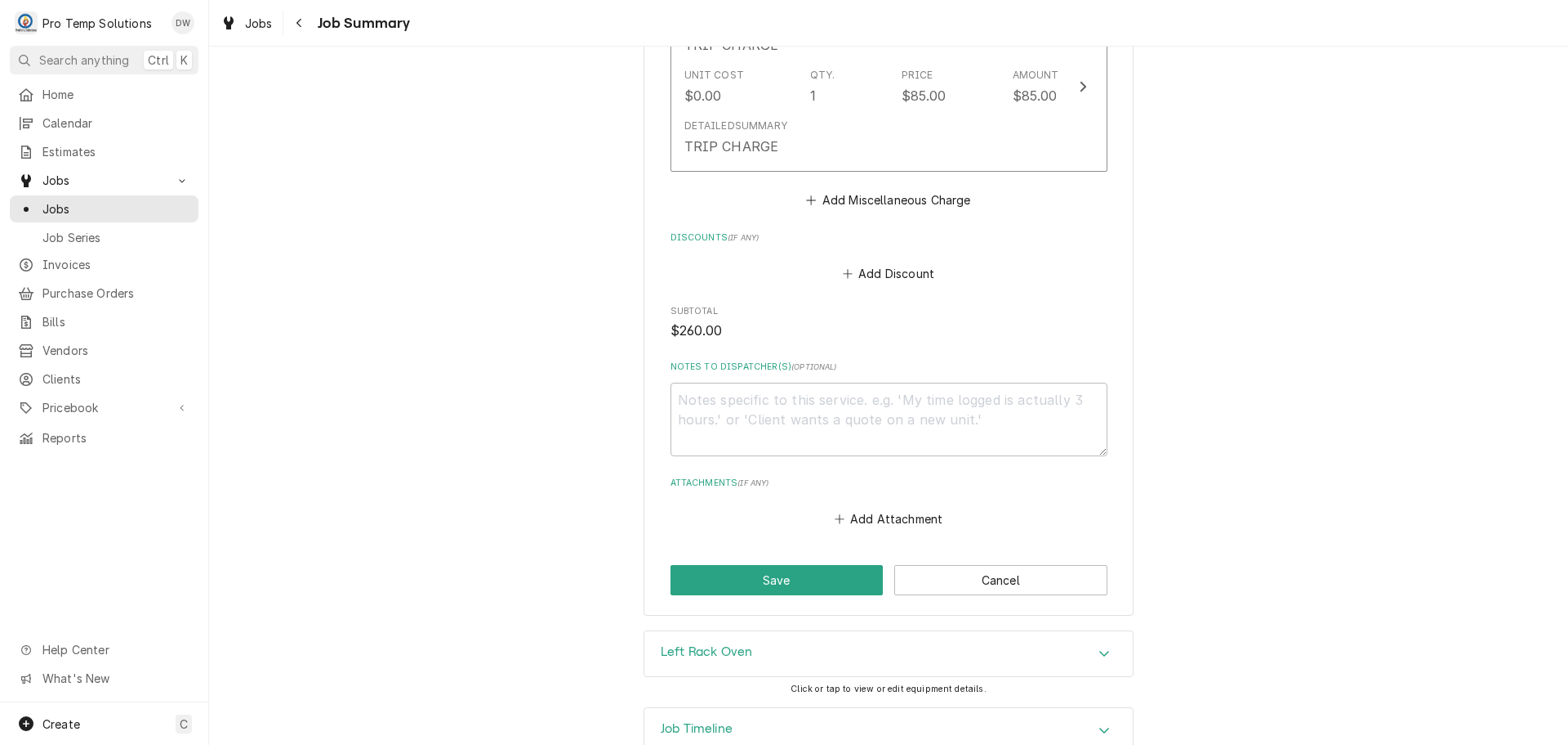
scroll to position [1001, 0]
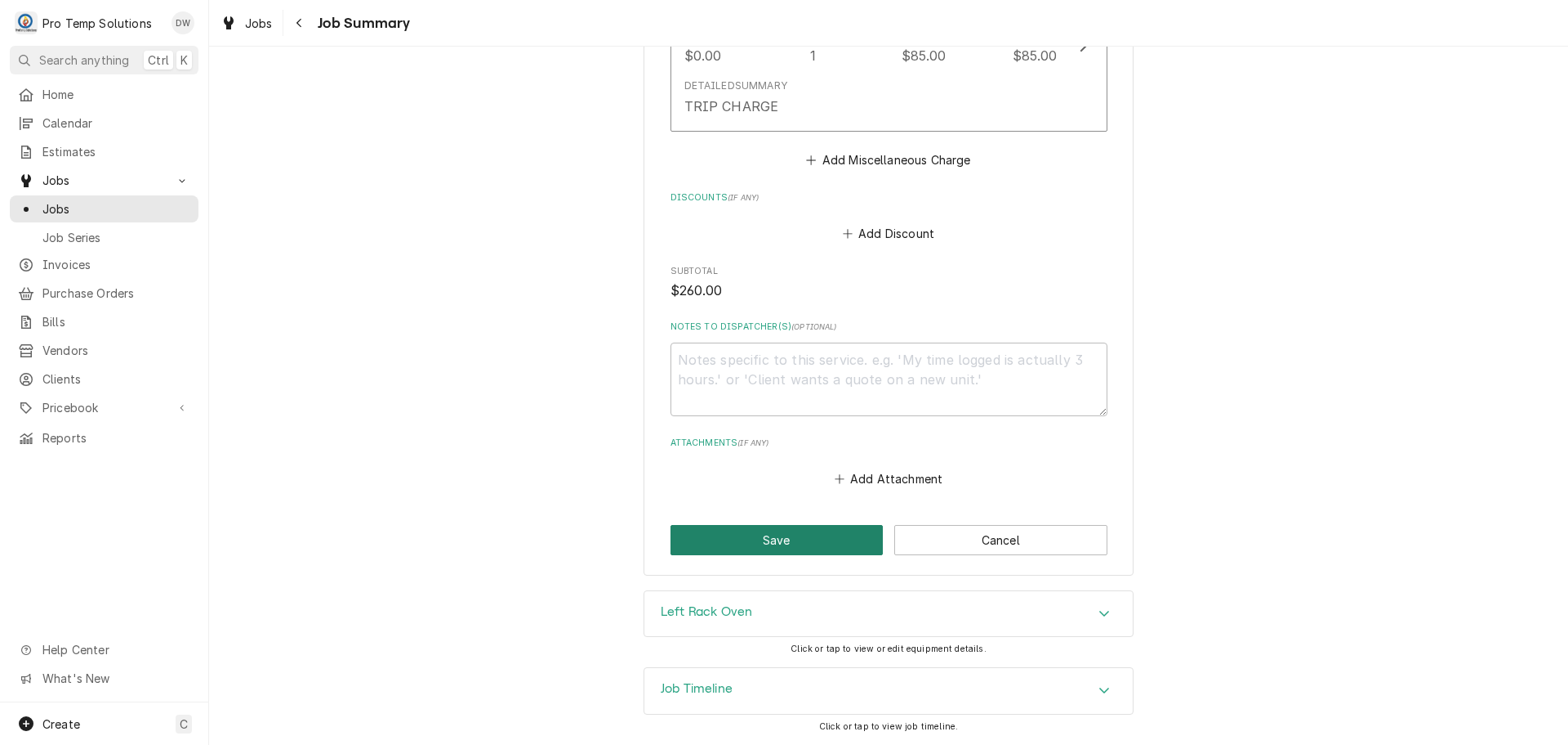
click at [784, 544] on button "Save" at bounding box center [776, 539] width 213 height 30
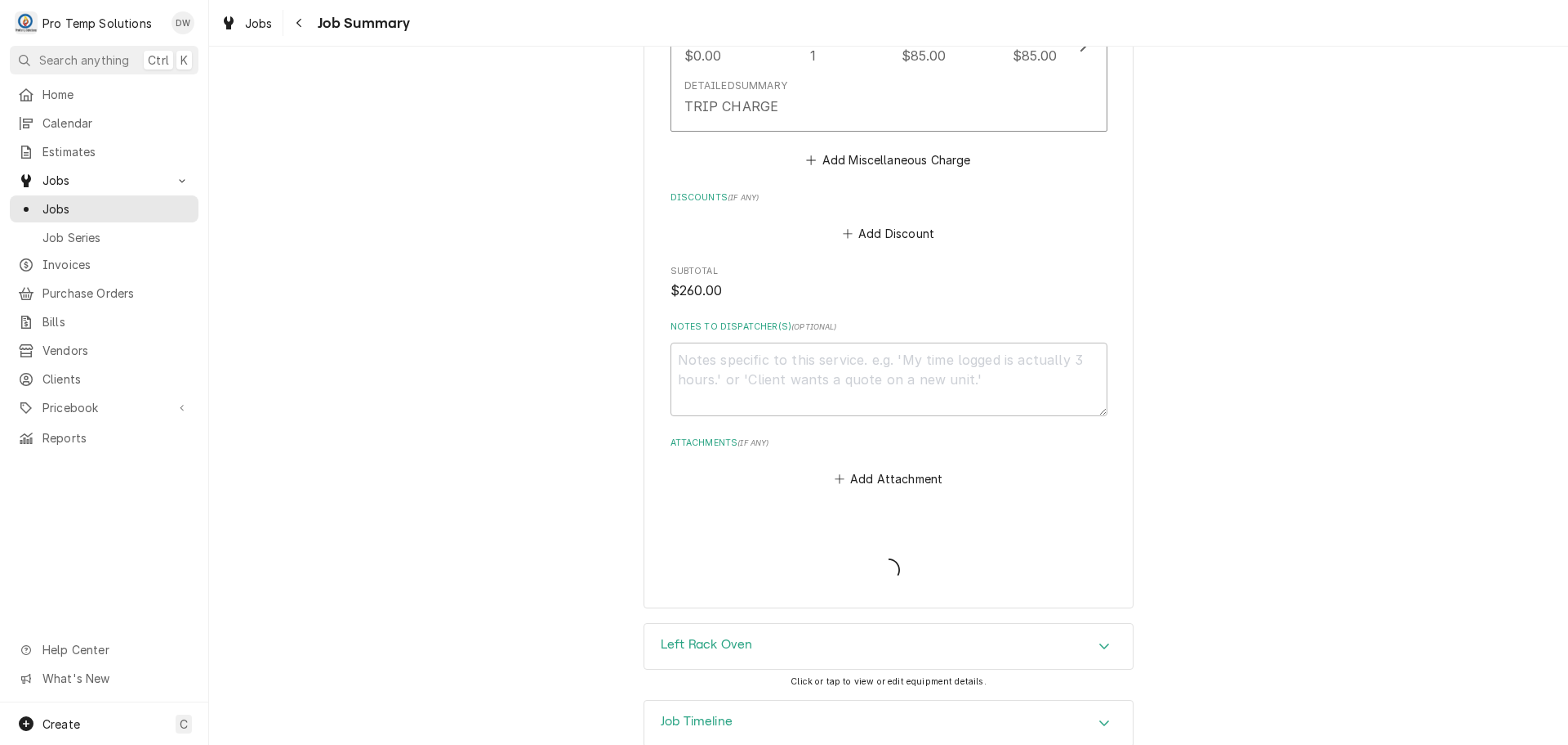
type textarea "x"
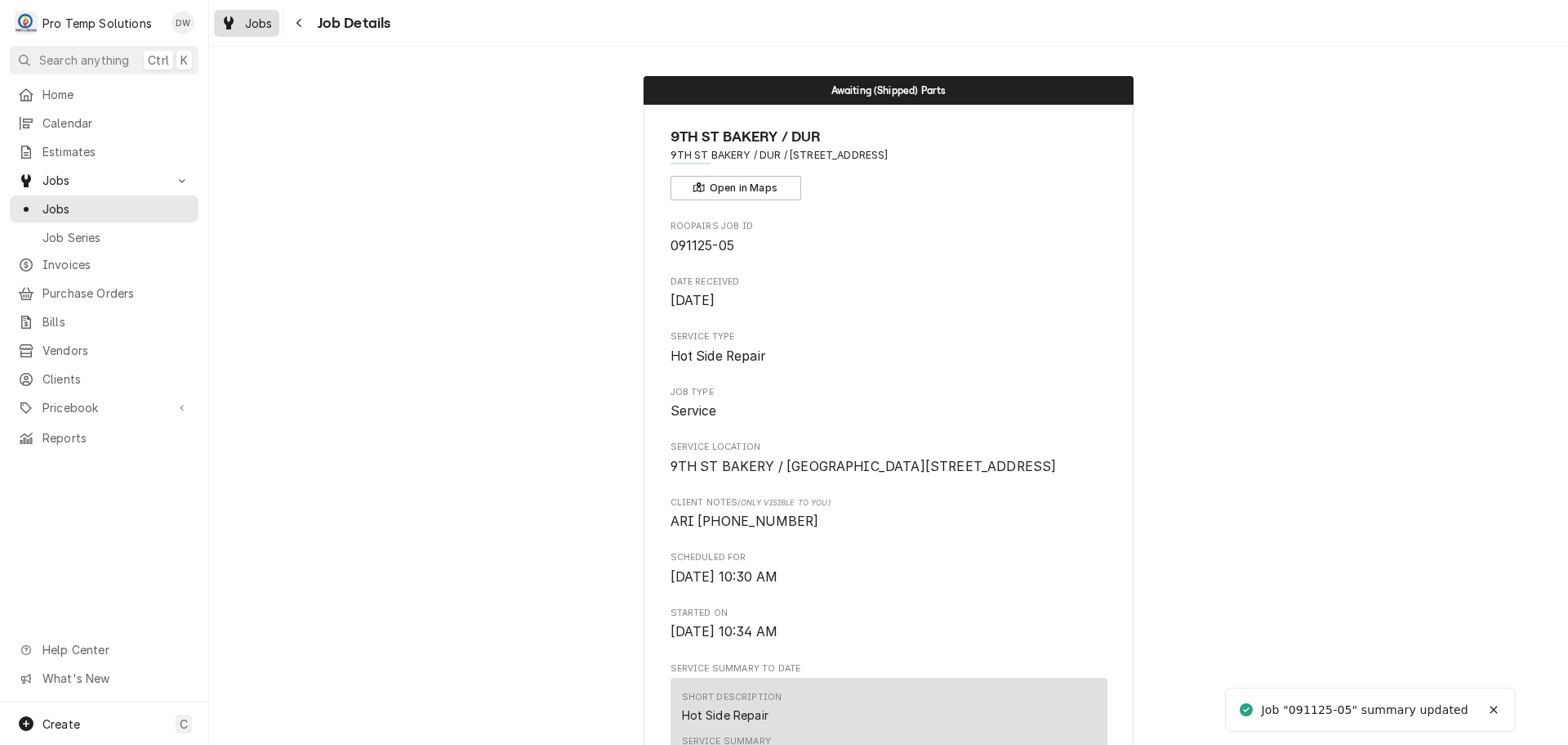
click at [255, 26] on span "Jobs" at bounding box center [259, 23] width 27 height 17
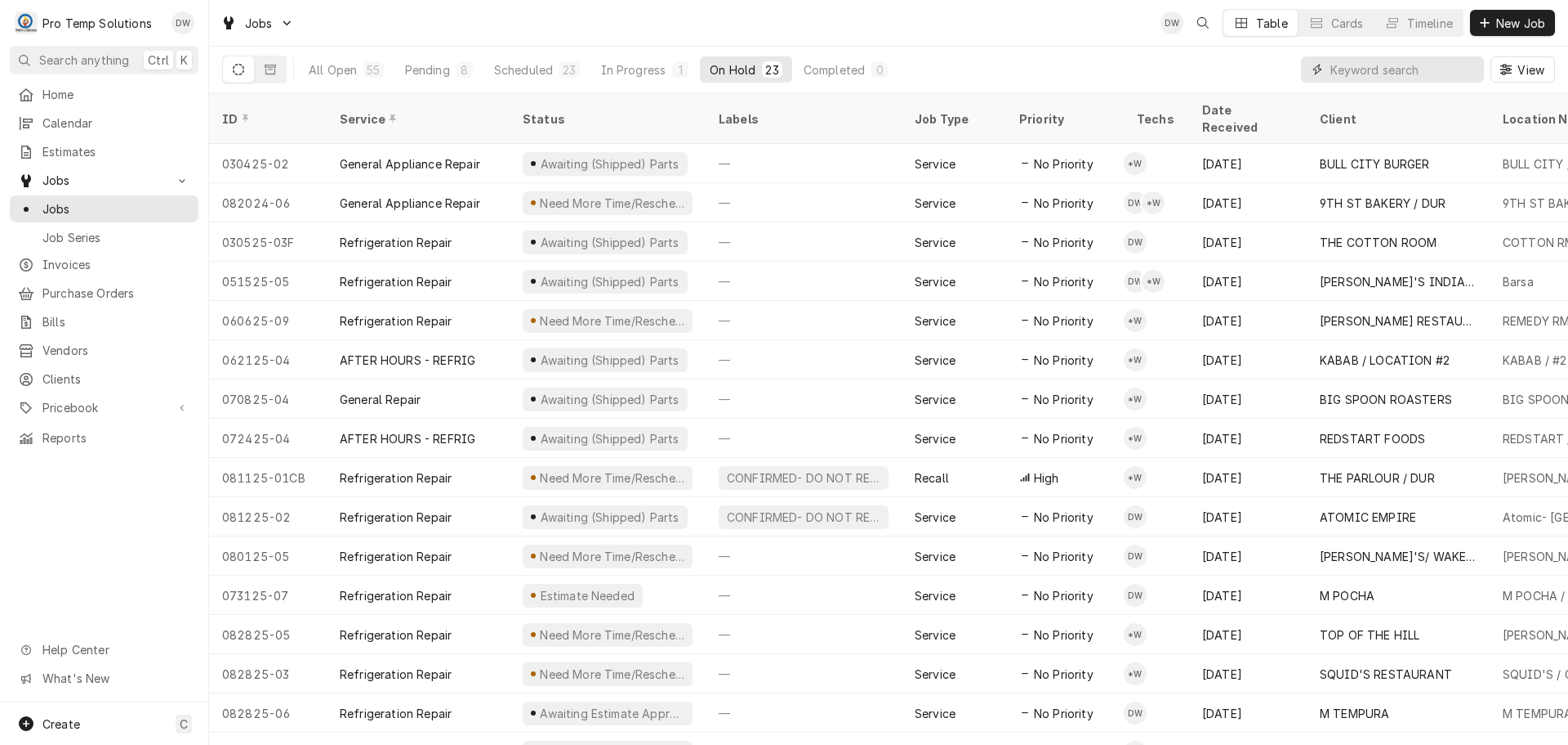
click at [1437, 71] on input "Dynamic Content Wrapper" at bounding box center [1403, 70] width 145 height 27
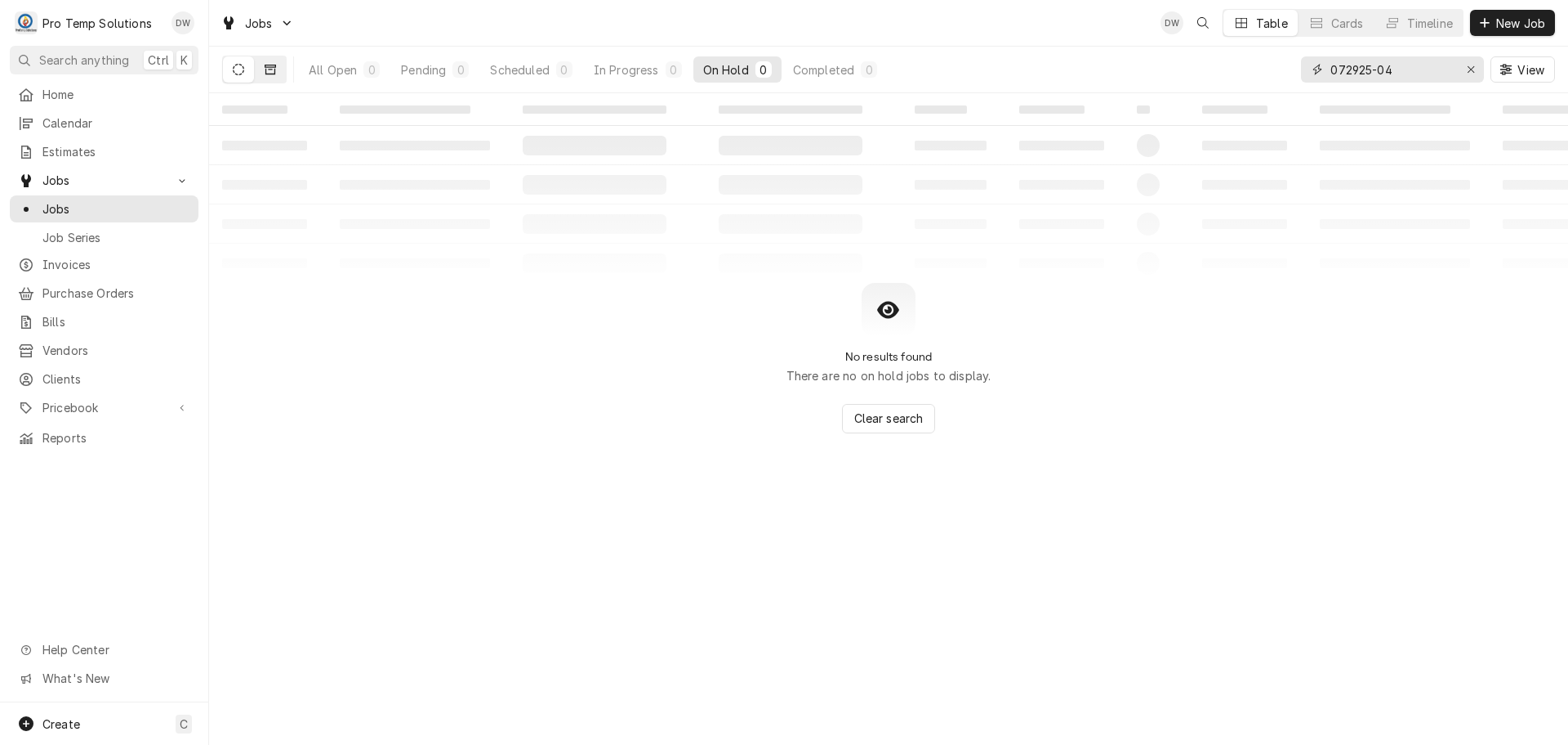
type input "072925-04"
click at [276, 69] on button "Dynamic Content Wrapper" at bounding box center [270, 70] width 31 height 27
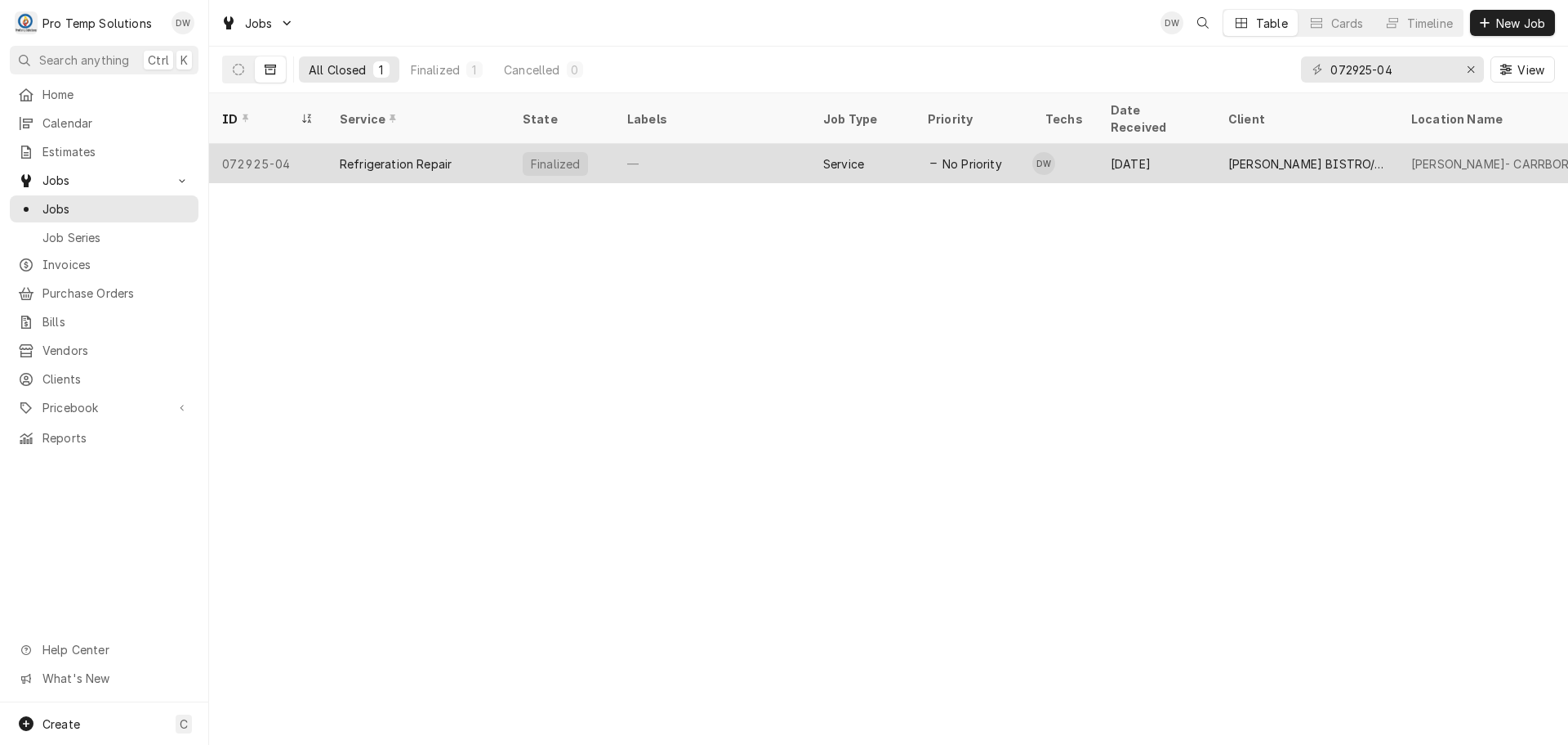
click at [720, 144] on div "—" at bounding box center [712, 163] width 196 height 39
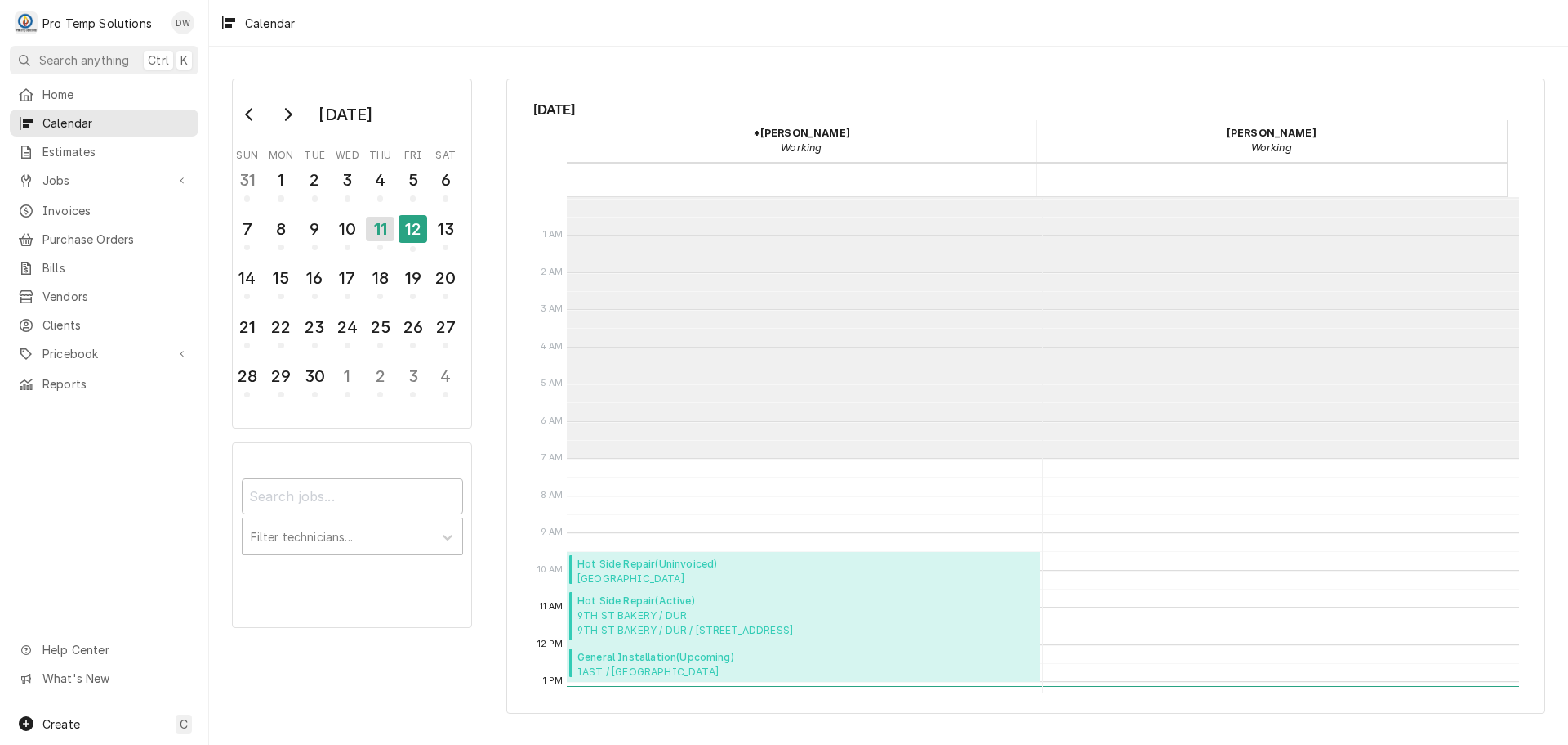
scroll to position [260, 0]
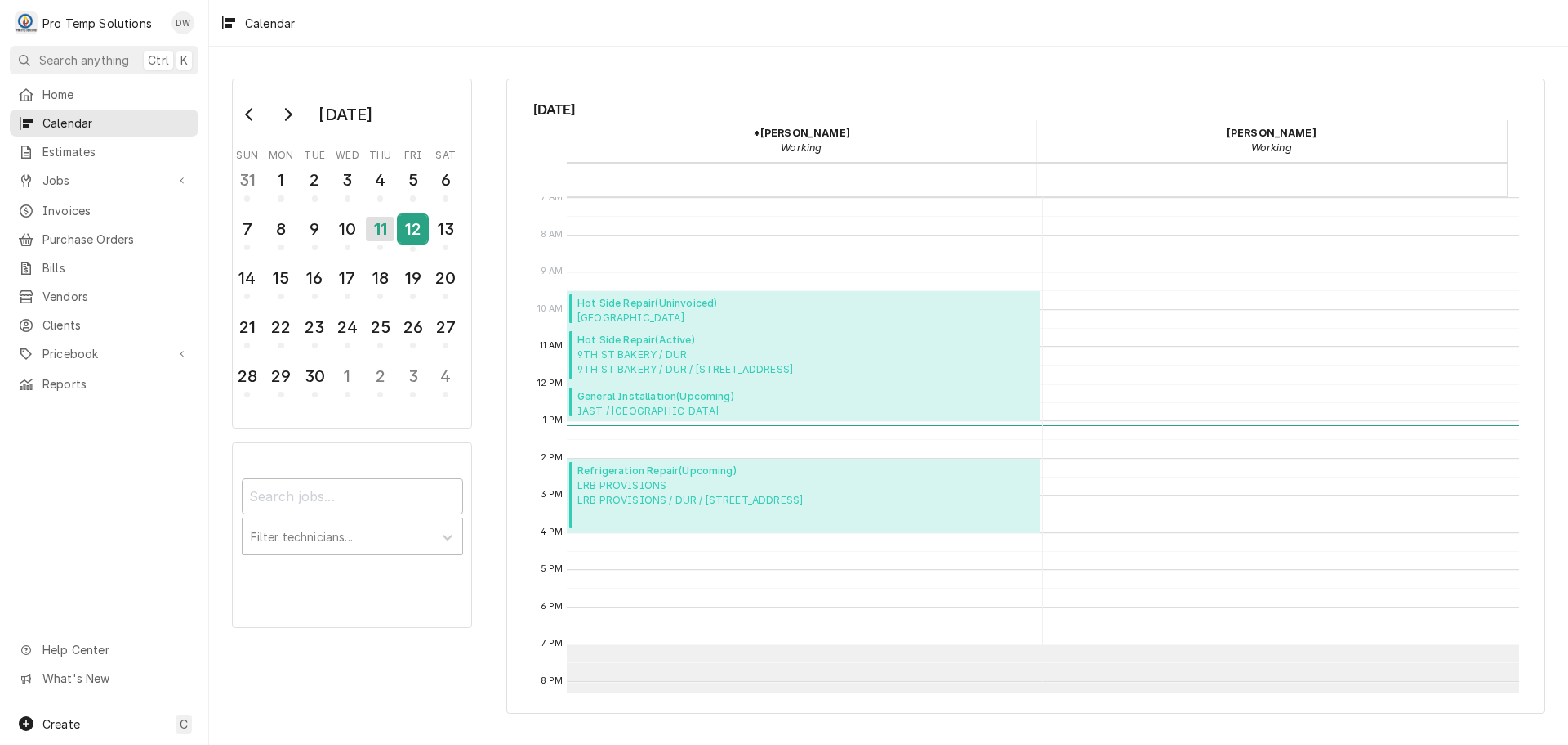
click at [406, 225] on div "12" at bounding box center [413, 229] width 28 height 27
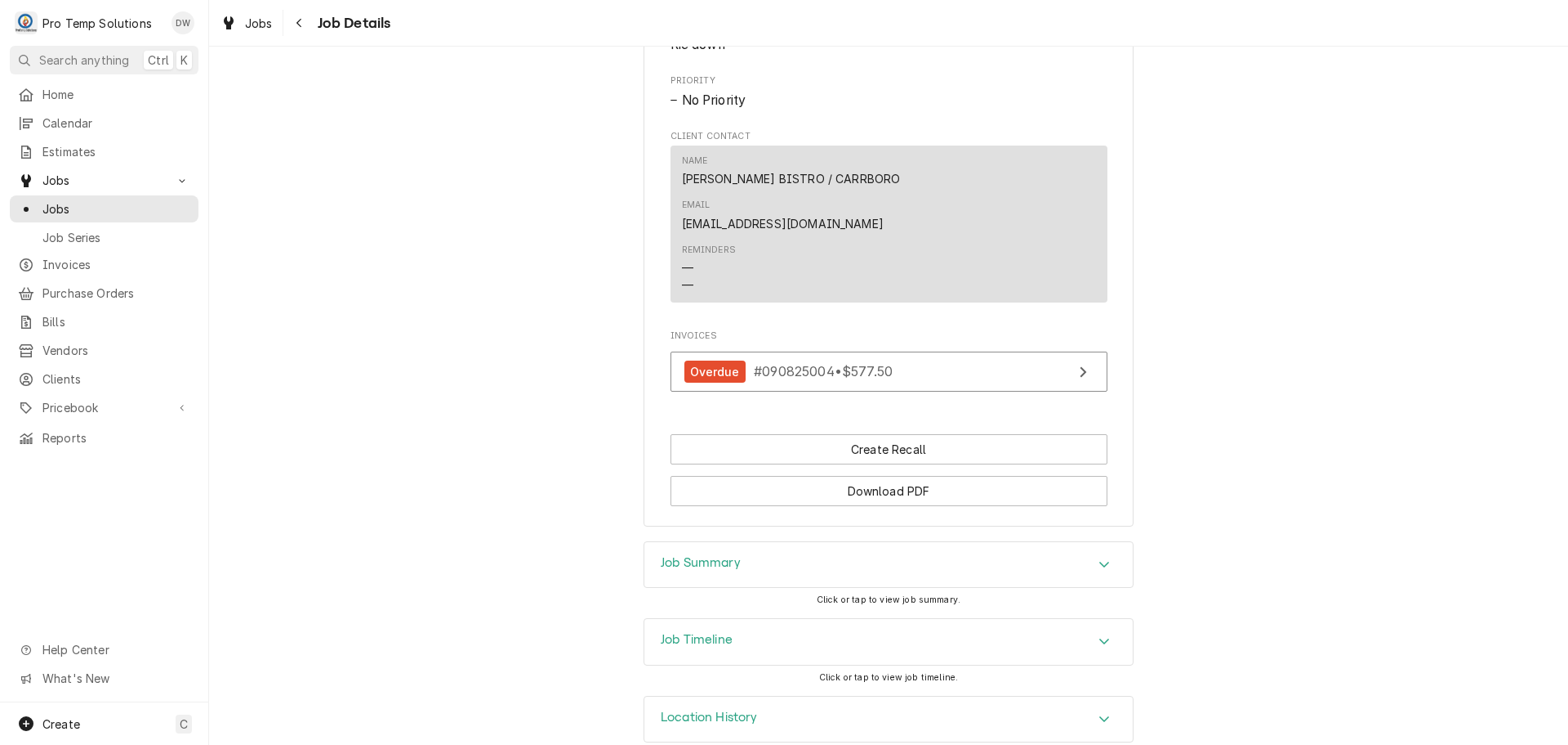
scroll to position [829, 0]
click at [1099, 555] on icon "Accordion Header" at bounding box center [1104, 561] width 12 height 13
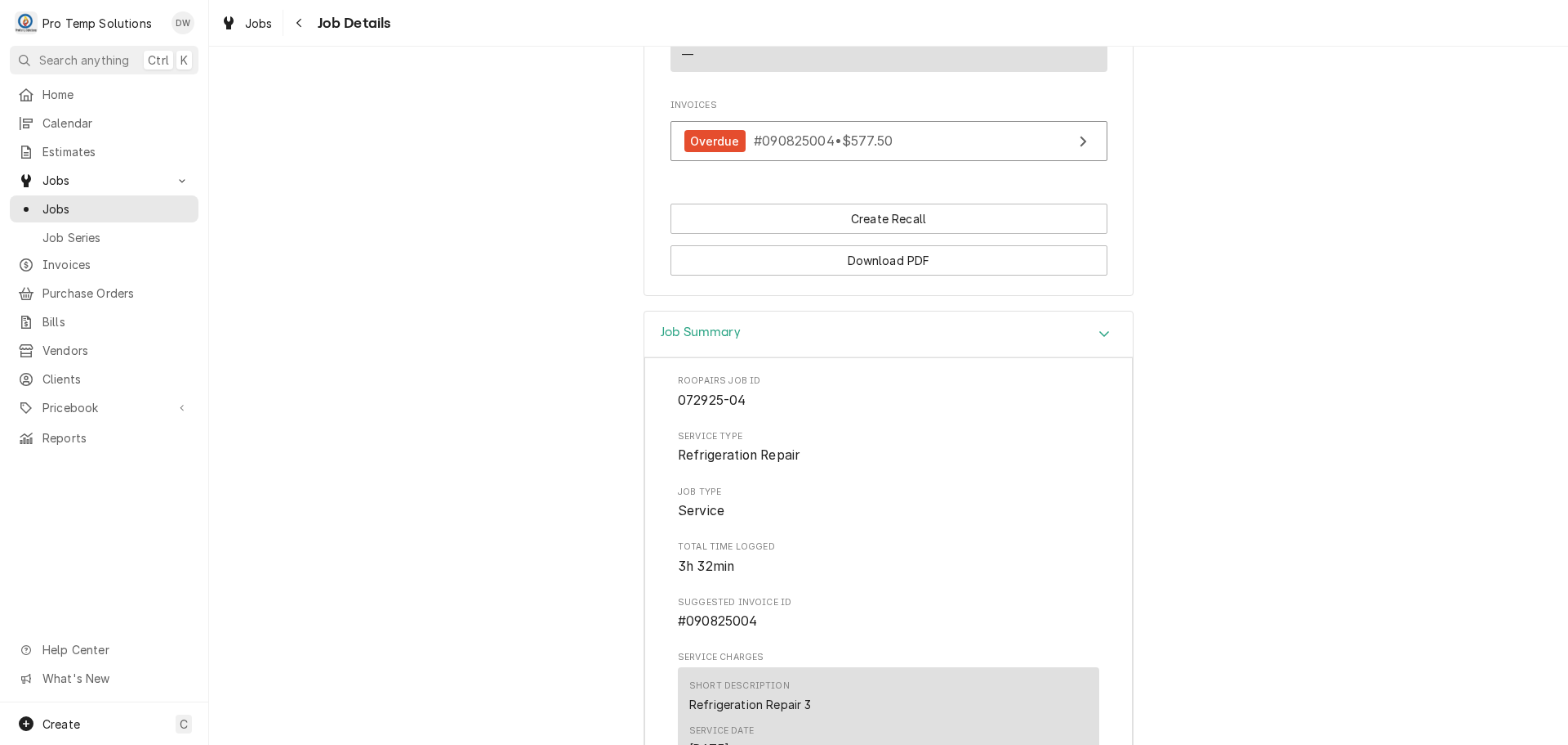
scroll to position [965, 0]
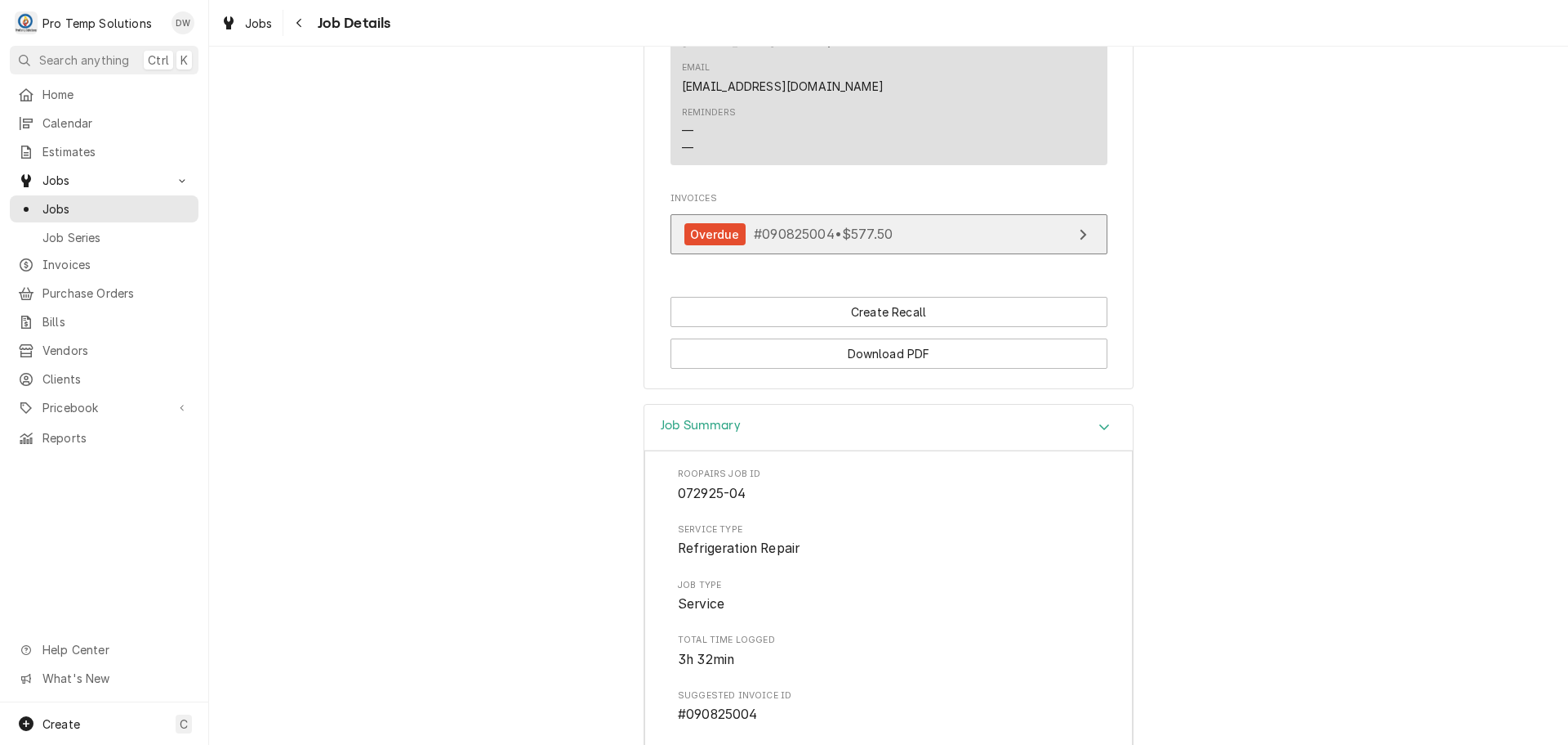
click at [945, 214] on link "Overdue #090825004 • $577.50" at bounding box center [889, 234] width 437 height 40
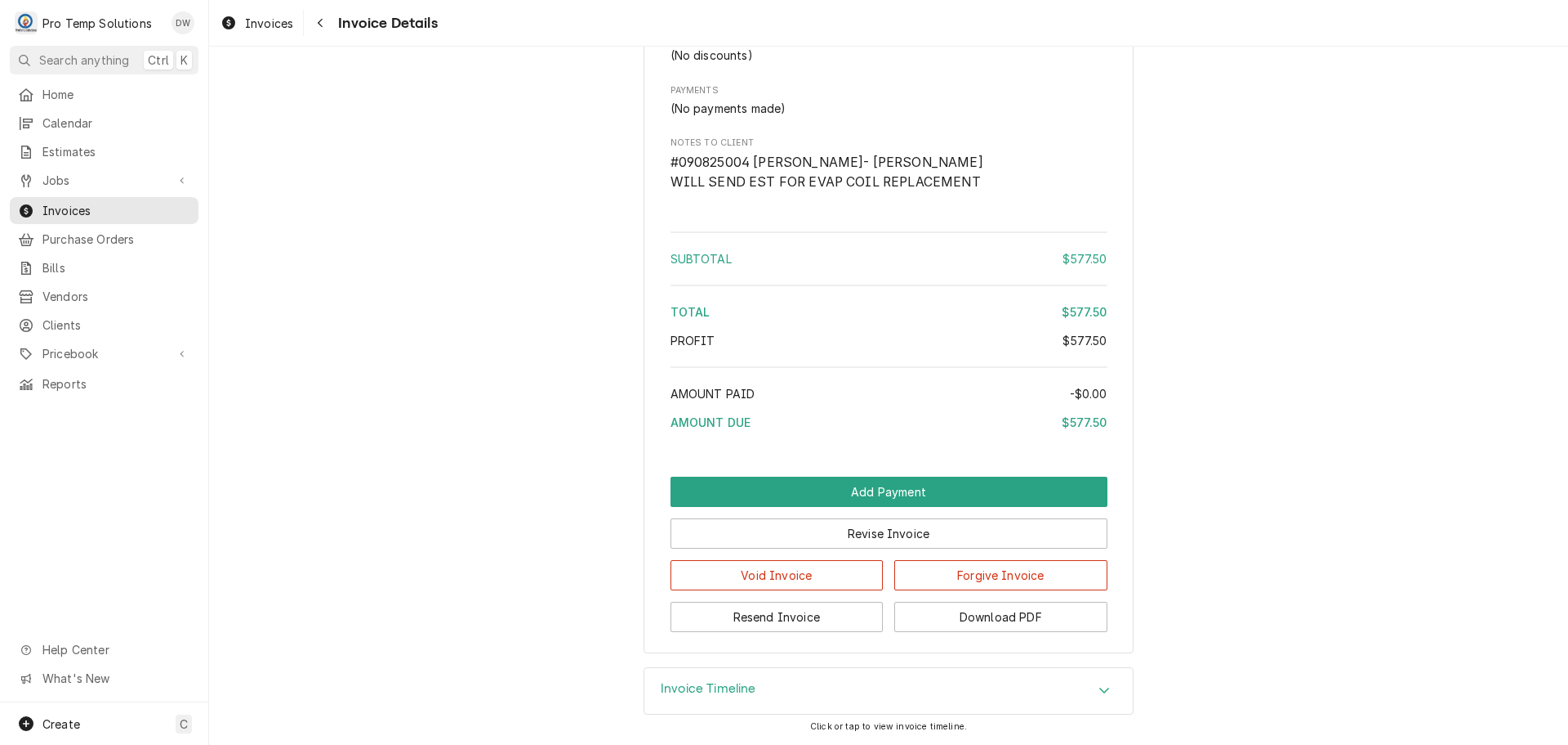
scroll to position [2223, 0]
click at [901, 532] on button "Revise Invoice" at bounding box center [889, 533] width 437 height 30
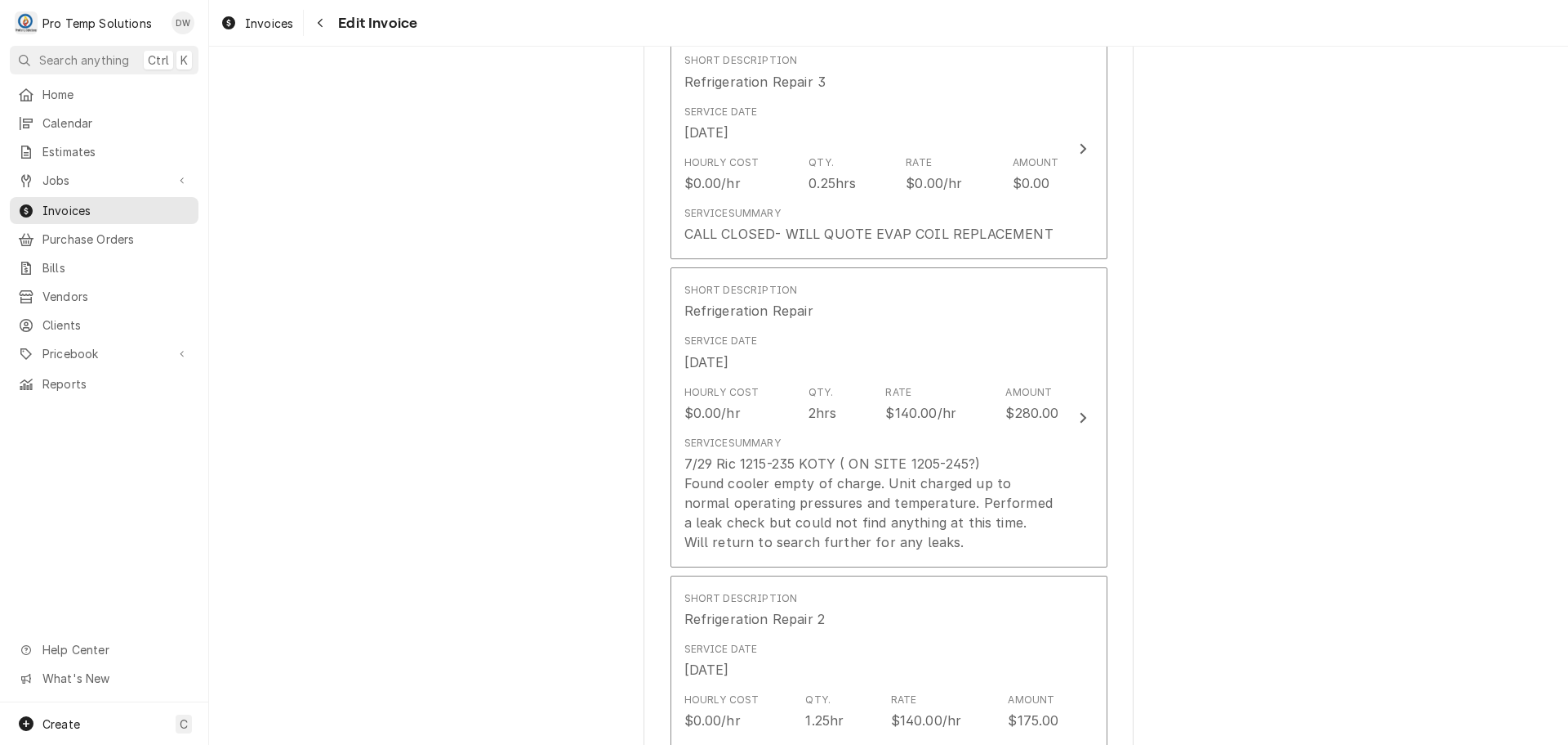
scroll to position [1221, 0]
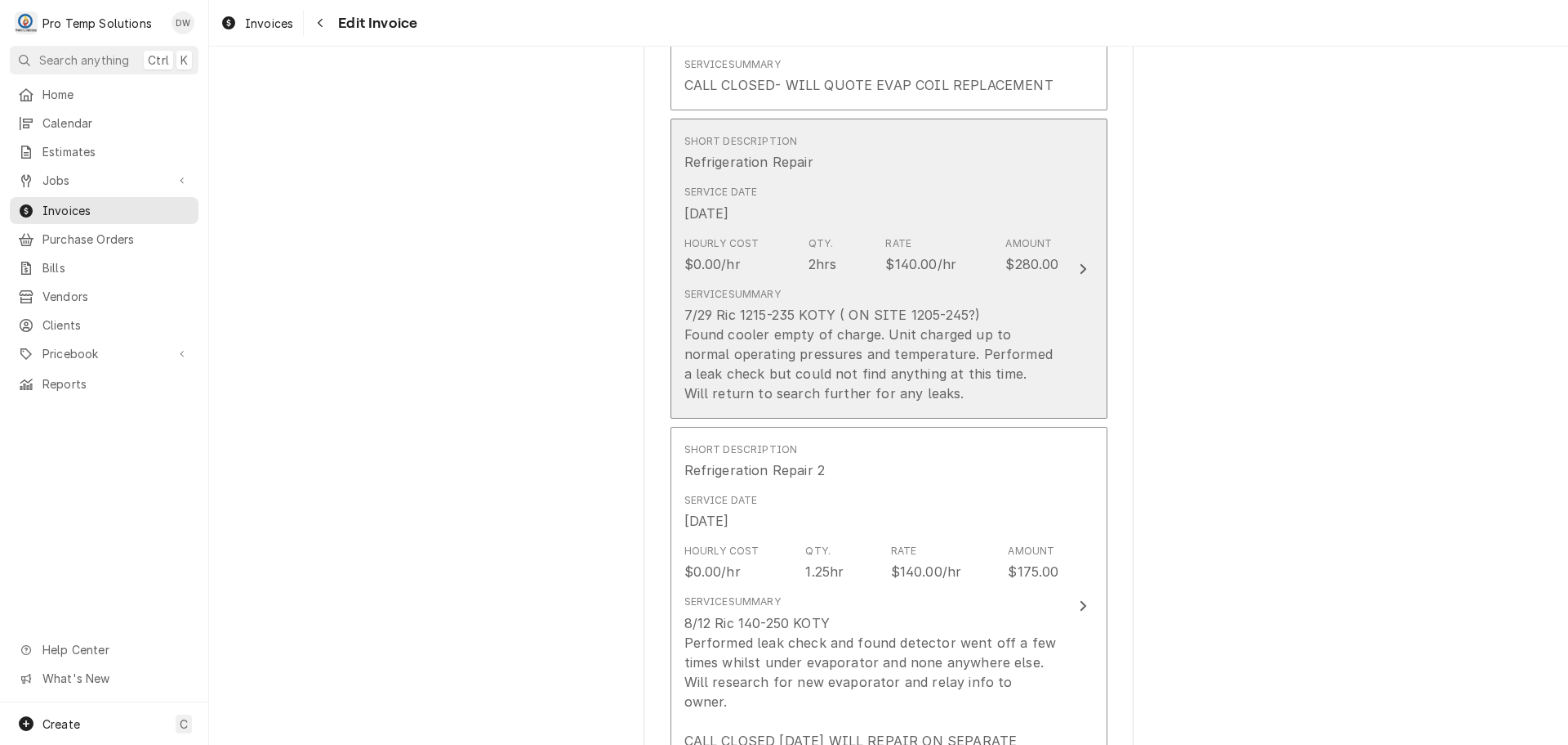
click at [1072, 268] on div "Update Line Item" at bounding box center [1083, 268] width 21 height 19
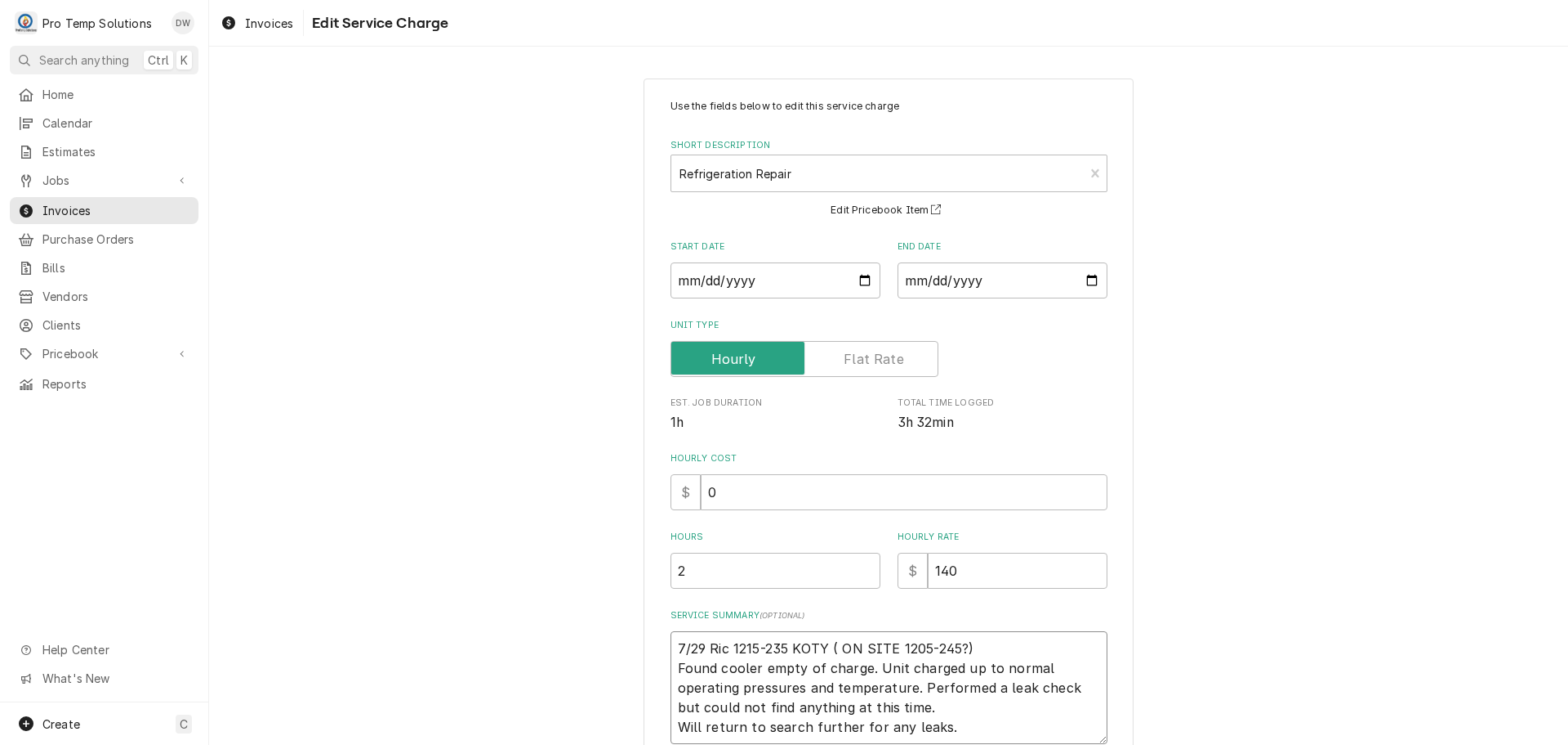
click at [702, 645] on textarea "7/29 Ric 1215-235 KOTY ( ON SITE 1205-245?) Found cooler empty of charge. Unit …" at bounding box center [889, 687] width 437 height 113
type textarea "x"
type textarea "7/29 pRic 1215-235 KOTY ( ON SITE 1205-245?) Found cooler empty of charge. Unit…"
type textarea "x"
type textarea "7/29 piRic 1215-235 KOTY ( ON SITE 1205-245?) Found cooler empty of charge. Uni…"
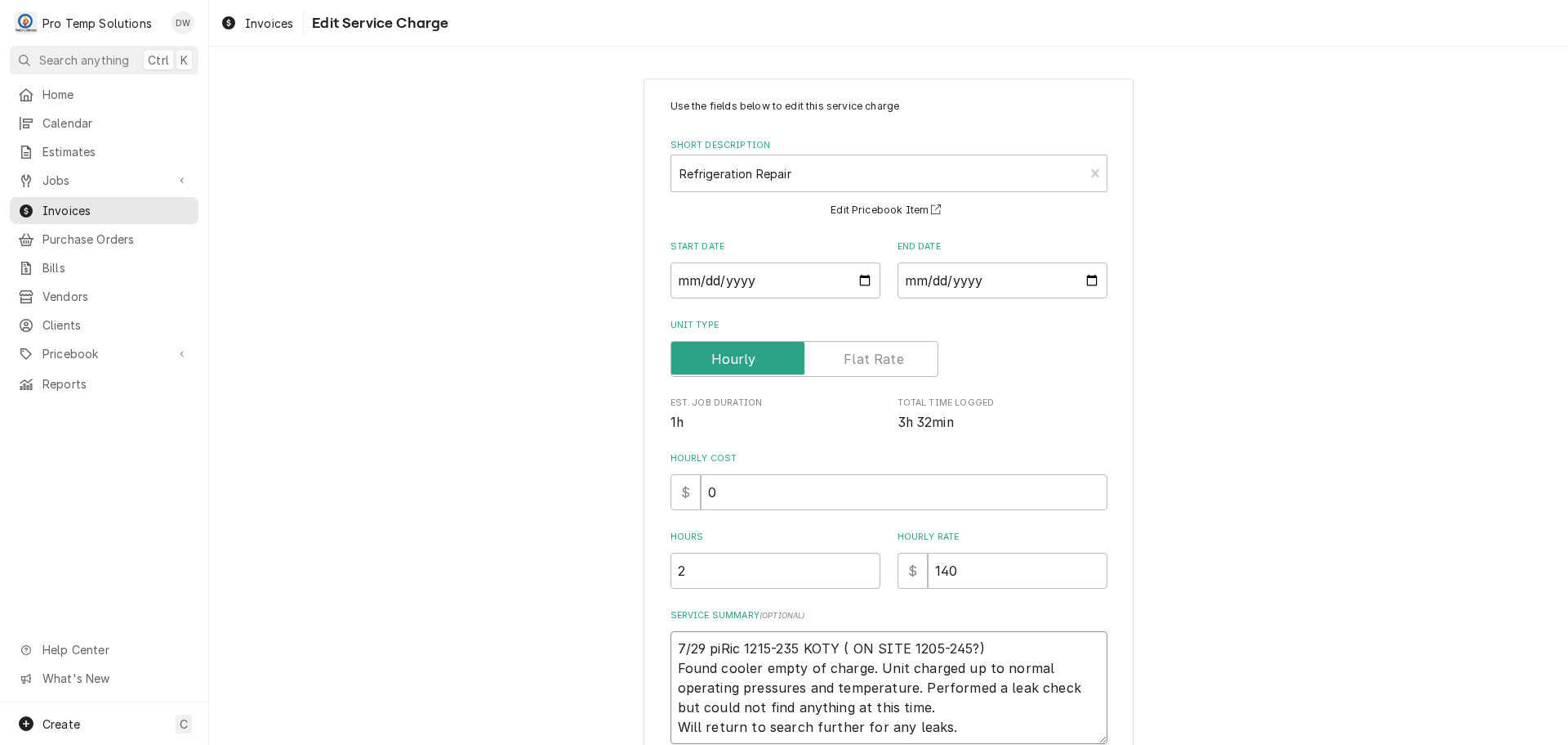
type textarea "x"
type textarea "7/29 pizRic 1215-235 KOTY ( ON SITE 1205-245?) Found cooler empty of charge. Un…"
type textarea "x"
type textarea "7/29 pizzRic 1215-235 KOTY ( ON SITE 1205-245?) Found cooler empty of charge. U…"
type textarea "x"
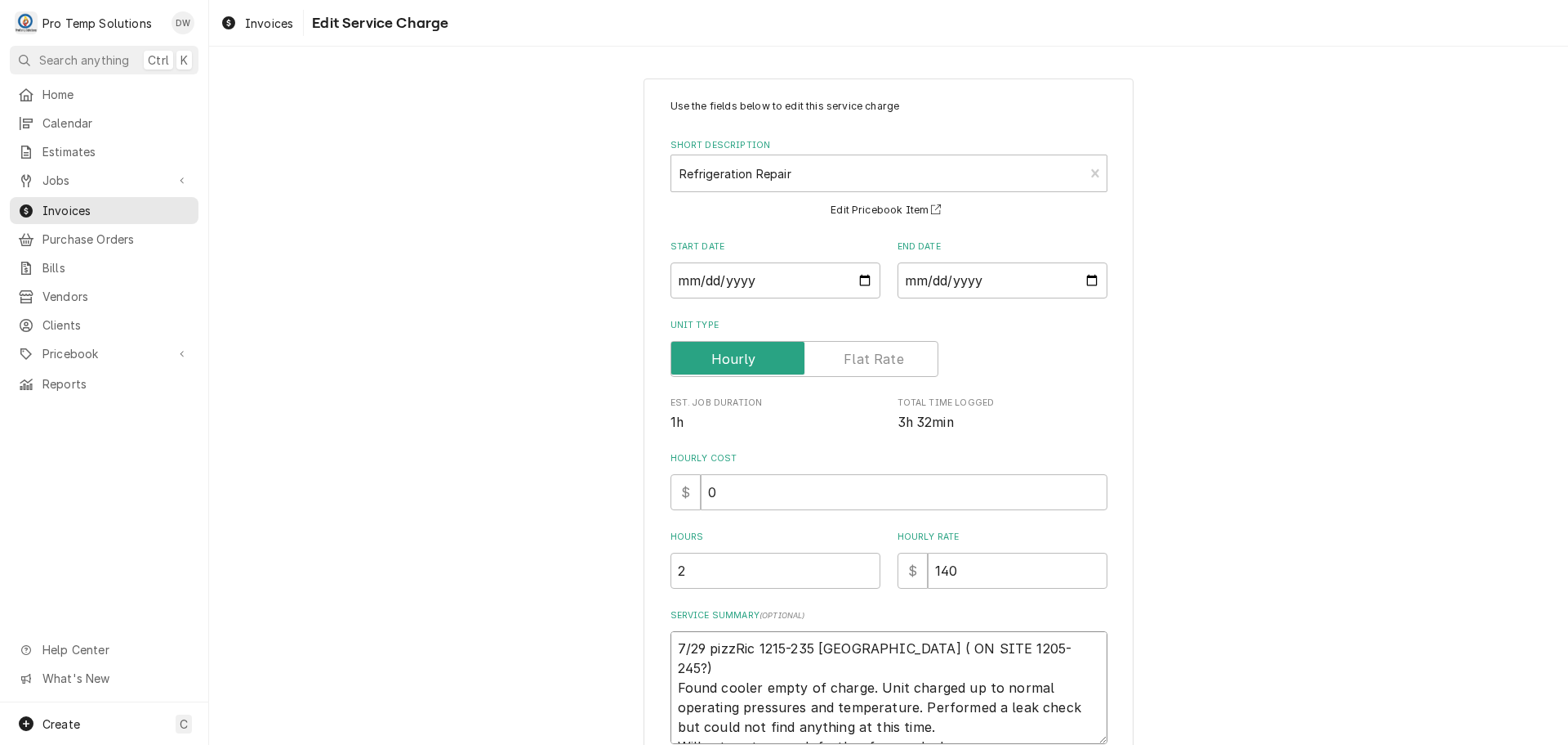
type textarea "7/29 pizzaRic 1215-235 KOTY ( ON SITE 1205-245?) Found cooler empty of charge. …"
type textarea "x"
type textarea "7/29 pizza Ric 1215-235 KOTY ( ON SITE 1205-245?) Found cooler empty of charge.…"
type textarea "x"
type textarea "7/29 pizza pRic 1215-235 KOTY ( ON SITE 1205-245?) Found cooler empty of charge…"
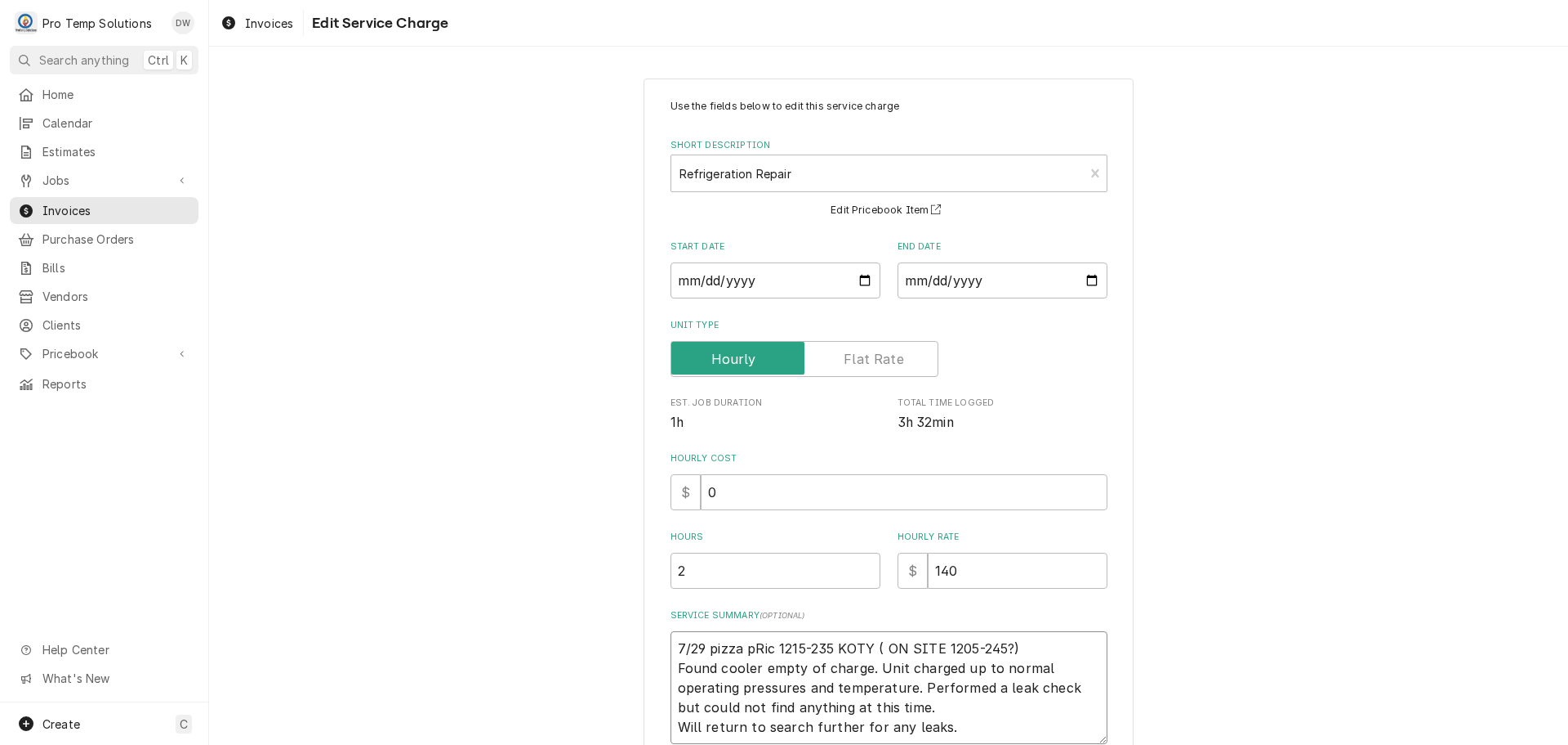
type textarea "x"
type textarea "7/29 pizza prRic 1215-235 KOTY ( ON SITE 1205-245?) Found cooler empty of charg…"
type textarea "x"
type textarea "7/29 pizza preRic 1215-235 KOTY ( ON SITE 1205-245?) Found cooler empty of char…"
type textarea "x"
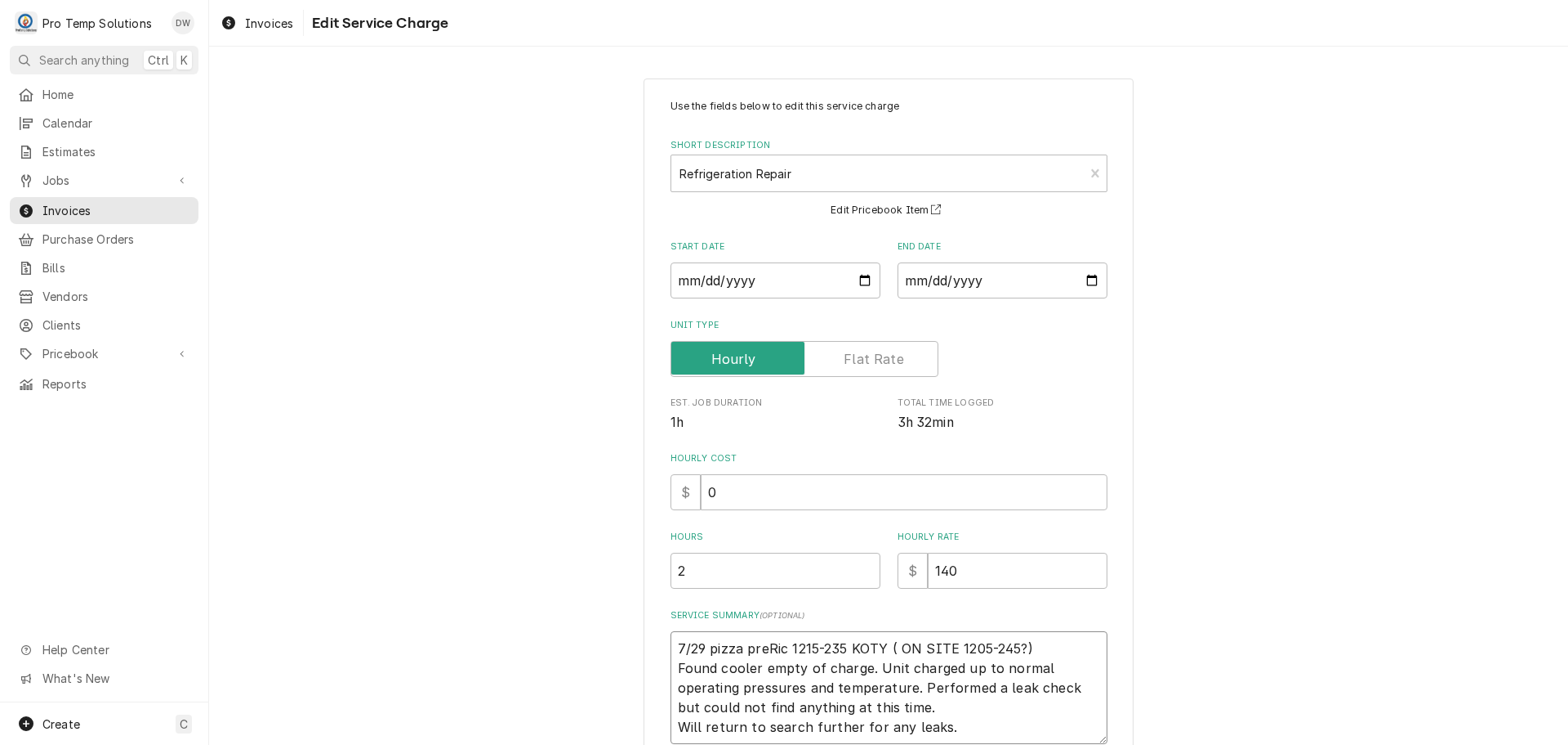
type textarea "7/29 pizza prepRic 1215-235 KOTY ( ON SITE 1205-245?) Found cooler empty of cha…"
type textarea "x"
type textarea "7/29 pizza prep Ric 1215-235 KOTY ( ON SITE 1205-245?) Found cooler empty of ch…"
click at [791, 644] on textarea "7/29 pizza prep Ric 1215-235 KOTY ( ON SITE 1205-245?) Found cooler empty of ch…" at bounding box center [889, 687] width 437 height 113
type textarea "x"
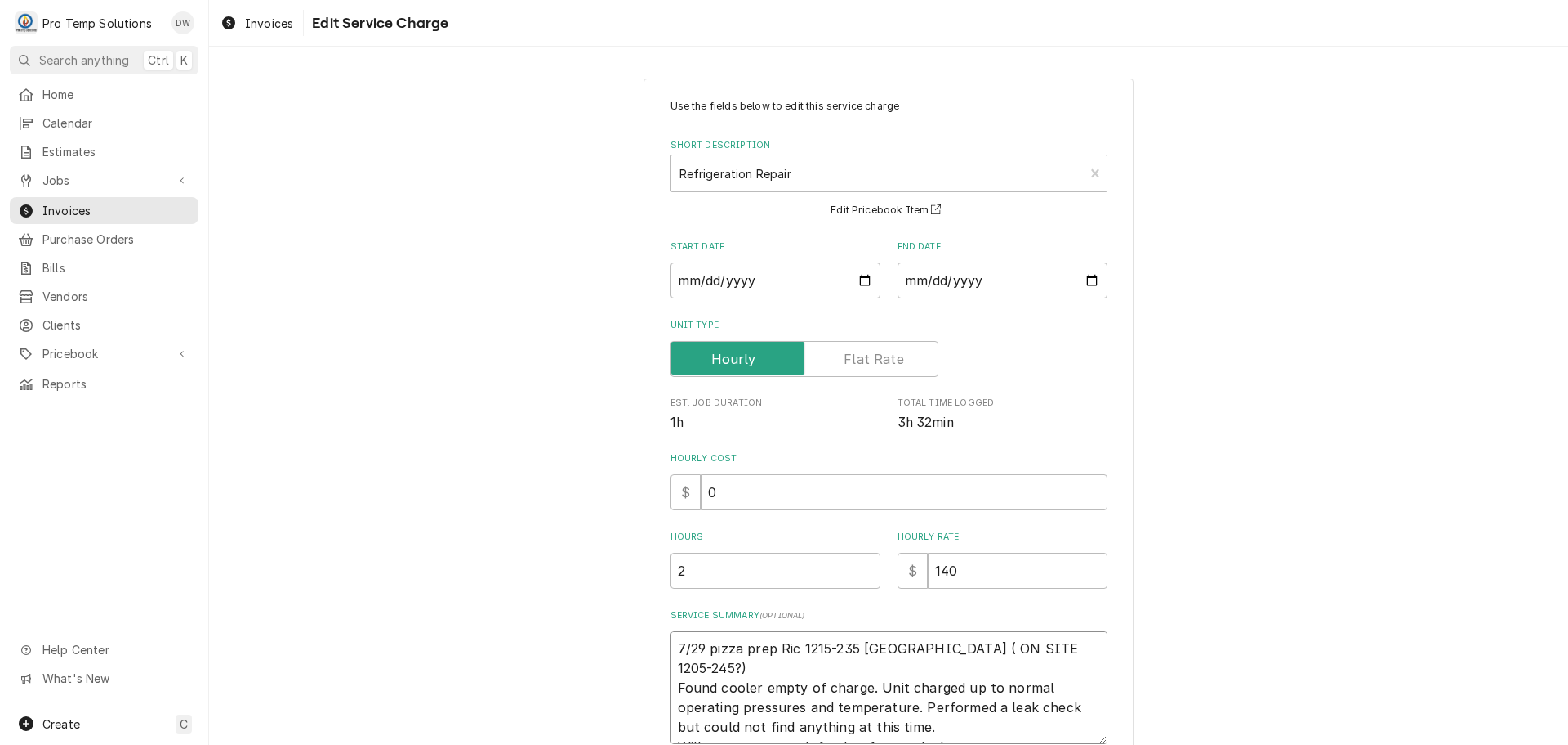
type textarea "7/29 pizza prep Ri 1215-235 KOTY ( ON SITE 1205-245?) Found cooler empty of cha…"
type textarea "x"
type textarea "7/29 pizza prep R 1215-235 KOTY ( ON SITE 1205-245?) Found cooler empty of char…"
type textarea "x"
type textarea "7/29 pizza prep 1215-235 KOTY ( ON SITE 1205-245?) Found cooler empty of charge…"
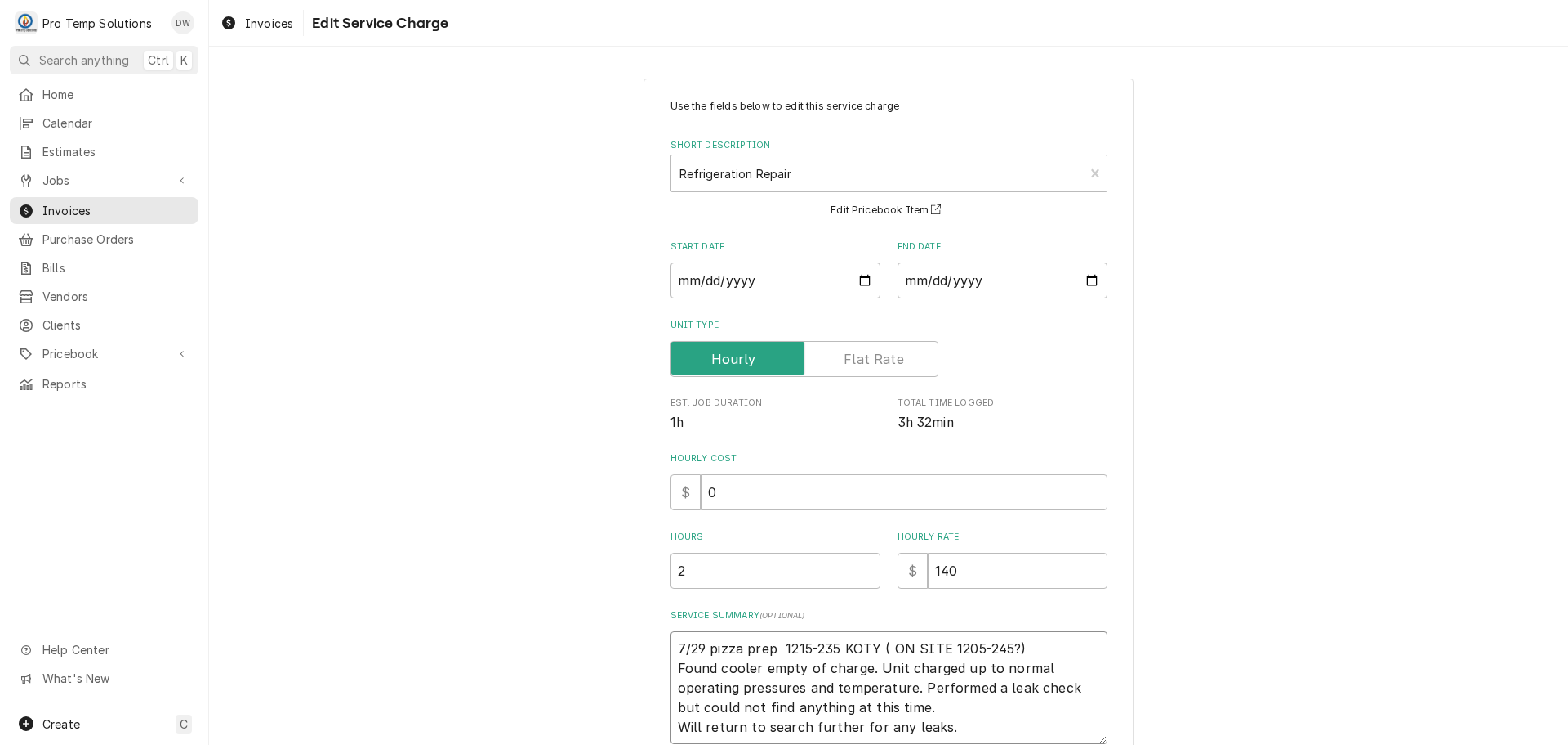
type textarea "x"
type textarea "7/29 pizza prep r 1215-235 KOTY ( ON SITE 1205-245?) Found cooler empty of char…"
type textarea "x"
type textarea "7/29 pizza prep ri 1215-235 KOTY ( ON SITE 1205-245?) Found cooler empty of cha…"
type textarea "x"
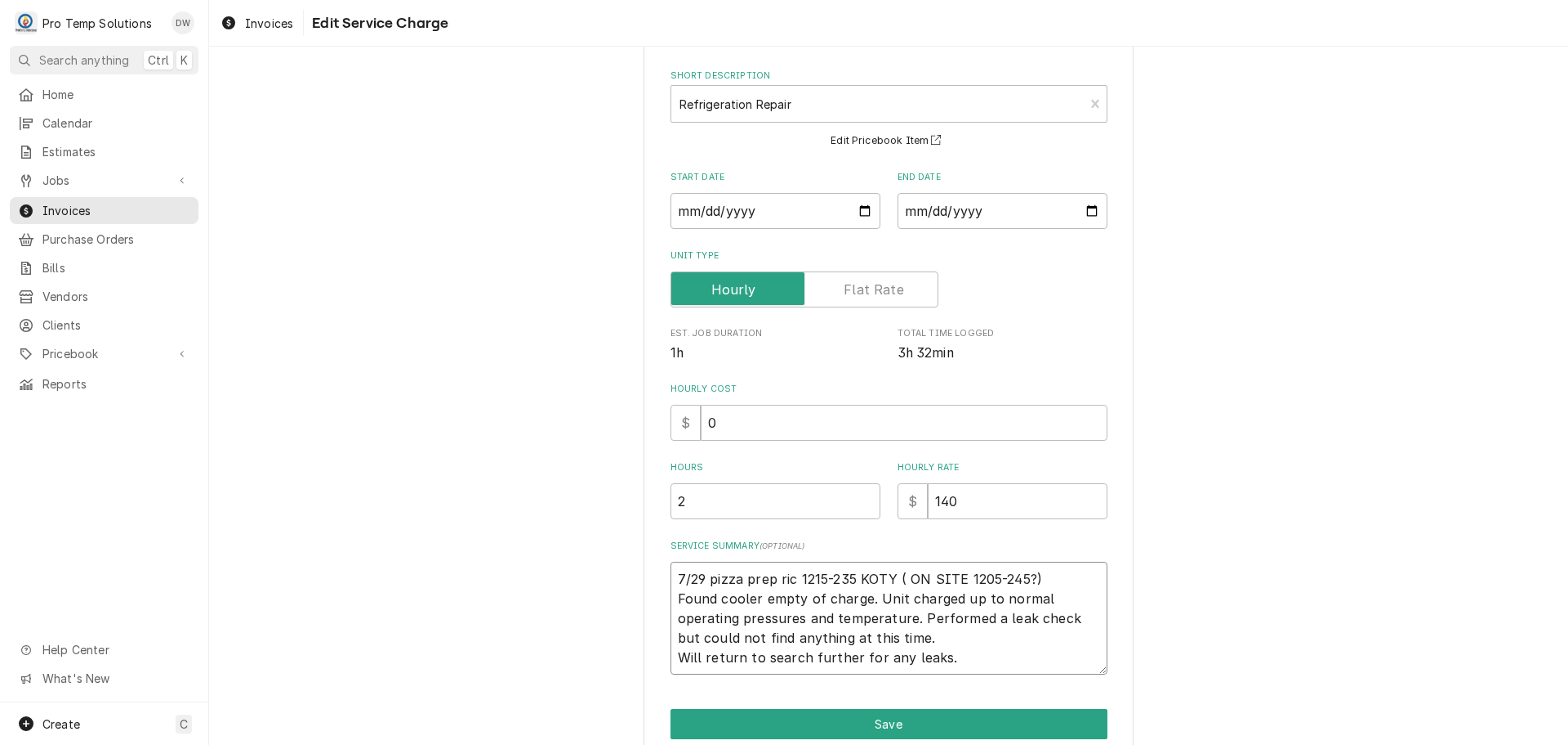
scroll to position [141, 0]
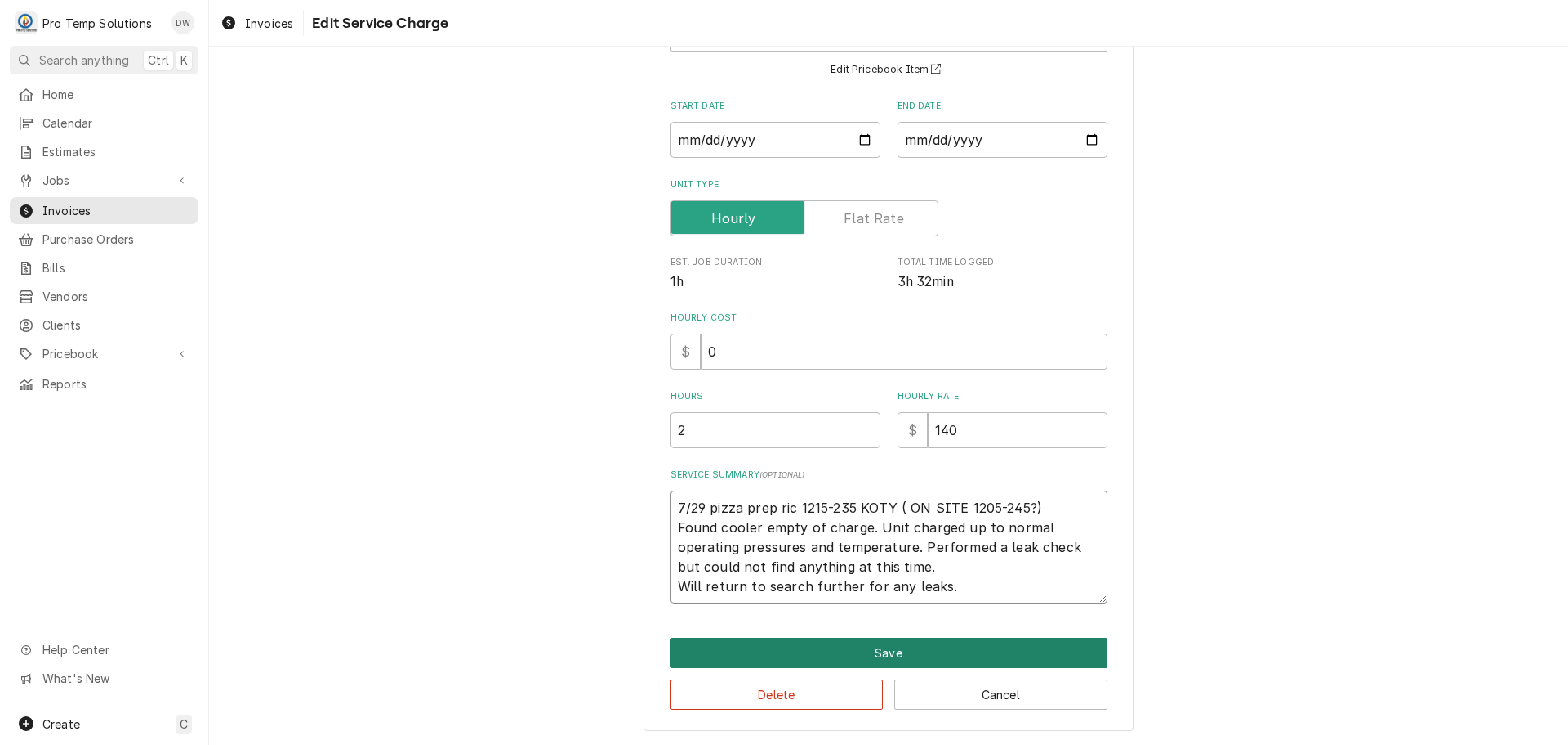
type textarea "7/29 pizza prep ric 1215-235 KOTY ( ON SITE 1205-245?) Found cooler empty of ch…"
click at [882, 649] on button "Save" at bounding box center [889, 653] width 437 height 30
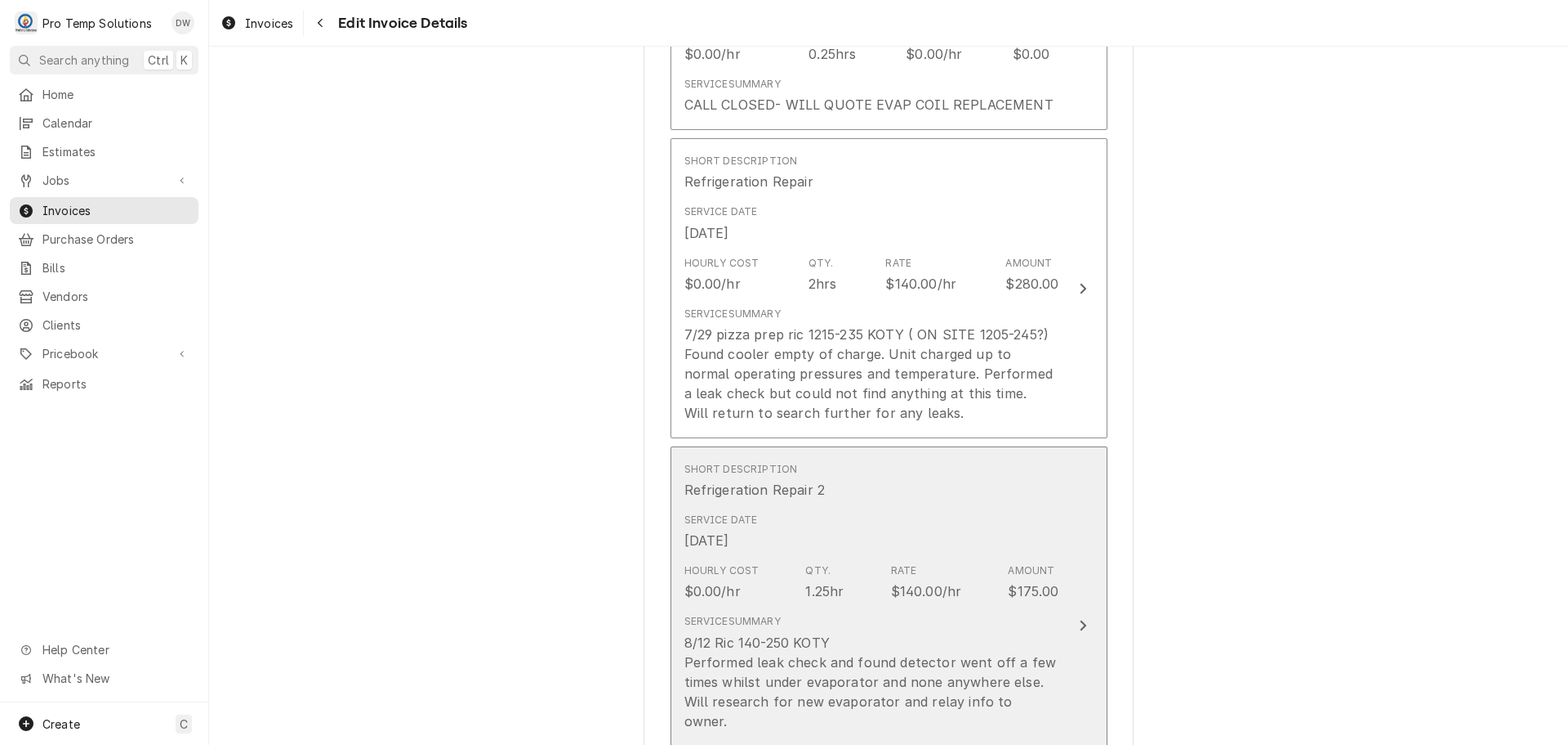
click at [1079, 618] on icon "Update Line Item" at bounding box center [1083, 625] width 8 height 13
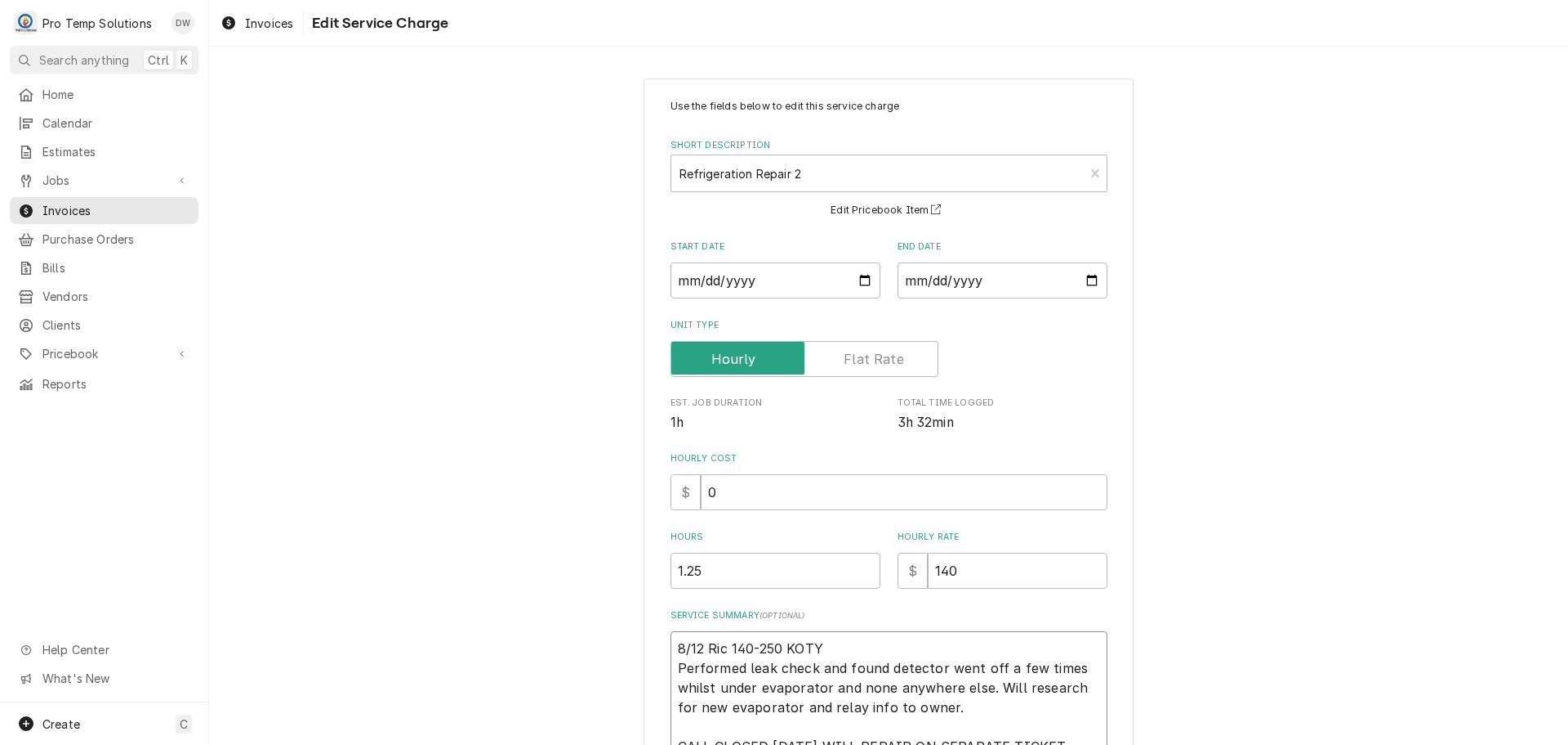
click at [701, 646] on textarea "8/12 Ric 140-250 KOTY Performed leak check and found detector went off a few ti…" at bounding box center [889, 696] width 437 height 132
type textarea "x"
type textarea "8/12 PRic 140-250 KOTY Performed leak check and found detector went off a few t…"
type textarea "x"
type textarea "8/12 PiRic 140-250 KOTY Performed leak check and found detector went off a few …"
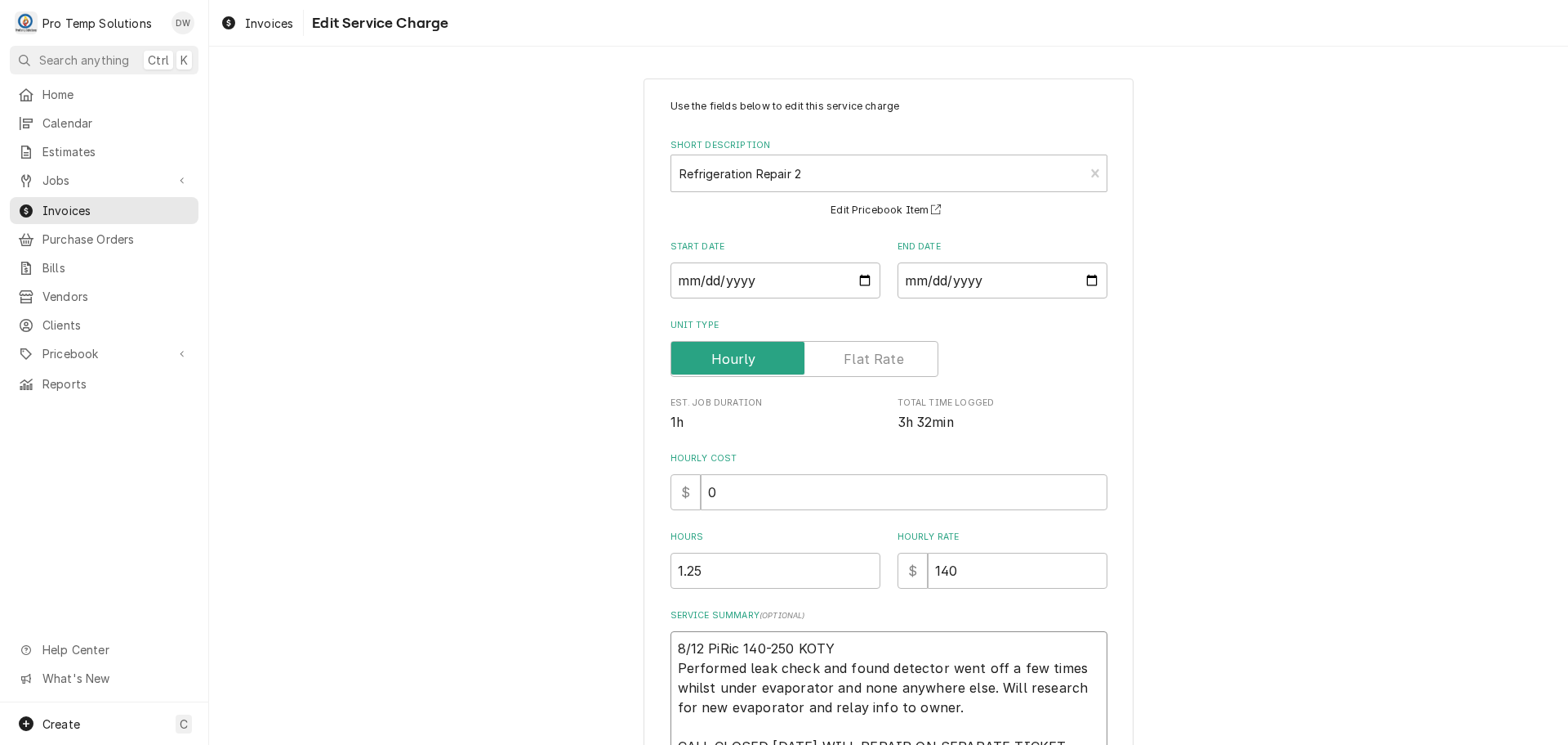
type textarea "x"
type textarea "8/12 PizRic 140-250 KOTY Performed leak check and found detector went off a few…"
type textarea "x"
type textarea "8/12 PizzRic 140-250 KOTY Performed leak check and found detector went off a fe…"
type textarea "x"
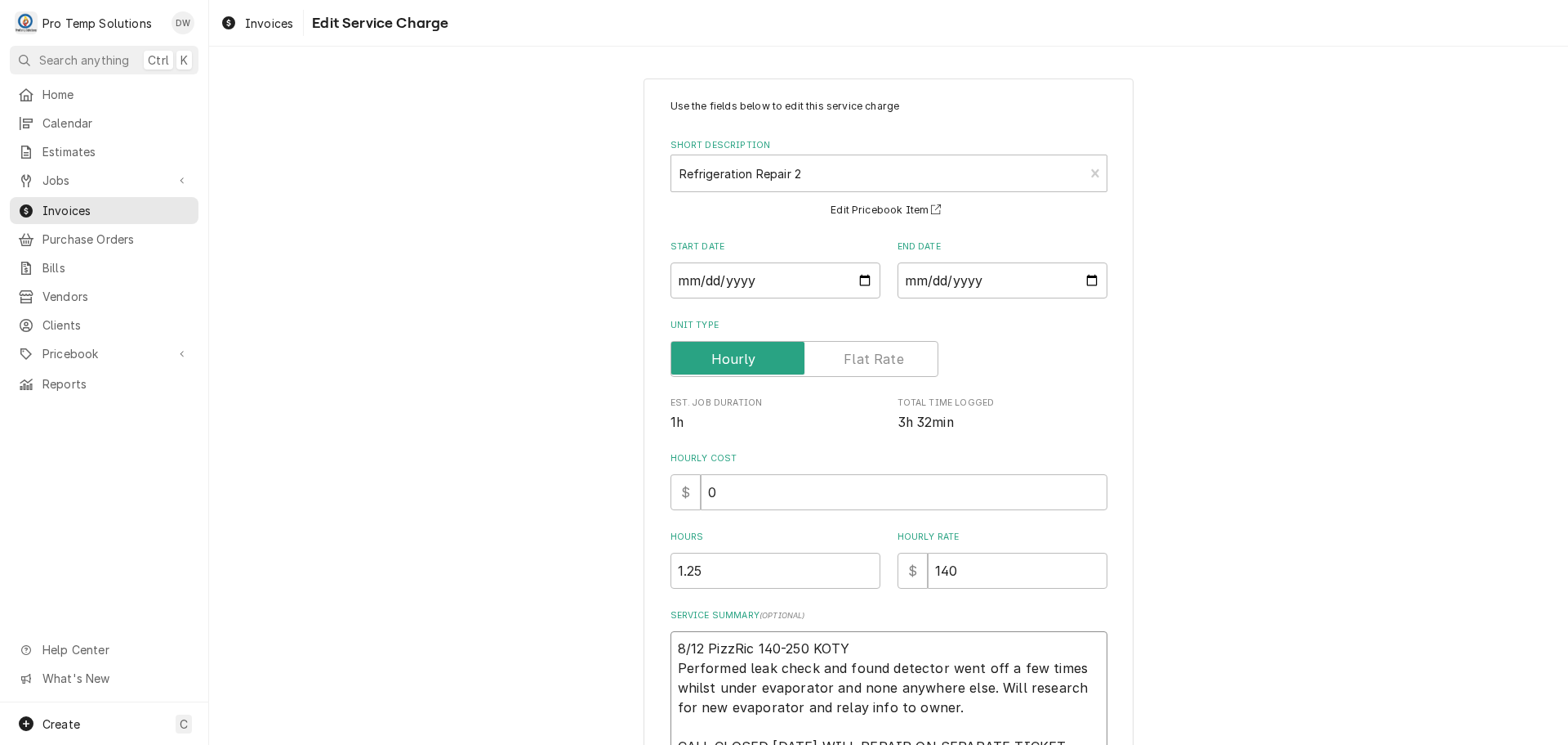
type textarea "8/12 PizzaRic 140-250 KOTY Performed leak check and found detector went off a f…"
type textarea "x"
type textarea "8/12 Pizza Ric 140-250 KOTY Performed leak check and found detector went off a …"
type textarea "x"
type textarea "8/12 Pizza PRic 140-250 KOTY Performed leak check and found detector went off a…"
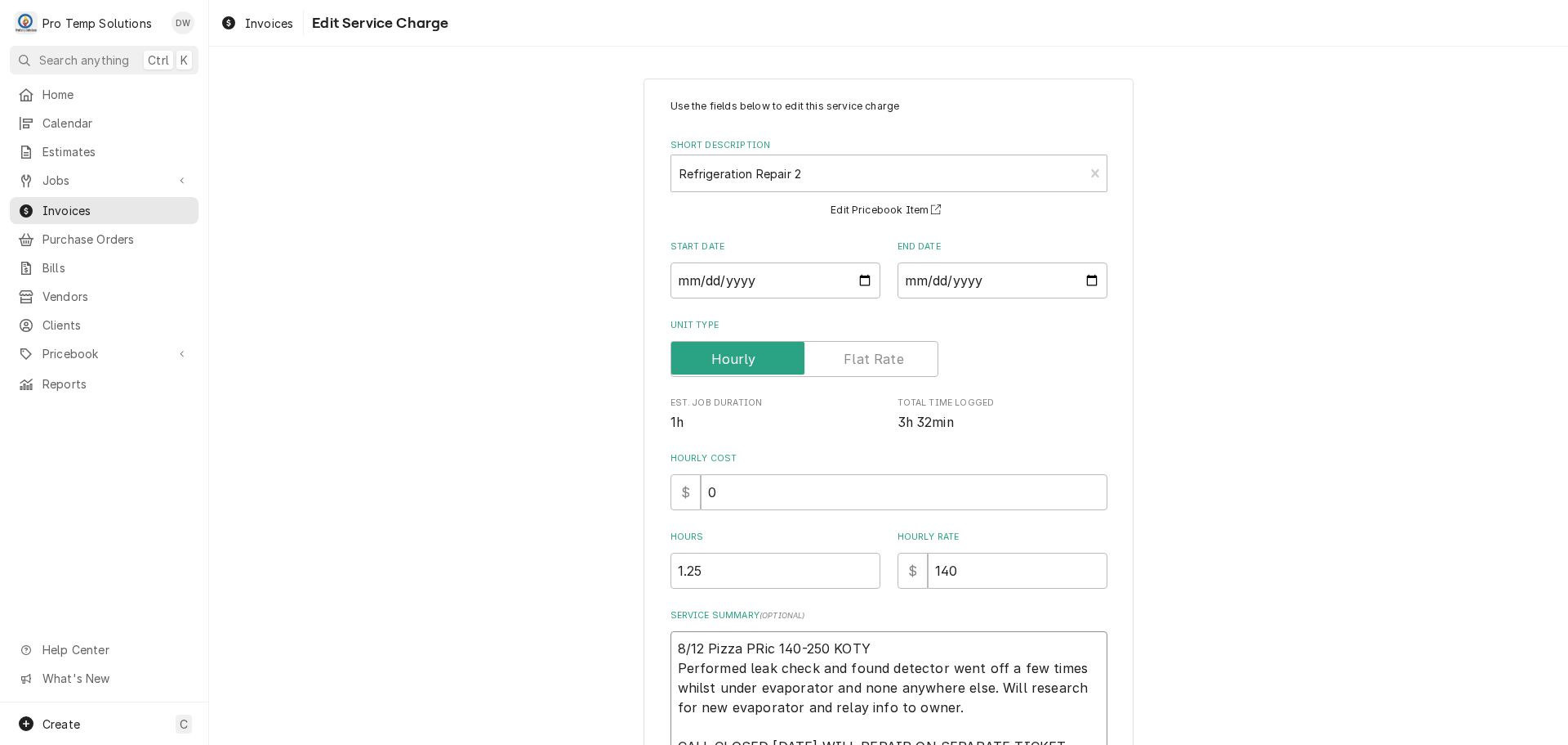
type textarea "x"
type textarea "8/12 Pizza PrRic 140-250 KOTY Performed leak check and found detector went off …"
type textarea "x"
type textarea "8/12 Pizza PreRic 140-250 KOTY Performed leak check and found detector went off…"
type textarea "x"
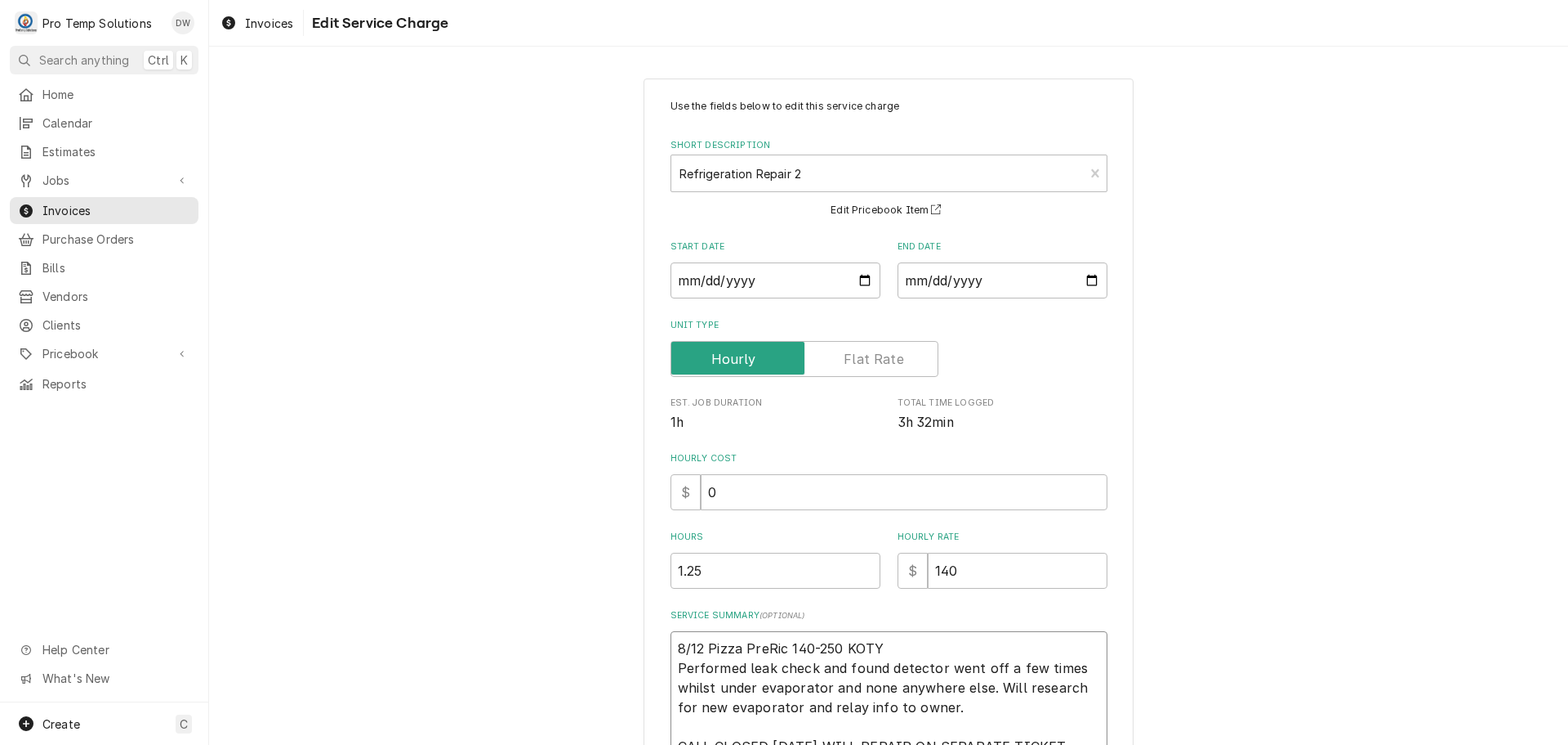
type textarea "8/12 Pizza PrepRic 140-250 KOTY Performed leak check and found detector went of…"
type textarea "x"
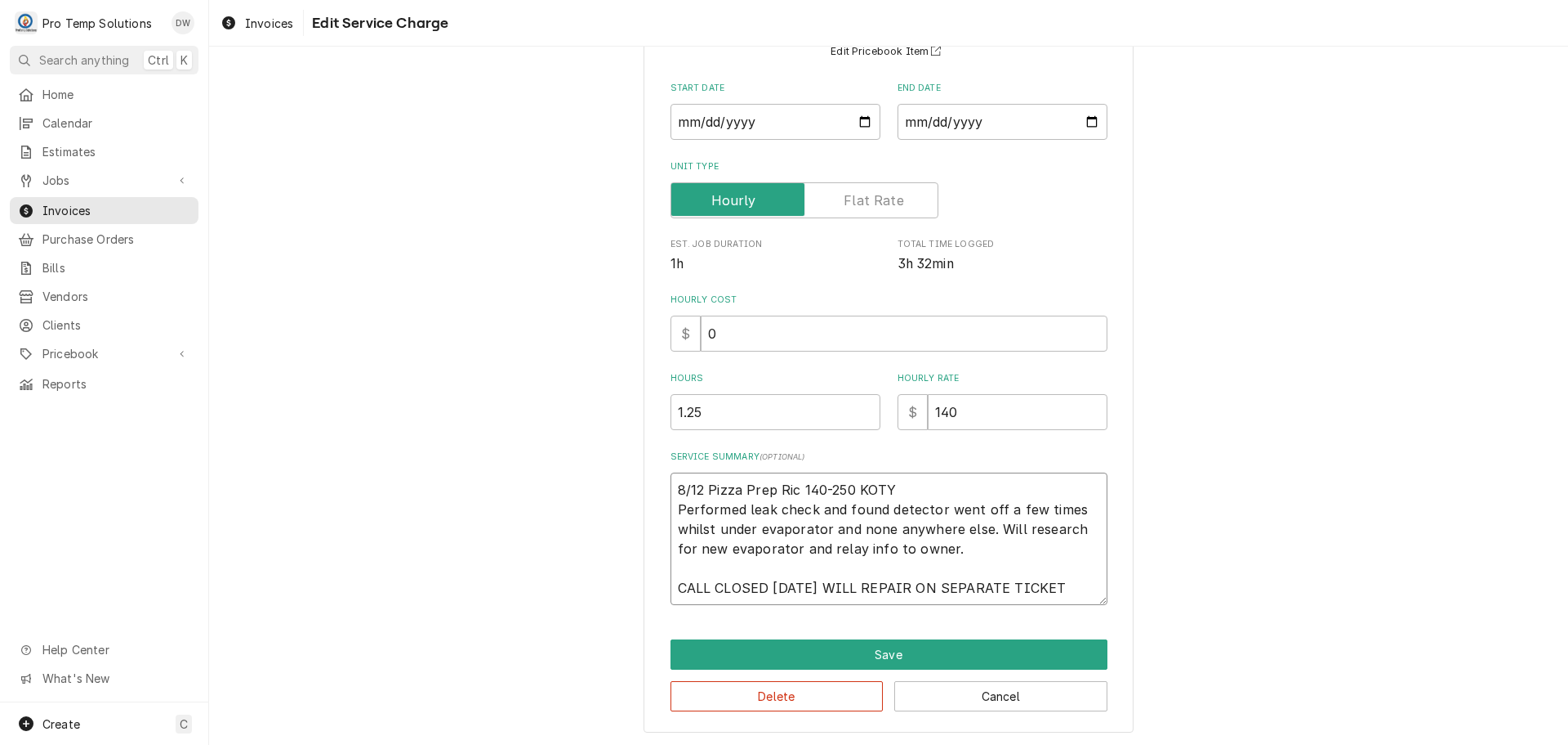
scroll to position [160, 0]
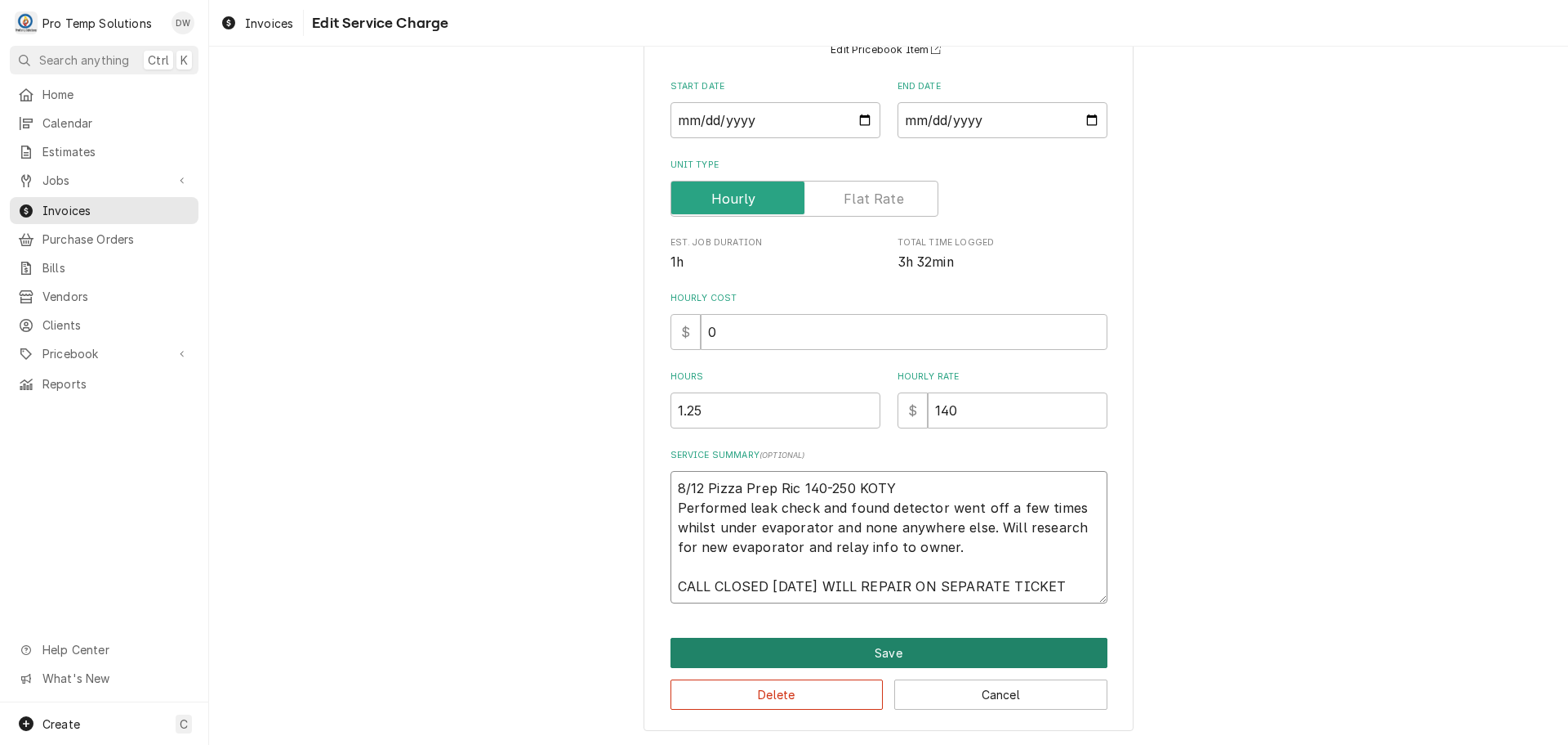
type textarea "8/12 Pizza Prep Ric 140-250 KOTY Performed leak check and found detector went o…"
click at [892, 650] on button "Save" at bounding box center [889, 653] width 437 height 30
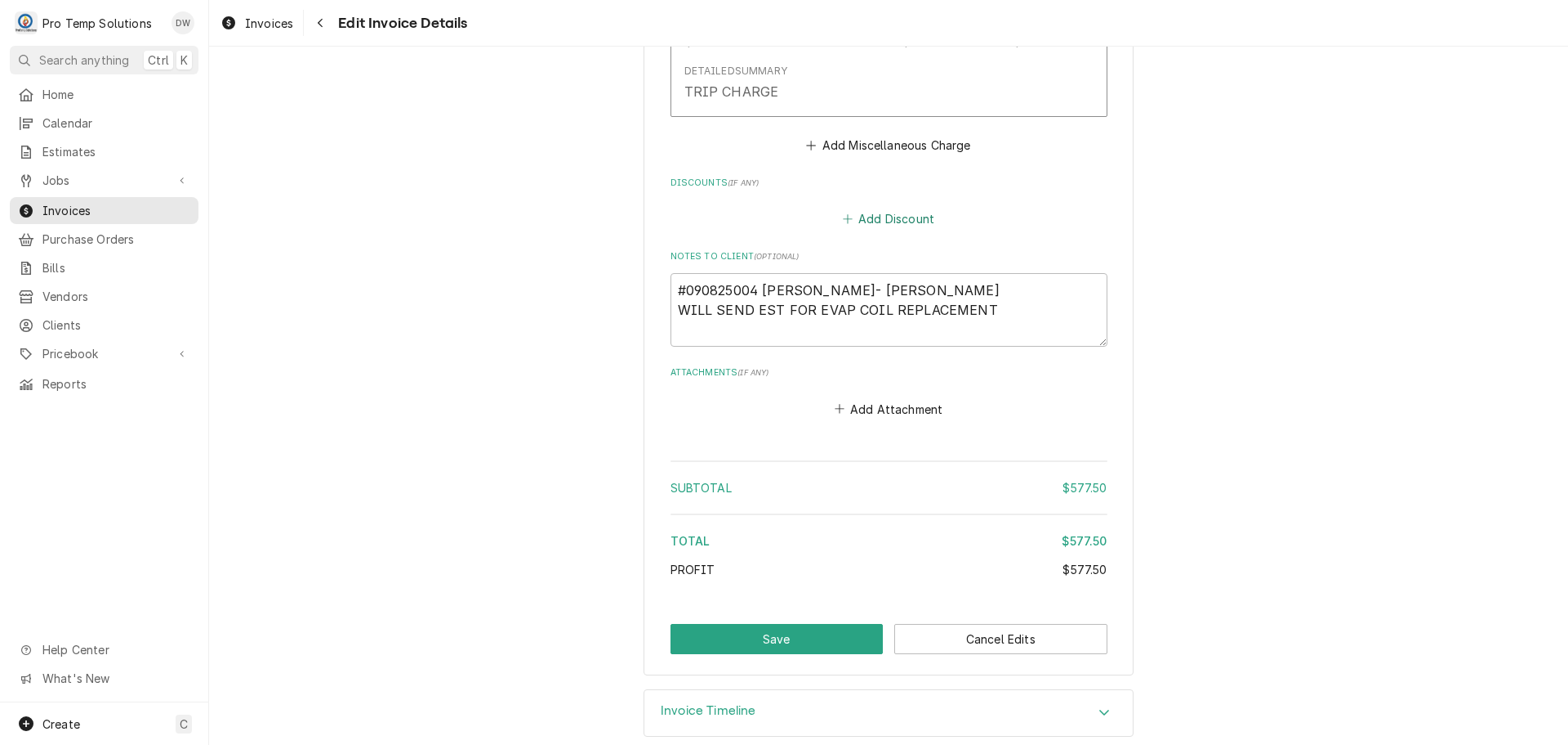
scroll to position [2446, 0]
click at [776, 622] on button "Save" at bounding box center [776, 637] width 213 height 30
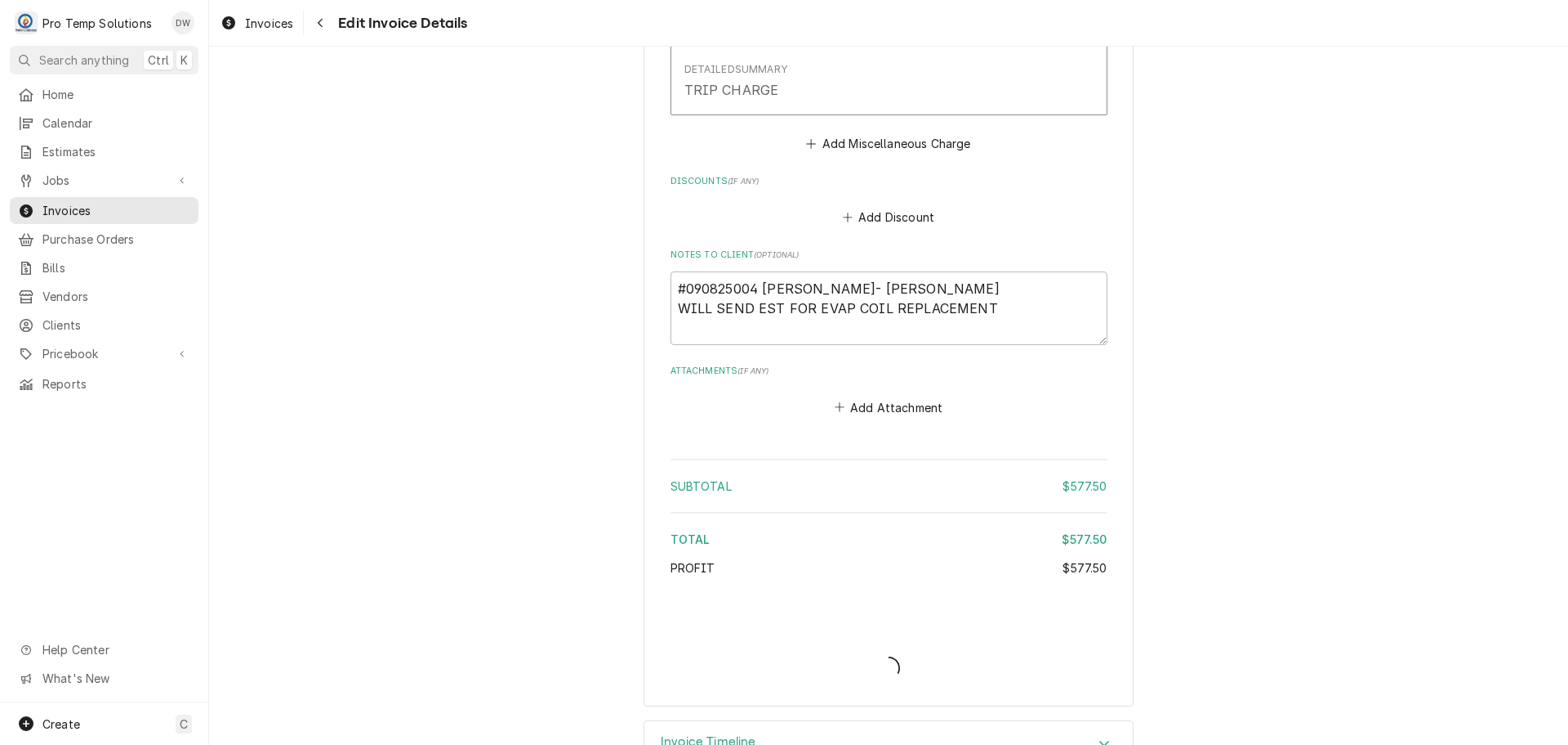
type textarea "x"
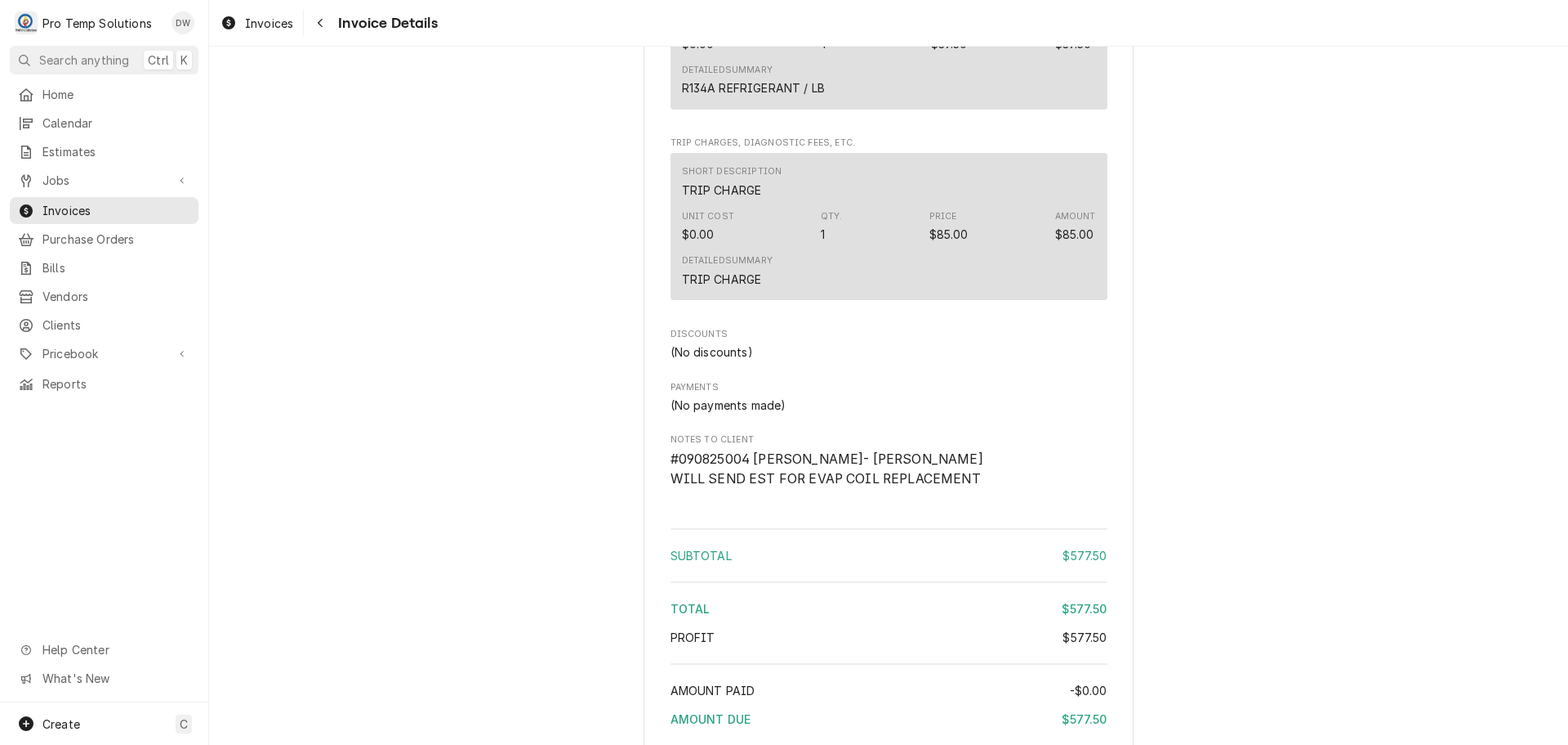
scroll to position [1880, 0]
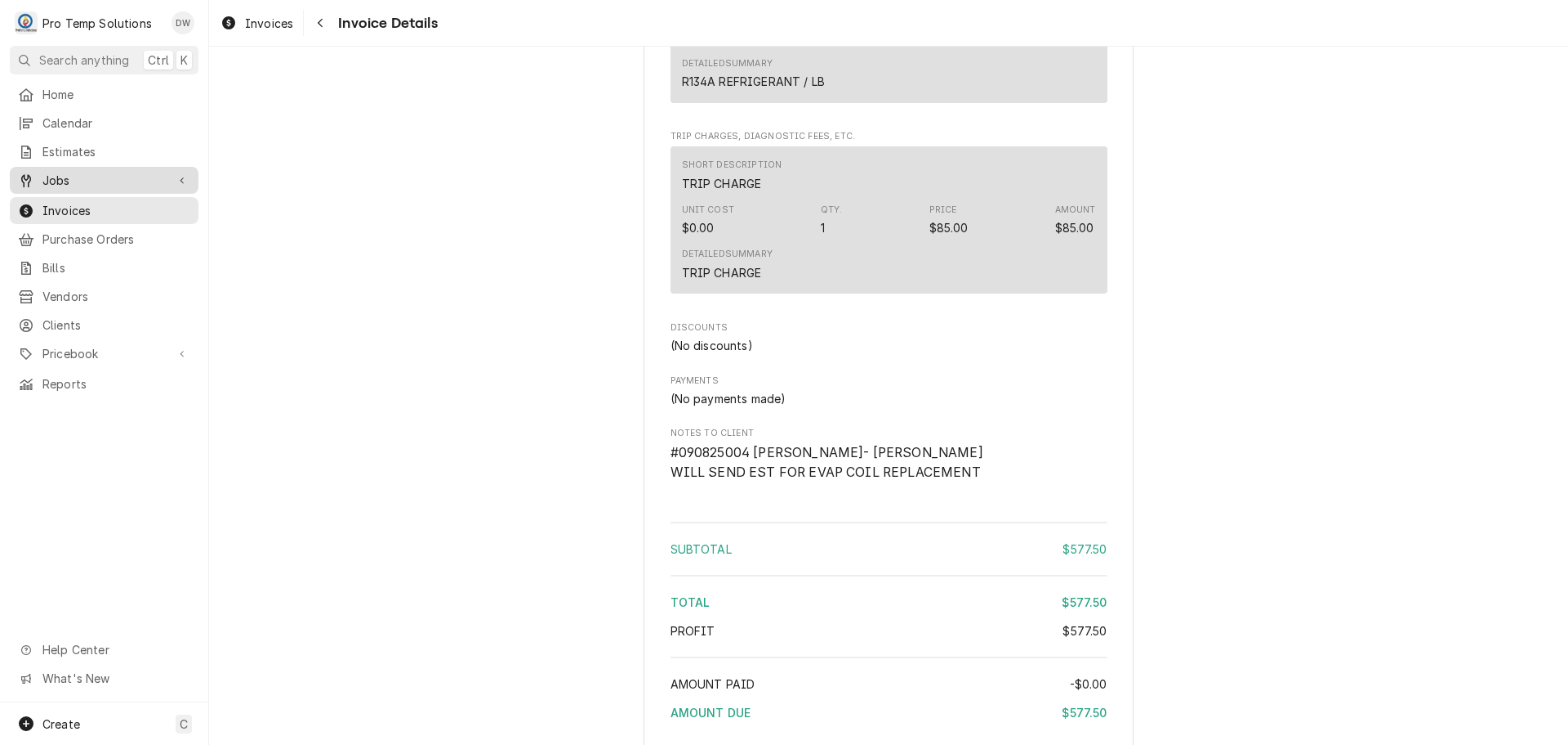
click at [56, 172] on span "Jobs" at bounding box center [104, 180] width 123 height 17
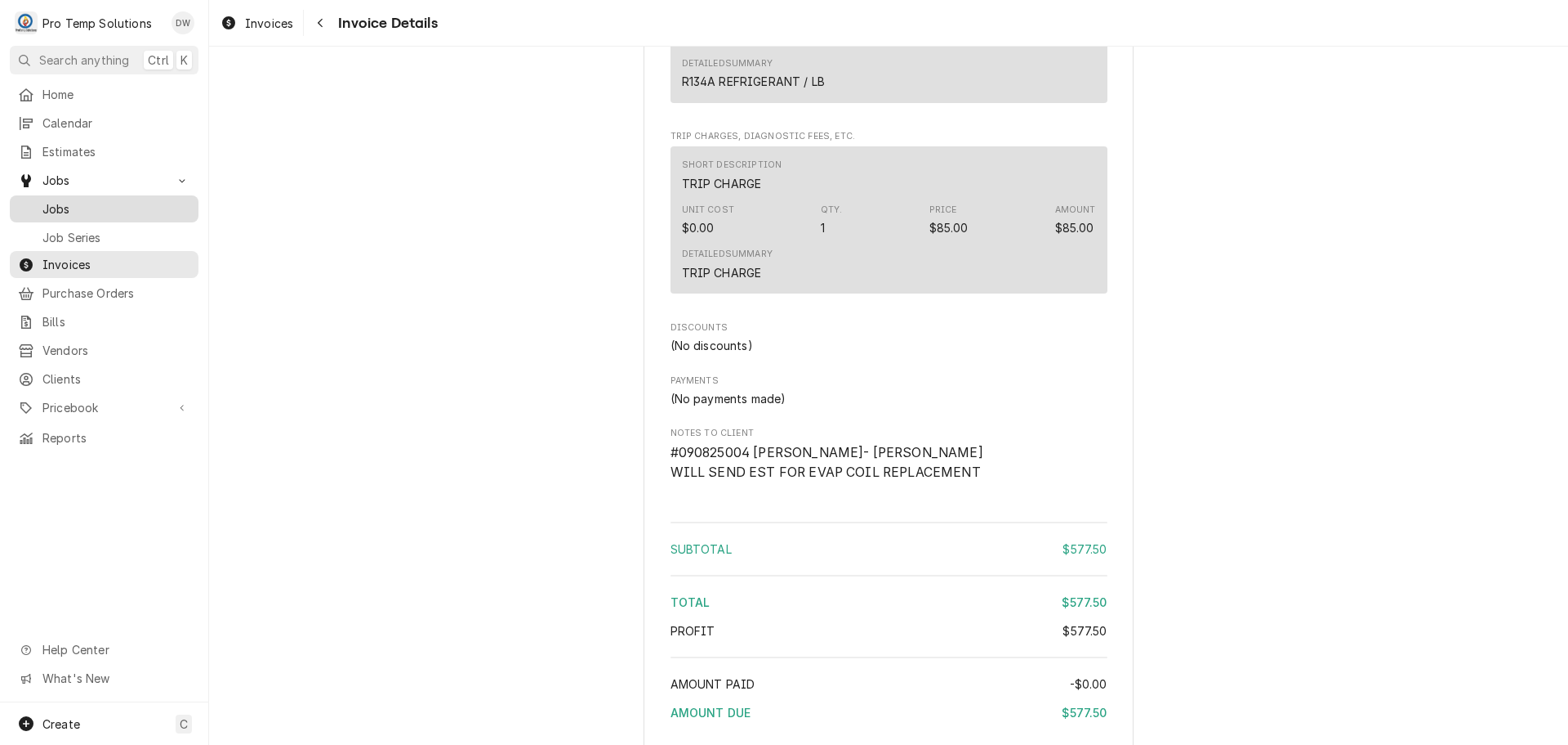
click at [51, 200] on span "Jobs" at bounding box center [116, 208] width 148 height 17
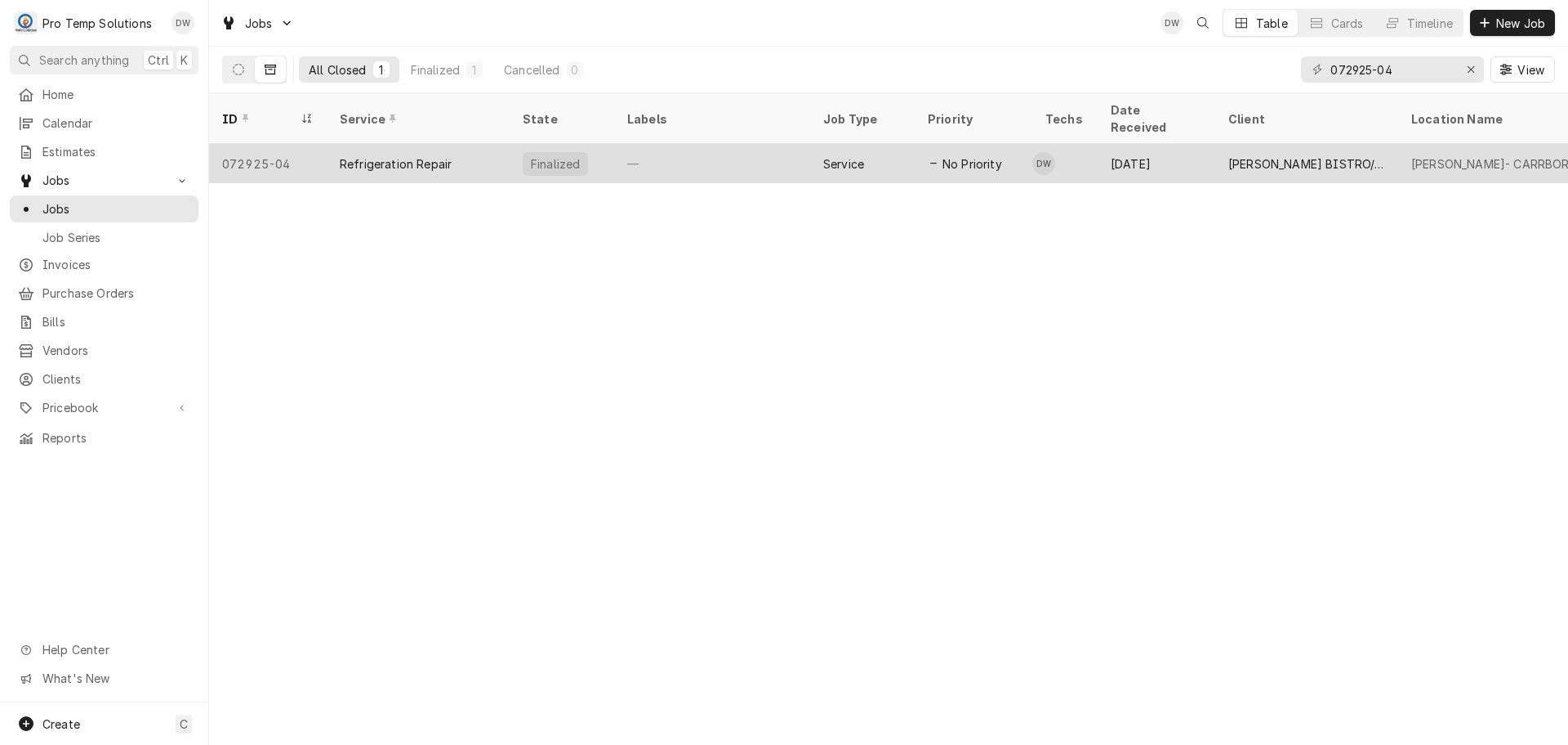
click at [754, 144] on div "—" at bounding box center [712, 163] width 196 height 39
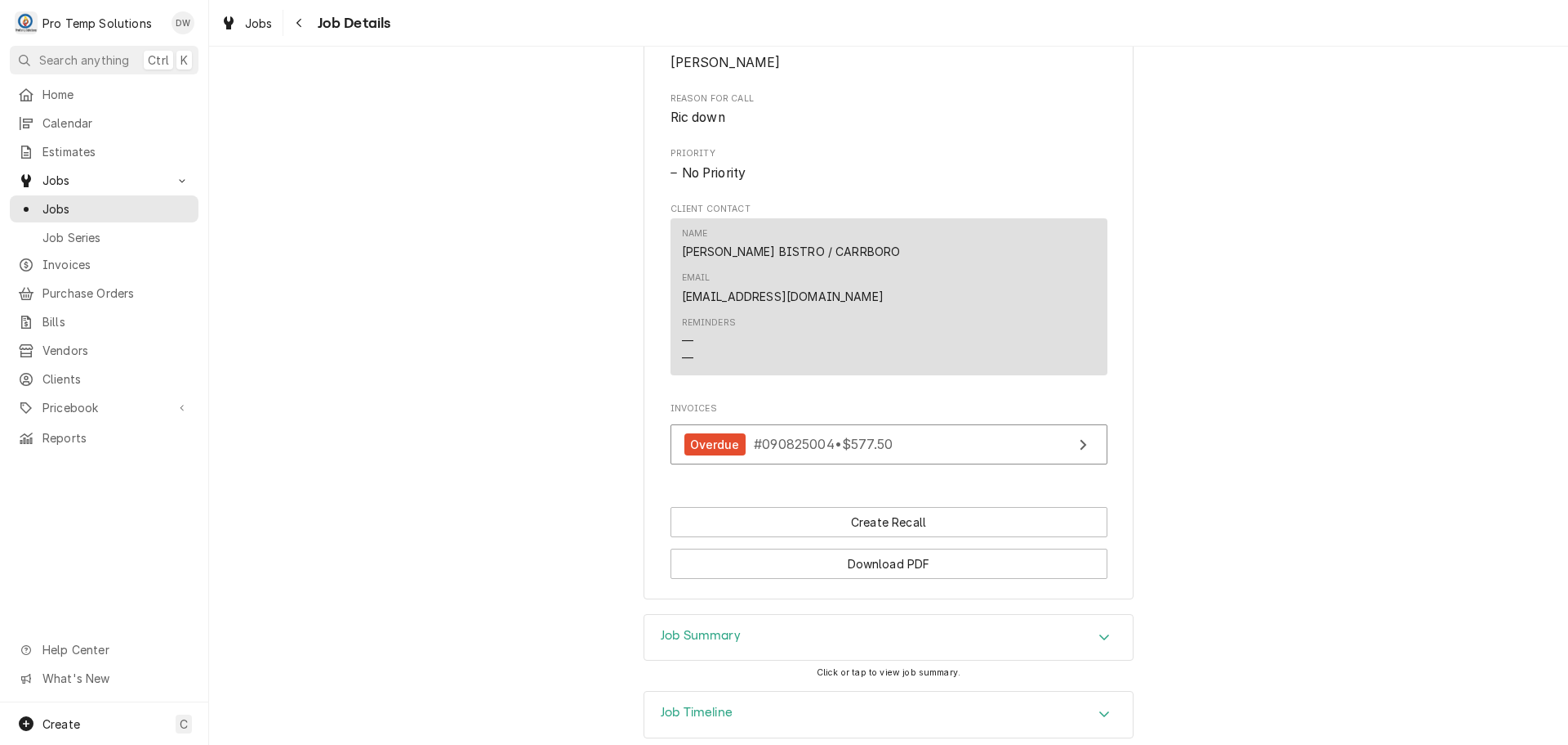
scroll to position [829, 0]
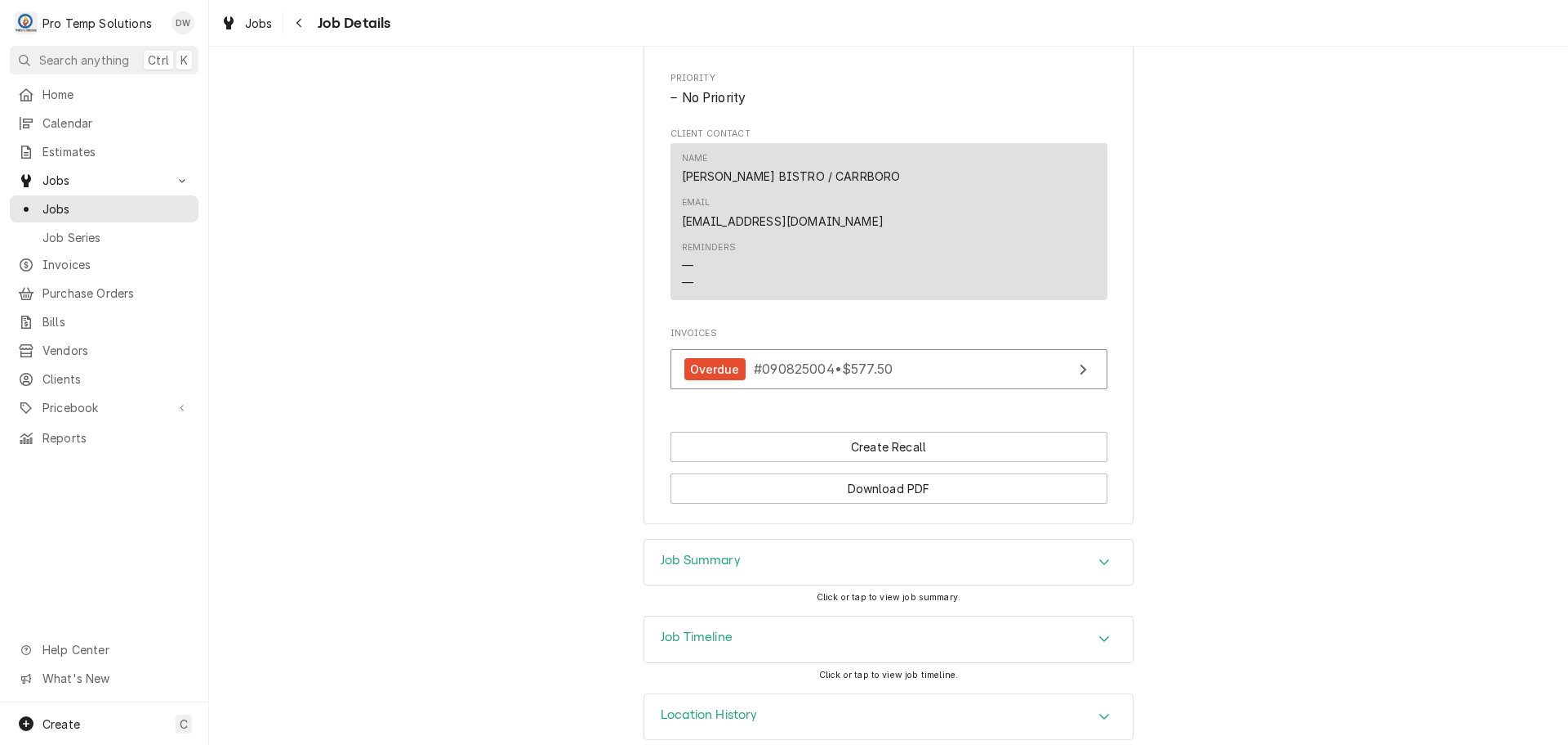
click at [1099, 555] on icon "Accordion Header" at bounding box center [1104, 561] width 12 height 13
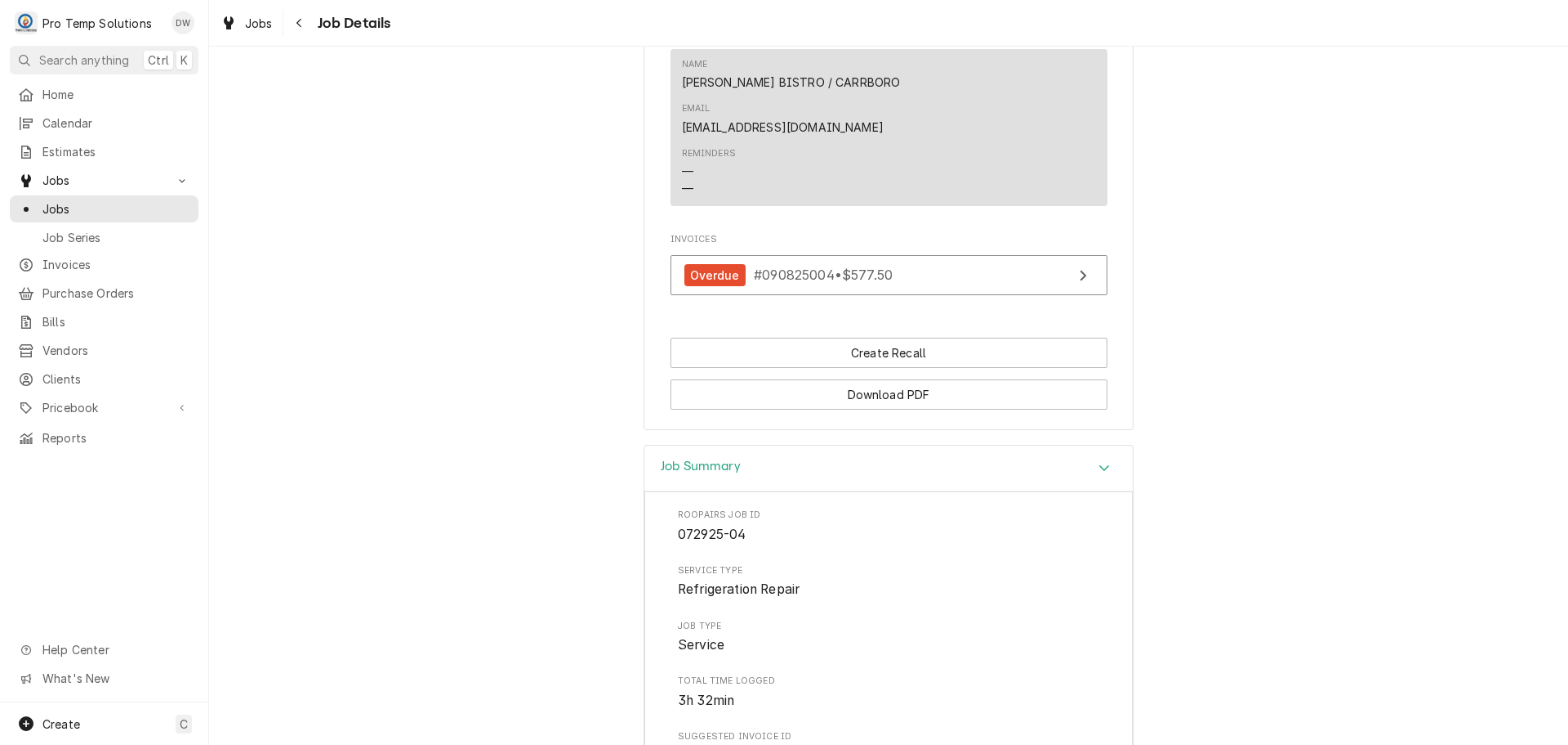
scroll to position [882, 0]
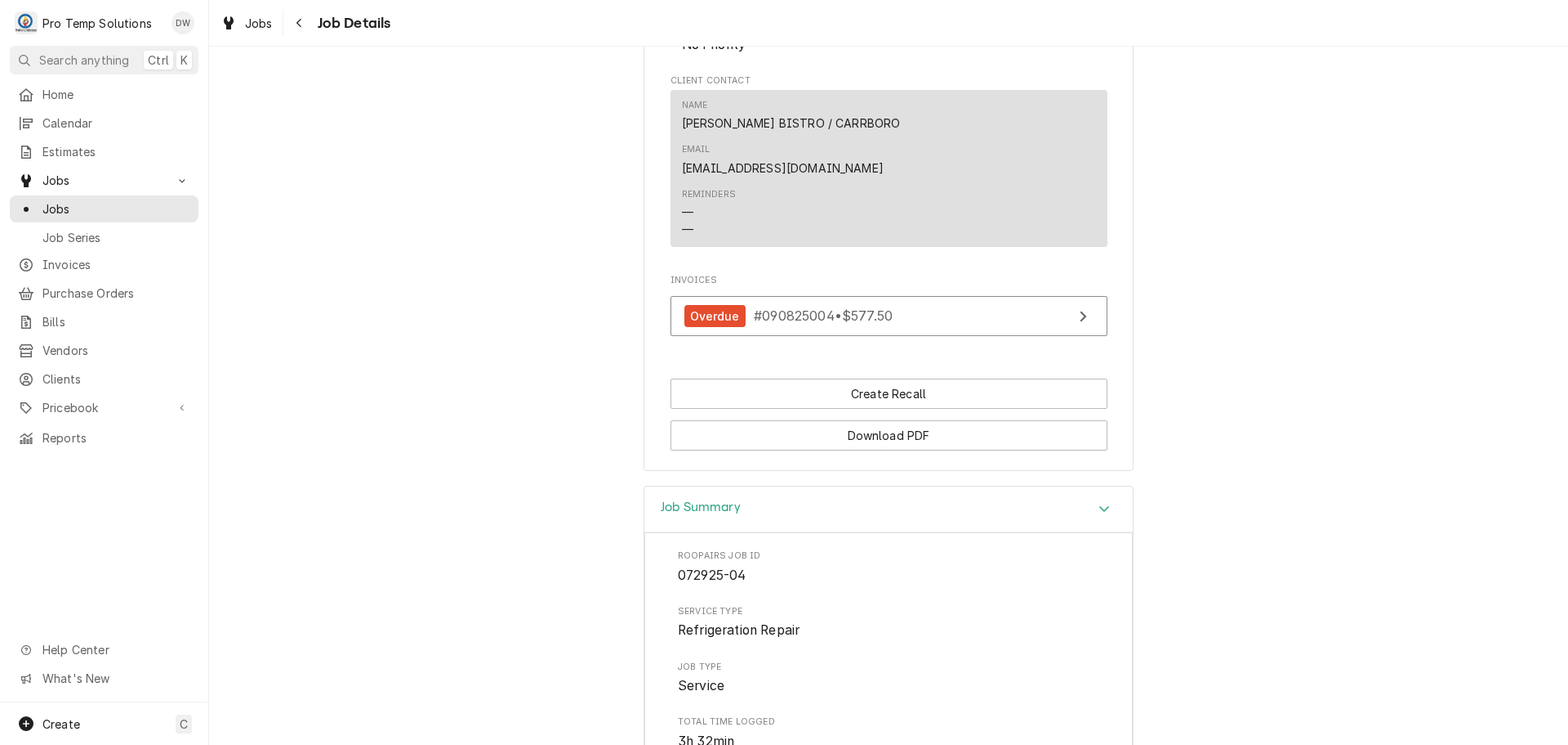
click at [1099, 502] on icon "Accordion Header" at bounding box center [1104, 508] width 12 height 13
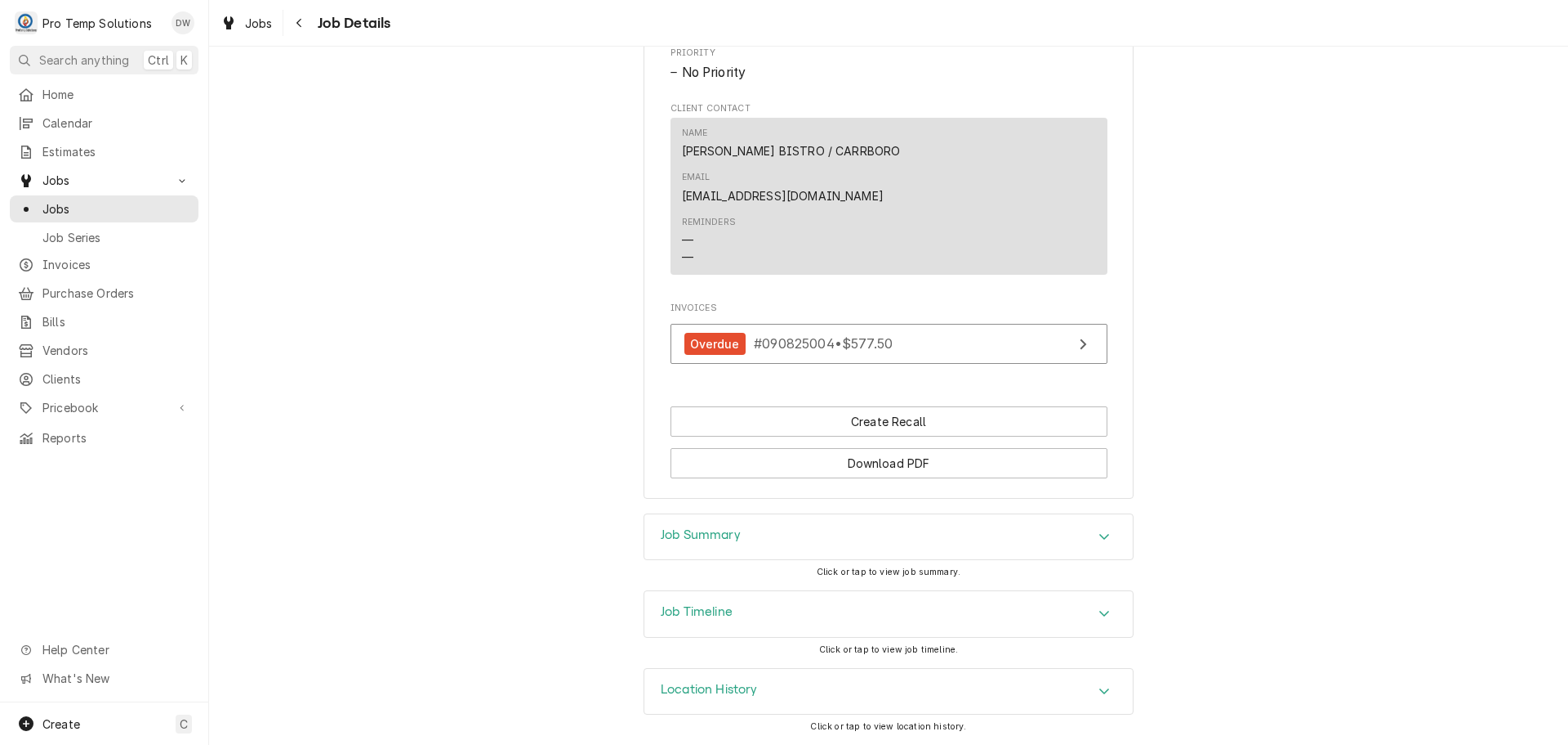
scroll to position [829, 0]
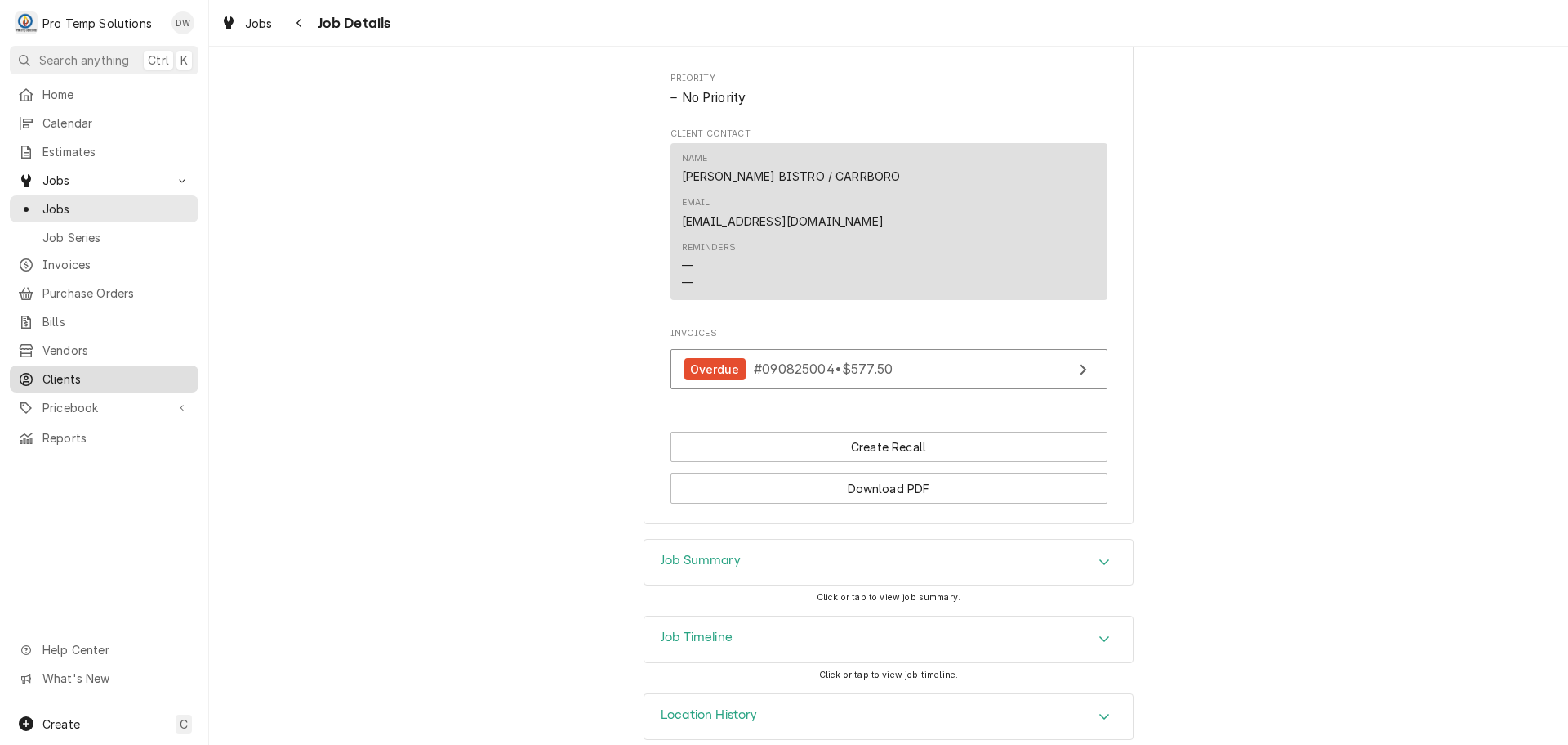
click at [74, 370] on span "Clients" at bounding box center [116, 378] width 148 height 17
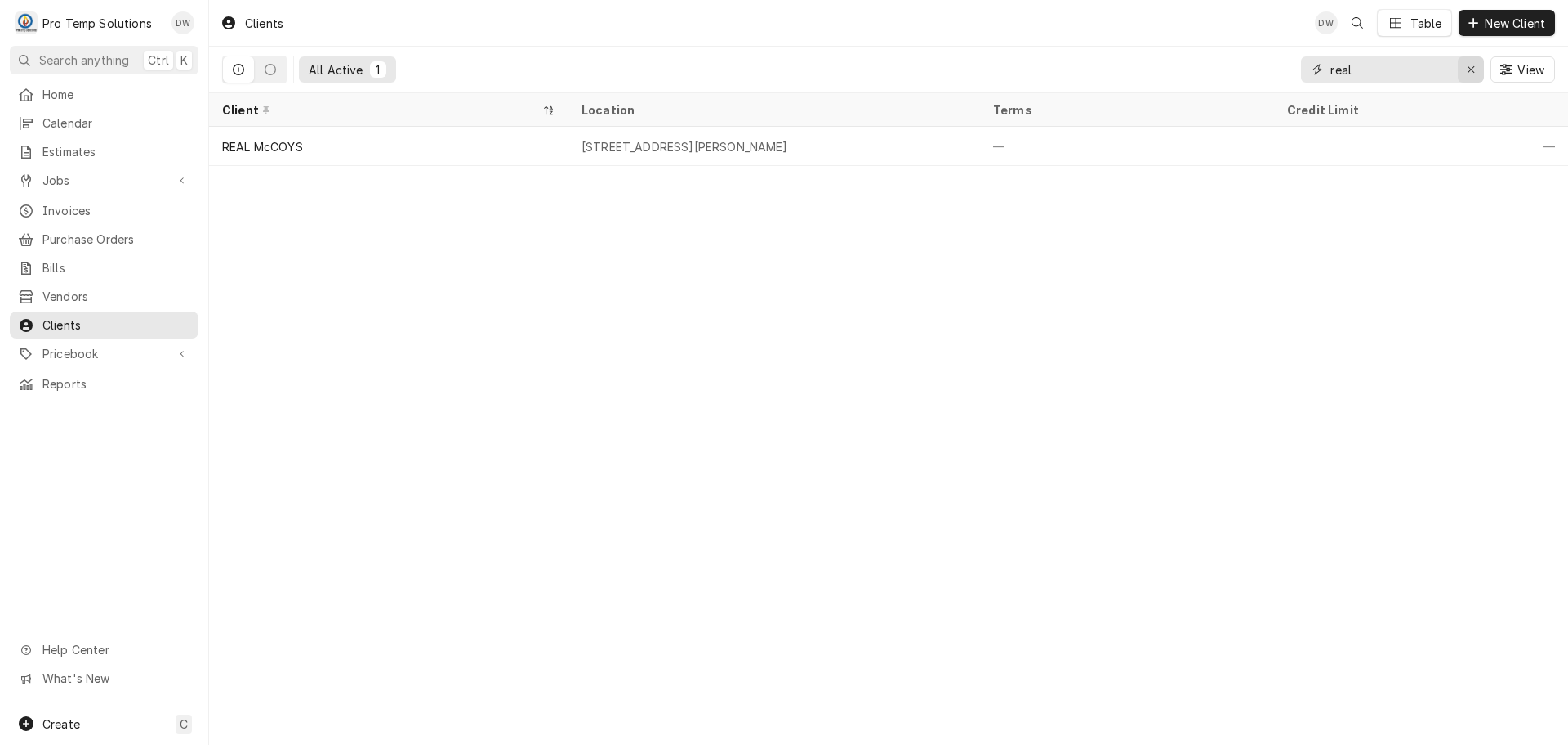
click at [1469, 71] on icon "Erase input" at bounding box center [1471, 69] width 6 height 6
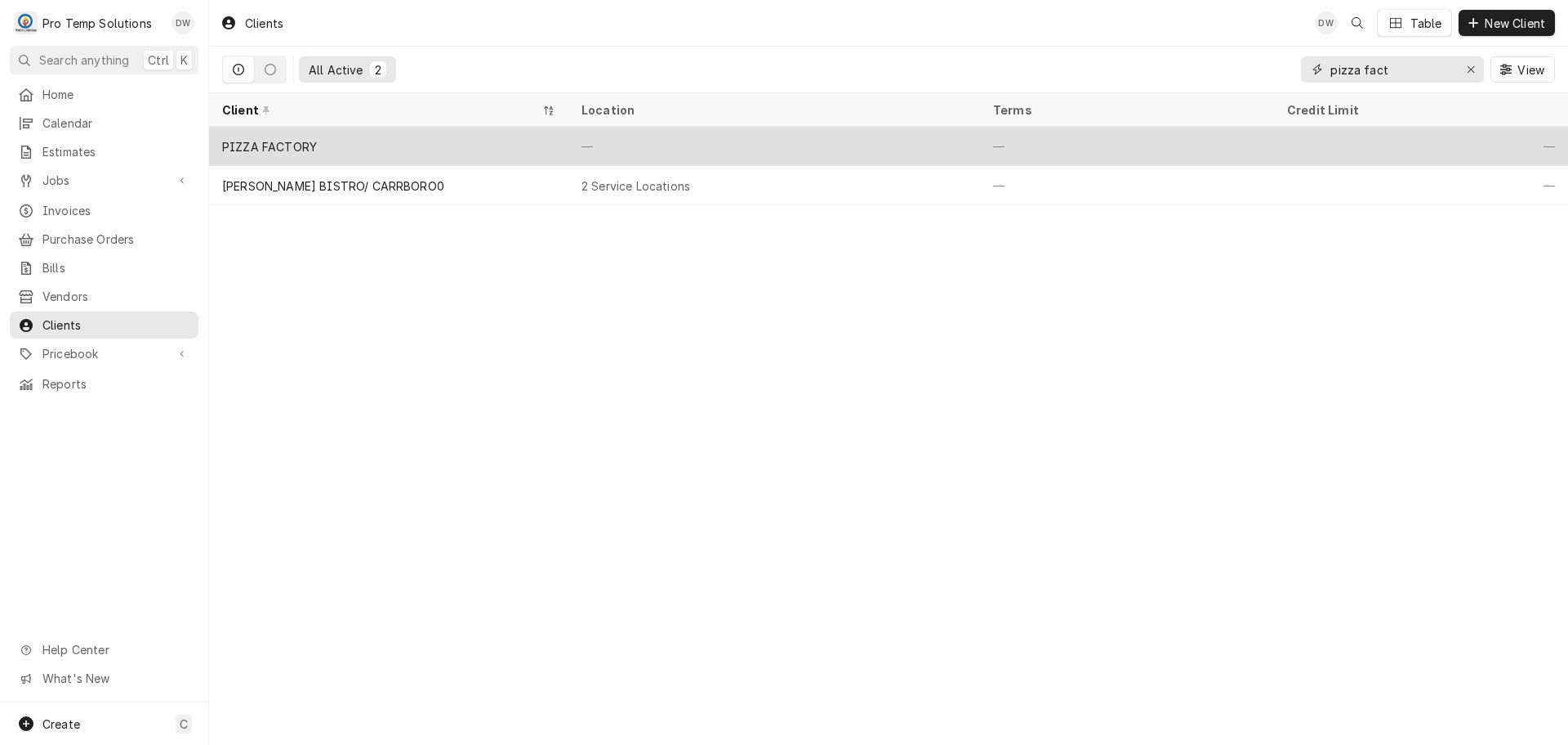
type input "pizza fact"
click at [839, 136] on div "—" at bounding box center [774, 146] width 412 height 39
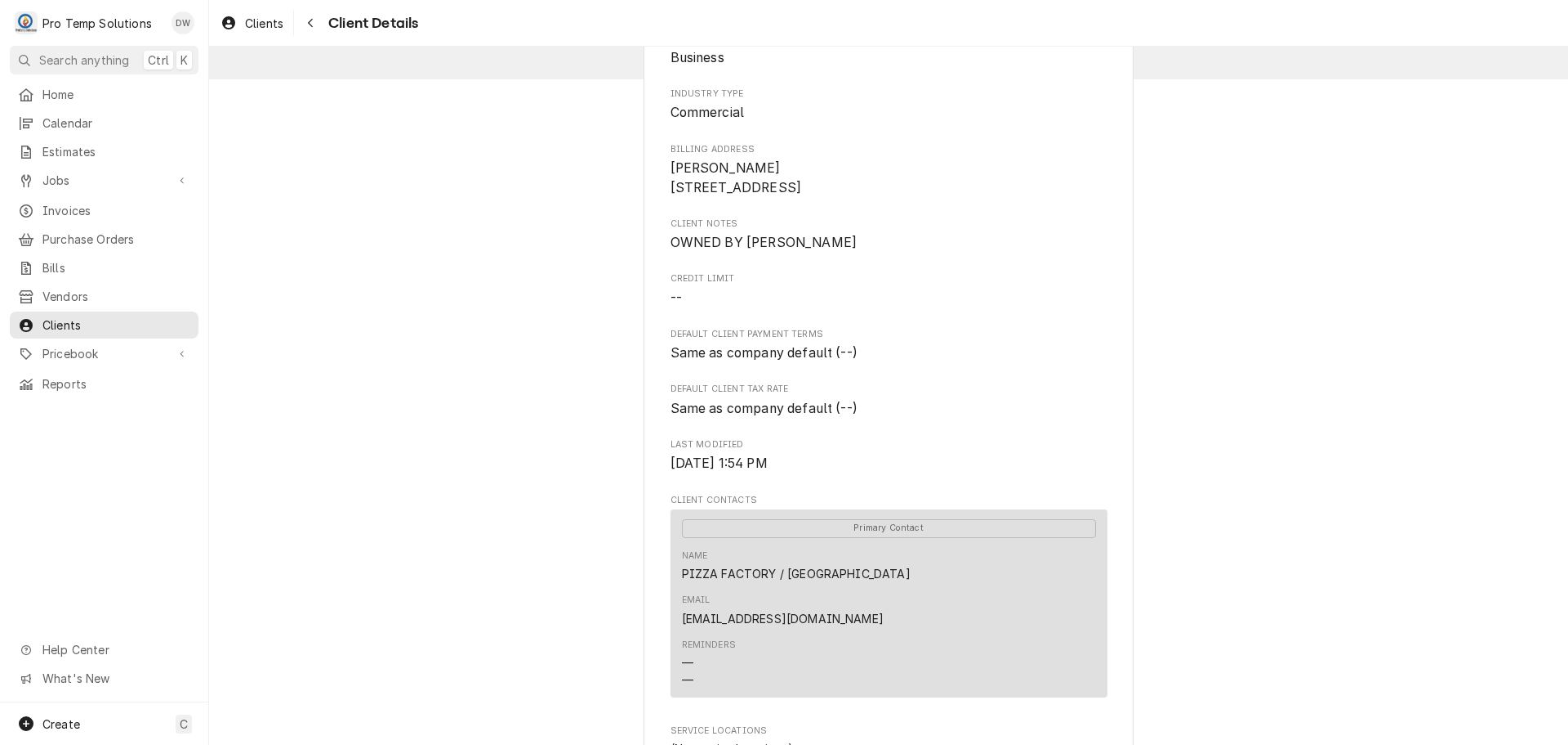
scroll to position [436, 0]
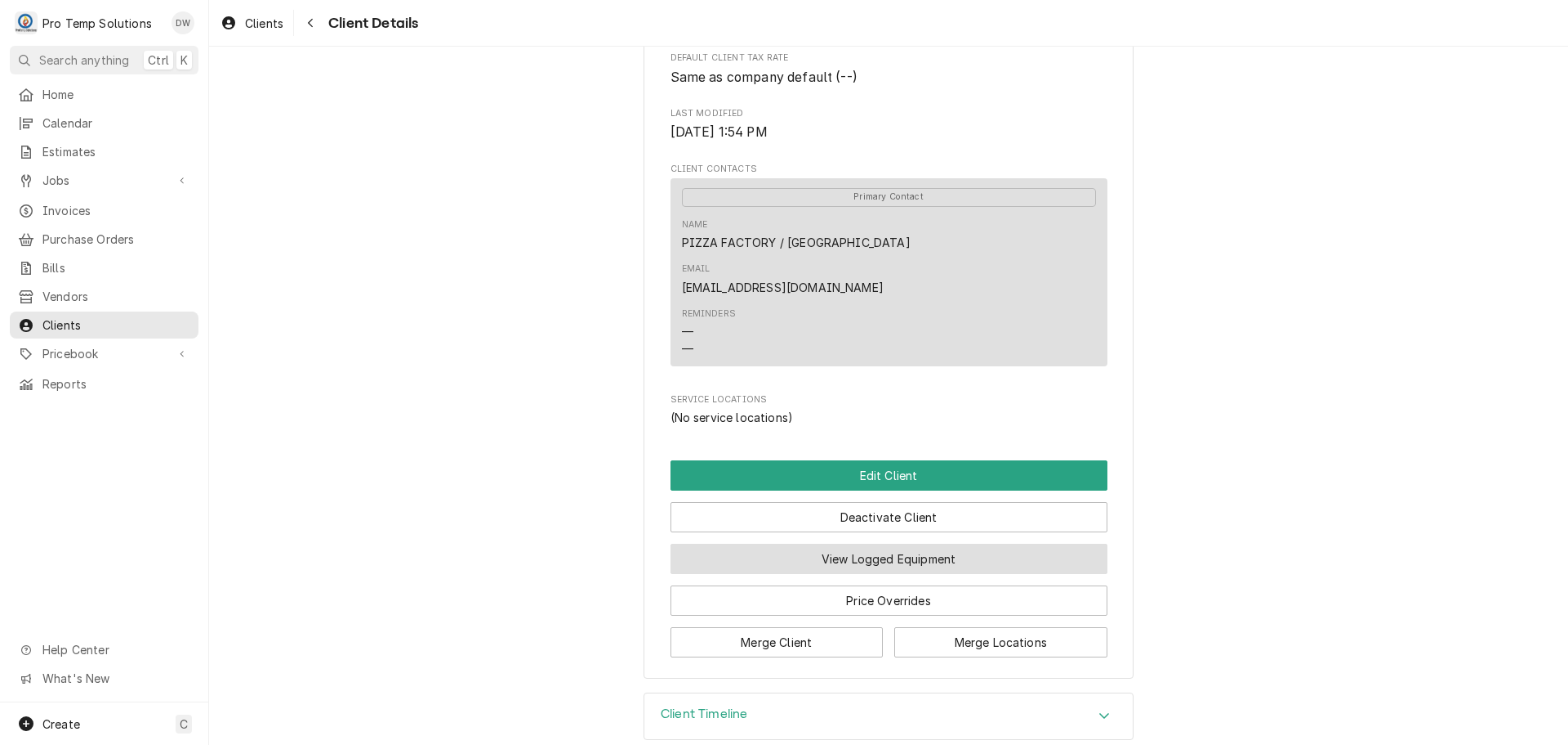
click at [918, 544] on button "View Logged Equipment" at bounding box center [889, 559] width 437 height 30
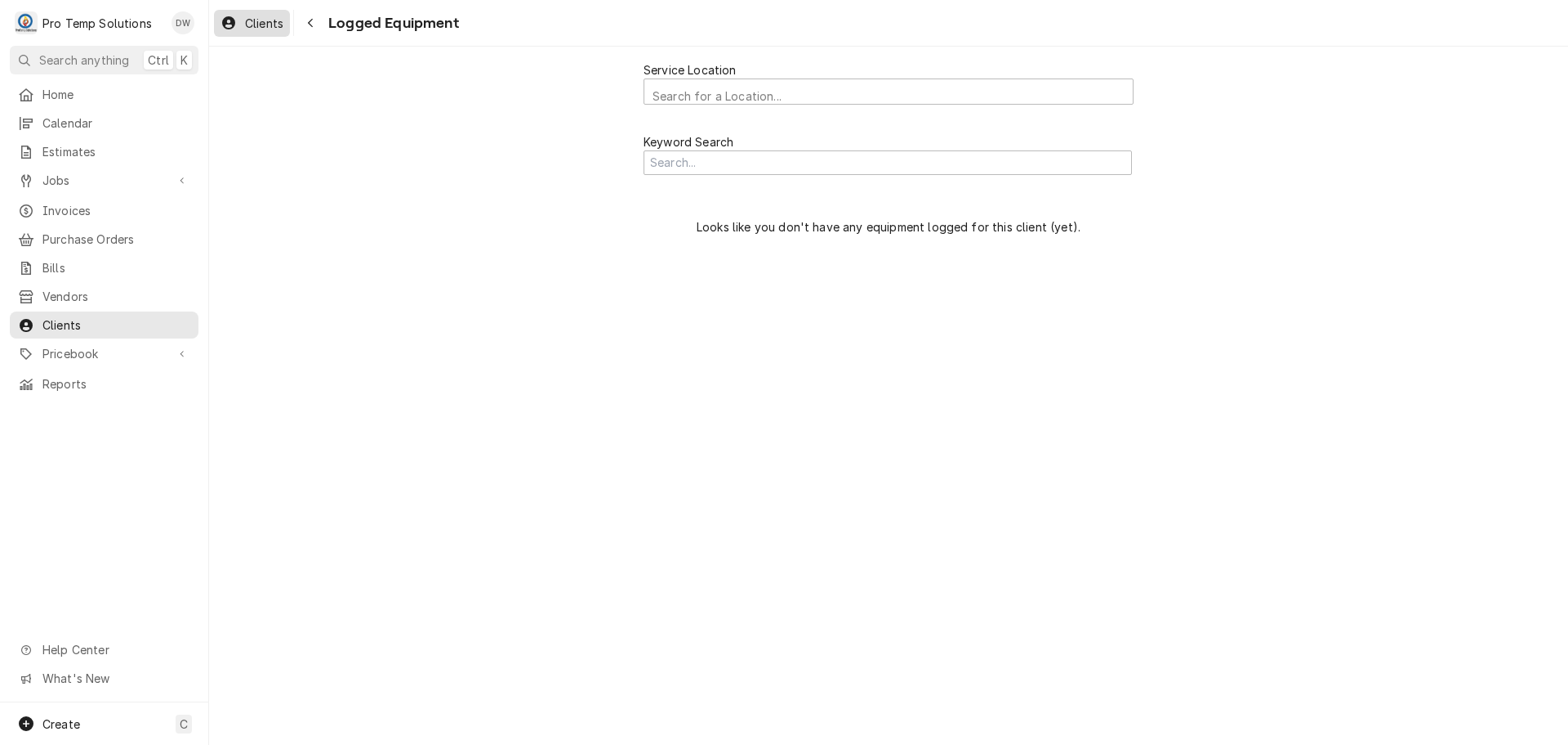
click at [266, 23] on span "Clients" at bounding box center [264, 23] width 38 height 17
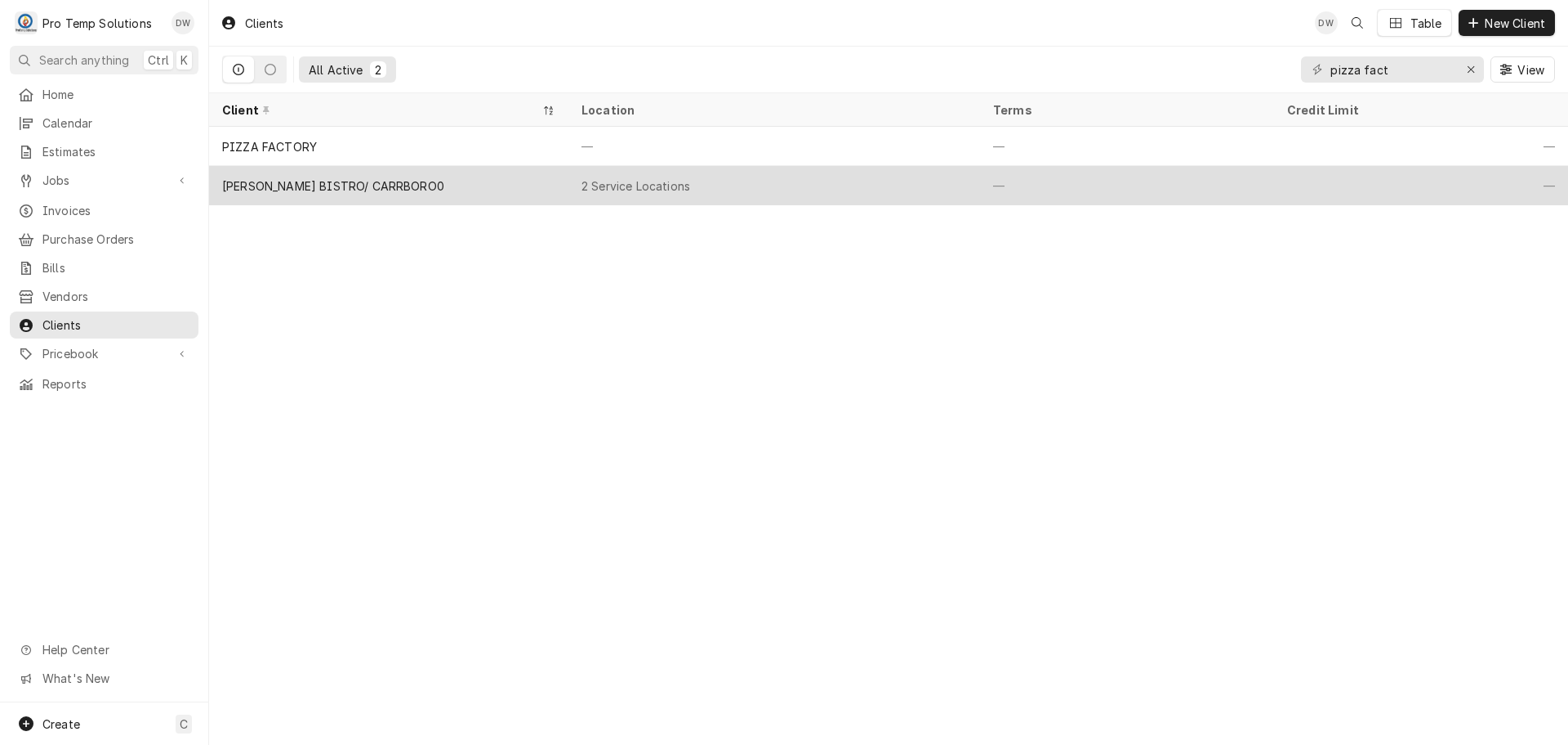
click at [653, 184] on div "2 Service Locations" at bounding box center [636, 185] width 109 height 17
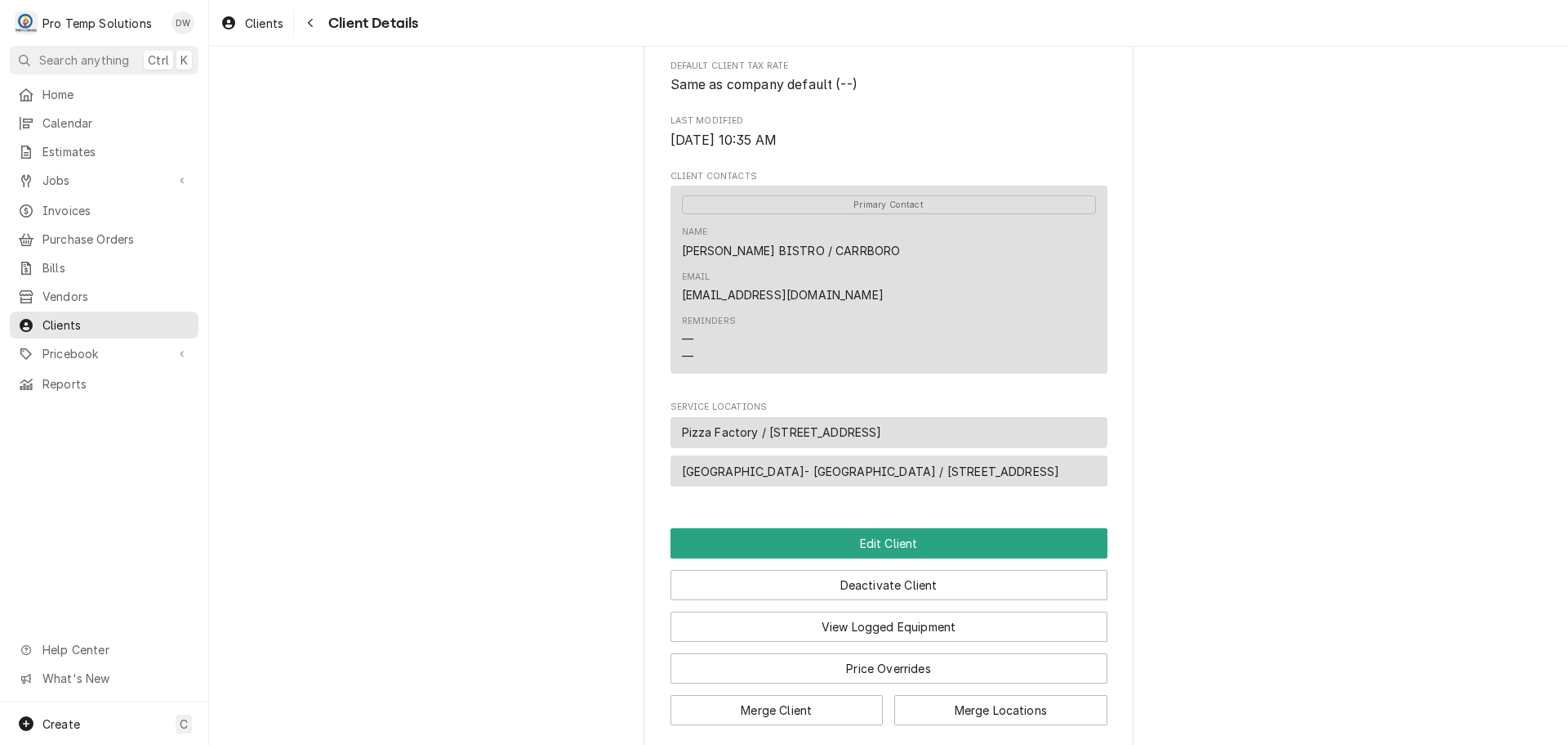
scroll to position [477, 0]
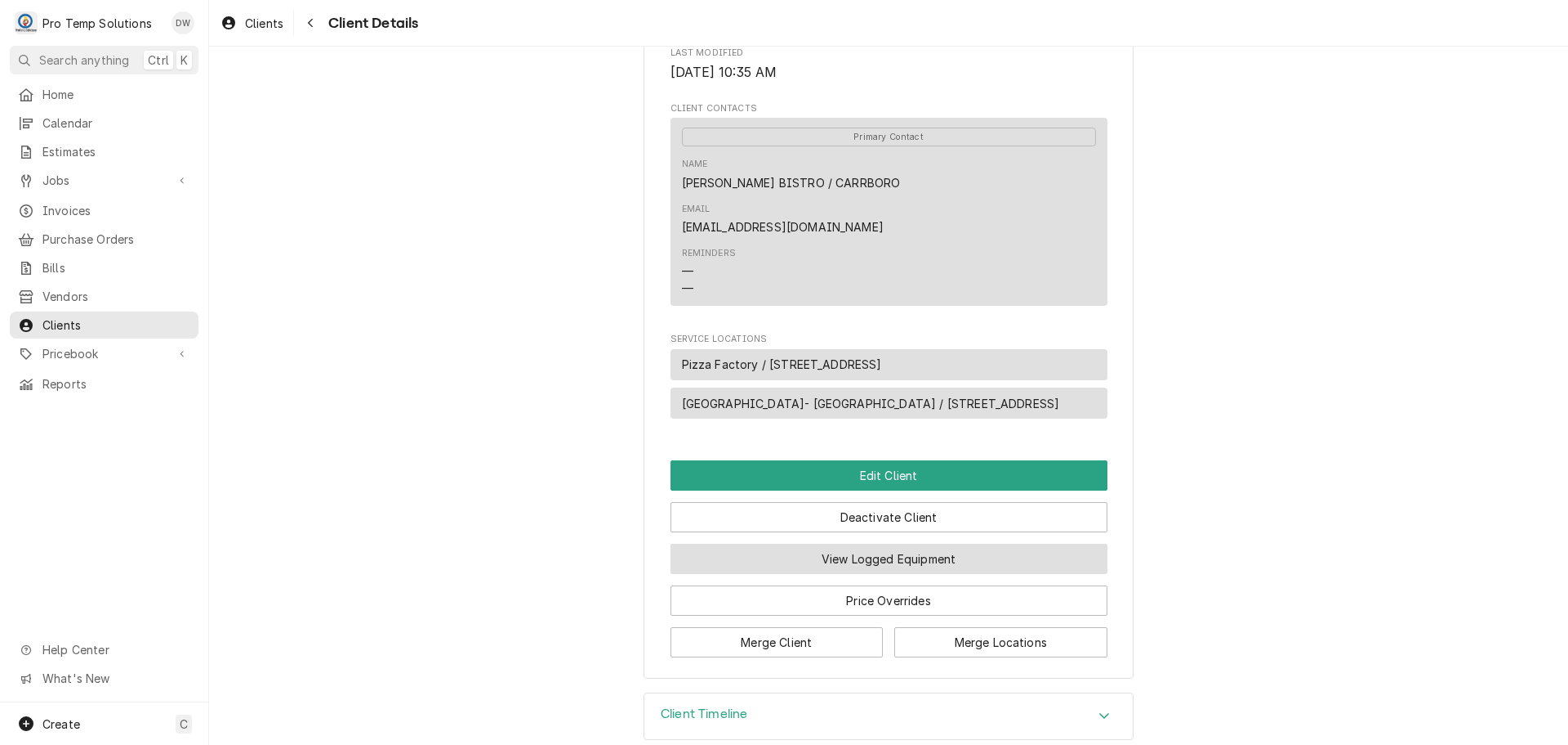
click at [884, 544] on button "View Logged Equipment" at bounding box center [889, 559] width 437 height 30
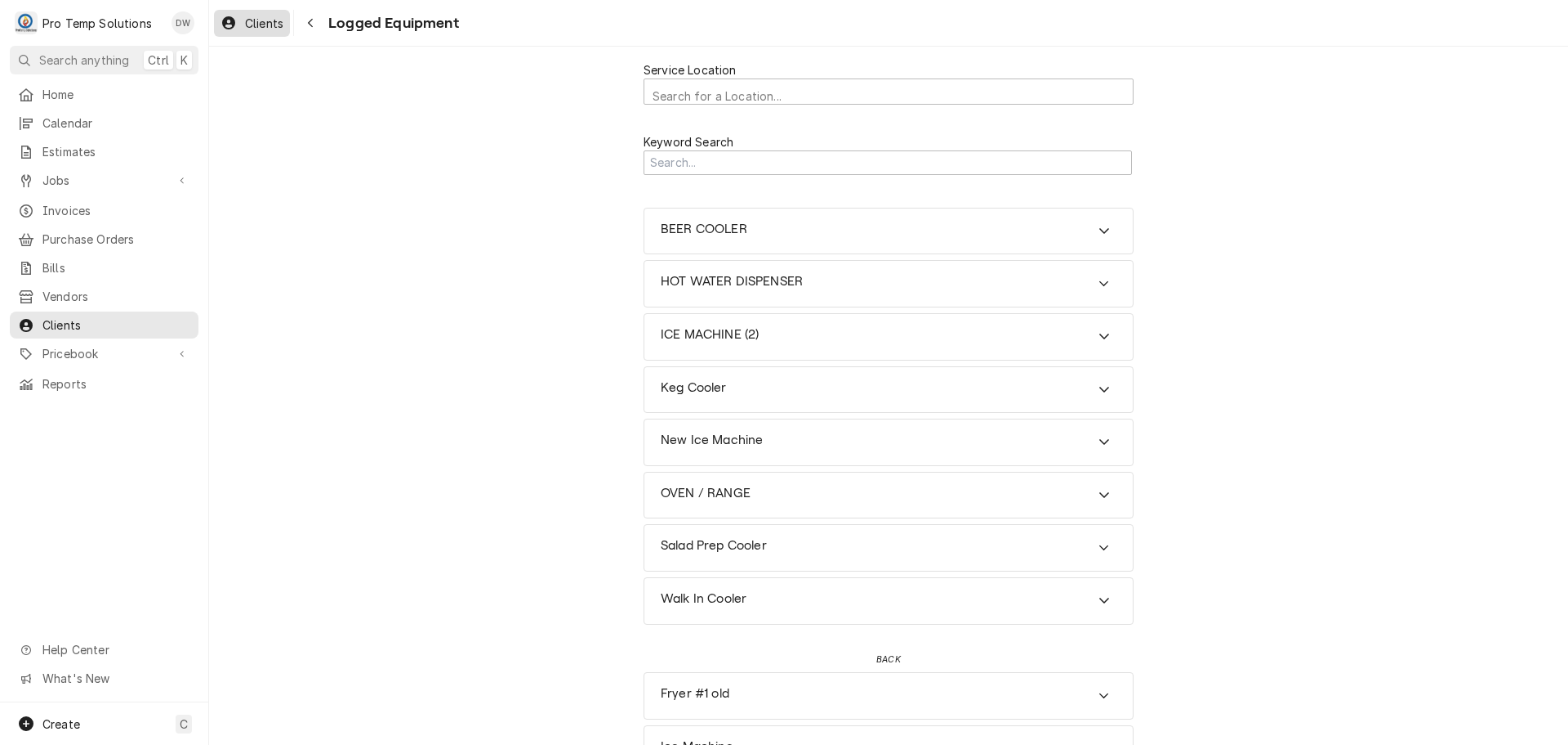
click at [259, 21] on span "Clients" at bounding box center [264, 23] width 38 height 17
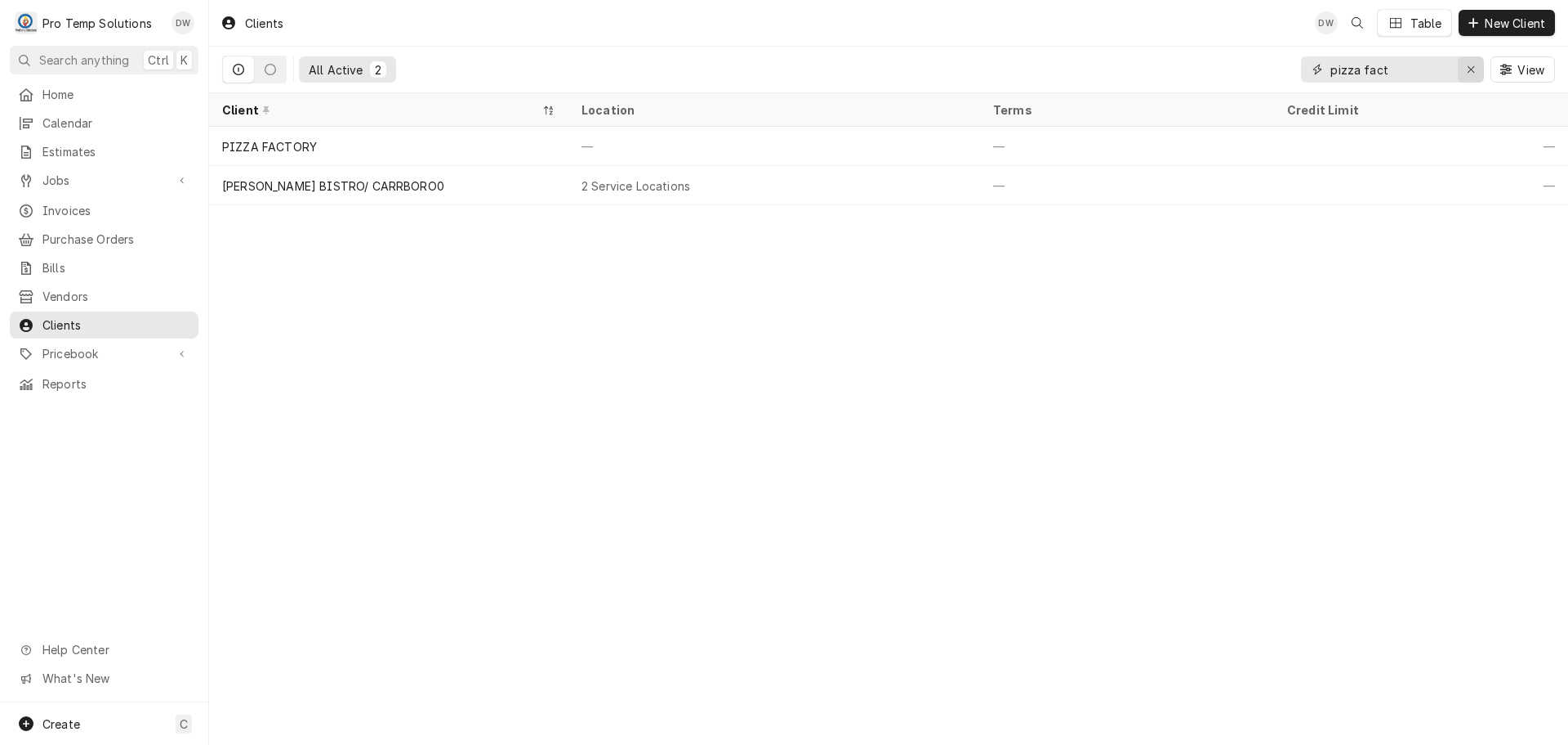
click at [1467, 68] on icon "Erase input" at bounding box center [1471, 69] width 9 height 12
type input "geor"
click at [1471, 67] on icon "Erase input" at bounding box center [1471, 69] width 9 height 12
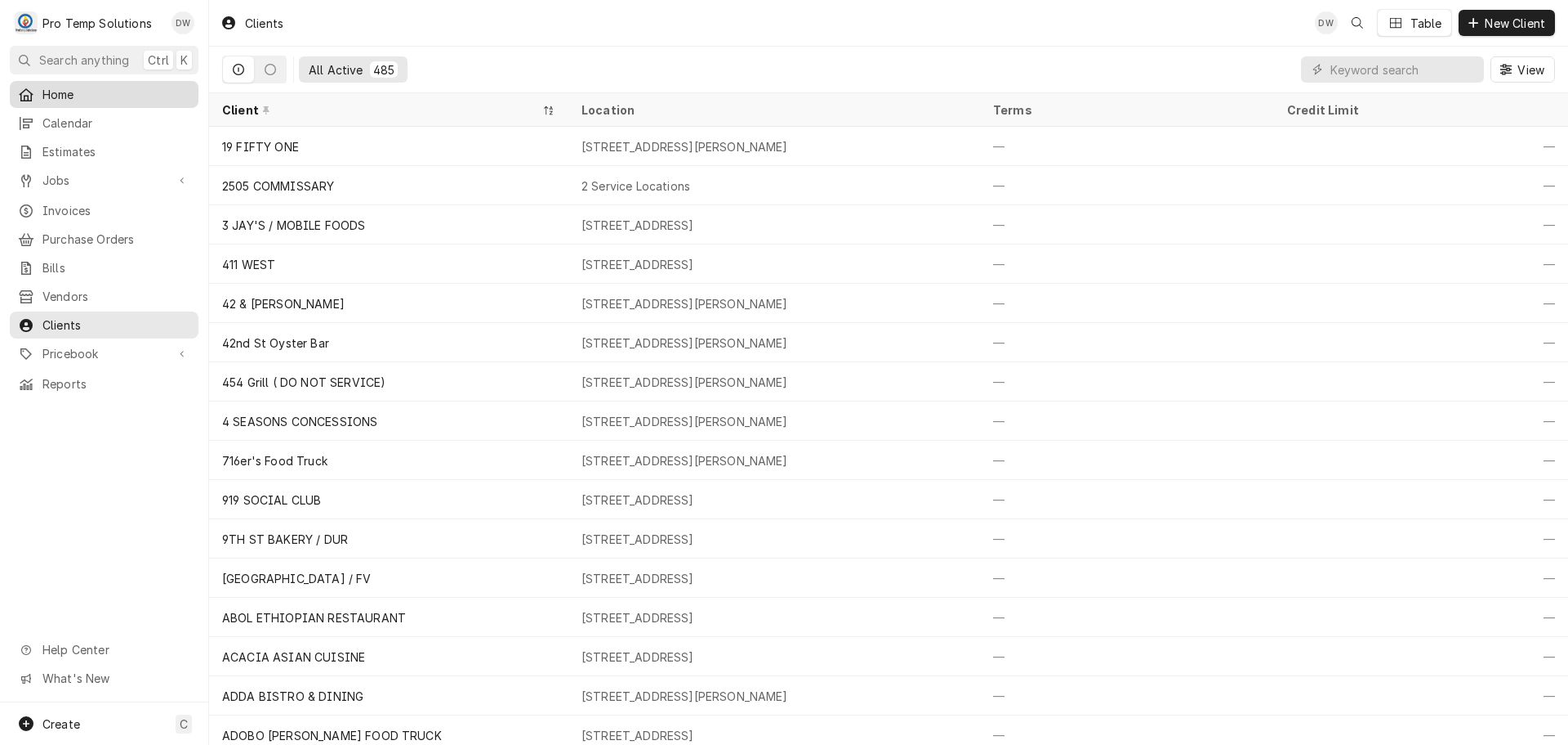
click at [76, 89] on span "Home" at bounding box center [116, 94] width 148 height 17
